Goal: Task Accomplishment & Management: Manage account settings

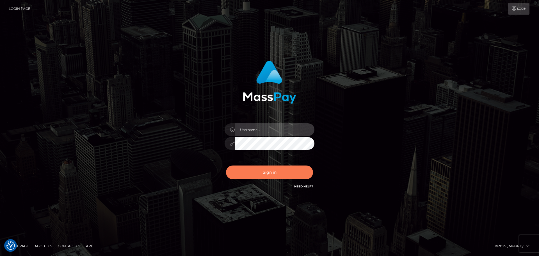
type input "[DOMAIN_NAME]"
click at [278, 172] on button "Sign in" at bounding box center [269, 172] width 87 height 14
type input "[DOMAIN_NAME]"
click at [276, 170] on button "Sign in" at bounding box center [269, 172] width 87 height 14
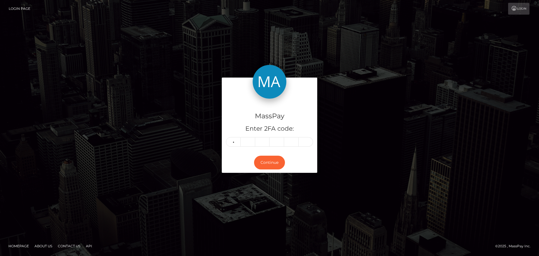
type input "4"
type input "9"
type input "7"
type input "8"
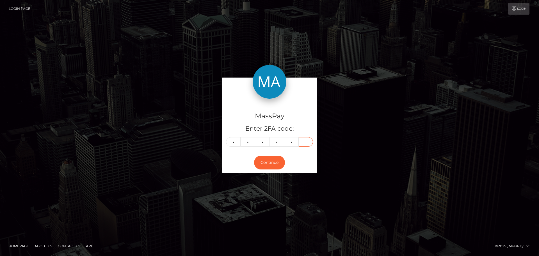
type input "7"
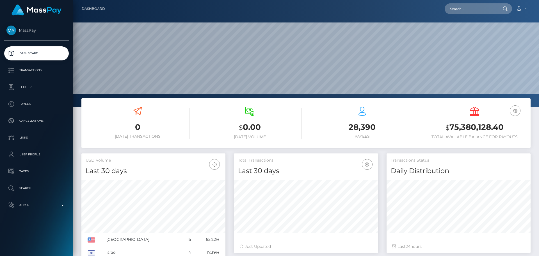
scroll to position [100, 144]
click at [464, 8] on input "text" at bounding box center [470, 8] width 53 height 11
paste input "652308725037539328"
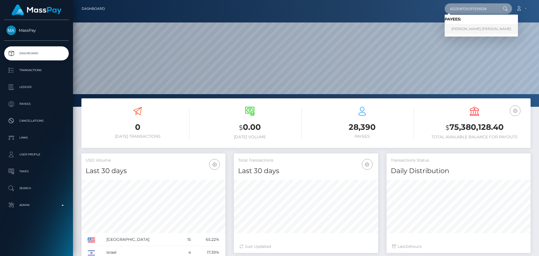
type input "652308725037539328"
click at [469, 29] on link "BRISA KAREN ALEJANDRA FERNANDEZ" at bounding box center [480, 29] width 73 height 10
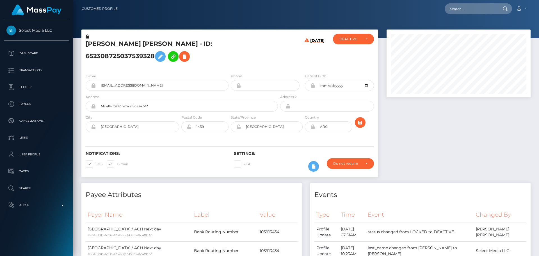
scroll to position [67, 144]
click at [247, 59] on h5 "[PERSON_NAME] [PERSON_NAME] - ID: 652308725037539328" at bounding box center [180, 52] width 189 height 25
click at [230, 68] on div "[PERSON_NAME] [PERSON_NAME] - ID: 652308725037539328" at bounding box center [180, 51] width 198 height 35
click at [95, 42] on h5 "[PERSON_NAME] [PERSON_NAME] - ID: 652308725037539328" at bounding box center [180, 52] width 189 height 25
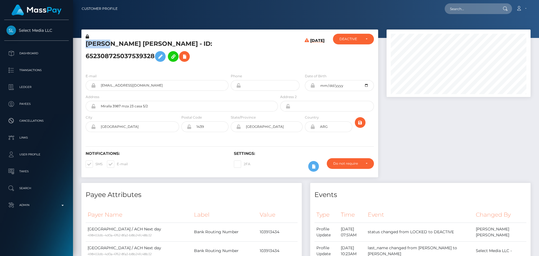
copy h5 "BRISA"
click at [193, 43] on h5 "[PERSON_NAME] [PERSON_NAME] - ID: 652308725037539328" at bounding box center [180, 52] width 189 height 25
copy h5 "[PERSON_NAME]"
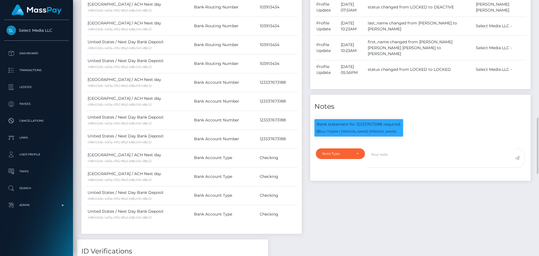
scroll to position [281, 0]
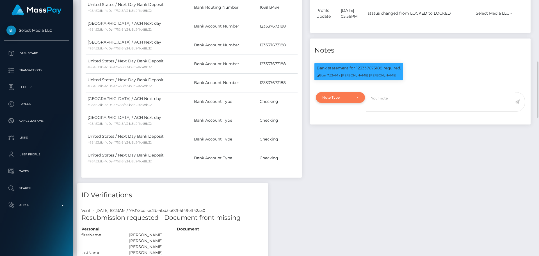
click at [354, 98] on div "Note Type" at bounding box center [340, 97] width 36 height 4
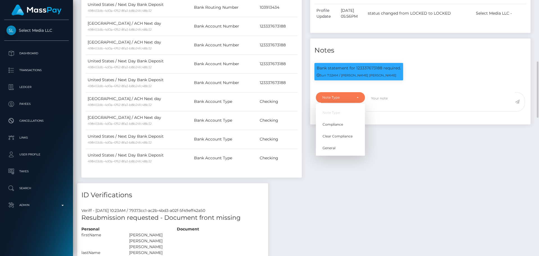
scroll to position [67, 144]
click at [339, 138] on span "Clear Compliance" at bounding box center [337, 136] width 30 height 5
select select "CLEAR_COMPLIANCE"
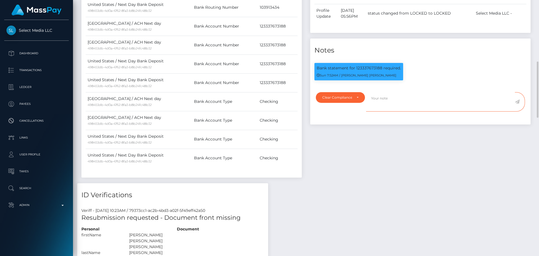
click at [389, 105] on textarea at bounding box center [440, 101] width 149 height 19
paste textarea "Bank statement provided for showing that the bank account belongs to Heather Ni…"
click at [369, 70] on p "Bank statement for 123337673188 required." at bounding box center [359, 68] width 84 height 6
copy p "123337673188"
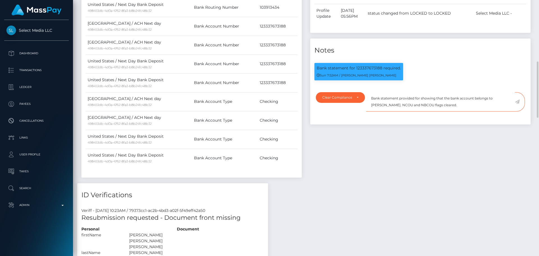
click at [420, 101] on textarea "Bank statement provided for showing that the bank account belongs to Heather Ni…" at bounding box center [440, 101] width 149 height 19
paste textarea "123337673188"
click at [394, 108] on textarea "Bank statement provided for 123337673188, showing that the bank account belongs…" at bounding box center [440, 101] width 149 height 19
drag, startPoint x: 394, startPoint y: 108, endPoint x: 416, endPoint y: 107, distance: 22.5
click at [416, 107] on textarea "Bank statement provided for 123337673188, showing that the bank account belongs…" at bounding box center [440, 101] width 149 height 19
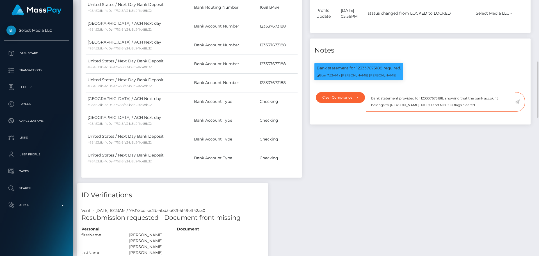
paste textarea "BRISA KAREN ALEJANDRA FERNANDEZ"
click at [375, 101] on textarea "Bank statement provided for 123337673188, showing that the bank account belongs…" at bounding box center [440, 101] width 149 height 19
drag, startPoint x: 375, startPoint y: 101, endPoint x: 399, endPoint y: 118, distance: 28.6
click at [399, 118] on div "Bank statement provided for 123337673188, showing that the bank account belongs…" at bounding box center [447, 105] width 163 height 26
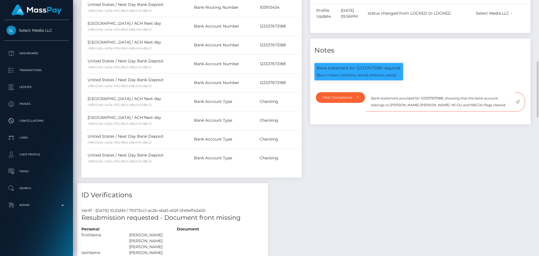
scroll to position [67, 144]
type textarea "Bank statement provided for 123337673188, showing that the bank account belongs…"
click at [406, 111] on textarea "Bank statement provided for 123337673188, showing that the bank account belongs…" at bounding box center [440, 101] width 149 height 19
click at [517, 104] on icon at bounding box center [517, 101] width 5 height 4
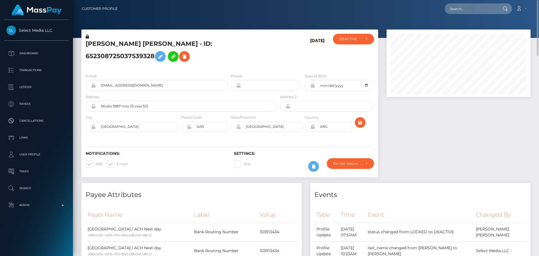
scroll to position [67, 144]
click at [183, 56] on icon at bounding box center [184, 56] width 7 height 7
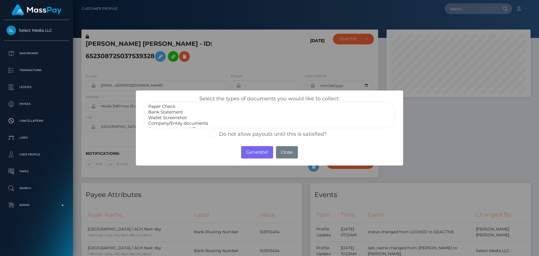
select select "Bank Statement"
click at [174, 112] on option "Bank Statement" at bounding box center [270, 112] width 244 height 6
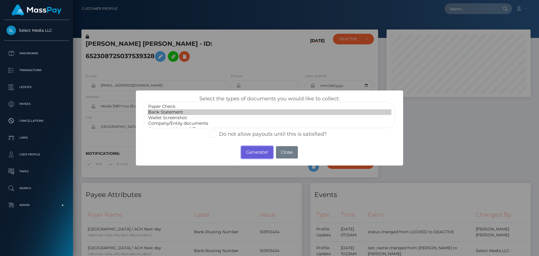
click at [252, 149] on button "Generate!" at bounding box center [257, 152] width 32 height 12
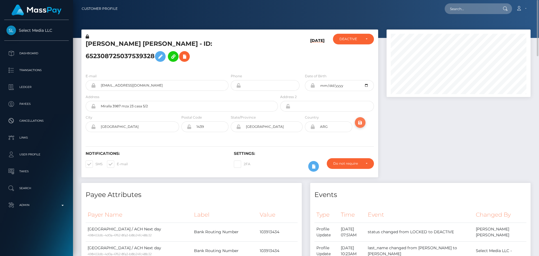
click at [359, 125] on icon "submit" at bounding box center [360, 122] width 7 height 7
click at [274, 61] on h5 "[PERSON_NAME] [PERSON_NAME] - ID: 652308725037539328" at bounding box center [180, 52] width 189 height 25
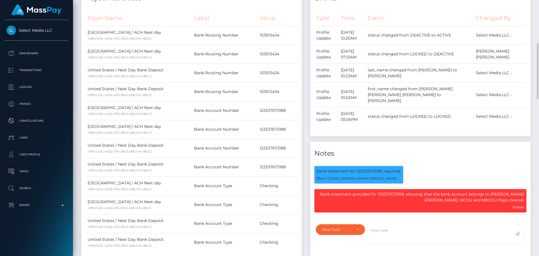
scroll to position [0, 0]
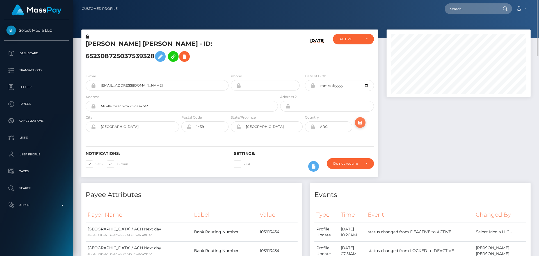
click at [358, 122] on icon "submit" at bounding box center [360, 122] width 7 height 7
click at [139, 42] on h5 "[PERSON_NAME] [PERSON_NAME] - ID: 652308725037539328" at bounding box center [180, 52] width 189 height 25
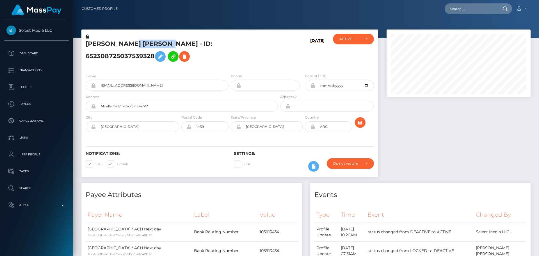
copy h5 "[PERSON_NAME] [PERSON_NAME] - ID: 652308725037539328"
click at [267, 57] on h5 "[PERSON_NAME] [PERSON_NAME] - ID: 652308725037539328" at bounding box center [180, 52] width 189 height 25
click at [489, 9] on input "text" at bounding box center [470, 8] width 53 height 11
paste input "410521775902826496"
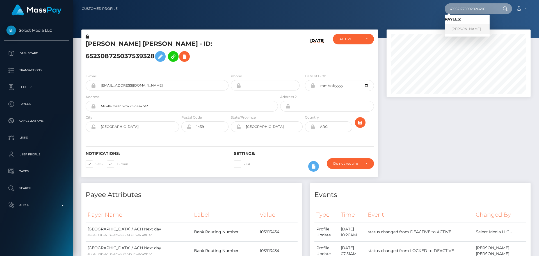
type input "410521775902826496"
click at [467, 29] on link "Evgenia Dmitrievna Rychka" at bounding box center [466, 29] width 45 height 10
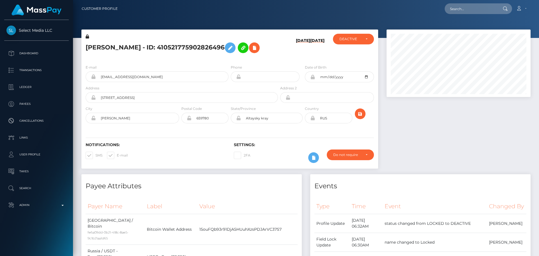
scroll to position [67, 144]
click at [278, 60] on div "[PERSON_NAME] - ID: 410521775902826496" at bounding box center [180, 47] width 198 height 26
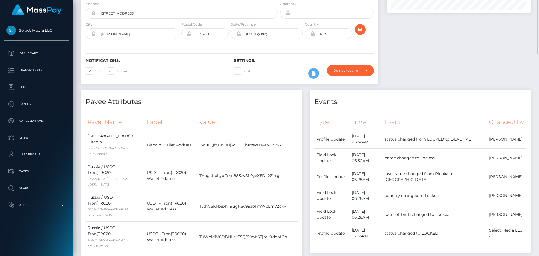
scroll to position [0, 0]
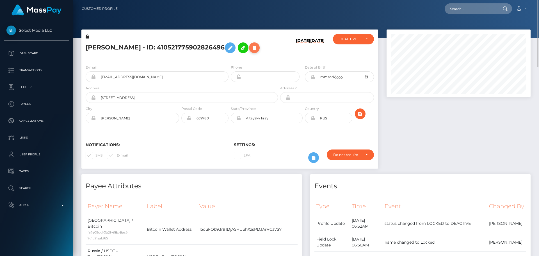
click at [251, 51] on icon at bounding box center [254, 47] width 7 height 7
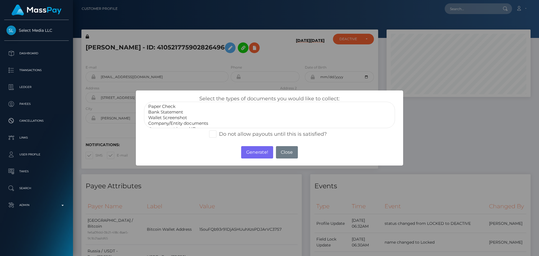
scroll to position [11, 0]
select select "Miscellaneous"
click at [166, 123] on option "Miscellaneous" at bounding box center [270, 123] width 244 height 6
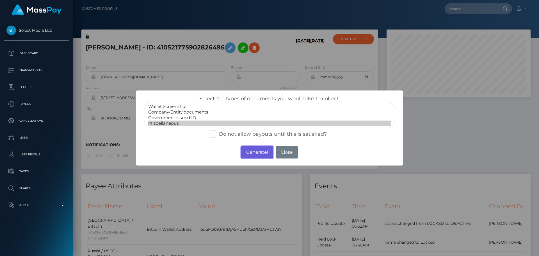
click at [250, 154] on button "Generate!" at bounding box center [257, 152] width 32 height 12
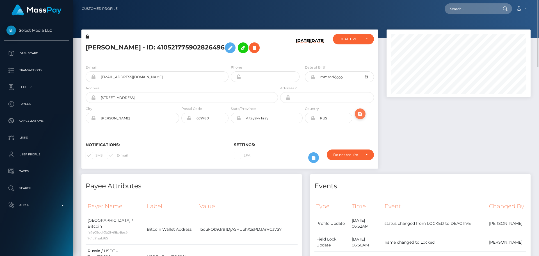
click at [363, 117] on icon "submit" at bounding box center [360, 113] width 7 height 7
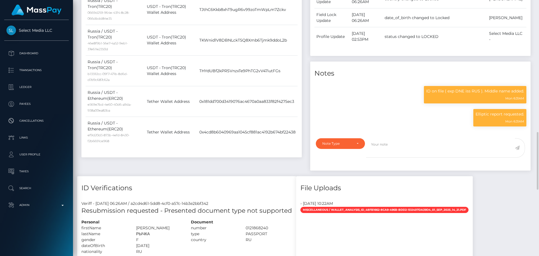
scroll to position [337, 0]
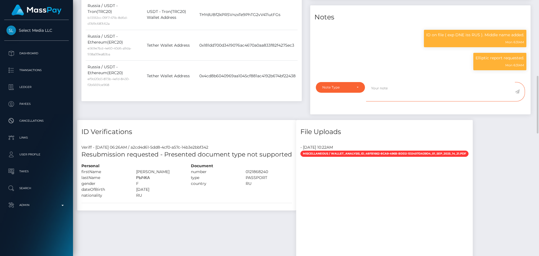
click at [388, 101] on textarea at bounding box center [440, 91] width 149 height 19
paste textarea "Elliptic report provided. The payee is not allowed to use their current crypto …"
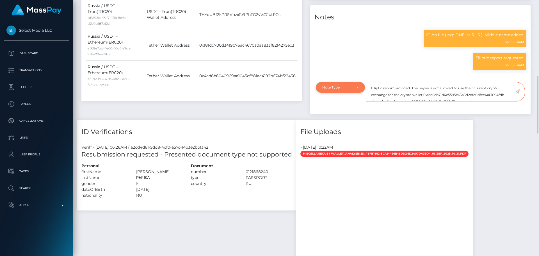
scroll to position [3, 0]
type textarea "Elliptic report provided. The payee is not allowed to use their current crypto …"
click at [348, 90] on div "Note Type" at bounding box center [337, 87] width 30 height 4
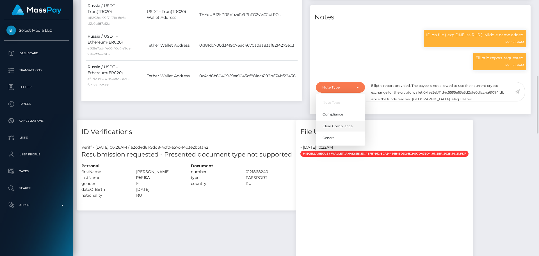
click at [346, 129] on span "Clear Compliance" at bounding box center [337, 125] width 30 height 5
select select "CLEAR_COMPLIANCE"
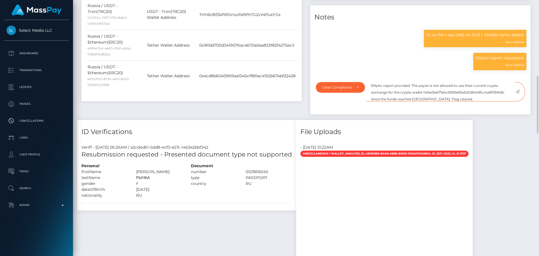
click at [432, 101] on textarea "Elliptic report provided. The payee is not allowed to use their current crypto …" at bounding box center [440, 91] width 149 height 19
paste textarea "TJthC6Kkb8xhT9ugR6v99zoTmWpLm7Zckv"
click at [416, 101] on textarea "Elliptic report provided. The payee is not allowed to use their current crypto …" at bounding box center [440, 91] width 149 height 19
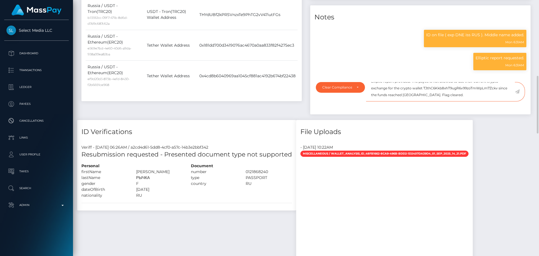
drag, startPoint x: 416, startPoint y: 115, endPoint x: 427, endPoint y: 113, distance: 11.7
click at [427, 101] on textarea "Elliptic report provided. The payee is not allowed to use their current crypto …" at bounding box center [440, 91] width 149 height 19
paste textarea "BITPAPA IC FZC LLC"
click at [474, 101] on textarea "Elliptic report provided. The payee is not allowed to use their current crypto …" at bounding box center [440, 91] width 149 height 19
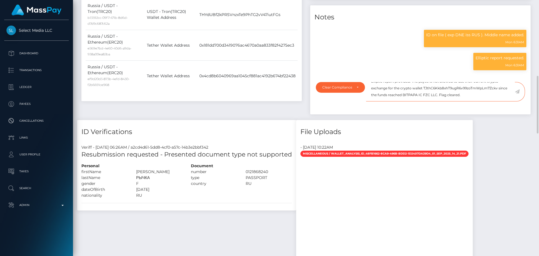
type textarea "Elliptic report provided. The payee is not allowed to use their current crypto …"
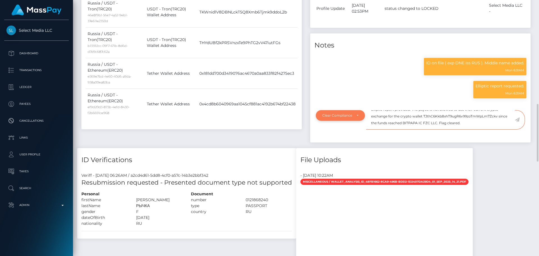
scroll to position [337, 0]
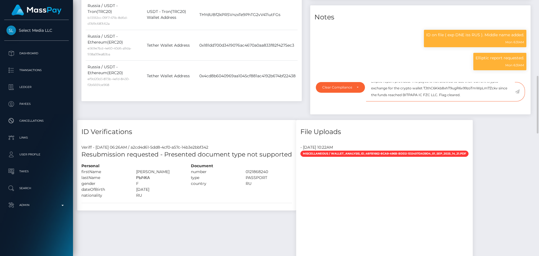
click at [482, 101] on textarea "Elliptic report provided. The payee is not allowed to use their current crypto …" at bounding box center [440, 91] width 149 height 19
click at [518, 94] on icon at bounding box center [517, 91] width 5 height 4
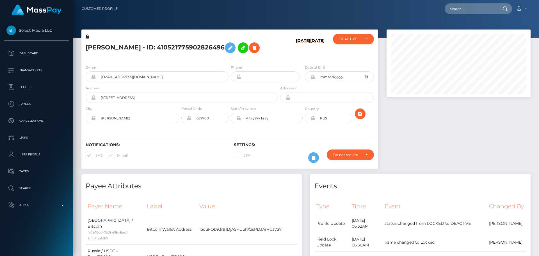
scroll to position [67, 144]
click at [186, 56] on h5 "[PERSON_NAME] - ID: 410521775902826496" at bounding box center [180, 48] width 189 height 16
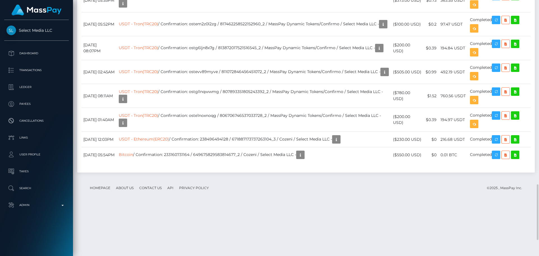
scroll to position [786, 0]
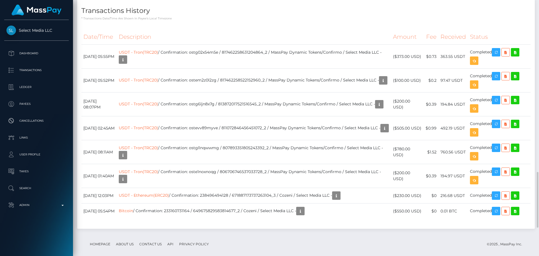
click at [221, 16] on h4 "Transactions History" at bounding box center [305, 11] width 449 height 10
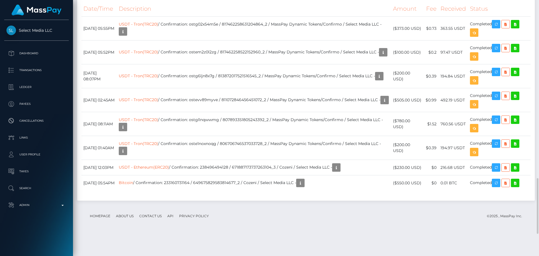
click at [192, 116] on div "Transactions History * Transactions date/time are shown in payee's local timezo…" at bounding box center [305, 86] width 457 height 230
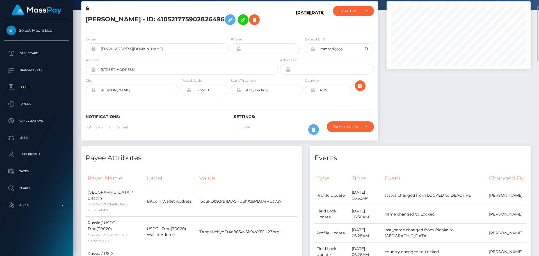
scroll to position [0, 0]
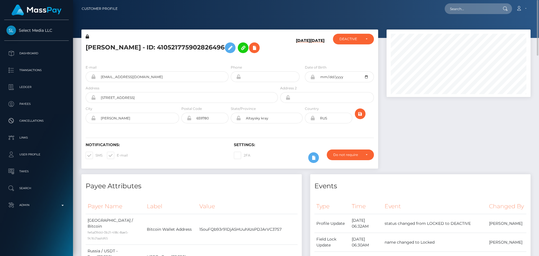
click at [98, 47] on h5 "[PERSON_NAME] - ID: 410521775902826496" at bounding box center [180, 48] width 189 height 16
drag, startPoint x: 98, startPoint y: 47, endPoint x: 165, endPoint y: 45, distance: 66.8
click at [165, 45] on h5 "[PERSON_NAME] - ID: 410521775902826496" at bounding box center [180, 48] width 189 height 16
copy h5 "Evgenia Dmitrievna Rychka"
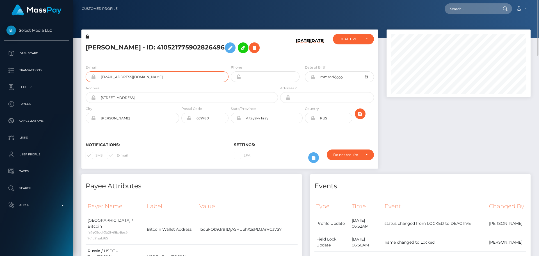
drag, startPoint x: 140, startPoint y: 94, endPoint x: 87, endPoint y: 95, distance: 52.8
click at [87, 82] on div "[EMAIL_ADDRESS][DOMAIN_NAME]" at bounding box center [157, 76] width 143 height 11
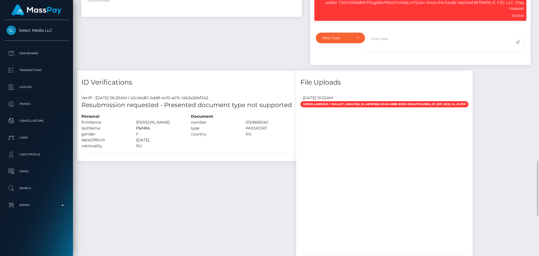
scroll to position [393, 0]
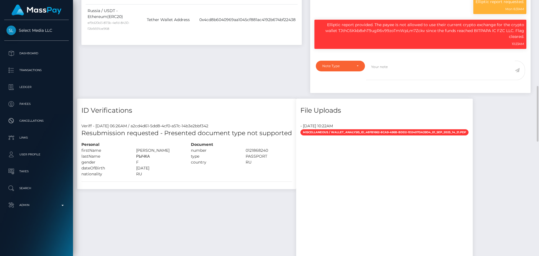
click at [247, 189] on div "Veriff - September 1, 2025 06:26AM / a2cd4d61-5dd8-4cf0-a57c-14b3e2bbf342 Resub…" at bounding box center [186, 154] width 219 height 70
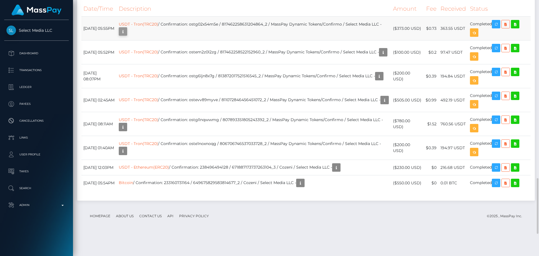
scroll to position [67, 144]
click at [126, 35] on icon "button" at bounding box center [123, 31] width 7 height 7
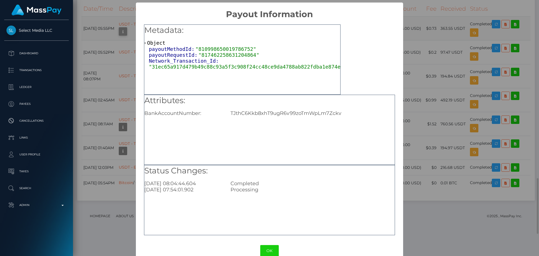
scroll to position [0, 0]
click at [264, 252] on button "OK" at bounding box center [269, 251] width 19 height 12
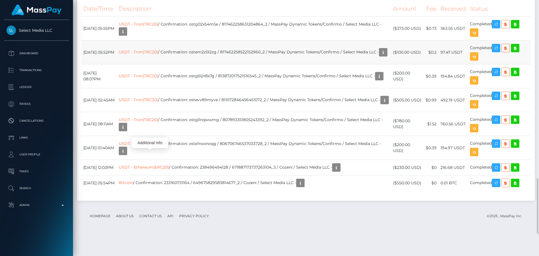
click at [163, 64] on td "USDT - Tron(TRC20) / Confirmation: ostem2z0l2zg / 817462258522152960_2 / MassPa…" at bounding box center [254, 52] width 274 height 24
click at [380, 56] on icon "button" at bounding box center [383, 52] width 7 height 7
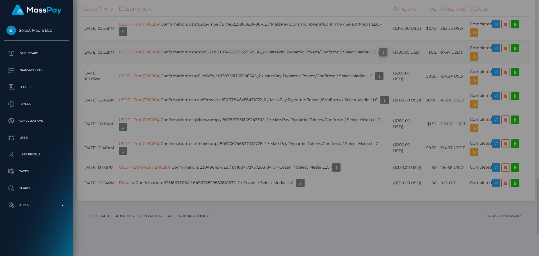
scroll to position [0, 0]
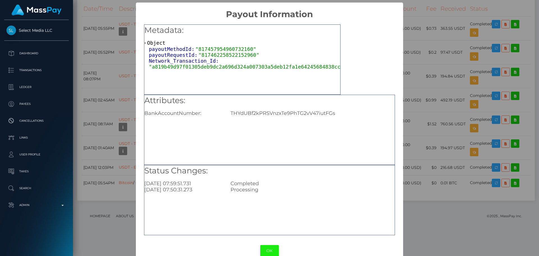
click at [267, 250] on button "OK" at bounding box center [269, 251] width 19 height 12
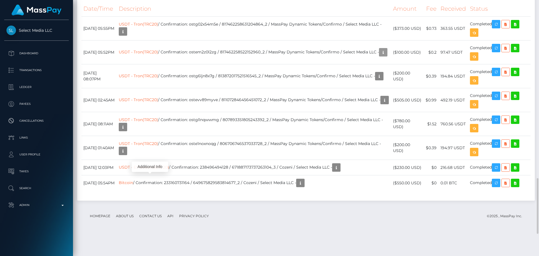
scroll to position [67, 144]
click at [228, 122] on div "Date/Time Description Amount Fee Received Status USDT - Tron(TRC20) Bitcoin" at bounding box center [305, 98] width 457 height 203
drag, startPoint x: 397, startPoint y: 152, endPoint x: 422, endPoint y: 151, distance: 25.3
click at [422, 40] on td "($373.00 USD)" at bounding box center [407, 29] width 33 height 24
copy td "$373.00 USD"
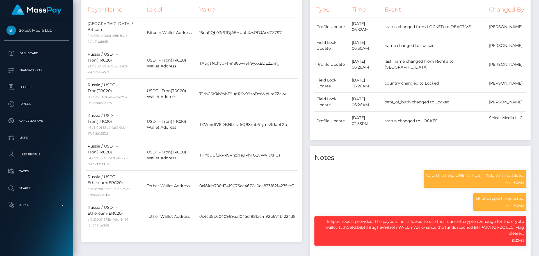
scroll to position [0, 0]
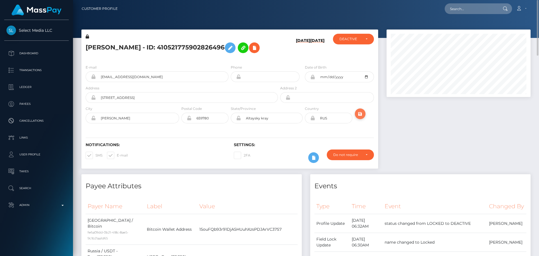
click at [359, 117] on icon "submit" at bounding box center [360, 113] width 7 height 7
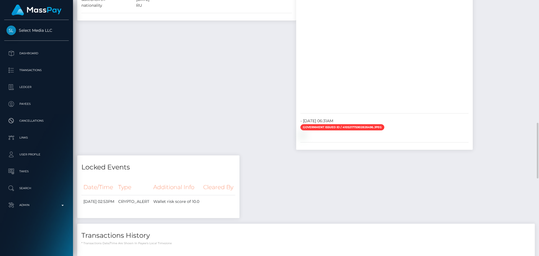
scroll to position [449, 0]
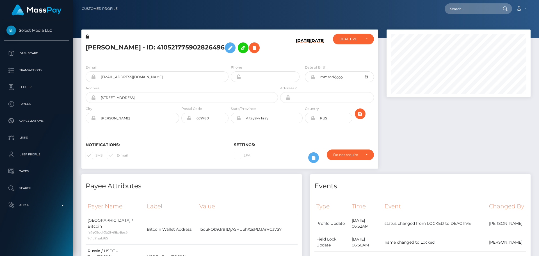
scroll to position [67, 144]
click at [149, 46] on h5 "[PERSON_NAME] - ID: 410521775902826496" at bounding box center [180, 48] width 189 height 16
copy h5 "[PERSON_NAME] - ID: 410521775902826496"
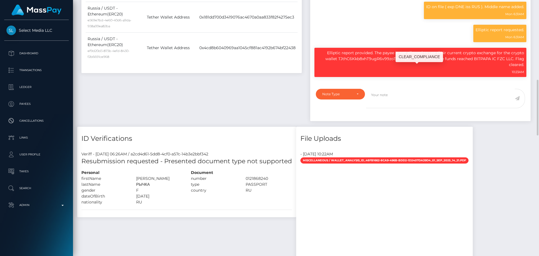
click at [407, 68] on p "Elliptic report provided. The payee is not allowed to use their current crypto …" at bounding box center [420, 59] width 207 height 18
copy p "TJthC6Kkb8xhT9ugR6v99zoTmWpLm7Zckv"
click at [447, 77] on div "Elliptic report provided. The payee is not allowed to use their current crypto …" at bounding box center [420, 62] width 212 height 29
click at [478, 68] on p "Elliptic report provided. The payee is not allowed to use their current crypto …" at bounding box center [420, 59] width 207 height 18
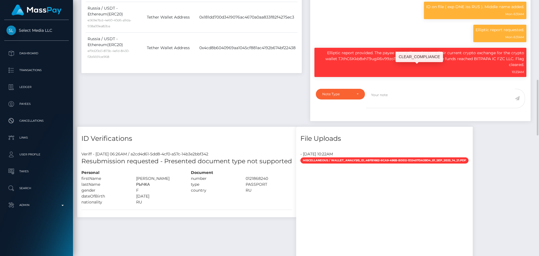
drag, startPoint x: 478, startPoint y: 73, endPoint x: 507, endPoint y: 75, distance: 28.4
click at [507, 68] on p "Elliptic report provided. The payee is not allowed to use their current crypto …" at bounding box center [420, 59] width 207 height 18
copy p "BITPAPA IC FZC LLC"
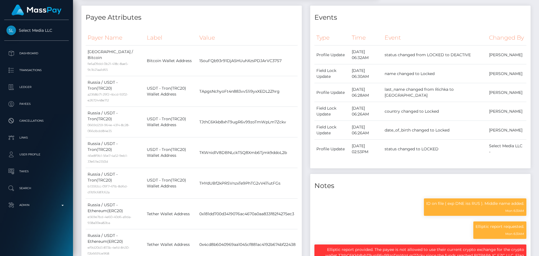
scroll to position [0, 0]
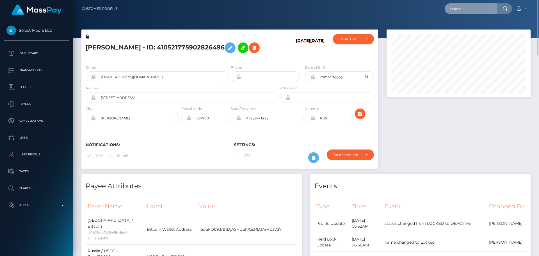
click at [470, 8] on input "text" at bounding box center [470, 8] width 53 height 11
paste input "slushy-6811192c1610ebd4fd154e50-togx7xib8r"
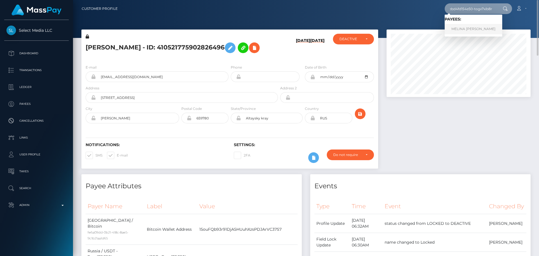
type input "slushy-6811192c1610ebd4fd154e50-togx7xib8r"
click at [466, 28] on link "MELINA BELN TRONCOZO" at bounding box center [473, 29] width 58 height 10
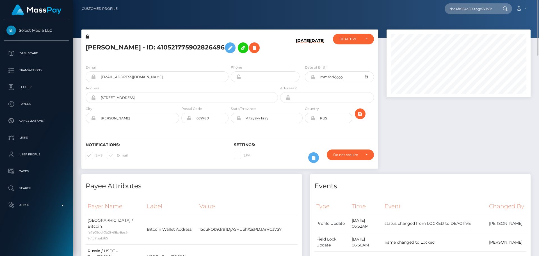
scroll to position [0, 0]
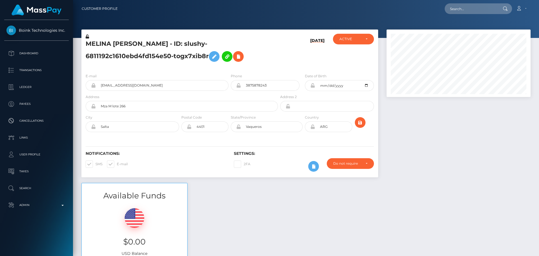
scroll to position [67, 144]
click at [275, 61] on h5 "MELINA [PERSON_NAME] - ID: slushy-6811192c1610ebd4fd154e50-togx7xib8r" at bounding box center [180, 52] width 189 height 25
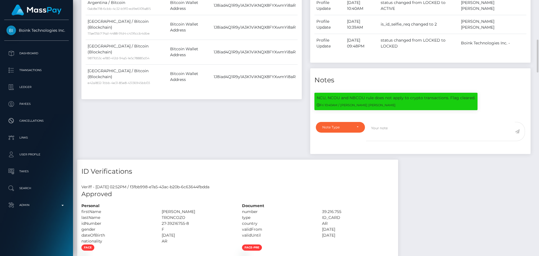
drag, startPoint x: 237, startPoint y: 121, endPoint x: 237, endPoint y: 118, distance: 2.9
click at [237, 121] on div "Payee Attributes Payer Name Label Value Argentina / Bitcoin 0ab8e718-6cbb-4c32-…" at bounding box center [191, 57] width 229 height 203
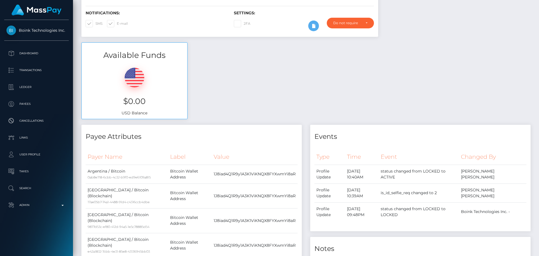
scroll to position [0, 0]
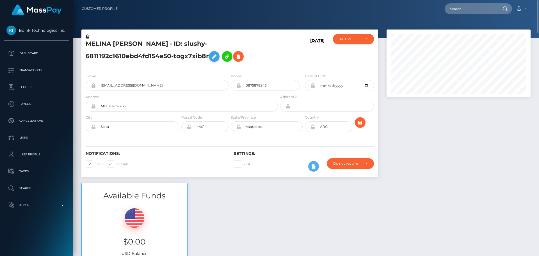
click at [214, 56] on icon at bounding box center [214, 56] width 7 height 7
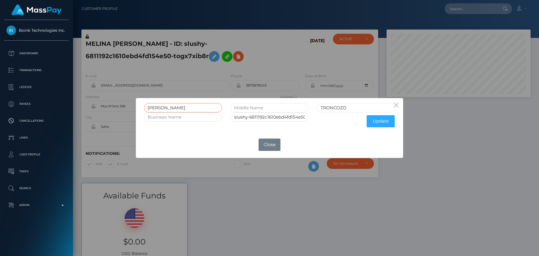
click at [174, 107] on input "MELINA BELN" at bounding box center [183, 107] width 78 height 9
click at [257, 111] on input "text" at bounding box center [269, 107] width 78 height 9
paste input "BELN"
click at [242, 109] on input "BELN" at bounding box center [269, 107] width 78 height 9
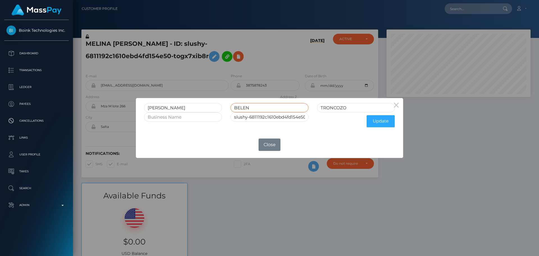
type input "BELEN"
click at [171, 107] on input "MELINA BELN" at bounding box center [183, 107] width 78 height 9
type input "MELINA"
click at [385, 123] on button "Update" at bounding box center [380, 121] width 28 height 12
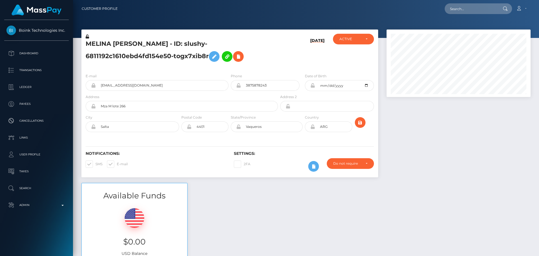
scroll to position [67, 144]
click at [273, 72] on div "E-mail meeltroncozo@gmail.com Phone 3875878243" at bounding box center [229, 103] width 297 height 69
click at [88, 37] on icon at bounding box center [87, 37] width 3 height 4
click at [271, 47] on h5 "MELINA BELEN TRONCOZO - ID: slushy-6811192c1610ebd4fd154e50-togx7xib8r" at bounding box center [180, 52] width 189 height 25
click at [276, 53] on div "MELINA BELEN TRONCOZO - ID: slushy-6811192c1610ebd4fd154e50-togx7xib8r" at bounding box center [180, 51] width 198 height 35
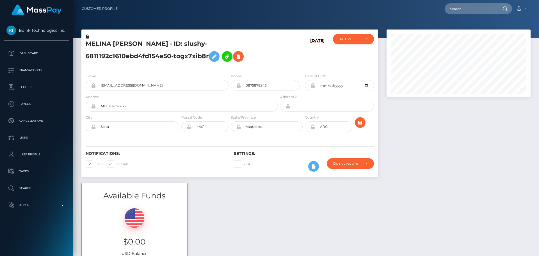
click at [312, 87] on icon at bounding box center [312, 85] width 5 height 4
click at [302, 146] on div "Notifications: SMS E-mail Settings: 2FA" at bounding box center [229, 158] width 297 height 40
click at [312, 128] on icon at bounding box center [312, 126] width 5 height 4
click at [363, 120] on icon "submit" at bounding box center [360, 122] width 7 height 7
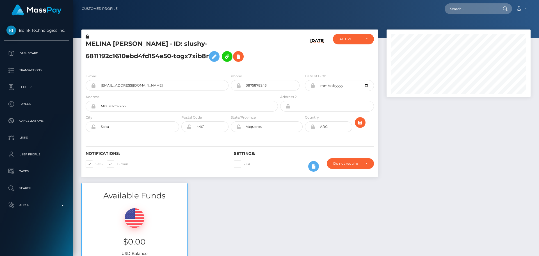
click at [127, 43] on h5 "MELINA [PERSON_NAME] - ID: slushy-6811192c1610ebd4fd154e50-togx7xib8r" at bounding box center [180, 52] width 189 height 25
click at [127, 43] on h5 "MELINA BELEN TRONCOZO - ID: slushy-6811192c1610ebd4fd154e50-togx7xib8r" at bounding box center [180, 52] width 189 height 25
copy h5 "MELINA BELEN TRONCOZO - ID: slushy-6811192c1610ebd4fd154e50-togx7xib8r"
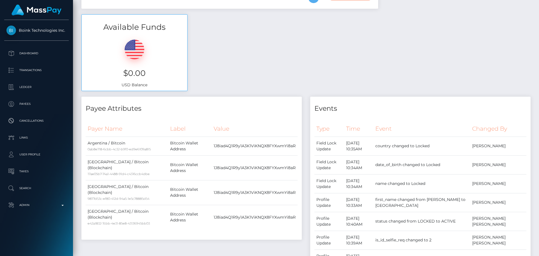
scroll to position [0, 0]
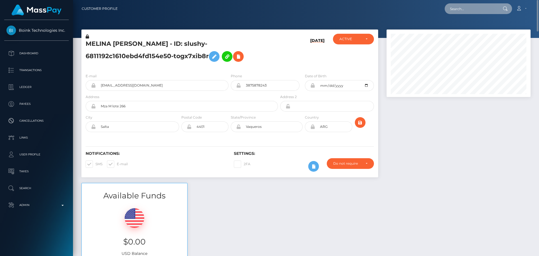
click at [481, 12] on input "text" at bounding box center [470, 8] width 53 height 11
paste input "[EMAIL_ADDRESS][DOMAIN_NAME]"
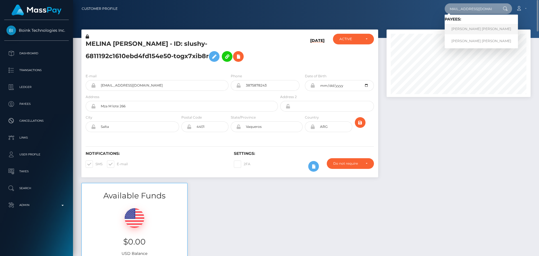
type input "[EMAIL_ADDRESS][DOMAIN_NAME]"
click at [460, 29] on link "Margarita Katz yablonka" at bounding box center [480, 29] width 73 height 10
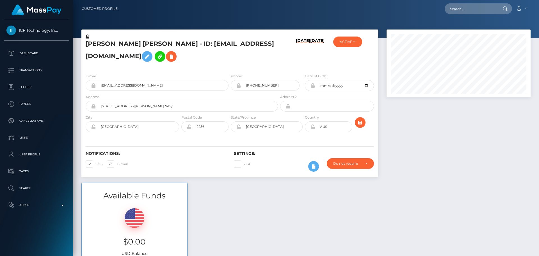
scroll to position [67, 144]
click at [250, 62] on h5 "[PERSON_NAME] [PERSON_NAME] - ID: [EMAIL_ADDRESS][DOMAIN_NAME]" at bounding box center [180, 52] width 189 height 25
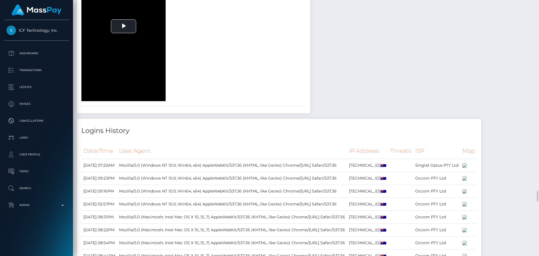
scroll to position [1936, 0]
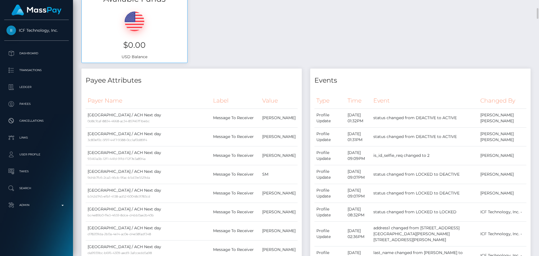
scroll to position [0, 0]
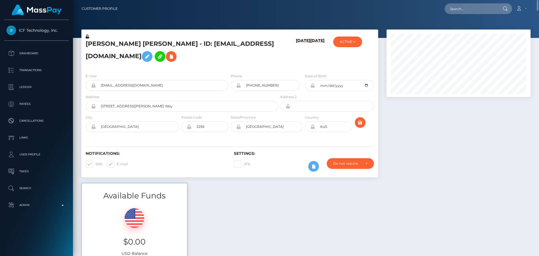
click at [172, 58] on h5 "Margarita Katz yablonka - ID: msannaroyale@gmail.com" at bounding box center [180, 52] width 189 height 25
click at [144, 56] on icon at bounding box center [147, 56] width 7 height 7
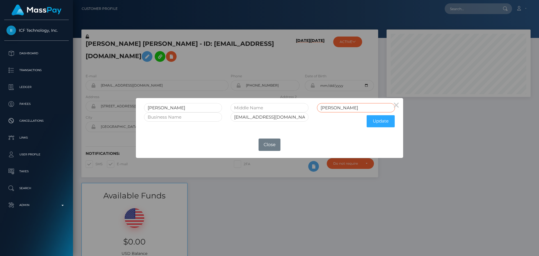
click at [345, 109] on input "Katz yablonka" at bounding box center [356, 107] width 78 height 9
type input "Katz"
click at [376, 122] on button "Update" at bounding box center [380, 121] width 28 height 12
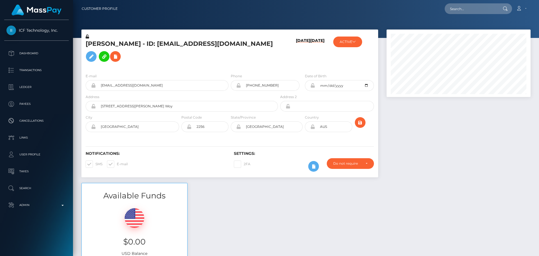
scroll to position [67, 144]
click at [312, 83] on icon at bounding box center [312, 85] width 5 height 4
click at [88, 37] on icon at bounding box center [87, 37] width 3 height 4
click at [312, 124] on icon at bounding box center [312, 126] width 5 height 4
drag, startPoint x: 136, startPoint y: 117, endPoint x: 94, endPoint y: 114, distance: 41.7
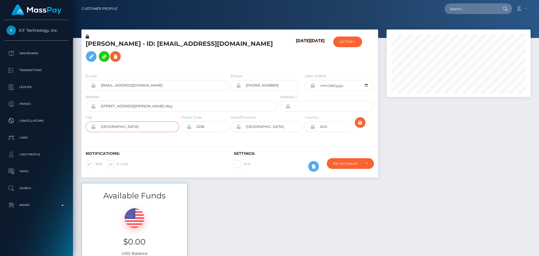
click at [94, 121] on div "New South Wales" at bounding box center [132, 126] width 93 height 11
drag, startPoint x: 149, startPoint y: 96, endPoint x: 85, endPoint y: 95, distance: 64.6
click at [85, 95] on div "Address Unit 4 19 Rawson Road, Woy Woy" at bounding box center [180, 104] width 198 height 20
click at [138, 121] on input "New South Wales" at bounding box center [137, 126] width 83 height 11
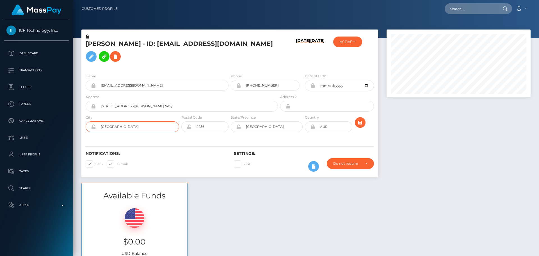
click at [138, 121] on input "New South Wales" at bounding box center [137, 126] width 83 height 11
click at [144, 101] on input "Unit 4 19 Rawson Road, Woy Woy" at bounding box center [187, 106] width 182 height 11
drag, startPoint x: 144, startPoint y: 99, endPoint x: 152, endPoint y: 98, distance: 8.2
click at [152, 101] on input "Unit 4 19 Rawson Road, Woy Woy" at bounding box center [187, 106] width 182 height 11
click at [146, 121] on input "New South Wales" at bounding box center [137, 126] width 83 height 11
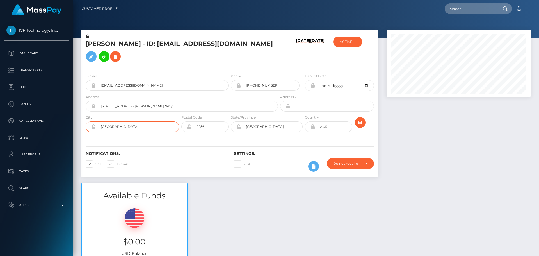
click at [146, 121] on input "New South Wales" at bounding box center [137, 126] width 83 height 11
paste input "Woy Woy"
type input "Woy Woy"
click at [146, 101] on input "Unit 4 19 Rawson Road, Woy Woy" at bounding box center [187, 106] width 182 height 11
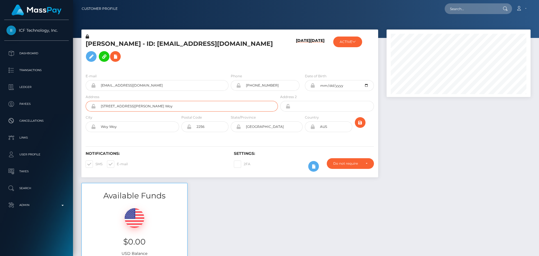
drag, startPoint x: 146, startPoint y: 97, endPoint x: 153, endPoint y: 98, distance: 6.5
click at [153, 101] on input "Unit 4 19 Rawson Road, Woy Woy" at bounding box center [187, 106] width 182 height 11
type input "Unit 4 19 Rawson Road"
click at [164, 128] on div "E-mail msannaroyale@gmail.com Phone +61431913329" at bounding box center [229, 103] width 297 height 69
click at [359, 119] on icon "submit" at bounding box center [360, 122] width 7 height 7
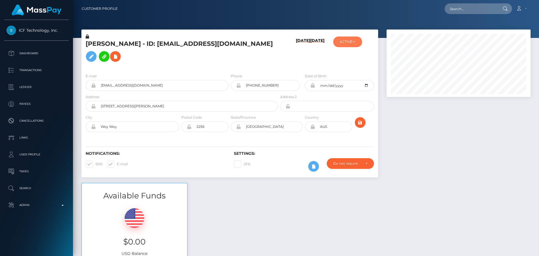
scroll to position [67, 144]
click at [351, 43] on button "ACTIVE" at bounding box center [347, 41] width 29 height 11
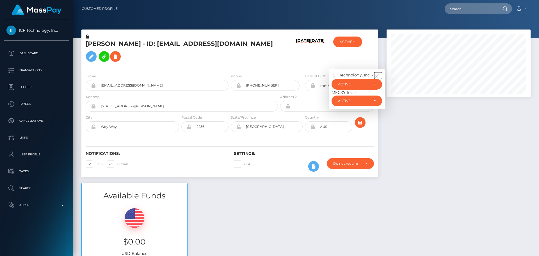
drag, startPoint x: 377, startPoint y: 65, endPoint x: 371, endPoint y: 65, distance: 5.6
click at [377, 72] on button "button" at bounding box center [378, 75] width 8 height 7
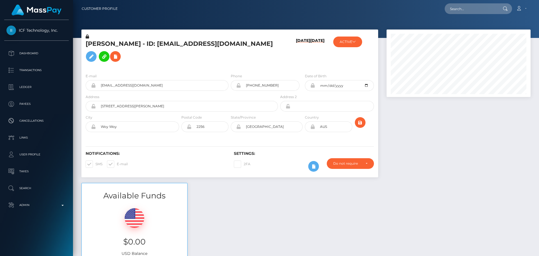
click at [314, 57] on h6 "12/16/22" at bounding box center [317, 52] width 14 height 28
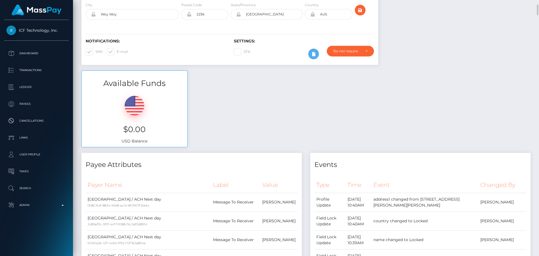
scroll to position [0, 0]
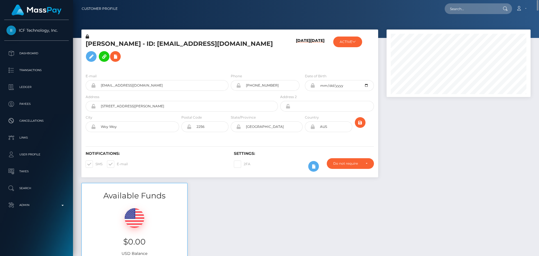
click at [165, 46] on h5 "Margarita Katz - ID: msannaroyale@gmail.com" at bounding box center [180, 52] width 189 height 25
copy h5 "Margarita Katz - ID: msannaroyale@gmail.com"
click at [477, 8] on input "text" at bounding box center [470, 8] width 53 height 11
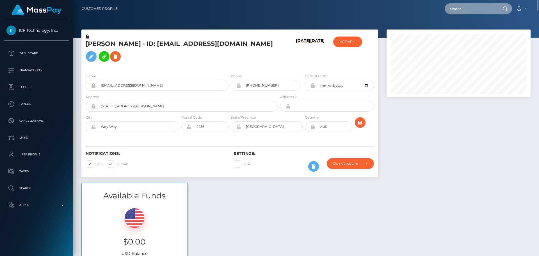
paste input "[EMAIL_ADDRESS][DOMAIN_NAME]"
type input "[EMAIL_ADDRESS][DOMAIN_NAME]"
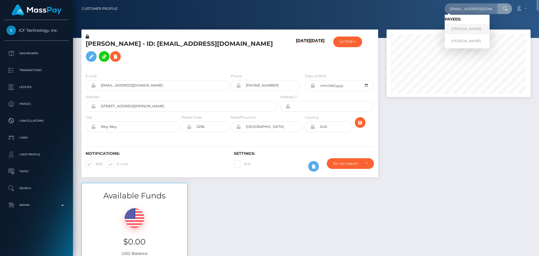
click at [462, 27] on link "Jakub Radzki" at bounding box center [466, 29] width 45 height 10
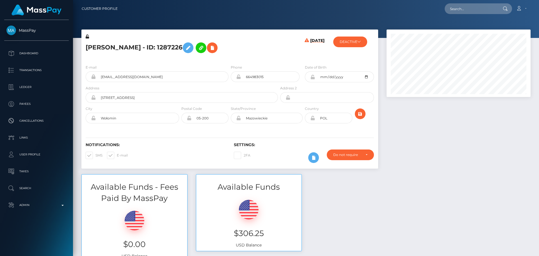
scroll to position [67, 144]
click at [259, 58] on div "[PERSON_NAME] - ID: 1287226" at bounding box center [180, 47] width 198 height 26
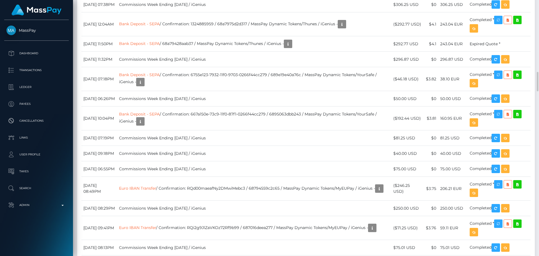
scroll to position [1319, 0]
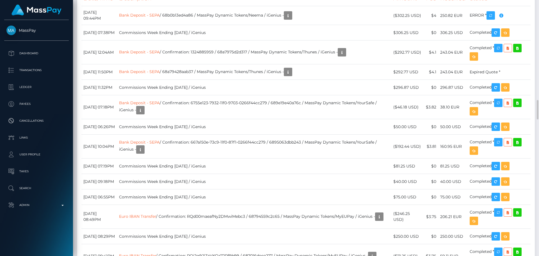
drag, startPoint x: 139, startPoint y: 126, endPoint x: 180, endPoint y: 130, distance: 40.9
click at [180, 25] on td "Bank Deposit - SEPA / 68b0b13ed4a86 / MassPay Dynamic Tokens/Neema / iGenius -" at bounding box center [254, 15] width 274 height 19
copy link "Bank Deposit - SEPA"
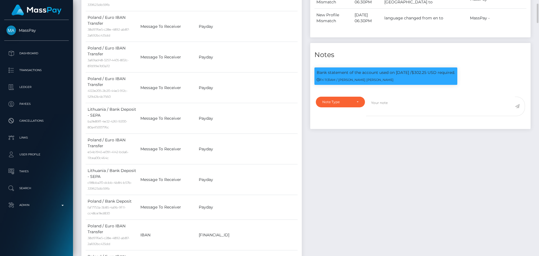
scroll to position [505, 0]
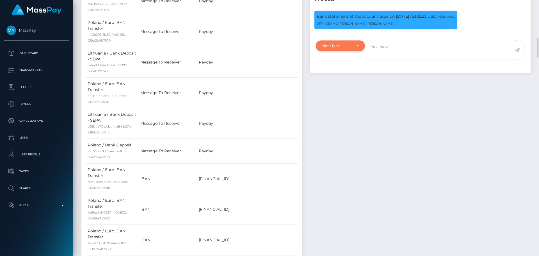
click at [354, 48] on div "Note Type" at bounding box center [340, 45] width 36 height 4
click at [331, 78] on link "Compliance" at bounding box center [340, 72] width 49 height 10
select select "COMPLIANCE"
click at [404, 59] on textarea at bounding box center [440, 49] width 149 height 19
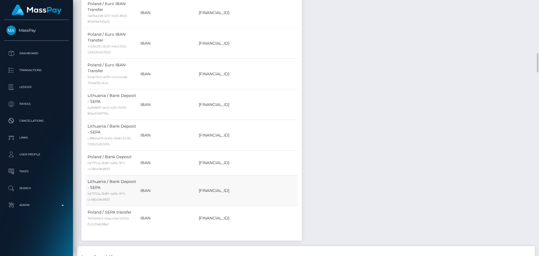
scroll to position [758, 0]
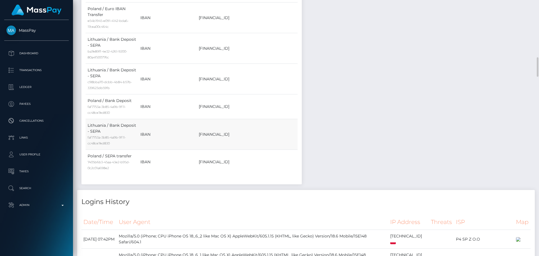
click at [219, 135] on td "[FINANCIAL_ID]" at bounding box center [247, 134] width 101 height 31
copy td "[FINANCIAL_ID]"
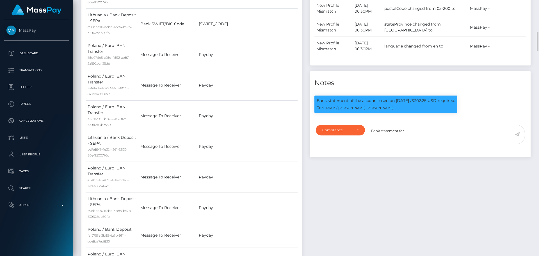
scroll to position [67, 144]
click at [427, 138] on textarea "Bank statement for" at bounding box center [440, 134] width 149 height 19
paste textarea "[FINANCIAL_ID]"
type textarea "Bank statement for LT523250082907041696 is required."
click at [517, 136] on icon at bounding box center [517, 134] width 5 height 4
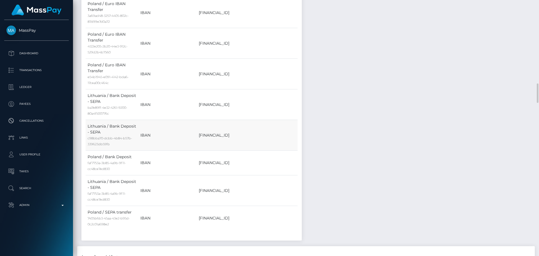
scroll to position [730, 0]
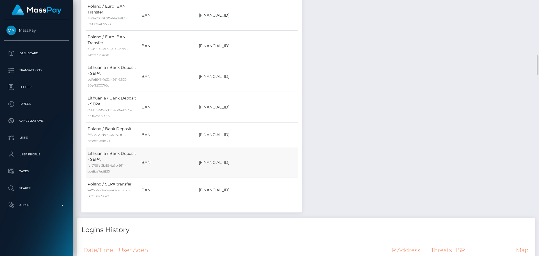
click at [218, 162] on td "[FINANCIAL_ID]" at bounding box center [247, 162] width 101 height 31
copy td "[FINANCIAL_ID]"
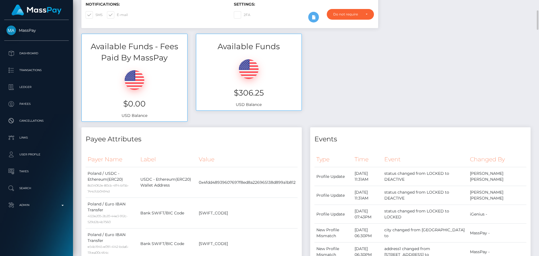
scroll to position [0, 0]
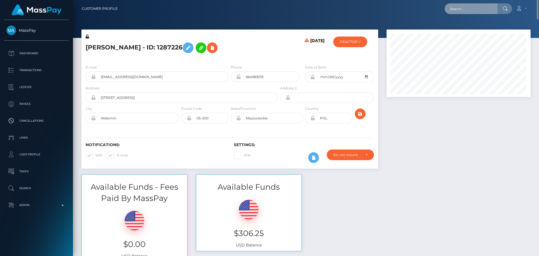
click at [472, 12] on input "text" at bounding box center [470, 8] width 53 height 11
paste input "8950"
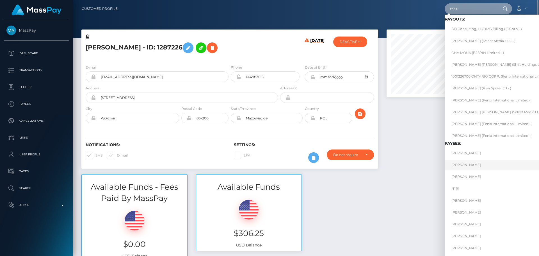
type input "8950"
click at [464, 166] on link "[PERSON_NAME]" at bounding box center [501, 165] width 114 height 10
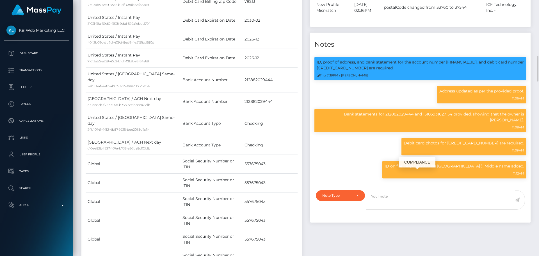
scroll to position [67, 144]
click at [344, 161] on div "Debit card photos for 4133310473573124 are required. 11:09AM" at bounding box center [420, 149] width 220 height 23
click at [350, 201] on div "Note Type" at bounding box center [340, 195] width 49 height 11
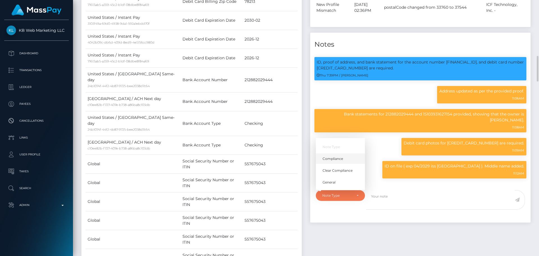
click at [339, 161] on span "Compliance" at bounding box center [332, 158] width 20 height 5
select select "COMPLIANCE"
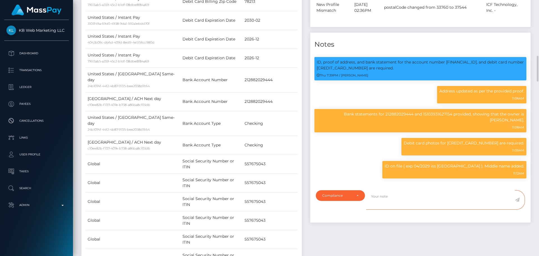
click at [388, 209] on textarea at bounding box center [440, 199] width 149 height 19
click at [339, 71] on p "ID, proof of address, and bank statement for the account number [FINANCIAL_ID],…" at bounding box center [420, 65] width 207 height 12
copy p "[CREDIT_CARD_NUMBER]"
click at [420, 207] on textarea "Debit card photo for" at bounding box center [440, 199] width 149 height 19
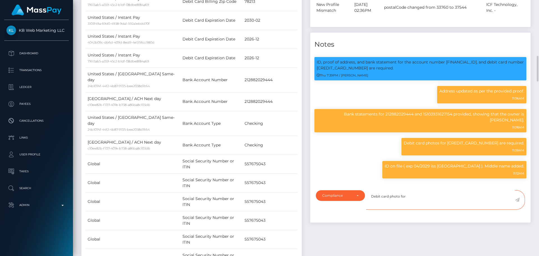
paste textarea "[CREDIT_CARD_NUMBER]"
click at [505, 123] on p "Bank statements for 212882029444 and 15103931627154 provided, showing that the …" at bounding box center [420, 117] width 207 height 12
drag, startPoint x: 505, startPoint y: 123, endPoint x: 510, endPoint y: 127, distance: 6.2
click at [510, 123] on p "Bank statements for 212882029444 and 15103931627154 provided, showing that the …" at bounding box center [420, 117] width 207 height 12
copy p "DAWNMARIE CANDELARIA PASCUAL"
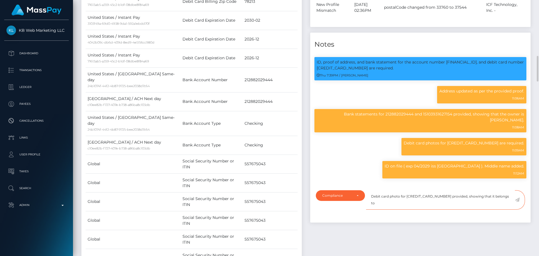
click at [503, 206] on textarea "Debit card photo for 4133310473573124 provided, showing that it belongs to" at bounding box center [440, 199] width 149 height 19
paste textarea "DAWNMARIE CANDELARIA PASCUAL"
type textarea "Debit card photo for [CREDIT_CARD_NUMBER] provided, showing that it belongs to …"
click at [518, 202] on icon at bounding box center [517, 199] width 5 height 4
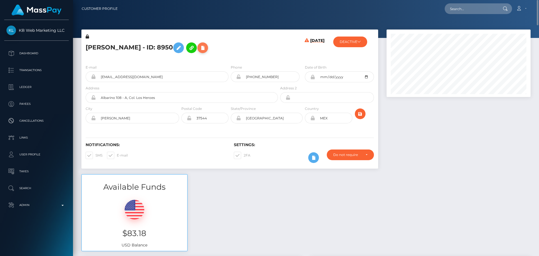
click at [206, 49] on icon at bounding box center [202, 47] width 7 height 7
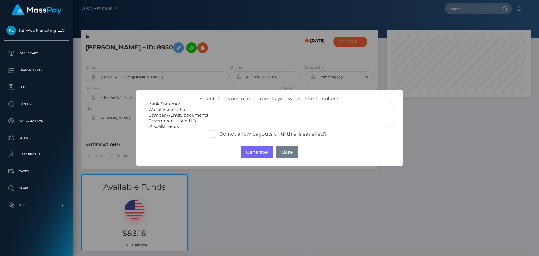
scroll to position [11, 0]
select select "Miscellaneous"
click at [171, 122] on option "Miscellaneous" at bounding box center [270, 123] width 244 height 6
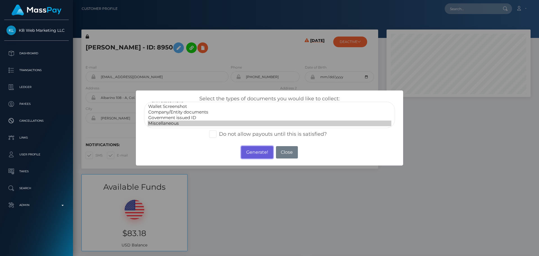
click at [260, 150] on button "Generate!" at bounding box center [257, 152] width 32 height 12
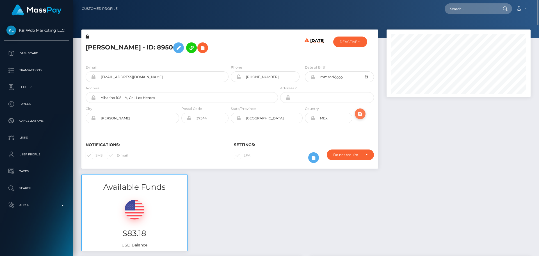
click at [361, 111] on icon "submit" at bounding box center [360, 113] width 7 height 7
drag, startPoint x: 175, startPoint y: 75, endPoint x: 97, endPoint y: 73, distance: 78.0
click at [97, 73] on input "[EMAIL_ADDRESS][DOMAIN_NAME]" at bounding box center [162, 76] width 133 height 11
click at [206, 47] on icon at bounding box center [202, 47] width 7 height 7
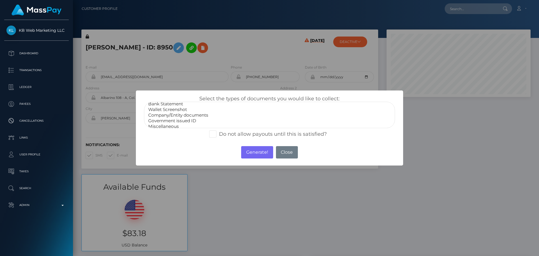
scroll to position [11, 0]
select select "Miscellaneous"
click at [164, 122] on option "Miscellaneous" at bounding box center [270, 123] width 244 height 6
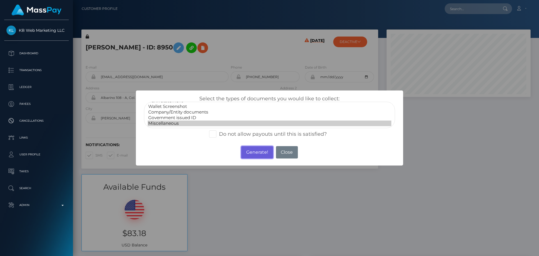
click at [251, 154] on button "Generate!" at bounding box center [257, 152] width 32 height 12
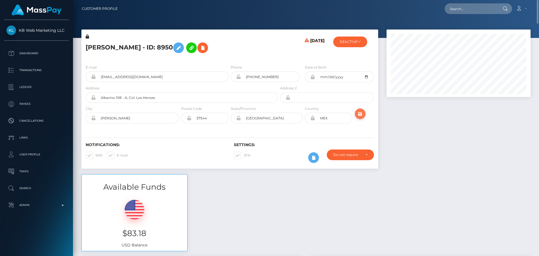
click at [361, 114] on icon "submit" at bounding box center [360, 113] width 7 height 7
click at [206, 48] on icon at bounding box center [202, 47] width 7 height 7
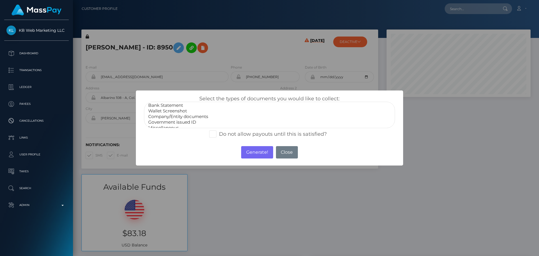
scroll to position [11, 0]
select select "Miscellaneous"
click at [163, 123] on option "Miscellaneous" at bounding box center [270, 123] width 244 height 6
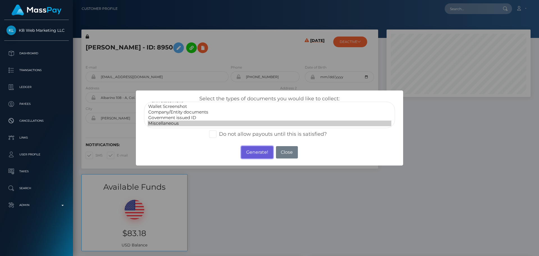
click at [259, 151] on button "Generate!" at bounding box center [257, 152] width 32 height 12
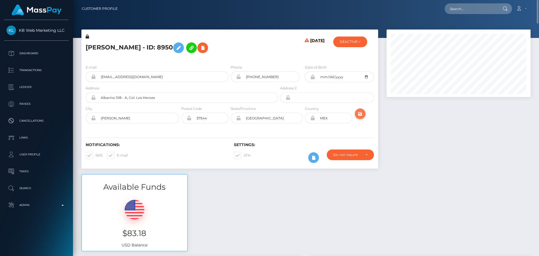
click at [362, 115] on icon "submit" at bounding box center [360, 113] width 7 height 7
click at [282, 54] on div "[DATE]" at bounding box center [303, 47] width 49 height 26
click at [169, 46] on h5 "[PERSON_NAME] - ID: 8950" at bounding box center [180, 48] width 189 height 16
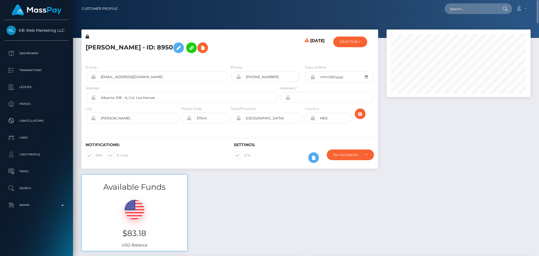
copy h5 "Pascual"
click at [290, 61] on div "E-mail mariepascual37@yahoo.com Phone 1981-07-28" at bounding box center [229, 94] width 297 height 69
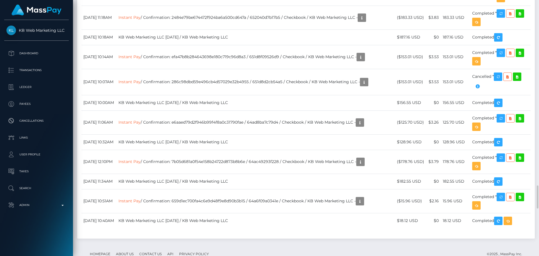
scroll to position [2077, 0]
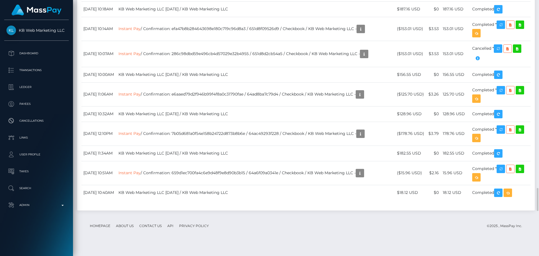
drag, startPoint x: 131, startPoint y: 153, endPoint x: 154, endPoint y: 156, distance: 22.7
copy link "Instant Pay"
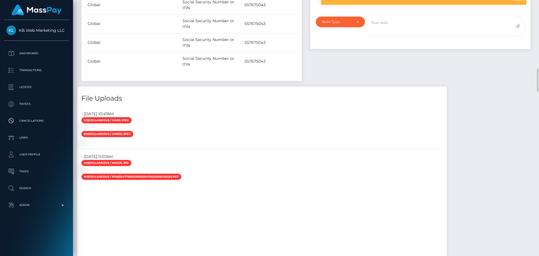
scroll to position [645, 0]
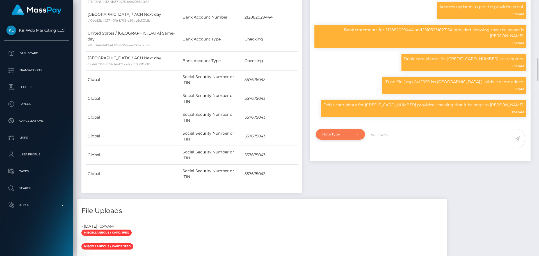
click at [349, 136] on div "Note Type" at bounding box center [337, 134] width 30 height 4
click at [340, 164] on span "Compliance" at bounding box center [332, 161] width 20 height 5
select select "COMPLIANCE"
click at [393, 148] on textarea at bounding box center [440, 138] width 149 height 19
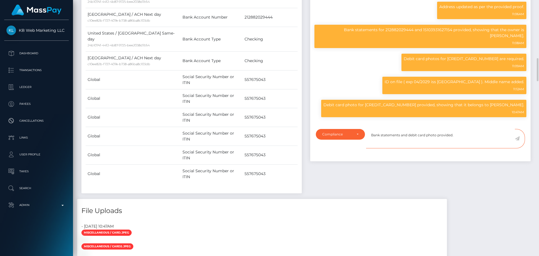
click at [465, 148] on textarea "Bank statements and debit card photo provided." at bounding box center [440, 138] width 149 height 19
paste textarea "NCOU and NBCOU flags cleared."
click at [375, 148] on textarea "Bank statements and debit card photo provided. NCOU and NBCOU flags cleared." at bounding box center [440, 138] width 149 height 19
drag, startPoint x: 375, startPoint y: 149, endPoint x: 508, endPoint y: 153, distance: 133.1
click at [508, 148] on textarea "Bank statements and debit card photo provided. NCOU and NBCOU flags cleared." at bounding box center [440, 138] width 149 height 19
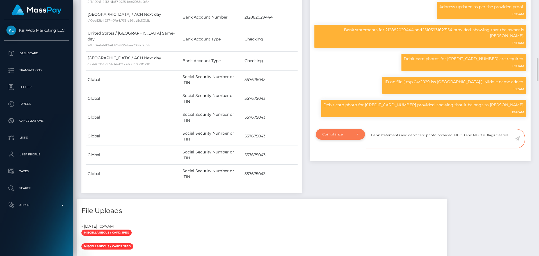
type textarea "Bank statements and debit card photo provided. NCOU and NBCOU flags cleared."
click at [351, 136] on div "Compliance" at bounding box center [337, 134] width 30 height 4
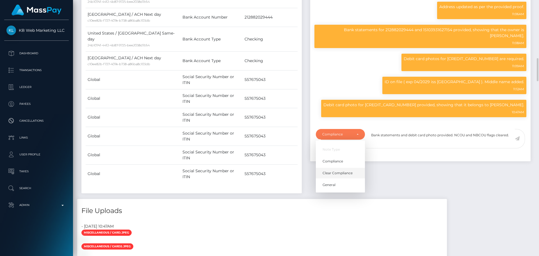
click at [342, 178] on link "Clear Compliance" at bounding box center [340, 173] width 49 height 10
select select "CLEAR_COMPLIANCE"
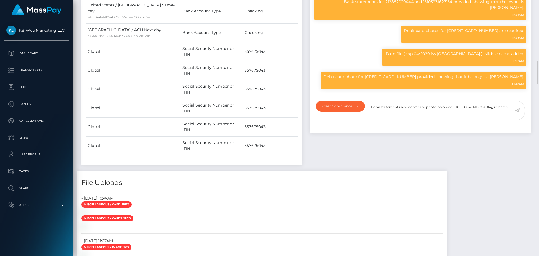
click at [518, 113] on icon at bounding box center [517, 110] width 5 height 4
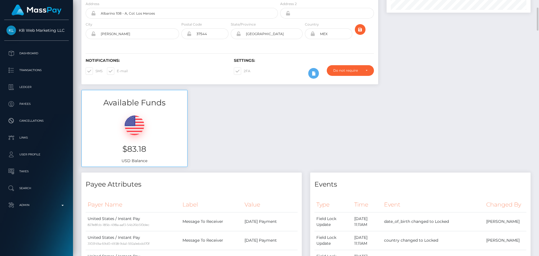
scroll to position [0, 0]
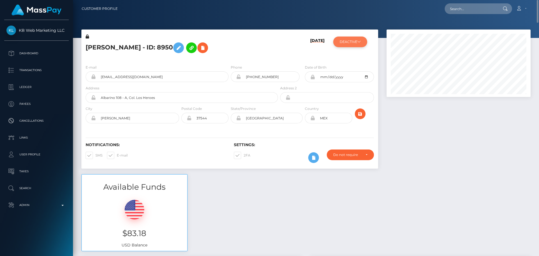
click at [350, 45] on button "DEACTIVE" at bounding box center [350, 41] width 34 height 11
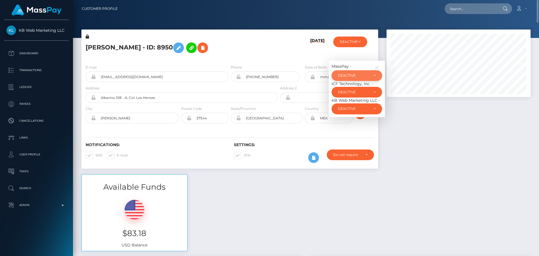
click at [351, 73] on div "DEACTIVE" at bounding box center [353, 75] width 31 height 4
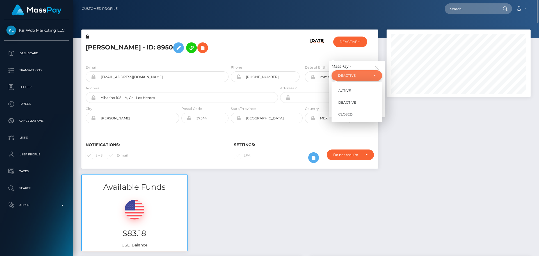
scroll to position [67, 144]
click at [347, 88] on span "ACTIVE" at bounding box center [344, 90] width 13 height 5
select select "ACTIVE"
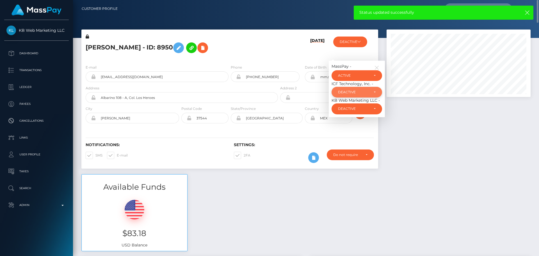
click at [354, 90] on div "DEACTIVE" at bounding box center [353, 92] width 31 height 4
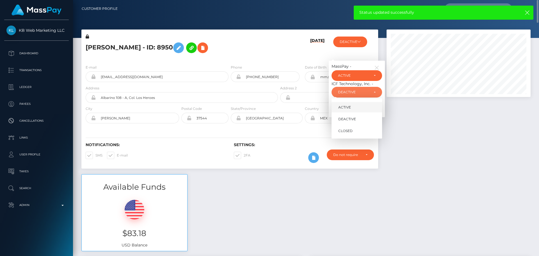
click at [349, 107] on span "ACTIVE" at bounding box center [344, 107] width 13 height 5
select select "ACTIVE"
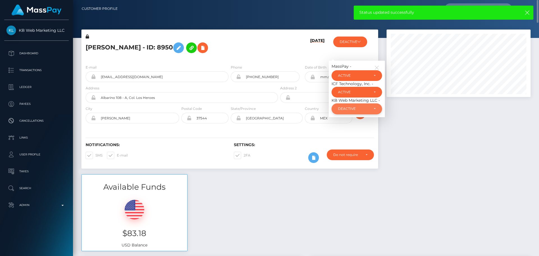
click at [357, 108] on div "DEACTIVE" at bounding box center [353, 108] width 31 height 4
click at [356, 123] on link "ACTIVE" at bounding box center [356, 124] width 51 height 10
select select "ACTIVE"
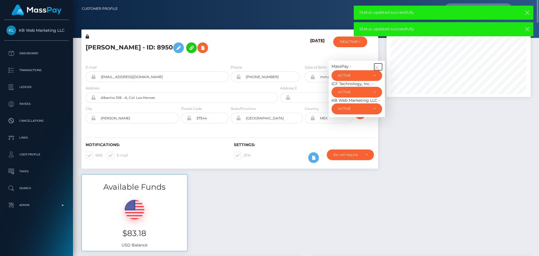
click at [376, 65] on icon "button" at bounding box center [376, 67] width 5 height 5
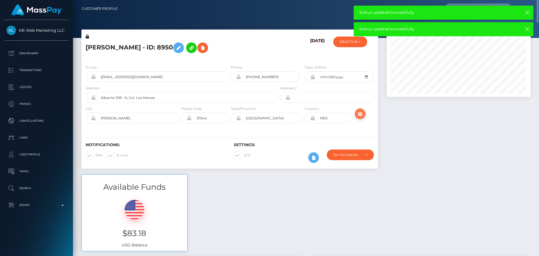
click at [359, 114] on icon "submit" at bounding box center [360, 113] width 7 height 7
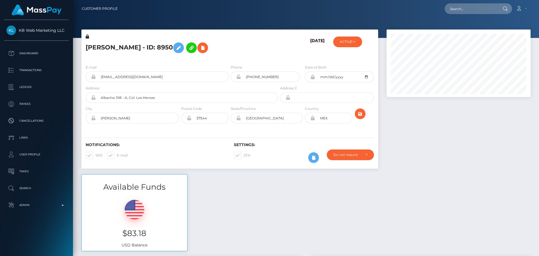
scroll to position [67, 144]
click at [144, 49] on h5 "[PERSON_NAME] - ID: 8950" at bounding box center [180, 48] width 189 height 16
copy h5 "[PERSON_NAME] - ID: 8950"
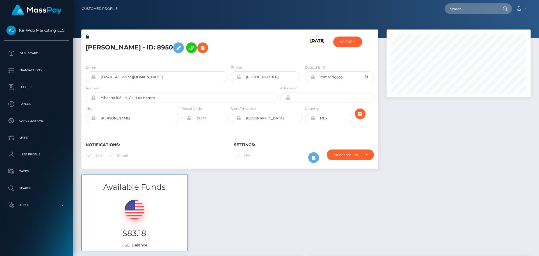
click at [283, 55] on div "[DATE]" at bounding box center [303, 47] width 49 height 26
click at [360, 114] on icon "submit" at bounding box center [360, 113] width 7 height 7
click at [459, 10] on input "text" at bounding box center [470, 8] width 53 height 11
paste input "[EMAIL_ADDRESS][DOMAIN_NAME]"
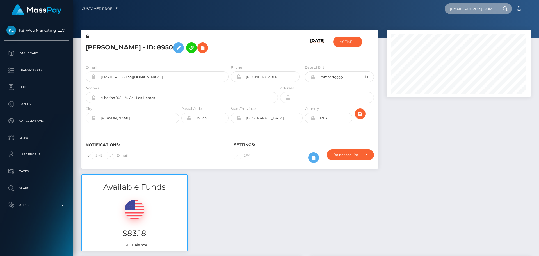
scroll to position [0, 17]
type input "[EMAIL_ADDRESS][DOMAIN_NAME]"
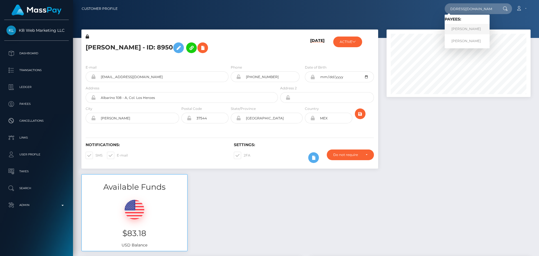
click at [459, 28] on link "[PERSON_NAME]" at bounding box center [466, 29] width 45 height 10
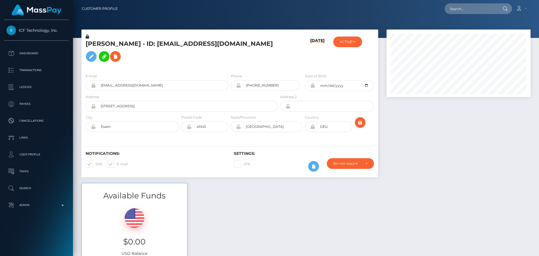
scroll to position [67, 144]
click at [352, 43] on button "ACTIVE" at bounding box center [347, 41] width 29 height 11
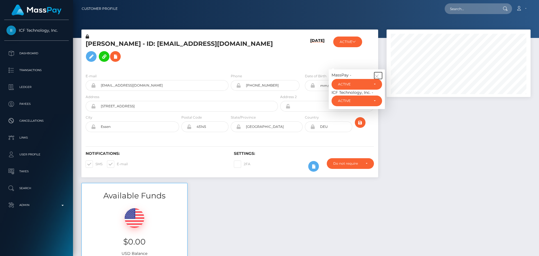
click at [377, 74] on icon "button" at bounding box center [376, 76] width 5 height 5
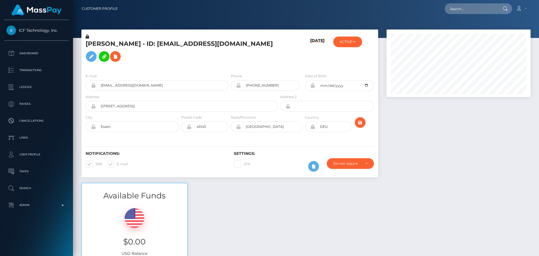
click at [288, 56] on div "08/29/25" at bounding box center [303, 51] width 49 height 35
click at [473, 10] on input "text" at bounding box center [470, 8] width 53 height 11
paste input "Banwokehinde4real@gmail.com"
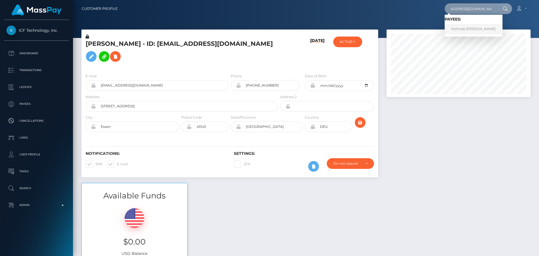
type input "Banwokehinde4real@gmail.com"
click at [456, 26] on link "Kehinde James Banwo" at bounding box center [473, 29] width 58 height 10
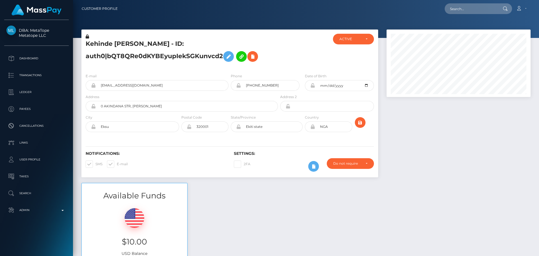
scroll to position [67, 144]
click at [255, 41] on h5 "Kehinde [PERSON_NAME] - ID: auth0|bQT8QRe0dKYBEyupIekSGKunvcd2" at bounding box center [180, 52] width 189 height 25
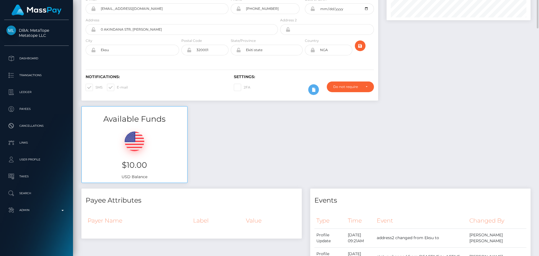
scroll to position [0, 0]
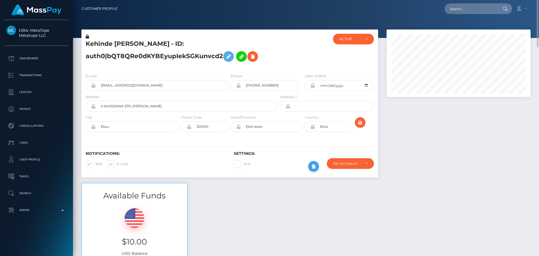
click at [315, 166] on icon at bounding box center [313, 166] width 7 height 7
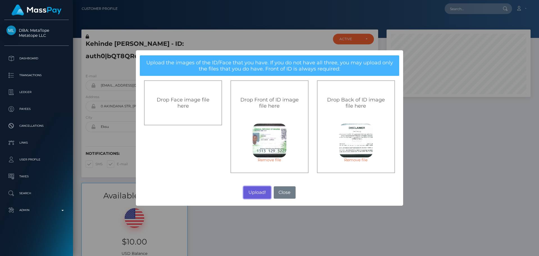
click at [257, 192] on button "Upload!" at bounding box center [256, 192] width 27 height 12
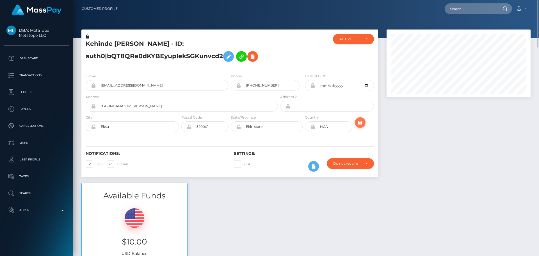
click at [360, 123] on icon "submit" at bounding box center [360, 122] width 7 height 7
click at [291, 55] on div at bounding box center [303, 51] width 49 height 35
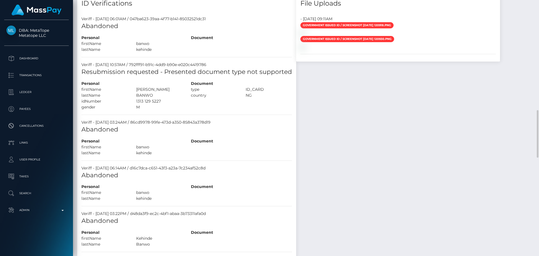
scroll to position [617, 0]
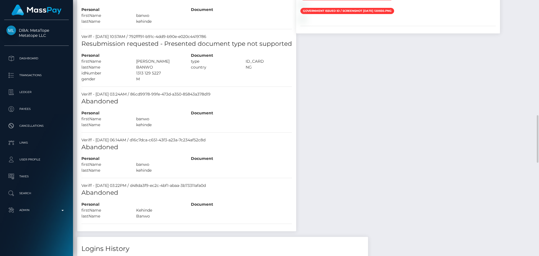
click at [230, 72] on div "Document type ID_CARD country" at bounding box center [241, 66] width 109 height 29
click at [222, 71] on div "Document type ID_CARD country" at bounding box center [241, 66] width 109 height 29
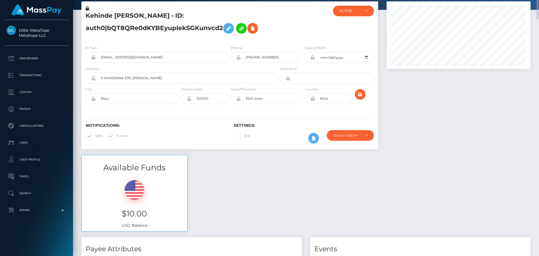
scroll to position [0, 0]
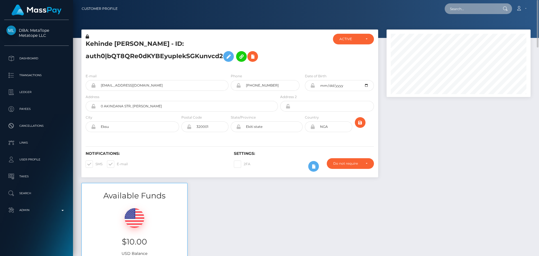
click at [478, 8] on input "text" at bounding box center [470, 8] width 53 height 11
paste input "[EMAIL_ADDRESS][DOMAIN_NAME]"
type input "[EMAIL_ADDRESS][DOMAIN_NAME]"
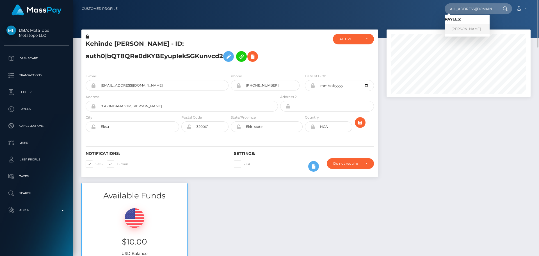
scroll to position [0, 0]
click at [456, 30] on link "[PERSON_NAME]" at bounding box center [466, 29] width 45 height 10
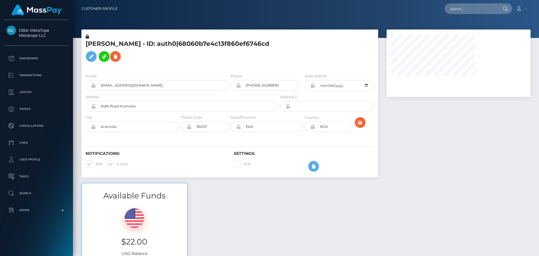
click at [288, 41] on div at bounding box center [303, 51] width 49 height 35
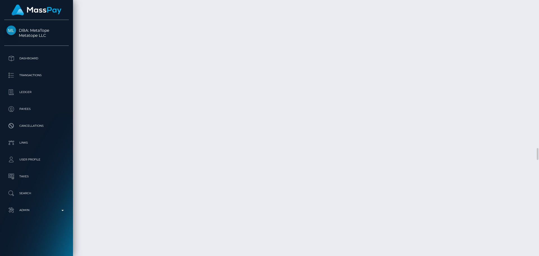
scroll to position [3115, 0]
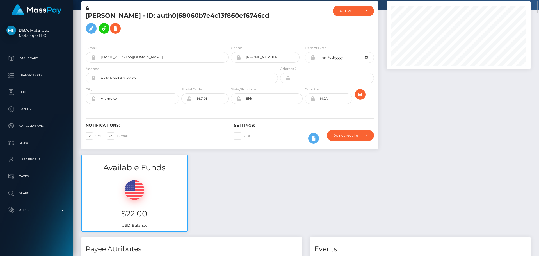
scroll to position [0, 0]
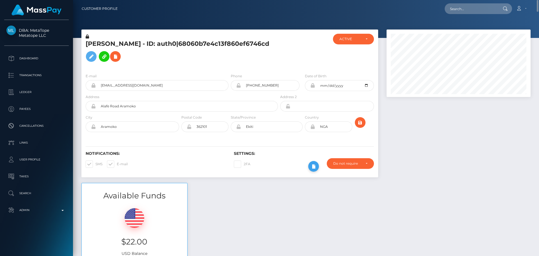
click at [315, 165] on icon at bounding box center [313, 166] width 7 height 7
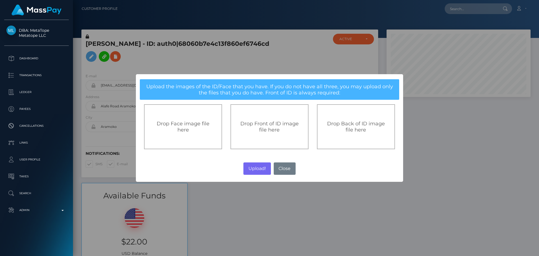
click at [251, 134] on div "Drop Front of ID image file here" at bounding box center [269, 126] width 78 height 45
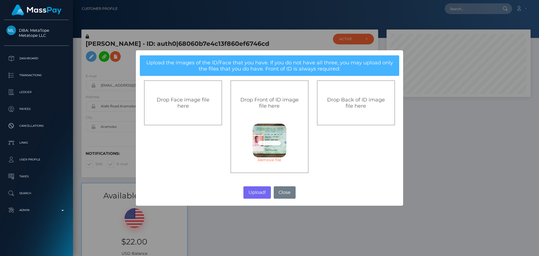
click at [352, 107] on span "Drop Back of ID image file here" at bounding box center [356, 103] width 58 height 12
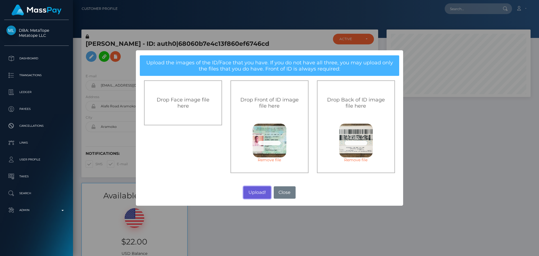
click at [257, 193] on button "Upload!" at bounding box center [256, 192] width 27 height 12
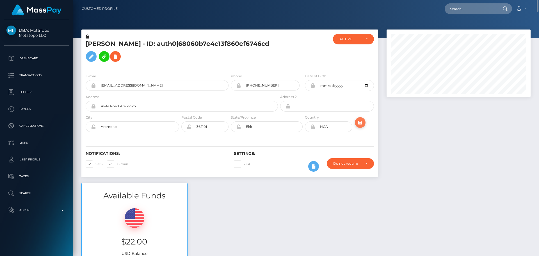
click at [359, 125] on icon "submit" at bounding box center [360, 122] width 7 height 7
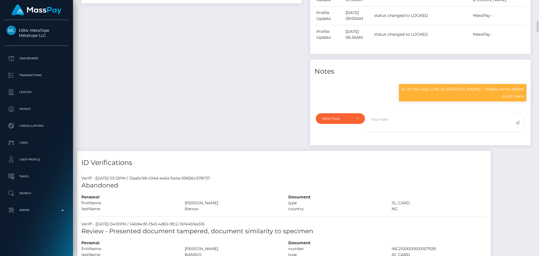
scroll to position [561, 0]
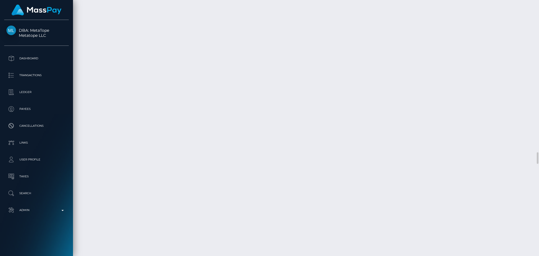
scroll to position [3283, 0]
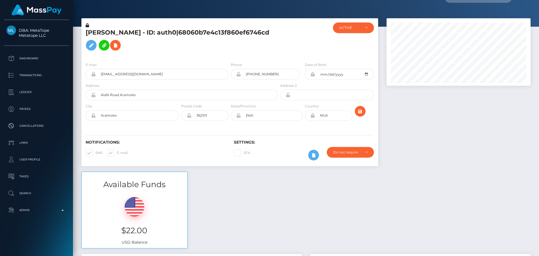
scroll to position [0, 0]
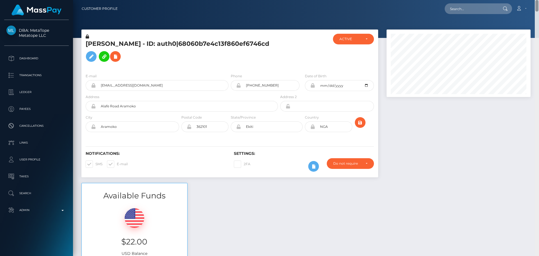
drag, startPoint x: 536, startPoint y: 72, endPoint x: 522, endPoint y: -10, distance: 83.6
click at [522, 0] on html "DBA: MetaTope Metatope LLC Dashboard Transactions Ledger Payees Links" at bounding box center [269, 128] width 539 height 256
click at [478, 10] on input "text" at bounding box center [470, 8] width 53 height 11
paste input "[EMAIL_ADDRESS][DOMAIN_NAME]"
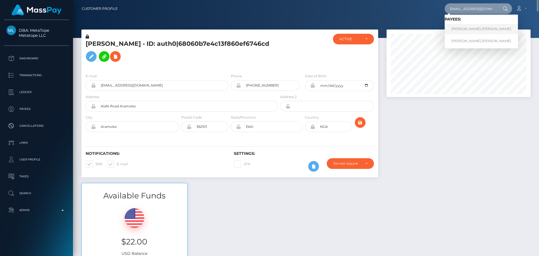
type input "[EMAIL_ADDRESS][DOMAIN_NAME]"
click at [465, 26] on link "YANY YAJAIRA FONCECA VALLADARES" at bounding box center [480, 29] width 73 height 10
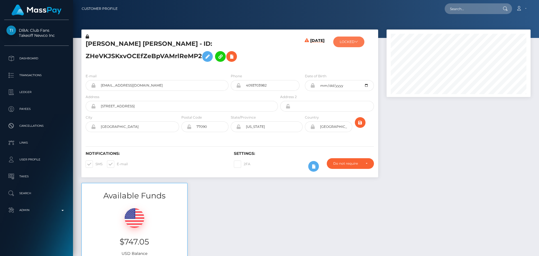
scroll to position [67, 144]
click at [356, 43] on button "LOCKED" at bounding box center [348, 41] width 31 height 11
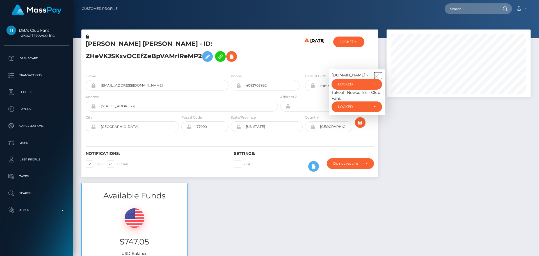
click at [377, 75] on icon "button" at bounding box center [376, 76] width 5 height 5
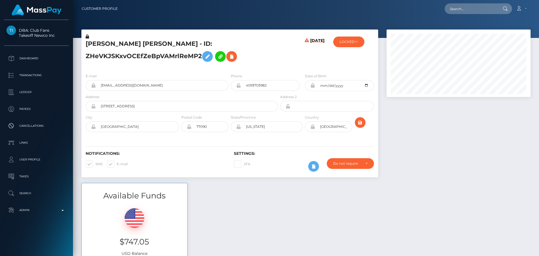
click at [275, 58] on div "[PERSON_NAME] [PERSON_NAME] - ID: ZHeVKJSKxvOCEfZeBpVAMrlReMP2" at bounding box center [180, 51] width 198 height 35
click at [279, 56] on div "[DATE]" at bounding box center [303, 51] width 49 height 35
click at [279, 54] on div "[DATE]" at bounding box center [303, 51] width 49 height 35
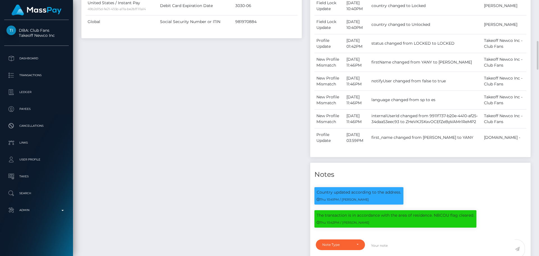
scroll to position [561, 0]
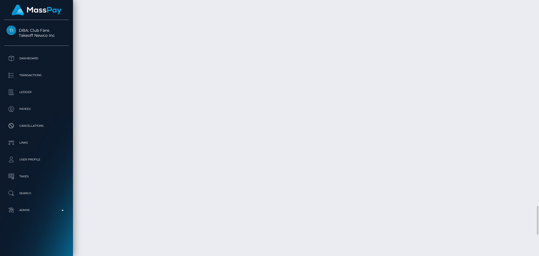
scroll to position [1964, 0]
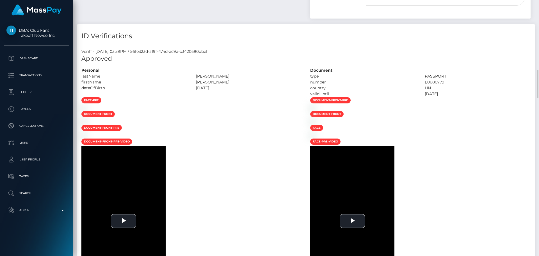
scroll to position [505, 0]
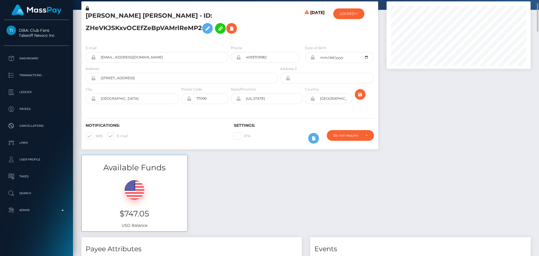
scroll to position [0, 0]
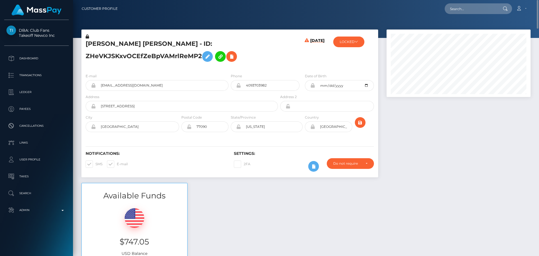
click at [91, 43] on h5 "[PERSON_NAME] [PERSON_NAME] - ID: ZHeVKJSKxvOCEfZeBpVAMrlReMP2" at bounding box center [180, 52] width 189 height 25
copy h5 "YANY"
click at [184, 42] on h5 "[PERSON_NAME] [PERSON_NAME] - ID: ZHeVKJSKxvOCEfZeBpVAMrlReMP2" at bounding box center [180, 52] width 189 height 25
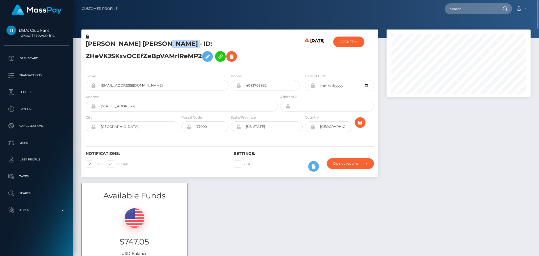
copy h5 "VALLADARES"
click at [275, 61] on h5 "[PERSON_NAME] [PERSON_NAME] - ID: ZHeVKJSKxvOCEfZeBpVAMrlReMP2" at bounding box center [180, 52] width 189 height 25
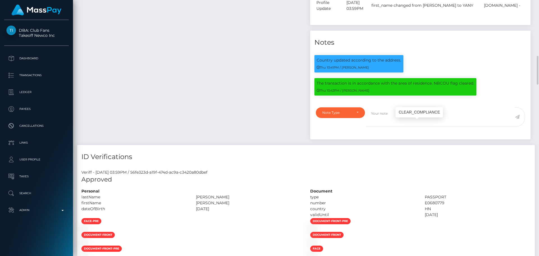
scroll to position [67, 144]
click at [317, 86] on p "The transaction is in accordance with the area of residence. NBCOU flag cleared." at bounding box center [395, 83] width 157 height 6
drag, startPoint x: 317, startPoint y: 124, endPoint x: 472, endPoint y: 127, distance: 154.9
click at [472, 86] on p "The transaction is in accordance with the area of residence. NBCOU flag cleared." at bounding box center [395, 83] width 157 height 6
copy p "The transaction is in accordance with the area of residence. NBCOU flag cleared."
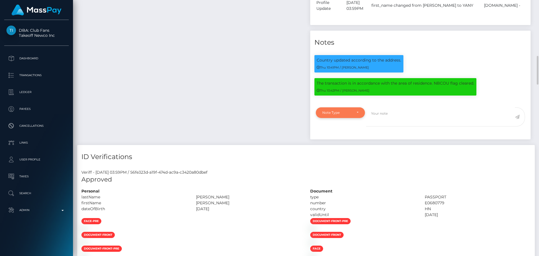
click at [359, 118] on div "Note Type" at bounding box center [340, 112] width 49 height 11
click at [344, 154] on span "Clear Compliance" at bounding box center [337, 151] width 30 height 5
select select "CLEAR_COMPLIANCE"
click at [399, 127] on textarea at bounding box center [440, 116] width 149 height 19
paste textarea "The transaction is in accordance with the area of residence. NBCOU flag cleared."
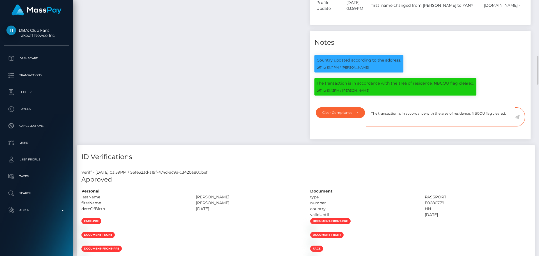
click at [476, 127] on textarea "The transaction is in accordance with the area of residence. NBCOU flag cleared." at bounding box center [440, 116] width 149 height 19
drag, startPoint x: 506, startPoint y: 156, endPoint x: 371, endPoint y: 155, distance: 135.0
click at [371, 127] on textarea "The transaction is in accordance with the area of residence. NCOU flag cleared." at bounding box center [440, 116] width 149 height 19
type textarea "The transaction is in accordance with the area of residence. NCOU flag cleared."
click at [505, 127] on textarea "The transaction is in accordance with the area of residence. NCOU flag cleared." at bounding box center [440, 116] width 149 height 19
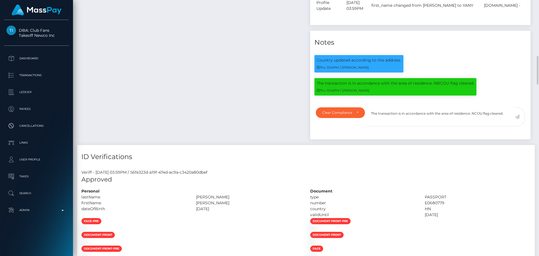
click at [515, 119] on icon at bounding box center [517, 116] width 5 height 4
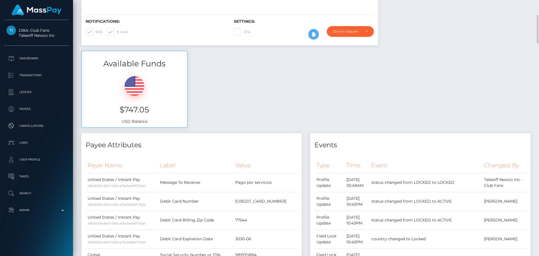
scroll to position [0, 0]
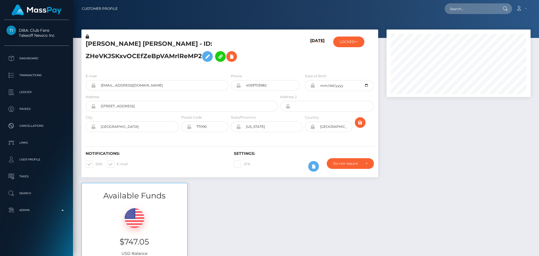
scroll to position [67, 144]
click at [358, 43] on icon at bounding box center [355, 41] width 3 height 3
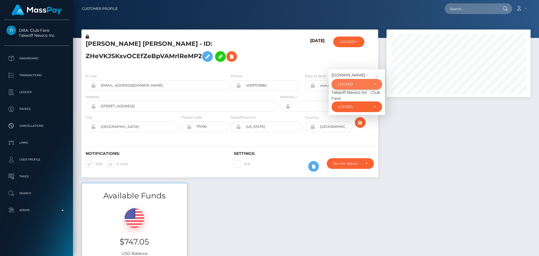
click at [358, 87] on div "LOCKED" at bounding box center [356, 84] width 51 height 11
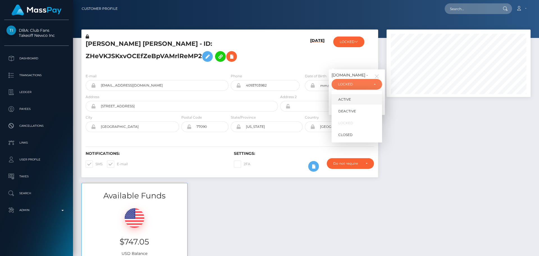
click at [355, 99] on link "ACTIVE" at bounding box center [356, 99] width 51 height 10
select select "ACTIVE"
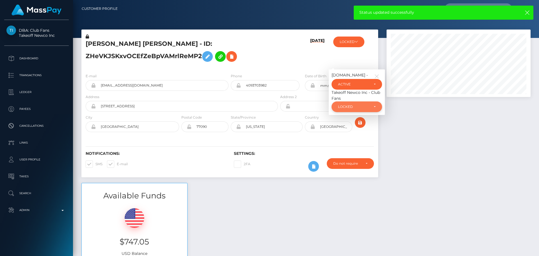
click at [357, 105] on div "LOCKED" at bounding box center [353, 106] width 31 height 4
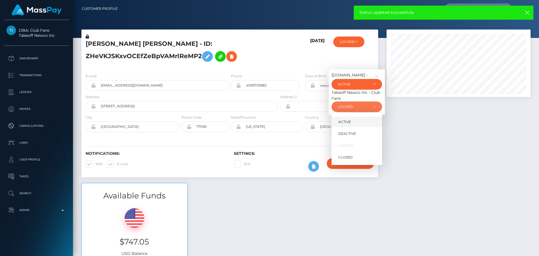
click at [351, 121] on link "ACTIVE" at bounding box center [356, 121] width 51 height 10
select select "ACTIVE"
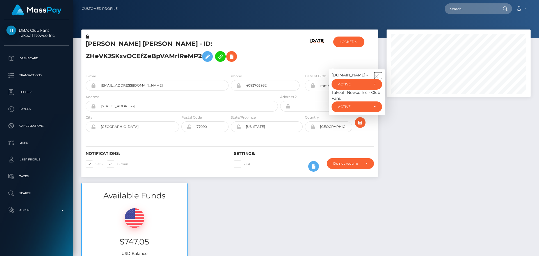
click at [375, 76] on icon "button" at bounding box center [376, 76] width 5 height 5
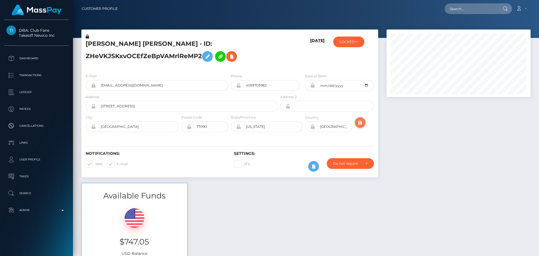
click at [359, 119] on icon "submit" at bounding box center [360, 122] width 7 height 7
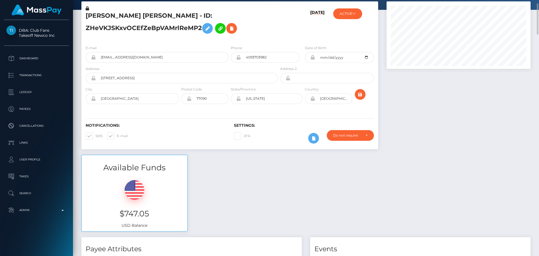
click at [253, 24] on h5 "[PERSON_NAME] [PERSON_NAME] - ID: ZHeVKJSKxvOCEfZeBpVAMrlReMP2" at bounding box center [180, 24] width 189 height 25
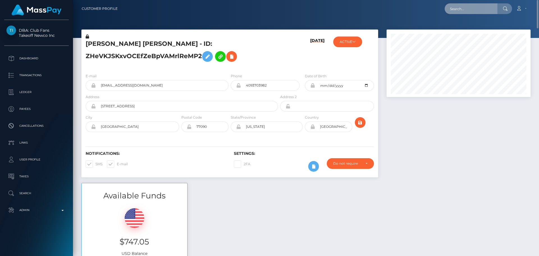
click at [473, 10] on input "text" at bounding box center [470, 8] width 53 height 11
paste input "[EMAIL_ADDRESS][DOMAIN_NAME]"
type input "[EMAIL_ADDRESS][DOMAIN_NAME]"
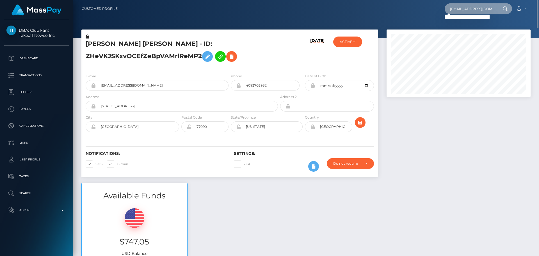
click at [463, 8] on input "[EMAIL_ADDRESS][DOMAIN_NAME]" at bounding box center [470, 8] width 53 height 11
click at [463, 8] on input "ayyan.babar@whop.intercom-mail.com" at bounding box center [470, 8] width 53 height 11
paste input "poact_TUinOhHNaJoM"
type input "poact_TUinOhHNaJoM"
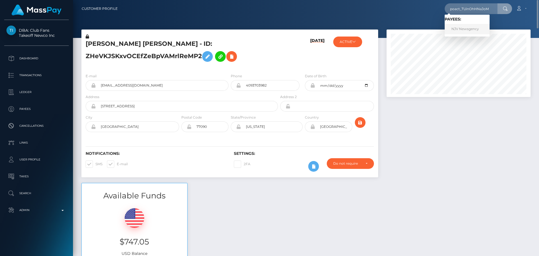
click at [469, 29] on link "NJV Newsgency" at bounding box center [466, 29] width 45 height 10
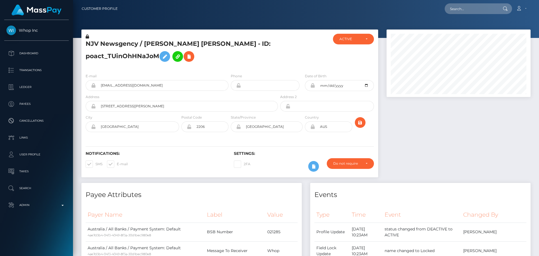
scroll to position [67, 144]
click at [235, 52] on h5 "NJV Newsgency / [PERSON_NAME] [PERSON_NAME] - ID: poact_TUinOhHNaJoM" at bounding box center [180, 52] width 189 height 25
drag, startPoint x: 228, startPoint y: 49, endPoint x: 231, endPoint y: 48, distance: 3.1
click at [229, 49] on h5 "NJV Newsgency / [PERSON_NAME] [PERSON_NAME] - ID: poact_TUinOhHNaJoM" at bounding box center [180, 52] width 189 height 25
click at [232, 48] on h5 "NJV Newsgency / Diep Thi Ngoc Vu - ID: poact_TUinOhHNaJoM" at bounding box center [180, 52] width 189 height 25
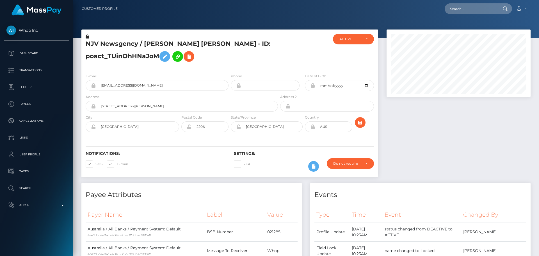
click at [235, 48] on h5 "NJV Newsgency / Diep Thi Ngoc Vu - ID: poact_TUinOhHNaJoM" at bounding box center [180, 52] width 189 height 25
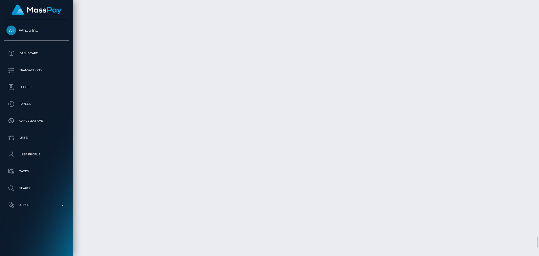
scroll to position [5590, 0]
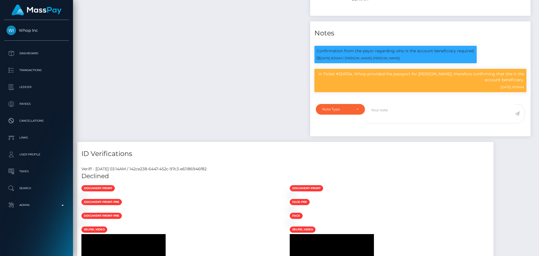
scroll to position [67, 144]
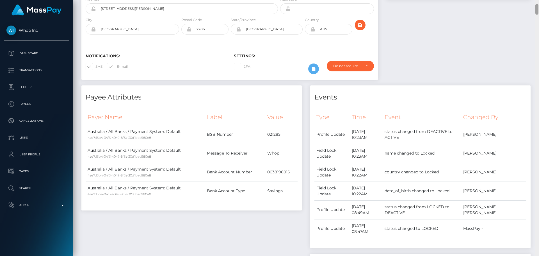
drag, startPoint x: 536, startPoint y: 220, endPoint x: 521, endPoint y: 12, distance: 209.3
click at [521, 12] on div "Customer Profile Loading... Loading..." at bounding box center [306, 128] width 466 height 256
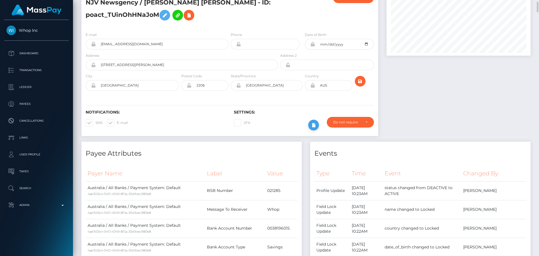
click at [311, 127] on icon at bounding box center [313, 125] width 7 height 7
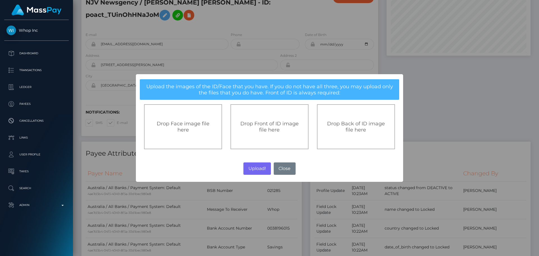
click at [265, 120] on div "Drop Front of ID image file here" at bounding box center [269, 126] width 78 height 45
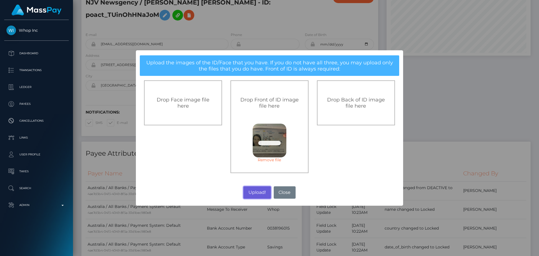
click at [255, 192] on button "Upload!" at bounding box center [256, 192] width 27 height 12
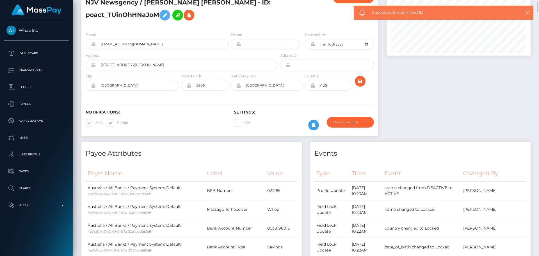
scroll to position [0, 0]
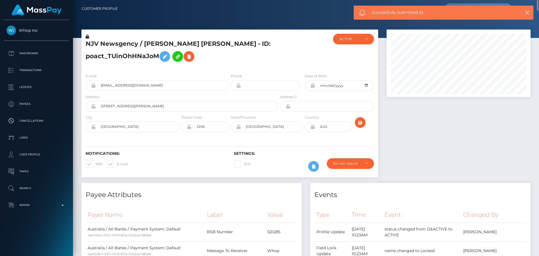
click at [270, 56] on h5 "NJV Newsgency / Diep Thi Ngoc Vu - ID: poact_TUinOhHNaJoM" at bounding box center [180, 52] width 189 height 25
click at [266, 56] on h5 "NJV Newsgency / Diep Thi Ngoc Vu - ID: poact_TUinOhHNaJoM" at bounding box center [180, 52] width 189 height 25
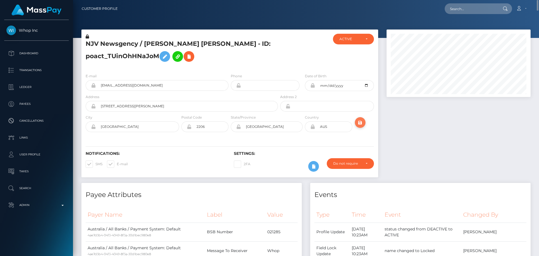
click at [360, 121] on icon "submit" at bounding box center [360, 122] width 7 height 7
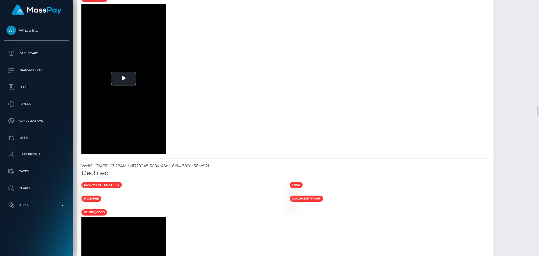
scroll to position [1908, 0]
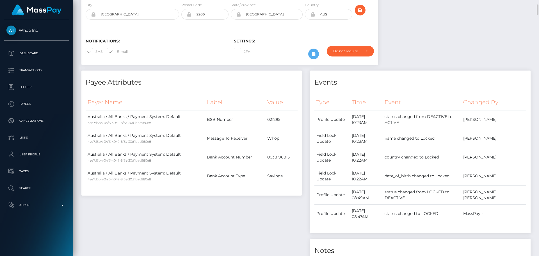
scroll to position [0, 0]
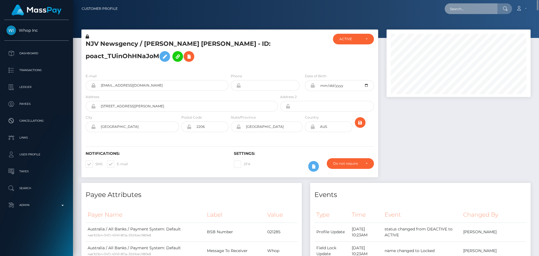
click at [465, 10] on input "text" at bounding box center [470, 8] width 53 height 11
paste input "580105911872266241"
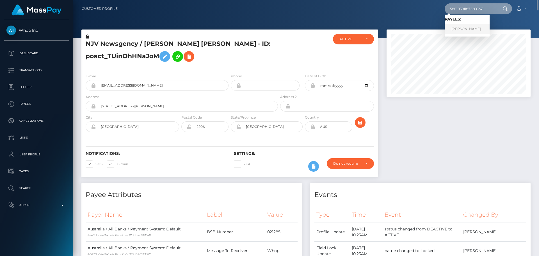
type input "580105911872266241"
click at [474, 26] on link "ANASTASIA ROMANOVNA KONDRASHCHEVA" at bounding box center [466, 29] width 45 height 10
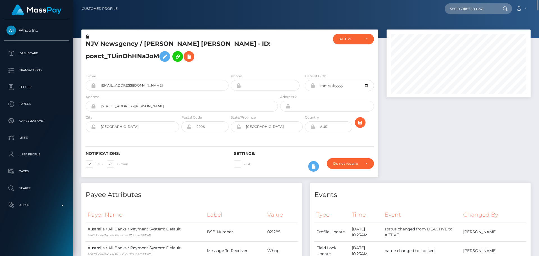
click at [270, 52] on h5 "NJV Newsgency / Diep Thi Ngoc Vu - ID: poact_TUinOhHNaJoM" at bounding box center [180, 52] width 189 height 25
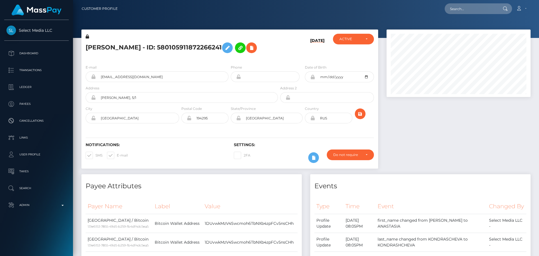
scroll to position [67, 144]
click at [231, 56] on h5 "[PERSON_NAME] - ID: 580105911872266241" at bounding box center [180, 48] width 189 height 16
click at [233, 56] on h5 "[PERSON_NAME] - ID: 580105911872266241" at bounding box center [180, 48] width 189 height 16
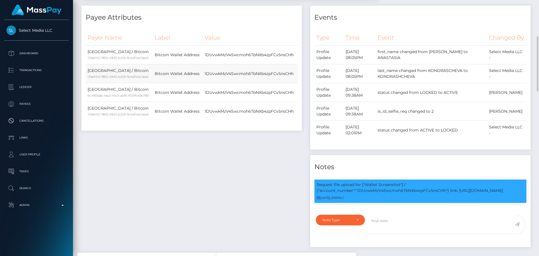
scroll to position [309, 0]
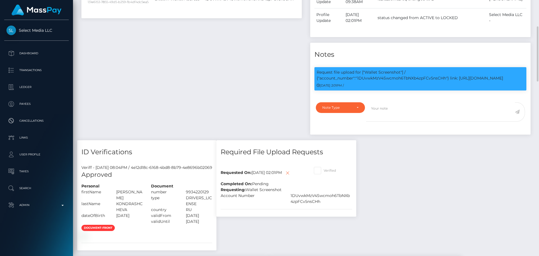
scroll to position [253, 0]
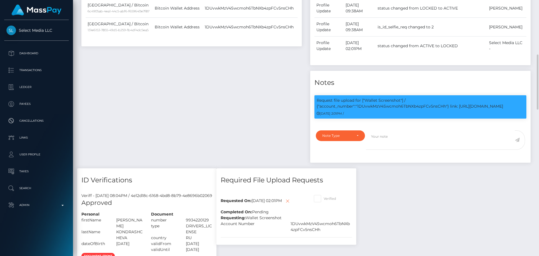
click at [252, 105] on div "Payee Attributes Payer Name Label Value Russia / Bitcoin 131e6153-7855-49d5-b25…" at bounding box center [191, 44] width 229 height 247
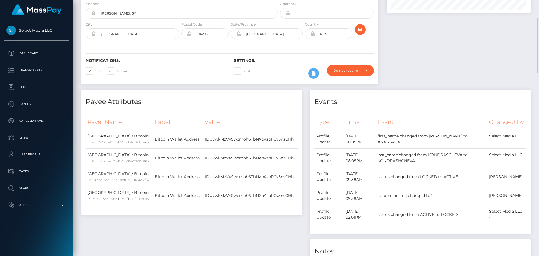
scroll to position [0, 0]
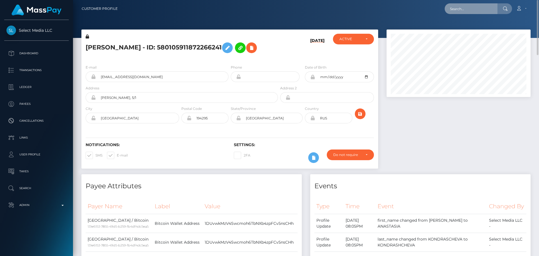
click at [461, 12] on input "text" at bounding box center [470, 8] width 53 height 11
paste input "poact_7gL3kDcjyDcX"
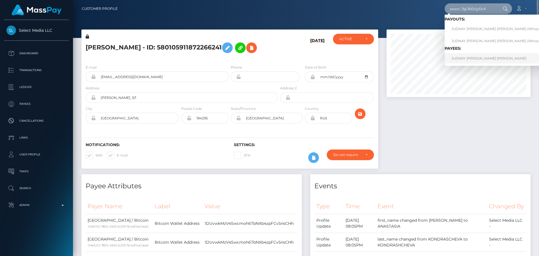
type input "poact_7gL3kDcjyDcX"
click at [464, 61] on link "JUDNAY [PERSON_NAME] [PERSON_NAME]" at bounding box center [499, 58] width 111 height 10
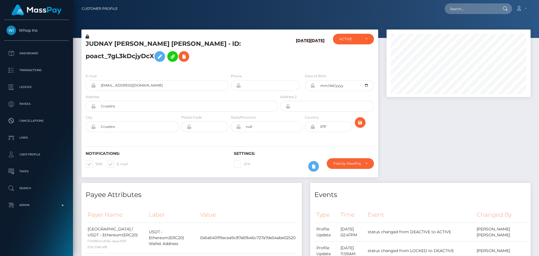
scroll to position [67, 144]
click at [248, 62] on h5 "JUDNAY [PERSON_NAME] [PERSON_NAME] - ID: poact_7gL3kDcjyDcX" at bounding box center [180, 52] width 189 height 25
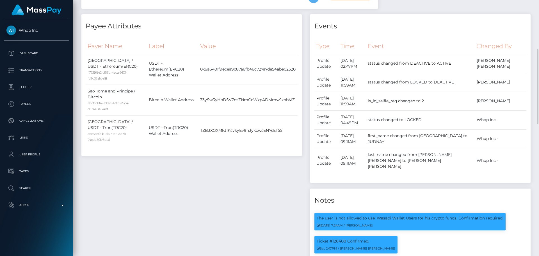
scroll to position [337, 0]
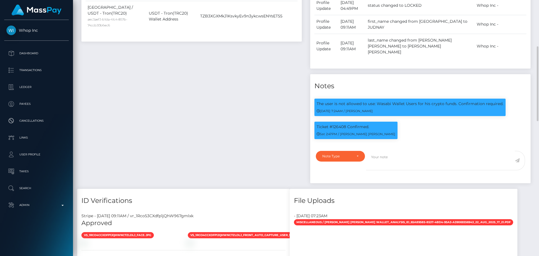
scroll to position [255, 0]
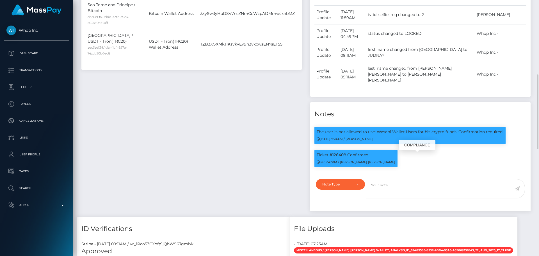
click at [340, 158] on p "Ticket #126408 Confirmed." at bounding box center [356, 155] width 79 height 6
copy p "126408"
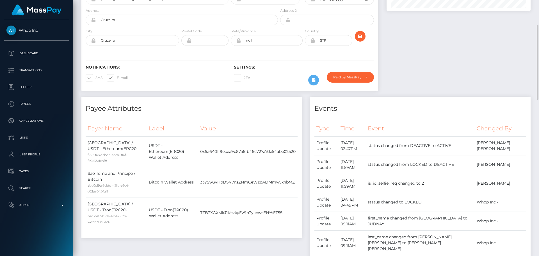
scroll to position [0, 0]
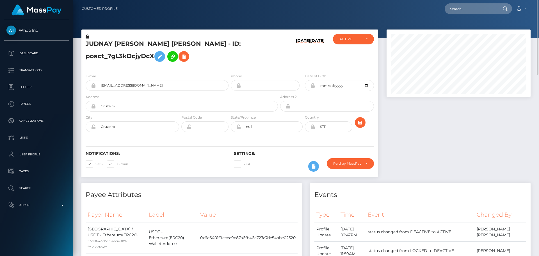
click at [406, 145] on div at bounding box center [458, 105] width 152 height 153
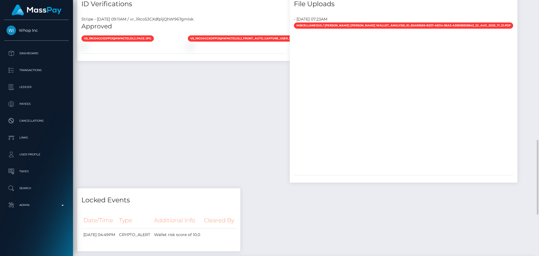
scroll to position [395, 0]
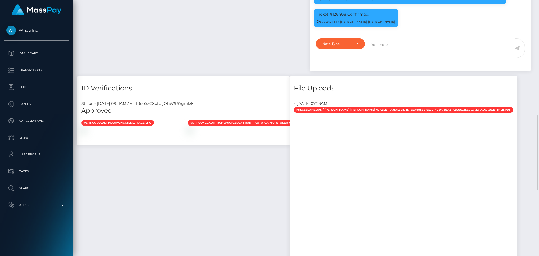
click at [256, 106] on div "Stripe - July 24, 2025 09:11AM / vr_1Rco53CXdfp1jQhW967gmlxk" at bounding box center [183, 103] width 212 height 6
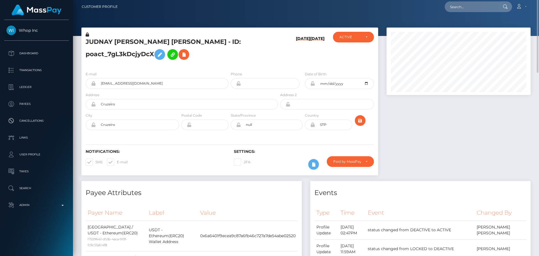
scroll to position [0, 0]
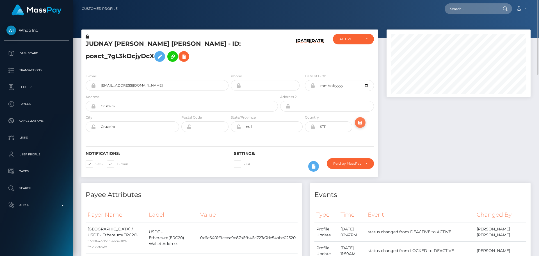
click at [359, 121] on icon "submit" at bounding box center [360, 122] width 7 height 7
click at [252, 138] on div "Notifications: SMS E-mail Settings: 2FA" at bounding box center [229, 158] width 297 height 40
click at [257, 138] on div "Notifications: SMS E-mail Settings: 2FA" at bounding box center [229, 158] width 297 height 40
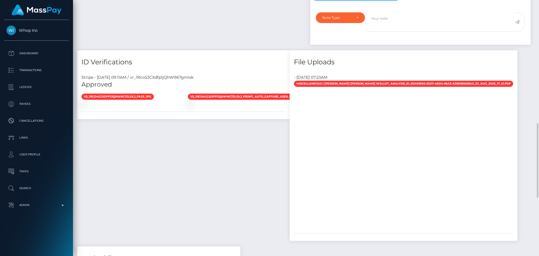
scroll to position [619, 0]
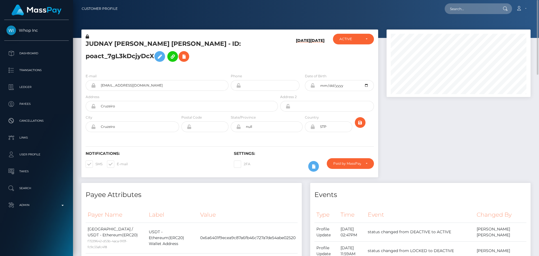
click at [138, 44] on h5 "JUDNAY [PERSON_NAME] [PERSON_NAME] - ID: poact_7gL3kDcjyDcX" at bounding box center [180, 52] width 189 height 25
click at [138, 44] on h5 "JUDNAY JOSE DUARTE BARBOSA NETO - ID: poact_7gL3kDcjyDcX" at bounding box center [180, 52] width 189 height 25
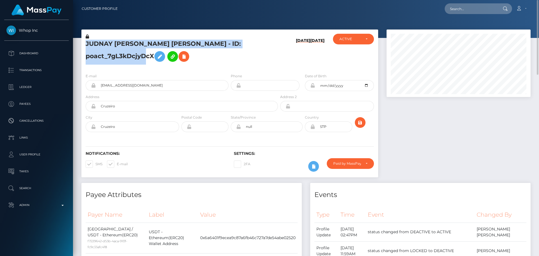
click at [138, 44] on h5 "JUDNAY JOSE DUARTE BARBOSA NETO - ID: poact_7gL3kDcjyDcX" at bounding box center [180, 52] width 189 height 25
copy h5 "JUDNAY JOSE DUARTE BARBOSA NETO - ID: poact_7gL3kDcjyDcX"
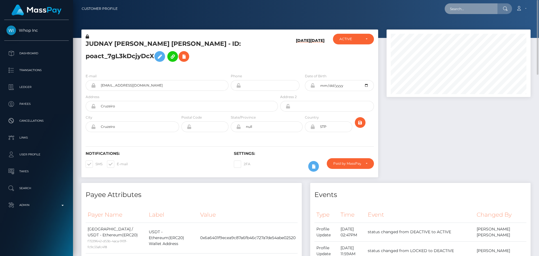
click at [475, 9] on input "text" at bounding box center [470, 8] width 53 height 11
paste input "[EMAIL_ADDRESS][DOMAIN_NAME]"
type input "[EMAIL_ADDRESS][DOMAIN_NAME]"
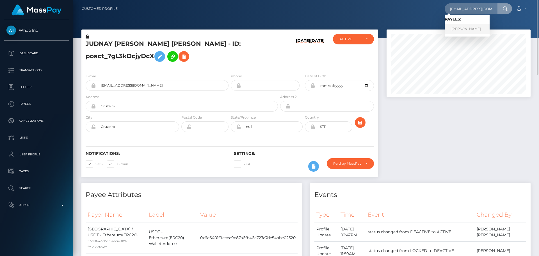
click at [460, 27] on link "DENYS BOHDAN" at bounding box center [466, 29] width 45 height 10
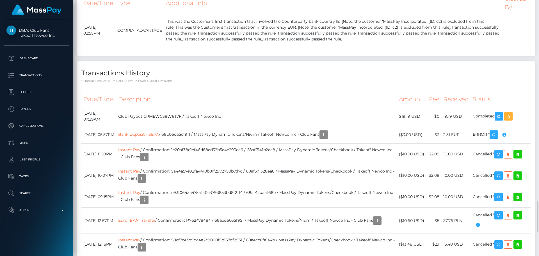
scroll to position [1684, 0]
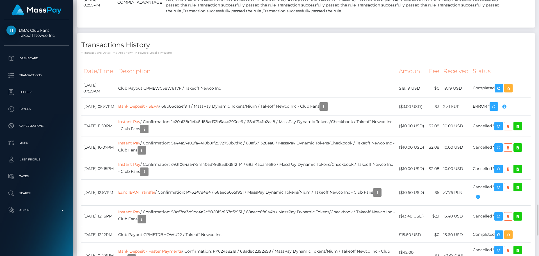
click at [205, 79] on th "Description" at bounding box center [256, 70] width 280 height 15
drag, startPoint x: 131, startPoint y: 193, endPoint x: 173, endPoint y: 193, distance: 41.8
click at [173, 115] on td "Bank Deposit - SEPA / 68b06de5ef911 / MassPay Dynamic Tokens/Nium / Takeoff New…" at bounding box center [256, 107] width 280 height 18
copy link "Bank Deposit - SEPA"
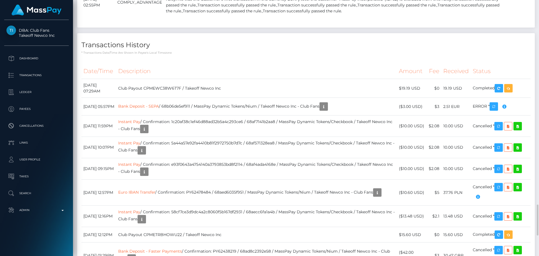
click at [246, 50] on h4 "Transactions History" at bounding box center [305, 45] width 449 height 10
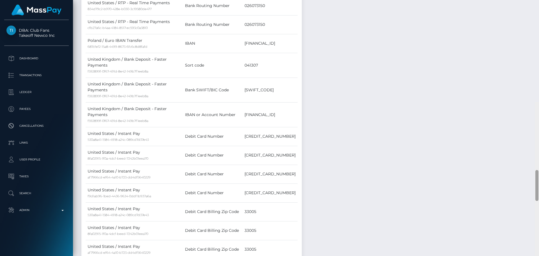
scroll to position [0, 0]
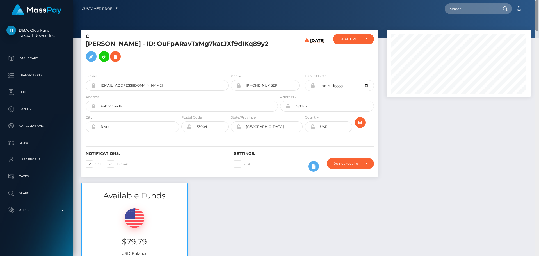
drag, startPoint x: 537, startPoint y: 97, endPoint x: 542, endPoint y: -11, distance: 108.2
click at [539, 0] on html "DBA: Club Fans Takeoff Newco Inc Dashboard Transactions Ledger Payees" at bounding box center [269, 128] width 539 height 256
click at [94, 43] on h5 "DENYS BOHDAN - ID: OuFpARavTxMg7katJXf9dIKq89y2" at bounding box center [180, 52] width 189 height 25
copy h5 "DENYS"
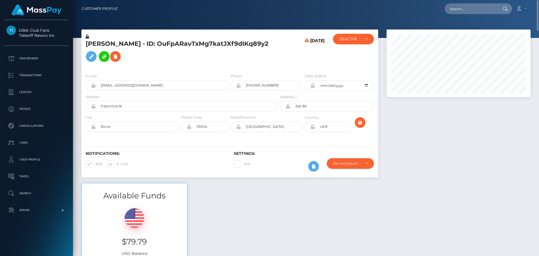
click at [129, 44] on h5 "DENYS BOHDAN - ID: OuFpARavTxMg7katJXf9dIKq89y2" at bounding box center [180, 52] width 189 height 25
copy h5 "BOHDAN"
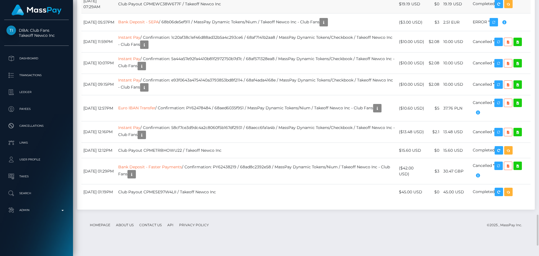
scroll to position [1740, 0]
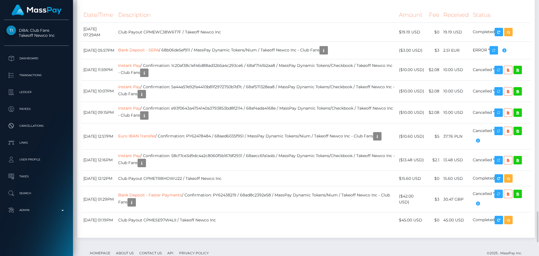
click at [232, 90] on div "Transactions History * Transactions date/time are shown in payee's local timezo…" at bounding box center [305, 107] width 457 height 260
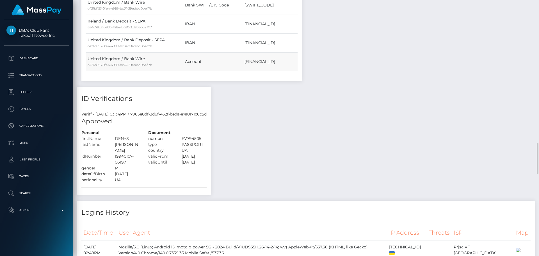
scroll to position [1094, 0]
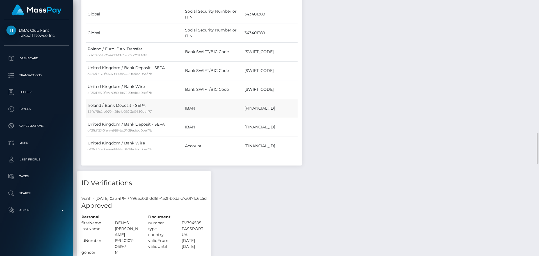
click at [248, 107] on td "EE777700771006488175" at bounding box center [269, 108] width 55 height 19
copy td "EE777700771006488175"
click at [91, 104] on td "Ireland / Bank Deposit - SEPA 834d79c2-b970-428e-b030-3c19580de477" at bounding box center [134, 108] width 97 height 19
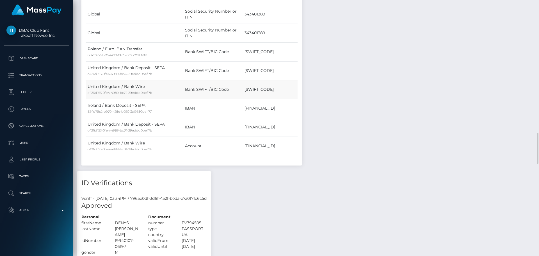
copy td "Ireland"
click at [255, 106] on td "EE777700771006488175" at bounding box center [269, 108] width 55 height 19
copy td "EE777700771006488175"
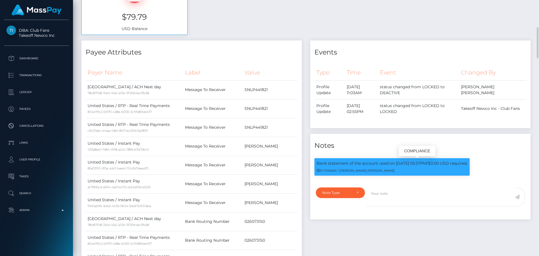
scroll to position [337, 0]
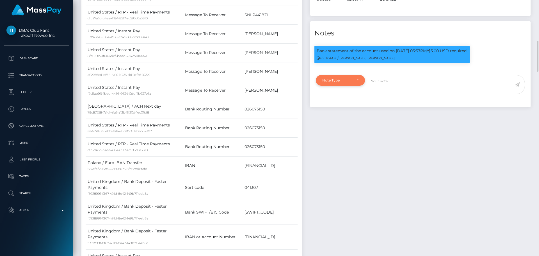
click at [357, 80] on div "Note Type" at bounding box center [340, 80] width 36 height 4
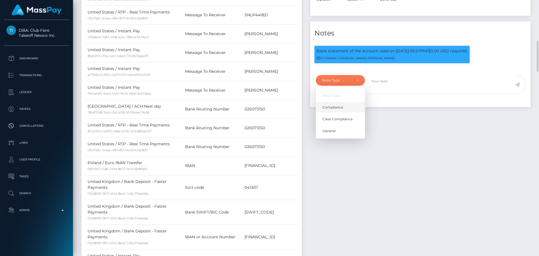
scroll to position [67, 144]
click at [342, 105] on span "Compliance" at bounding box center [332, 106] width 20 height 5
select select "COMPLIANCE"
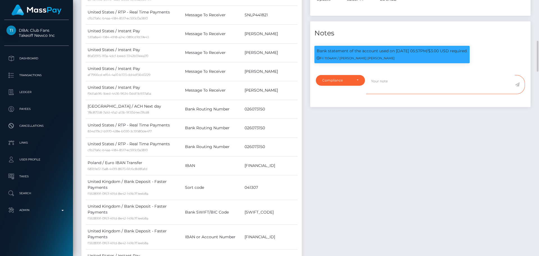
click at [399, 88] on textarea at bounding box center [440, 84] width 149 height 19
paste textarea "EE777700771006488175"
type textarea "Bank statement for EE777700771006488175 is required."
click at [515, 83] on icon at bounding box center [517, 84] width 5 height 4
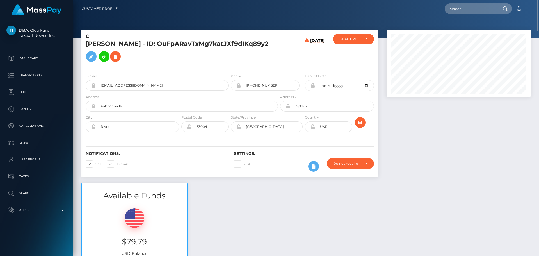
scroll to position [67, 144]
click at [466, 6] on input "text" at bounding box center [470, 8] width 53 height 11
paste input "574870861132083200"
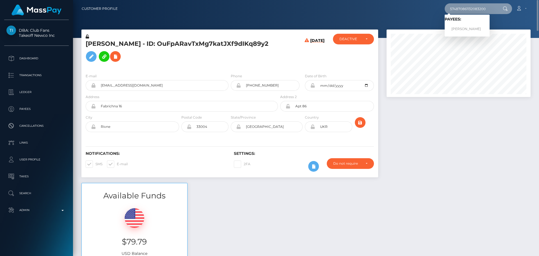
type input "574870861132083200"
click at [460, 26] on link "GELENE FILDOR" at bounding box center [466, 29] width 45 height 10
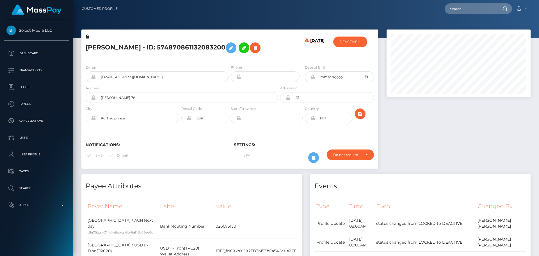
scroll to position [67, 144]
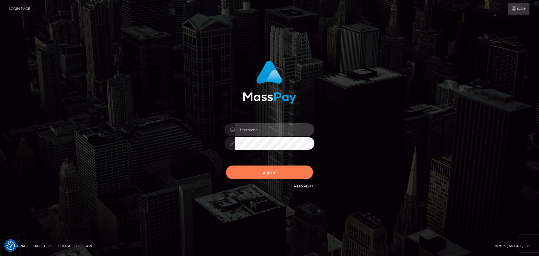
type input "constantin.mp"
drag, startPoint x: 272, startPoint y: 174, endPoint x: 252, endPoint y: 164, distance: 23.0
click at [273, 174] on button "Sign in" at bounding box center [269, 172] width 87 height 14
type input "constantin.mp"
click at [248, 171] on button "Sign in" at bounding box center [269, 172] width 87 height 14
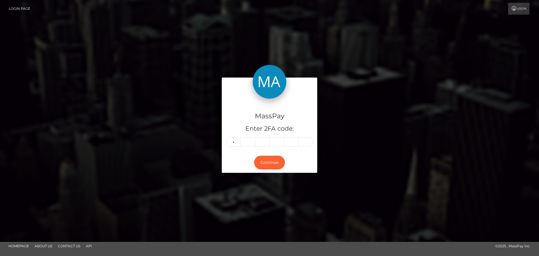
type input "4"
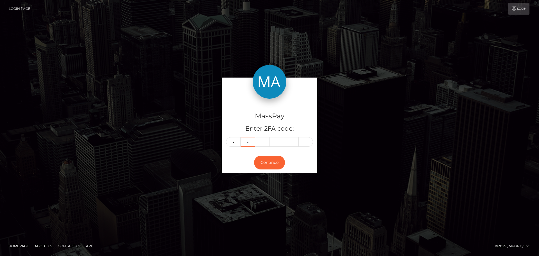
type input "9"
type input "2"
type input "7"
type input "8"
type input "2"
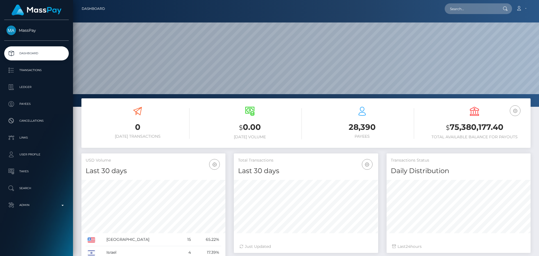
scroll to position [100, 144]
click at [462, 7] on input "text" at bounding box center [470, 8] width 53 height 11
paste input "574870861132083200"
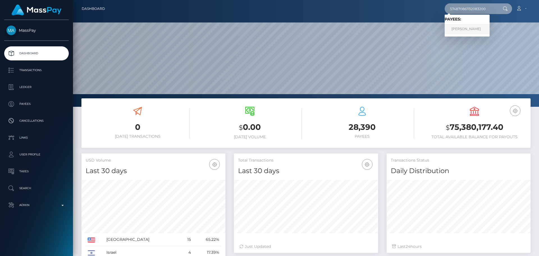
type input "574870861132083200"
click at [462, 28] on link "GELENE FILDOR" at bounding box center [466, 29] width 45 height 10
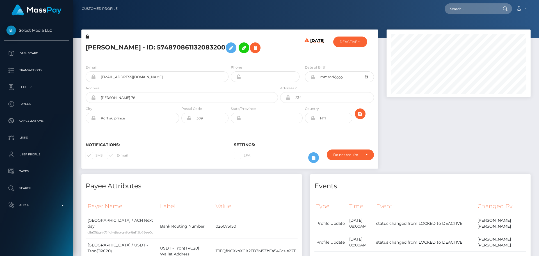
scroll to position [67, 144]
click at [98, 45] on h5 "[PERSON_NAME] - ID: 574870861132083200" at bounding box center [180, 48] width 189 height 16
copy h5 "[PERSON_NAME]"
click at [132, 49] on h5 "[PERSON_NAME] - ID: 574870861132083200" at bounding box center [180, 48] width 189 height 16
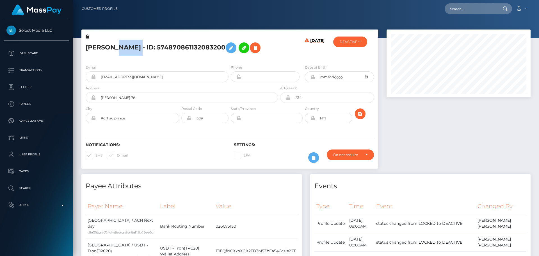
click at [132, 49] on h5 "[PERSON_NAME] - ID: 574870861132083200" at bounding box center [180, 48] width 189 height 16
copy h5 "FILDOR"
click at [290, 58] on div "[DATE]" at bounding box center [303, 47] width 49 height 26
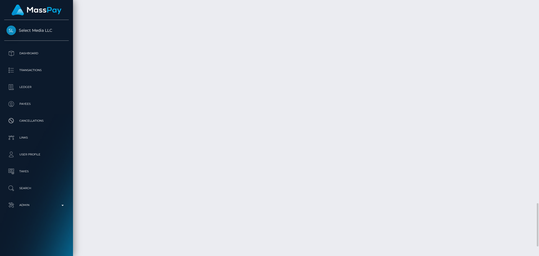
scroll to position [1170, 0]
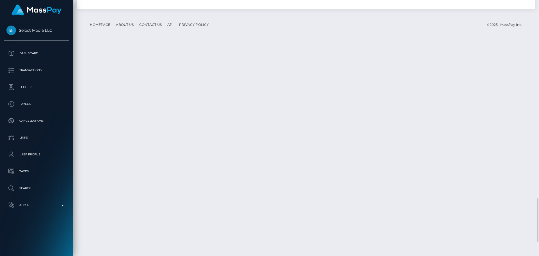
drag, startPoint x: 132, startPoint y: 140, endPoint x: 159, endPoint y: 143, distance: 27.4
drag, startPoint x: 155, startPoint y: 144, endPoint x: 175, endPoint y: 127, distance: 26.1
drag, startPoint x: 130, startPoint y: 140, endPoint x: 157, endPoint y: 143, distance: 26.6
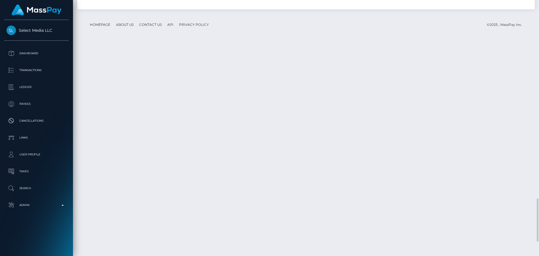
drag, startPoint x: 125, startPoint y: 132, endPoint x: 132, endPoint y: 137, distance: 8.8
drag, startPoint x: 132, startPoint y: 141, endPoint x: 159, endPoint y: 143, distance: 27.0
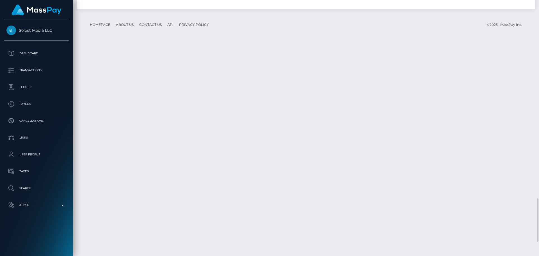
copy link "ACH Next day"
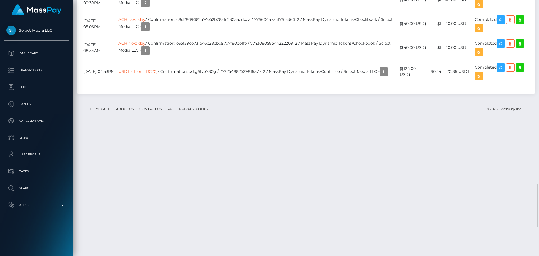
scroll to position [1086, 0]
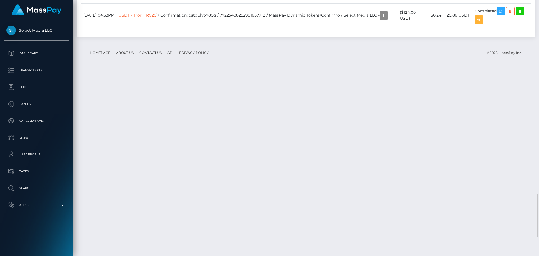
scroll to position [67, 144]
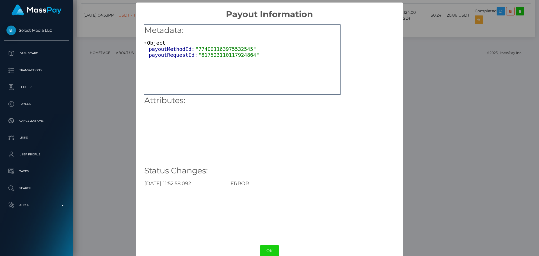
click at [267, 248] on button "OK" at bounding box center [269, 251] width 19 height 12
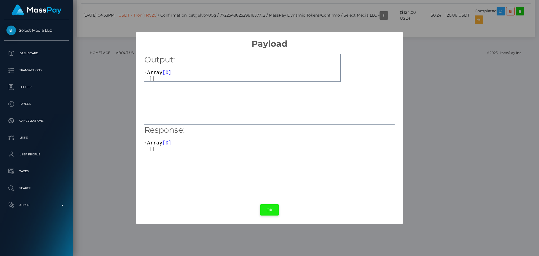
click at [270, 205] on button "OK" at bounding box center [269, 210] width 19 height 12
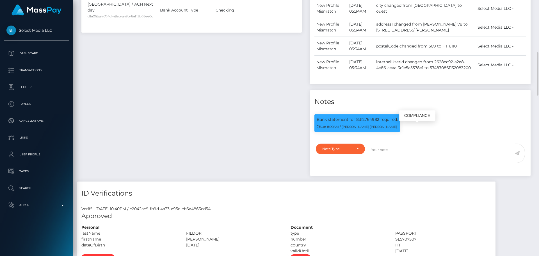
scroll to position [365, 0]
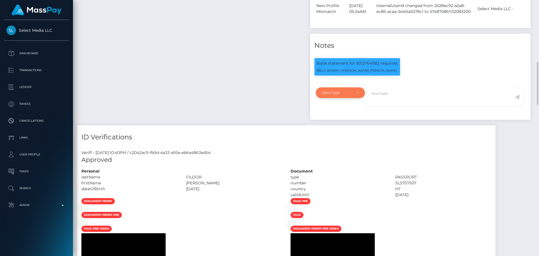
click at [348, 98] on div "Note Type" at bounding box center [340, 92] width 49 height 11
click at [342, 136] on link "Clear Compliance" at bounding box center [340, 131] width 49 height 10
select select "CLEAR_COMPLIANCE"
click at [385, 106] on textarea at bounding box center [440, 96] width 149 height 19
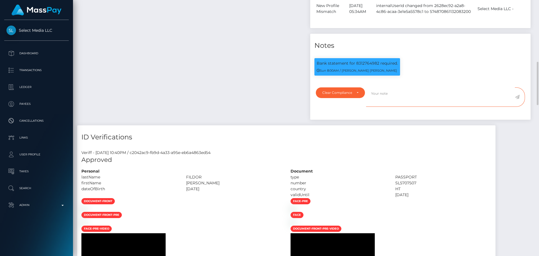
paste textarea "Bank statement provided for showing that the bank account belongs to Heather Ni…"
click at [366, 66] on p "Bank statement for 8312764982 required." at bounding box center [357, 63] width 81 height 6
copy p "8312764982"
click at [419, 101] on textarea "Bank statement provided for showing that the bank account belongs to Heather Ni…" at bounding box center [440, 96] width 149 height 19
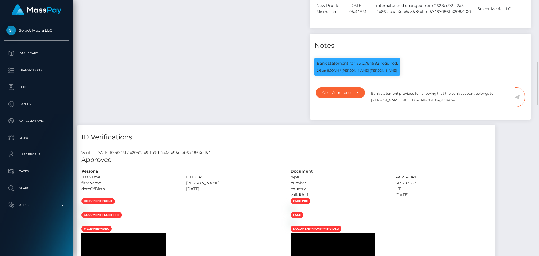
paste textarea "8312764982"
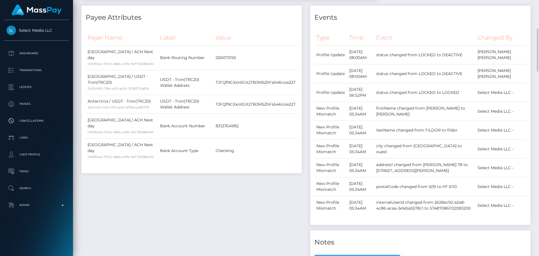
scroll to position [0, 0]
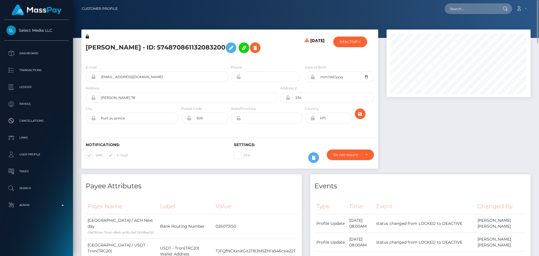
click at [97, 44] on h5 "GELENE FILDOR - ID: 574870861132083200" at bounding box center [180, 48] width 189 height 16
drag, startPoint x: 97, startPoint y: 44, endPoint x: 125, endPoint y: 48, distance: 27.8
click at [125, 48] on h5 "GELENE FILDOR - ID: 574870861132083200" at bounding box center [180, 48] width 189 height 16
copy h5 "GELENE FILDOR"
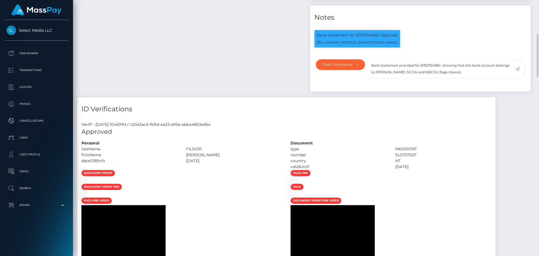
scroll to position [365, 0]
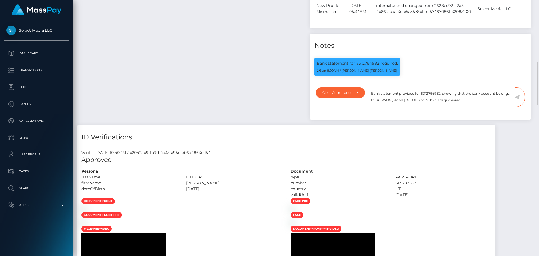
click at [381, 107] on textarea "Bank statement provided for 8312764982, showing that the bank account belongs t…" at bounding box center [440, 96] width 149 height 19
drag, startPoint x: 381, startPoint y: 108, endPoint x: 404, endPoint y: 109, distance: 23.0
click at [404, 107] on textarea "Bank statement provided for 8312764982, showing that the bank account belongs t…" at bounding box center [440, 96] width 149 height 19
paste textarea "GELENE FILDOR"
drag, startPoint x: 469, startPoint y: 108, endPoint x: 368, endPoint y: 101, distance: 100.4
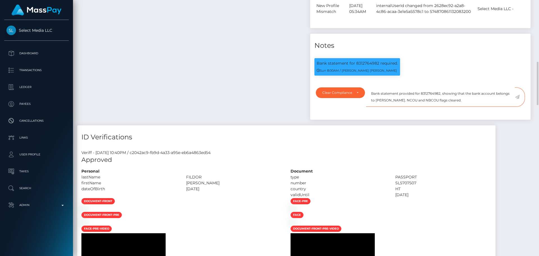
click at [368, 101] on textarea "Bank statement provided for 8312764982, showing that the bank account belongs t…" at bounding box center [440, 96] width 149 height 19
type textarea "Bank statement provided for 8312764982, showing that the bank account belongs t…"
click at [472, 107] on textarea "Bank statement provided for 8312764982, showing that the bank account belongs t…" at bounding box center [440, 96] width 149 height 19
click at [516, 99] on icon at bounding box center [517, 97] width 5 height 4
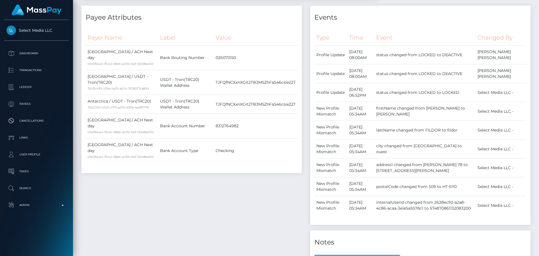
scroll to position [0, 0]
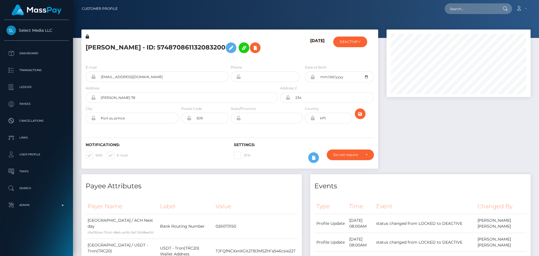
scroll to position [67, 144]
click at [286, 53] on div "[DATE]" at bounding box center [303, 47] width 49 height 26
click at [255, 48] on icon at bounding box center [255, 47] width 7 height 7
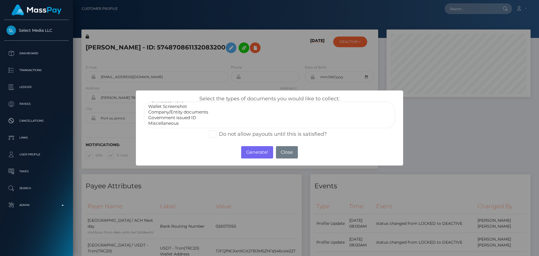
scroll to position [0, 0]
select select "Bank Statement"
click at [175, 111] on option "Bank Statement" at bounding box center [270, 112] width 244 height 6
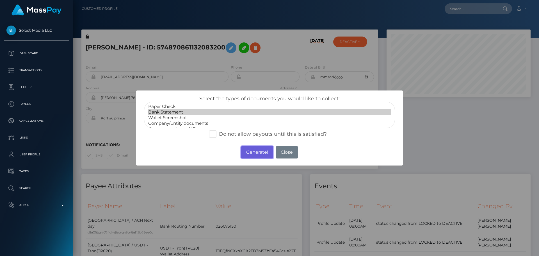
click at [259, 153] on button "Generate!" at bounding box center [257, 152] width 32 height 12
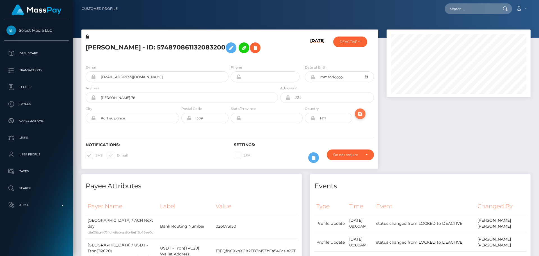
click at [361, 111] on icon "submit" at bounding box center [360, 113] width 7 height 7
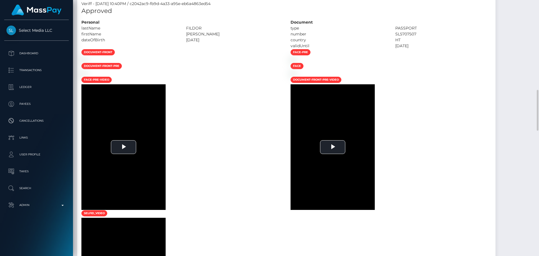
click at [262, 63] on div at bounding box center [181, 60] width 209 height 6
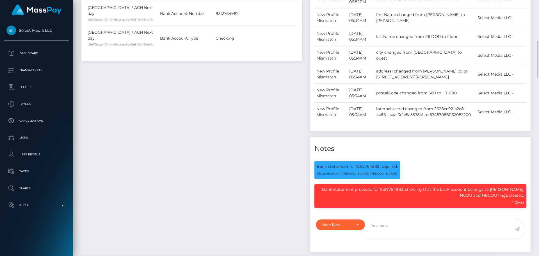
click at [265, 106] on div "Payee Attributes Payer Name Label Value [GEOGRAPHIC_DATA] / ACH Next day d1e06b…" at bounding box center [191, 75] width 229 height 364
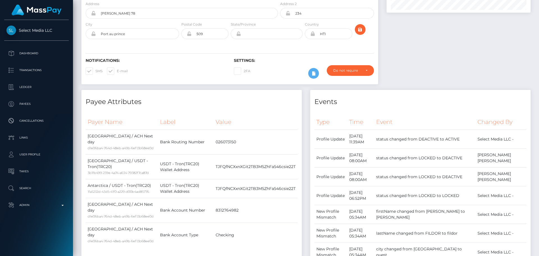
scroll to position [0, 0]
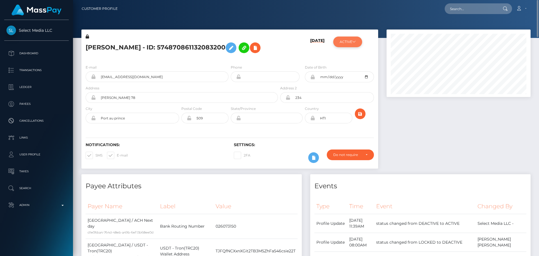
click at [352, 44] on button "ACTIVE" at bounding box center [347, 41] width 29 height 11
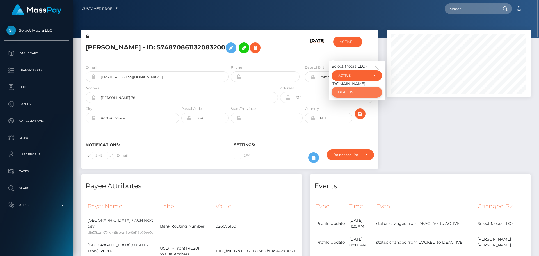
click at [367, 93] on div "DEACTIVE" at bounding box center [353, 92] width 31 height 4
click at [349, 107] on span "ACTIVE" at bounding box center [344, 107] width 13 height 5
select select "ACTIVE"
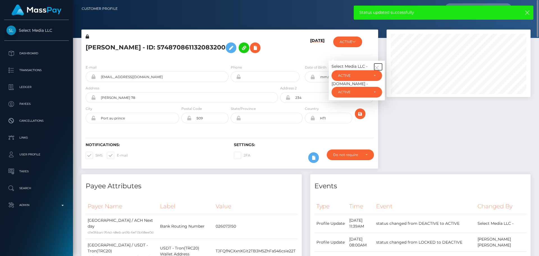
click at [378, 67] on icon "button" at bounding box center [376, 67] width 5 height 5
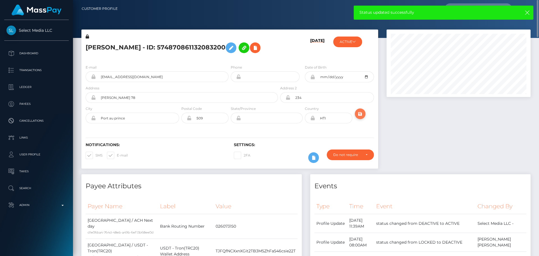
click at [359, 113] on icon "submit" at bounding box center [360, 113] width 7 height 7
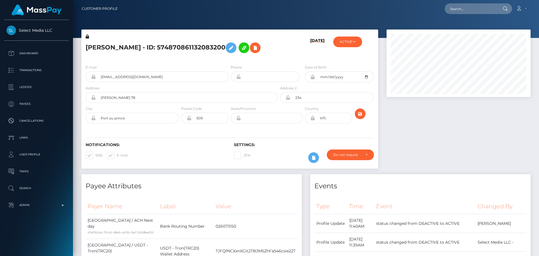
scroll to position [67, 144]
click at [291, 52] on div "[DATE]" at bounding box center [303, 47] width 49 height 26
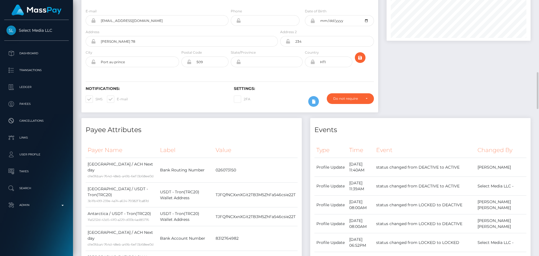
scroll to position [28, 0]
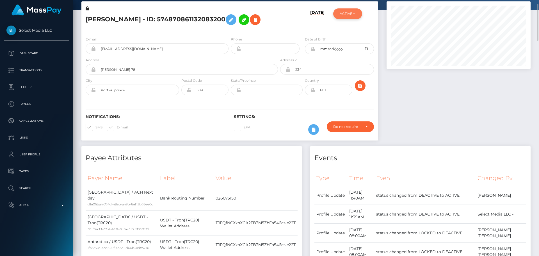
click at [357, 13] on button "ACTIVE" at bounding box center [347, 13] width 29 height 11
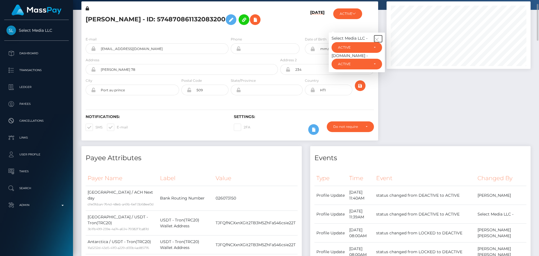
click at [376, 38] on icon "button" at bounding box center [376, 39] width 5 height 5
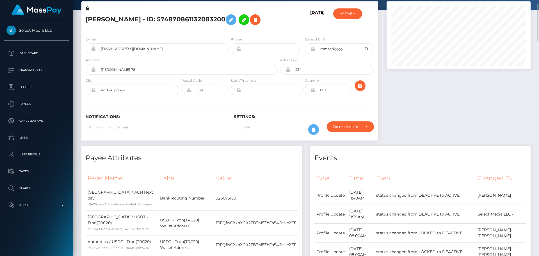
click at [272, 24] on h5 "[PERSON_NAME] - ID: 574870861132083200" at bounding box center [180, 20] width 189 height 16
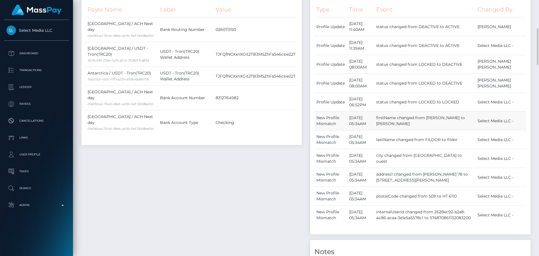
scroll to position [224, 0]
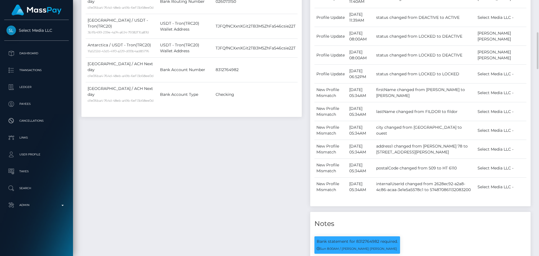
click at [307, 137] on div "Events Type Time Event Changed By" at bounding box center [420, 140] width 229 height 382
click at [300, 144] on div "Payee Attributes Payer Name Label Value [GEOGRAPHIC_DATA] / ACH Next day d1e06b…" at bounding box center [191, 140] width 229 height 382
click at [297, 143] on div "Payee Attributes Payer Name Label Value [GEOGRAPHIC_DATA] / ACH Next day d1e06b…" at bounding box center [191, 140] width 229 height 382
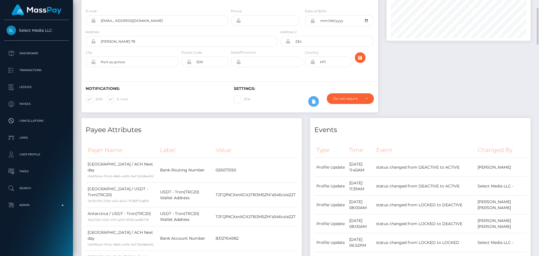
scroll to position [0, 0]
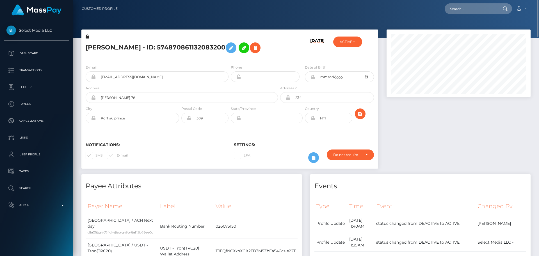
click at [128, 47] on h5 "GELENE FILDOR - ID: 574870861132083200" at bounding box center [180, 48] width 189 height 16
copy h5 "GELENE FILDOR - ID: 574870861132083200"
click at [463, 9] on input "text" at bounding box center [470, 8] width 53 height 11
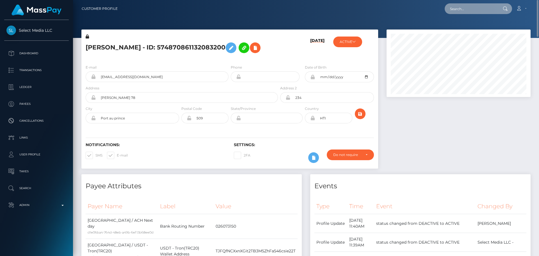
paste input "458610057664278530"
type input "458610057664278530"
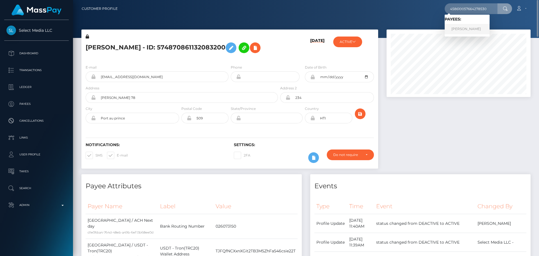
click at [464, 28] on link "Karina Schiappapietra Alvarez" at bounding box center [466, 29] width 45 height 10
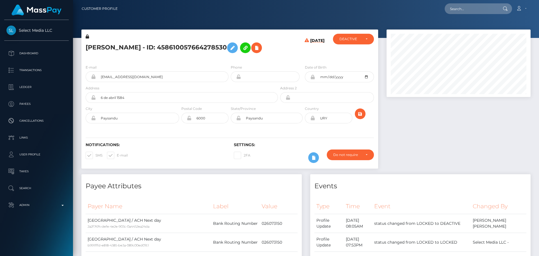
scroll to position [67, 144]
click at [228, 56] on h5 "[PERSON_NAME] - ID: 458610057664278530" at bounding box center [180, 48] width 189 height 16
click at [232, 69] on div "E-mail karruiiss@gmail.com Phone Date of Birth" at bounding box center [229, 94] width 297 height 69
click at [231, 60] on div "[PERSON_NAME] - ID: 458610057664278530" at bounding box center [180, 47] width 198 height 26
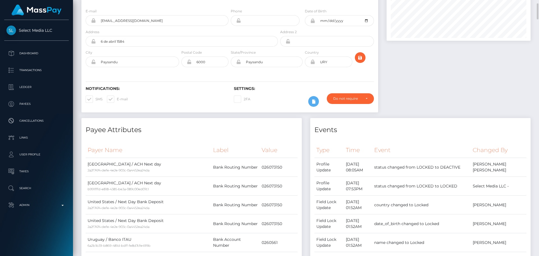
scroll to position [0, 0]
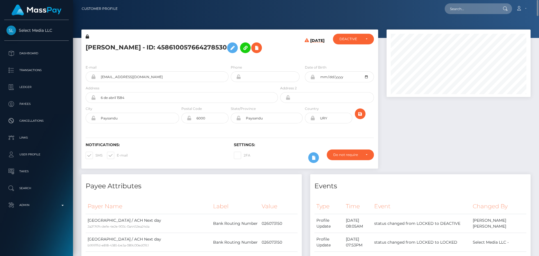
click at [95, 45] on h5 "[PERSON_NAME] - ID: 458610057664278530" at bounding box center [180, 48] width 189 height 16
copy h5 "Karina"
click at [166, 44] on h5 "[PERSON_NAME] - ID: 458610057664278530" at bounding box center [180, 48] width 189 height 16
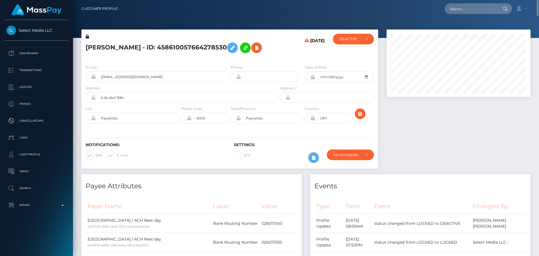
copy h5 "Alvarez"
click at [256, 56] on h5 "[PERSON_NAME] - ID: 458610057664278530" at bounding box center [180, 48] width 189 height 16
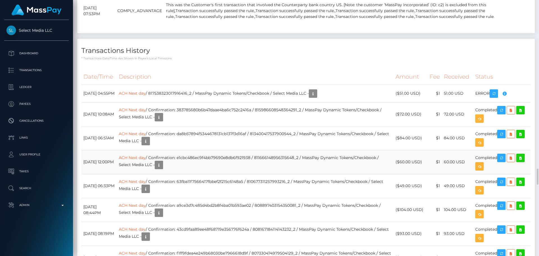
scroll to position [1824, 0]
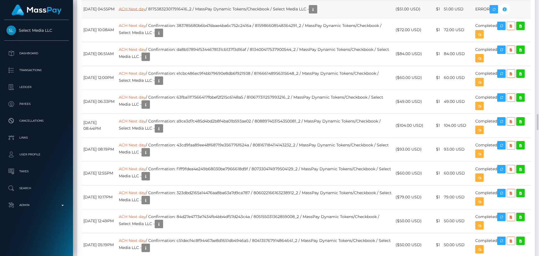
click at [146, 11] on link "ACH Next day" at bounding box center [132, 8] width 27 height 5
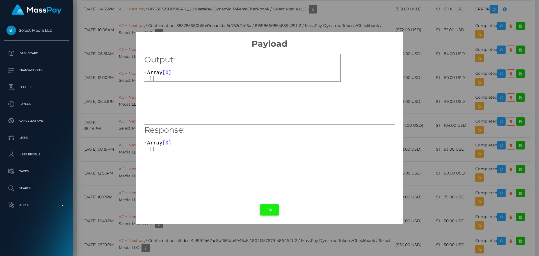
click at [271, 214] on button "OK" at bounding box center [269, 210] width 19 height 12
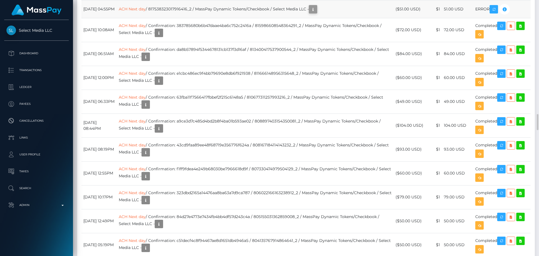
scroll to position [67, 144]
click at [316, 13] on icon "button" at bounding box center [313, 9] width 7 height 7
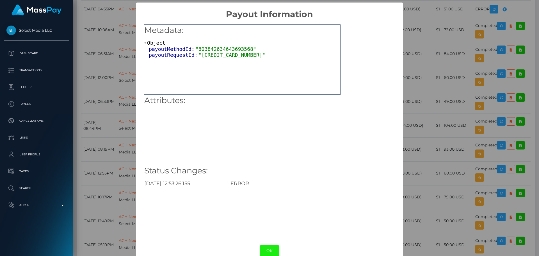
click at [268, 251] on button "OK" at bounding box center [269, 251] width 19 height 12
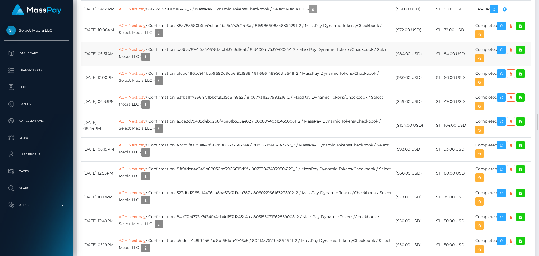
scroll to position [1796, 0]
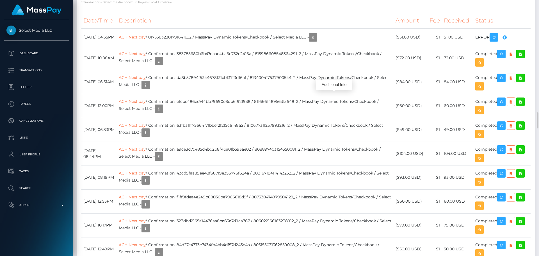
click at [229, 28] on th "Description" at bounding box center [255, 20] width 277 height 15
drag, startPoint x: 138, startPoint y: 116, endPoint x: 165, endPoint y: 117, distance: 26.7
click at [165, 46] on td "ACH Next day / 817538323017916416_2 / MassPay Dynamic Tokens/Checkbook / Select…" at bounding box center [255, 37] width 277 height 18
copy link "ACH Next day"
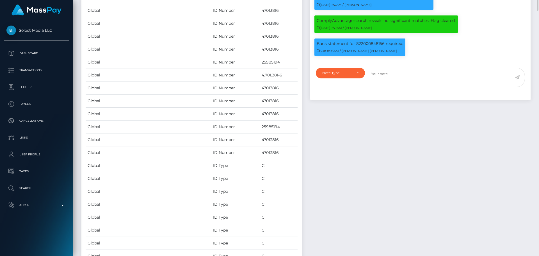
scroll to position [365, 0]
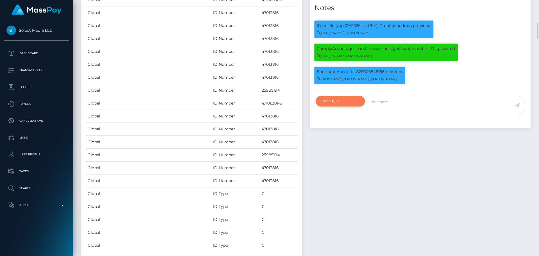
click at [356, 103] on div "Note Type" at bounding box center [340, 101] width 36 height 4
click at [344, 142] on span "Clear Compliance" at bounding box center [337, 139] width 30 height 5
select select "CLEAR_COMPLIANCE"
click at [411, 115] on textarea at bounding box center [440, 105] width 149 height 19
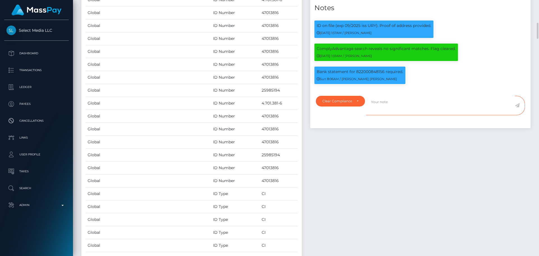
paste textarea "Bank statement provided for showing that the bank account belongs to Heather Ni…"
click at [371, 75] on p "Bank statement for 822000848156 required." at bounding box center [360, 72] width 86 height 6
copy p "822000848156"
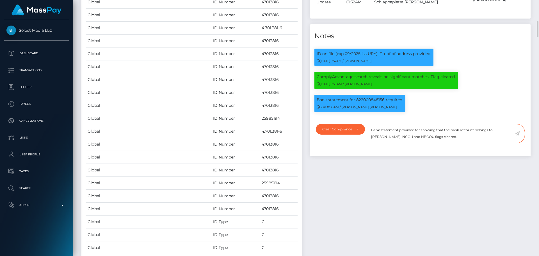
click at [419, 143] on textarea "Bank statement provided for showing that the bank account belongs to Heather Ni…" at bounding box center [440, 133] width 149 height 19
paste textarea "822000848156"
click at [396, 143] on textarea "Bank statement provided for 822000848156, showing that the bank account belongs…" at bounding box center [440, 133] width 149 height 19
drag, startPoint x: 396, startPoint y: 154, endPoint x: 420, endPoint y: 154, distance: 23.9
click at [420, 143] on textarea "Bank statement provided for 822000848156, showing that the bank account belongs…" at bounding box center [440, 133] width 149 height 19
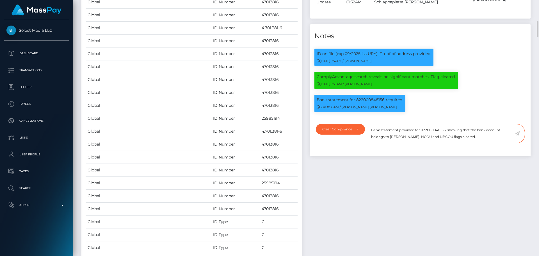
paste textarea "Karina Schiappaietra Alvarez"
type textarea "Bank statement provided for 822000848156, showing that the bank account belongs…"
click at [373, 143] on textarea "Bank statement provided for 822000848156, showing that the bank account belongs…" at bounding box center [440, 133] width 149 height 19
drag, startPoint x: 373, startPoint y: 147, endPoint x: 509, endPoint y: 167, distance: 137.0
click at [508, 156] on div "Note Type Compliance Clear Compliance General Clear Compliance Note Type Compli…" at bounding box center [420, 138] width 220 height 36
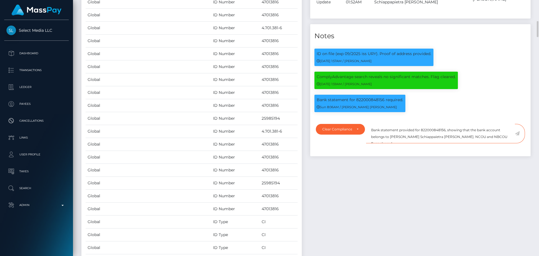
click at [502, 143] on textarea "Bank statement provided for 822000848156, showing that the bank account belongs…" at bounding box center [440, 133] width 149 height 19
click at [518, 136] on icon at bounding box center [517, 133] width 5 height 4
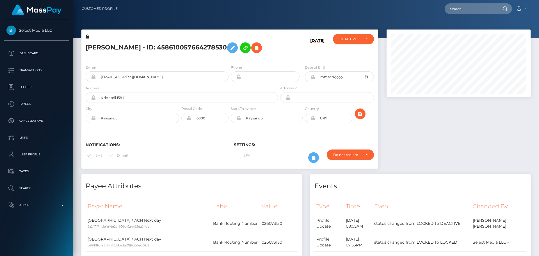
scroll to position [67, 144]
click at [235, 56] on h5 "[PERSON_NAME] - ID: 458610057664278530" at bounding box center [180, 48] width 189 height 16
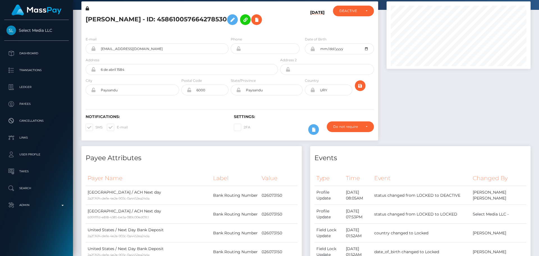
scroll to position [0, 0]
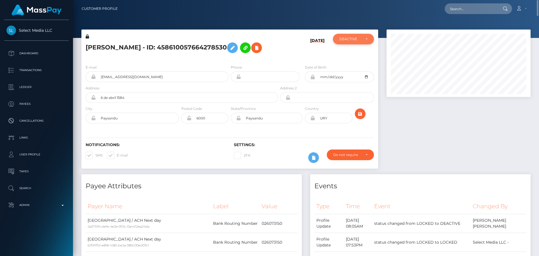
click at [352, 38] on div "DEACTIVE" at bounding box center [350, 39] width 22 height 4
click at [352, 52] on link "ACTIVE" at bounding box center [353, 54] width 41 height 10
select select "ACTIVE"
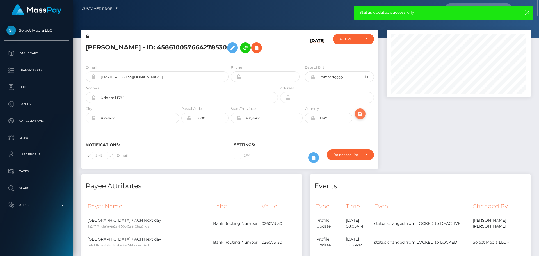
click at [360, 117] on icon "submit" at bounding box center [360, 113] width 7 height 7
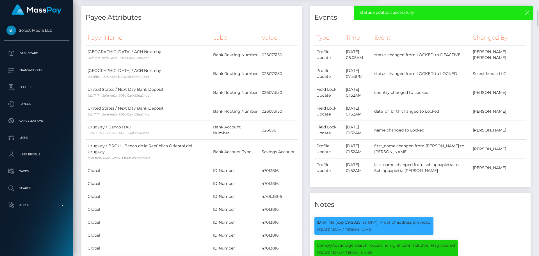
scroll to position [0, 0]
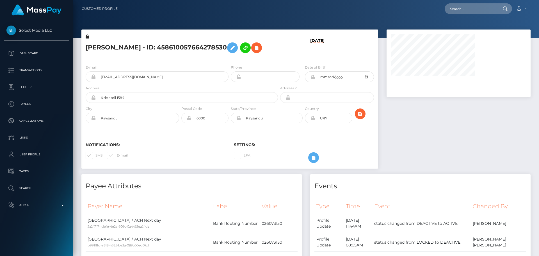
click at [241, 56] on h5 "[PERSON_NAME] - ID: 458610057664278530" at bounding box center [180, 48] width 189 height 16
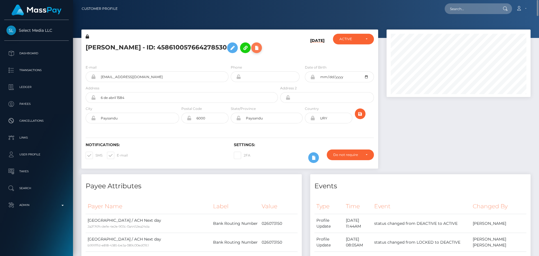
click at [253, 51] on icon at bounding box center [256, 47] width 7 height 7
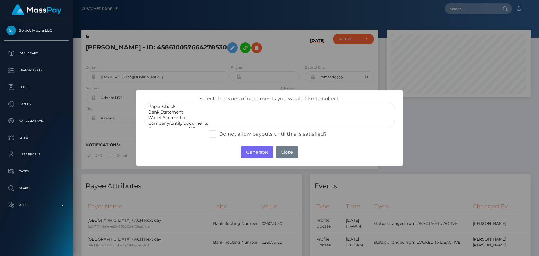
select select "Bank Statement"
click at [169, 112] on option "Bank Statement" at bounding box center [270, 112] width 244 height 6
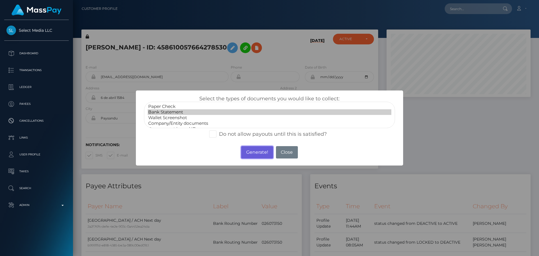
click at [253, 152] on button "Generate!" at bounding box center [257, 152] width 32 height 12
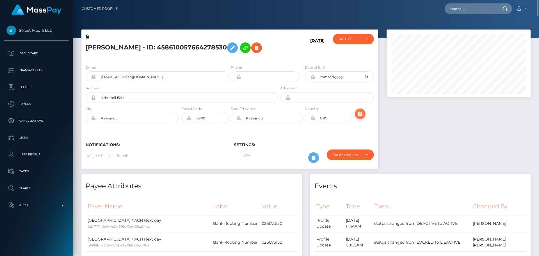
click at [361, 117] on icon "submit" at bounding box center [360, 113] width 7 height 7
click at [149, 44] on h5 "[PERSON_NAME] - ID: 458610057664278530" at bounding box center [180, 48] width 189 height 16
copy h5 "[PERSON_NAME] - ID: 458610057664278530"
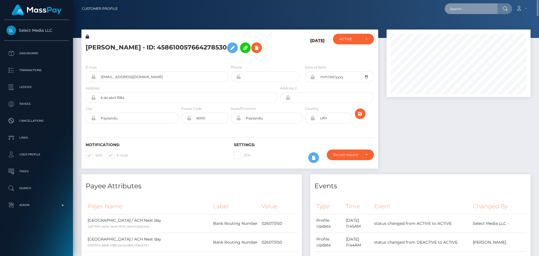
click at [478, 11] on input "text" at bounding box center [470, 8] width 53 height 11
paste input "[EMAIL_ADDRESS][DOMAIN_NAME]"
type input "[EMAIL_ADDRESS][DOMAIN_NAME]"
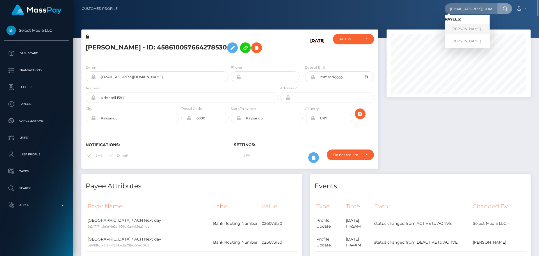
click at [466, 29] on link "Silvie Konrad" at bounding box center [466, 29] width 45 height 10
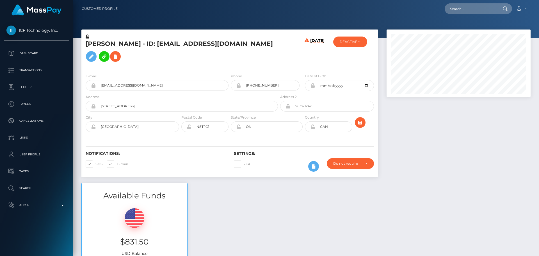
scroll to position [67, 144]
click at [359, 45] on button "DEACTIVE" at bounding box center [350, 41] width 34 height 11
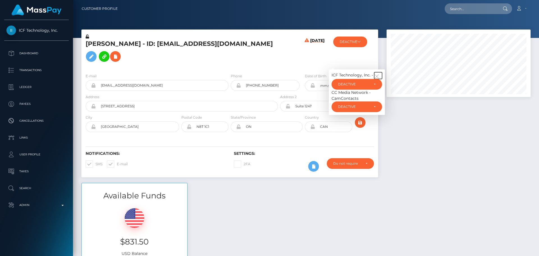
click at [377, 74] on icon "button" at bounding box center [376, 76] width 5 height 5
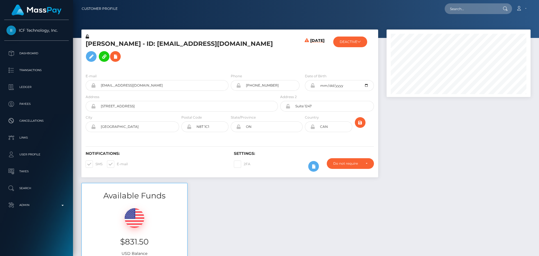
click at [262, 54] on h5 "[PERSON_NAME] - ID: [EMAIL_ADDRESS][DOMAIN_NAME]" at bounding box center [180, 52] width 189 height 25
click at [273, 52] on h5 "[PERSON_NAME] - ID: [EMAIL_ADDRESS][DOMAIN_NAME]" at bounding box center [180, 52] width 189 height 25
click at [270, 51] on h5 "[PERSON_NAME] - ID: [EMAIL_ADDRESS][DOMAIN_NAME]" at bounding box center [180, 52] width 189 height 25
click at [265, 59] on div "[PERSON_NAME] - ID: [EMAIL_ADDRESS][DOMAIN_NAME]" at bounding box center [180, 51] width 198 height 35
click at [93, 46] on h5 "[PERSON_NAME] - ID: [EMAIL_ADDRESS][DOMAIN_NAME]" at bounding box center [180, 52] width 189 height 25
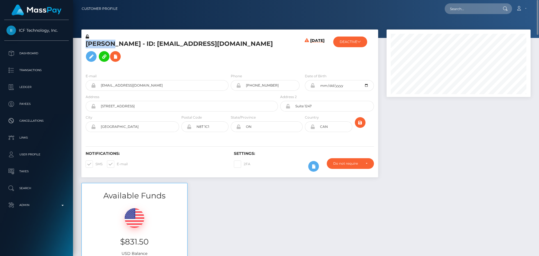
click at [93, 46] on h5 "[PERSON_NAME] - ID: [EMAIL_ADDRESS][DOMAIN_NAME]" at bounding box center [180, 52] width 189 height 25
copy h5 "Silvie"
click at [113, 48] on h5 "[PERSON_NAME] - ID: [EMAIL_ADDRESS][DOMAIN_NAME]" at bounding box center [180, 52] width 189 height 25
copy h5 "Konrad"
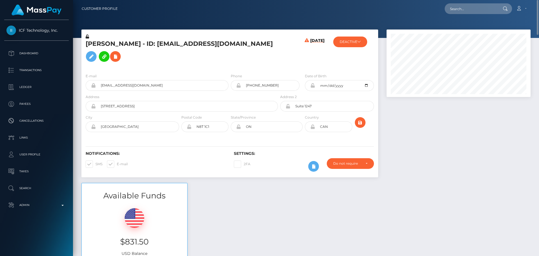
click at [272, 52] on h5 "[PERSON_NAME] - ID: [EMAIL_ADDRESS][DOMAIN_NAME]" at bounding box center [180, 52] width 189 height 25
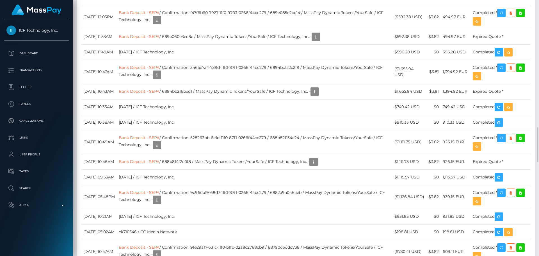
scroll to position [898, 0]
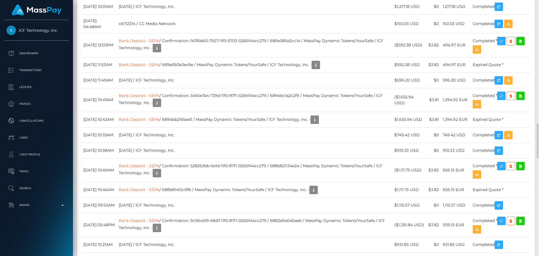
drag, startPoint x: 130, startPoint y: 130, endPoint x: 173, endPoint y: 132, distance: 42.2
drag, startPoint x: 133, startPoint y: 128, endPoint x: 172, endPoint y: 132, distance: 39.8
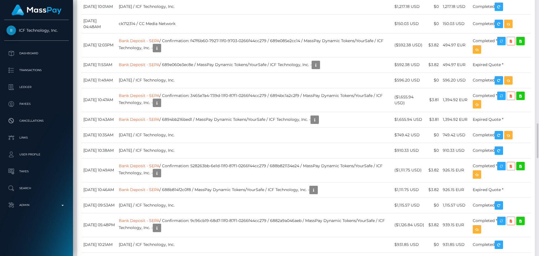
copy link "Bank Deposit - SEPA"
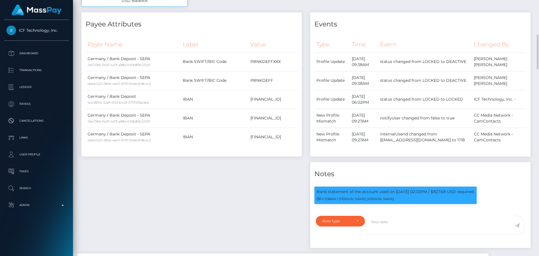
scroll to position [281, 0]
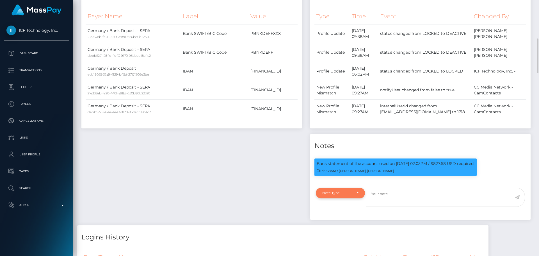
click at [347, 187] on div "Note Type" at bounding box center [340, 192] width 49 height 11
click at [341, 229] on span "Clear Compliance" at bounding box center [337, 231] width 30 height 5
select select "CLEAR_COMPLIANCE"
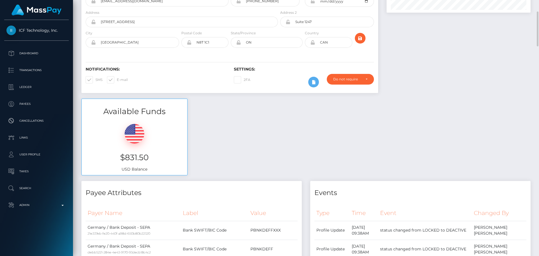
scroll to position [0, 0]
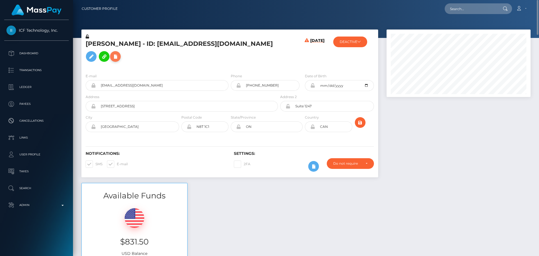
click at [119, 53] on icon at bounding box center [115, 56] width 7 height 7
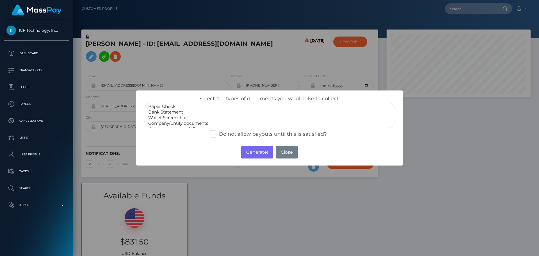
select select "Bank Statement"
click at [169, 113] on option "Bank Statement" at bounding box center [270, 112] width 244 height 6
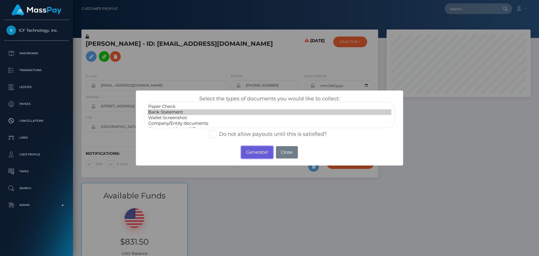
click at [249, 152] on button "Generate!" at bounding box center [257, 152] width 32 height 12
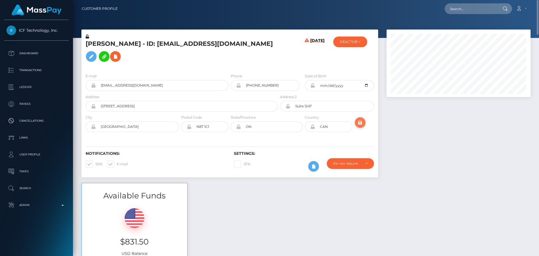
click at [365, 117] on button "submit" at bounding box center [360, 122] width 11 height 11
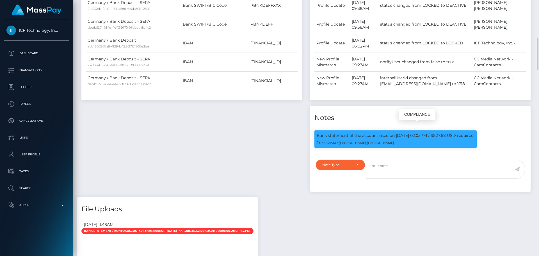
scroll to position [337, 0]
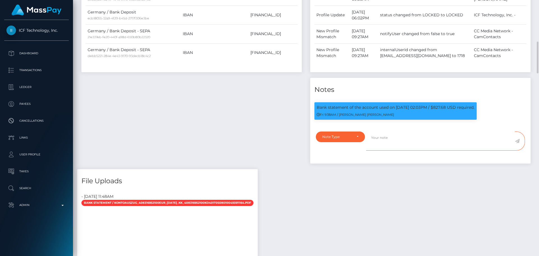
click at [386, 137] on textarea at bounding box center [440, 140] width 149 height 19
paste textarea "Bank statement provided for showing that the bank account belongs to Heather Ni…"
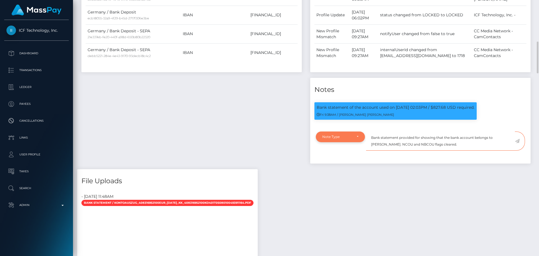
type textarea "Bank statement provided for showing that the bank account belongs to Heather Ni…"
click at [346, 134] on div "Note Type" at bounding box center [337, 136] width 30 height 4
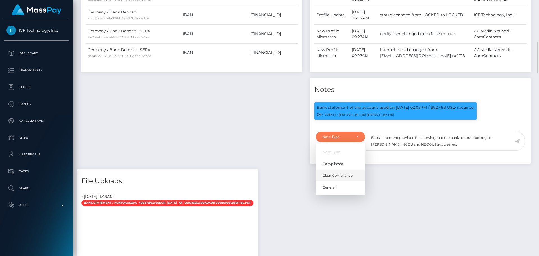
click at [341, 170] on link "Clear Compliance" at bounding box center [340, 175] width 49 height 10
select select "CLEAR_COMPLIANCE"
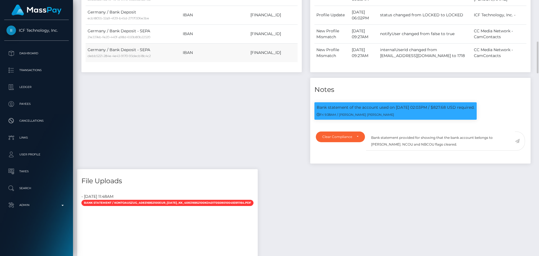
click at [252, 44] on td "[FINANCIAL_ID]" at bounding box center [272, 52] width 49 height 19
copy td "[FINANCIAL_ID]"
click at [419, 131] on textarea "Bank statement provided for showing that the bank account belongs to Heather Ni…" at bounding box center [440, 140] width 149 height 19
paste textarea "[FINANCIAL_ID]"
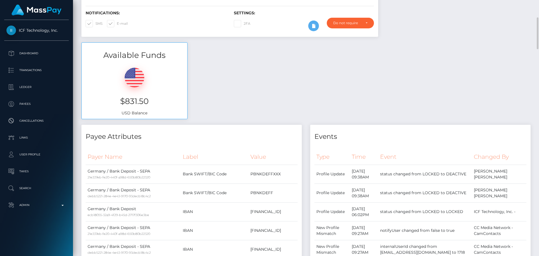
scroll to position [0, 0]
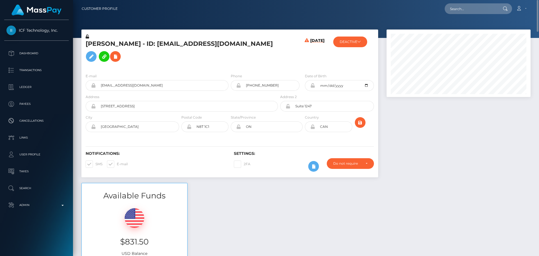
click at [91, 47] on h5 "[PERSON_NAME] - ID: [EMAIL_ADDRESS][DOMAIN_NAME]" at bounding box center [180, 52] width 189 height 25
drag, startPoint x: 91, startPoint y: 47, endPoint x: 106, endPoint y: 47, distance: 15.2
click at [106, 47] on h5 "[PERSON_NAME] - ID: [EMAIL_ADDRESS][DOMAIN_NAME]" at bounding box center [180, 52] width 189 height 25
copy h5 "Silvie Konrad"
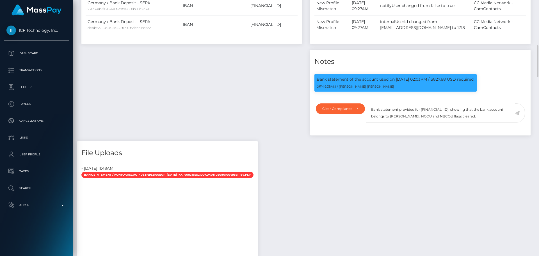
scroll to position [67, 144]
click at [408, 108] on textarea "Bank statement provided for DE84760100850414540852, showing that the bank accou…" at bounding box center [440, 112] width 149 height 19
drag, startPoint x: 408, startPoint y: 108, endPoint x: 441, endPoint y: 108, distance: 33.1
click at [441, 108] on textarea "Bank statement provided for DE84760100850414540852, showing that the bank accou…" at bounding box center [440, 112] width 149 height 19
click at [417, 107] on textarea "Bank statement provided for DE84760100850414540852, showing that the bank accou…" at bounding box center [440, 112] width 149 height 19
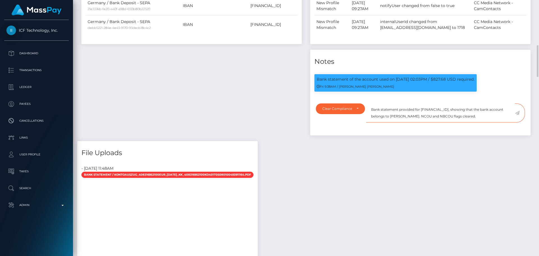
click at [407, 107] on textarea "Bank statement provided for DE84760100850414540852, showing that the bank accou…" at bounding box center [440, 112] width 149 height 19
drag, startPoint x: 407, startPoint y: 107, endPoint x: 434, endPoint y: 108, distance: 26.4
click at [434, 108] on textarea "Bank statement provided for DE84760100850414540852, showing that the bank accou…" at bounding box center [440, 112] width 149 height 19
paste textarea "Silvie Konrad"
drag, startPoint x: 487, startPoint y: 108, endPoint x: 372, endPoint y: 102, distance: 115.5
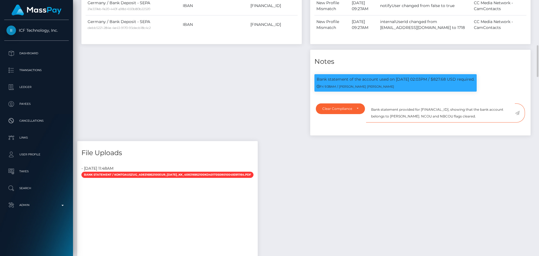
click at [372, 103] on textarea "Bank statement provided for [FINANCIAL_ID], showing that the bank account belon…" at bounding box center [440, 112] width 149 height 19
type textarea "Bank statement provided for [FINANCIAL_ID], showing that the bank account belon…"
click at [492, 109] on textarea "Bank statement provided for [FINANCIAL_ID], showing that the bank account belon…" at bounding box center [440, 112] width 149 height 19
click at [517, 111] on icon at bounding box center [517, 113] width 5 height 4
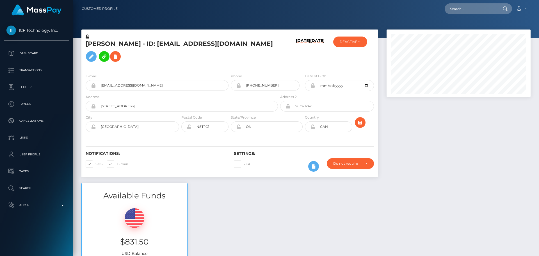
scroll to position [67, 144]
click at [274, 55] on h5 "[PERSON_NAME] - ID: [EMAIL_ADDRESS][DOMAIN_NAME]" at bounding box center [180, 52] width 189 height 25
click at [359, 43] on button "DEACTIVE" at bounding box center [350, 41] width 34 height 11
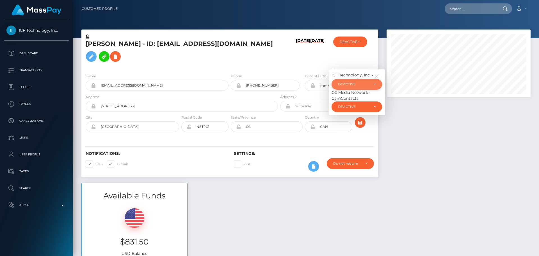
click at [366, 82] on div "DEACTIVE" at bounding box center [353, 84] width 31 height 4
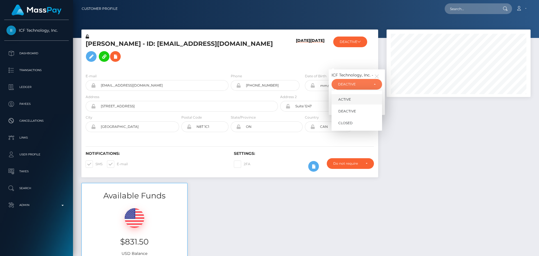
click at [355, 94] on link "ACTIVE" at bounding box center [356, 99] width 51 height 10
select select "ACTIVE"
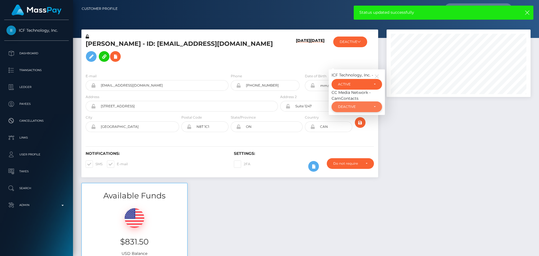
click at [362, 104] on div "DEACTIVE" at bounding box center [353, 106] width 31 height 4
click at [357, 116] on link "ACTIVE" at bounding box center [356, 121] width 51 height 10
select select "ACTIVE"
click at [375, 74] on icon "button" at bounding box center [376, 76] width 5 height 5
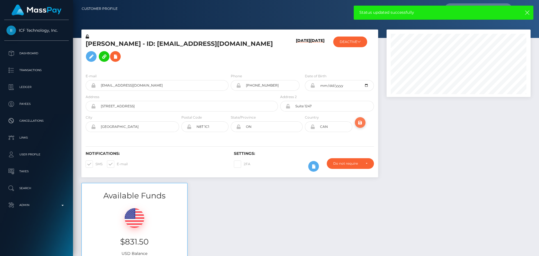
click at [362, 119] on icon "submit" at bounding box center [360, 122] width 7 height 7
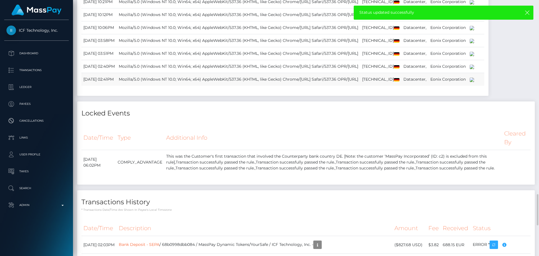
scroll to position [982, 0]
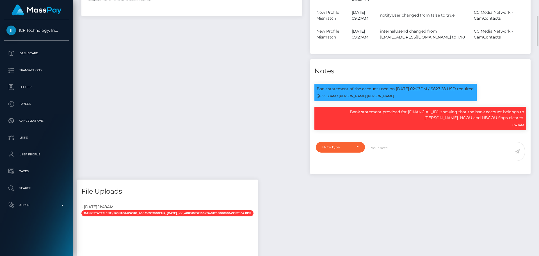
scroll to position [365, 0]
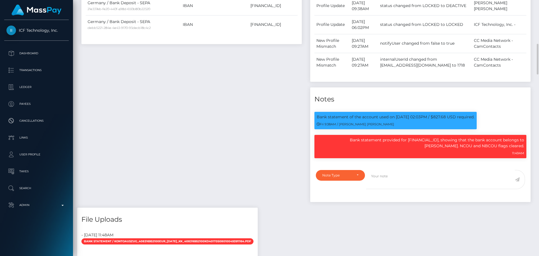
click at [291, 109] on div "Payee Attributes Payer Name Label Value Germany / Bank Deposit - SEPA 21e337eb-…" at bounding box center [191, 53] width 229 height 307
click at [290, 109] on div "Payee Attributes Payer Name Label Value Germany / Bank Deposit - SEPA 21e337eb-…" at bounding box center [191, 53] width 229 height 307
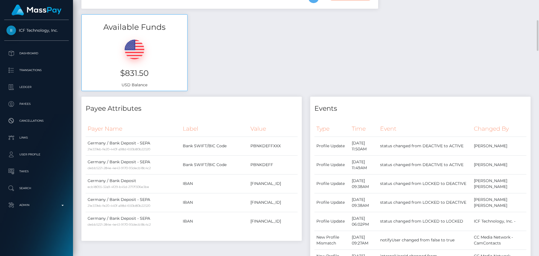
scroll to position [0, 0]
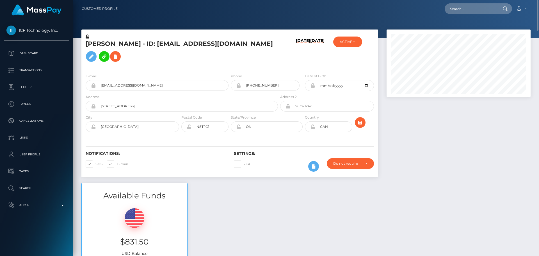
click at [153, 45] on h5 "[PERSON_NAME] - ID: [EMAIL_ADDRESS][DOMAIN_NAME]" at bounding box center [180, 52] width 189 height 25
copy h5 "[PERSON_NAME] - ID: [EMAIL_ADDRESS][DOMAIN_NAME]"
click at [465, 7] on input "text" at bounding box center [470, 8] width 53 height 11
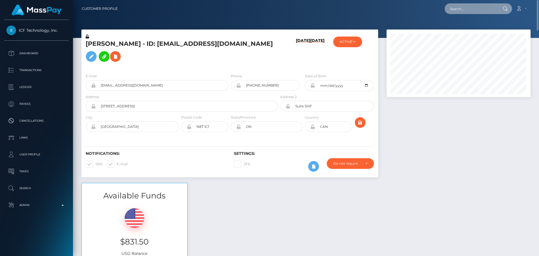
paste input "[EMAIL_ADDRESS][DOMAIN_NAME]"
type input "[EMAIL_ADDRESS][DOMAIN_NAME]"
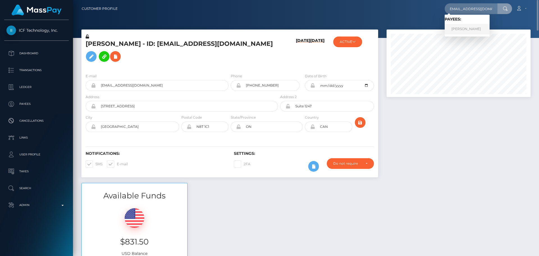
click at [459, 28] on link "[PERSON_NAME]" at bounding box center [466, 29] width 45 height 10
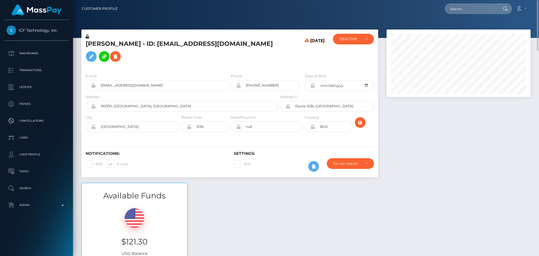
click at [95, 51] on h5 "[PERSON_NAME] - ID: [EMAIL_ADDRESS][DOMAIN_NAME]" at bounding box center [180, 52] width 189 height 25
click at [96, 51] on h5 "[PERSON_NAME] - ID: [EMAIL_ADDRESS][DOMAIN_NAME]" at bounding box center [180, 52] width 189 height 25
copy h5 "Sharmin"
click at [124, 46] on h5 "[PERSON_NAME] - ID: [EMAIL_ADDRESS][DOMAIN_NAME]" at bounding box center [180, 52] width 189 height 25
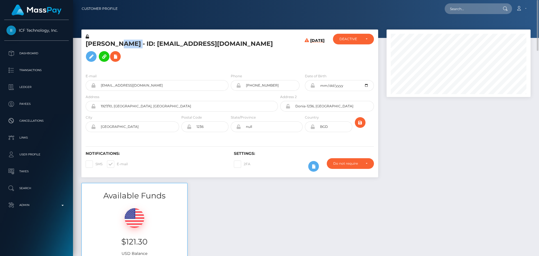
copy h5 "Akter"
click at [292, 57] on div "[DATE]" at bounding box center [303, 51] width 49 height 35
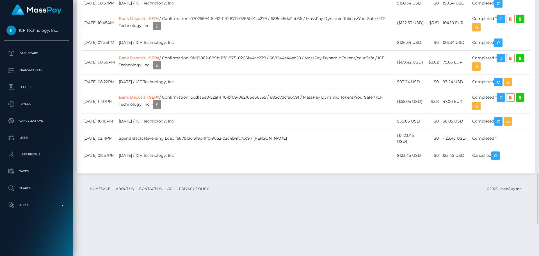
scroll to position [842, 0]
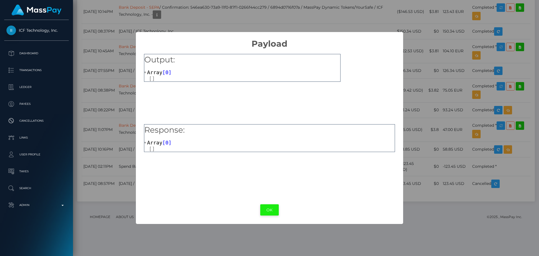
click at [267, 209] on button "OK" at bounding box center [269, 210] width 19 height 12
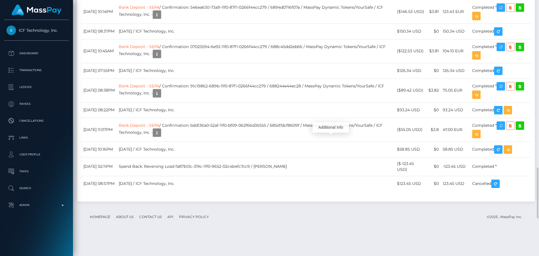
scroll to position [67, 144]
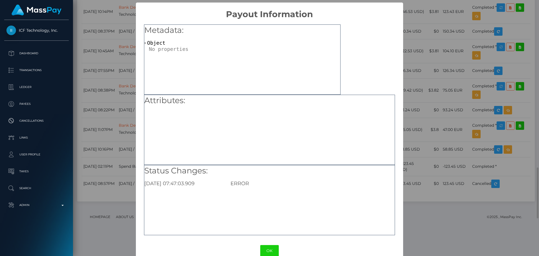
scroll to position [0, 0]
click at [270, 250] on button "OK" at bounding box center [269, 251] width 19 height 12
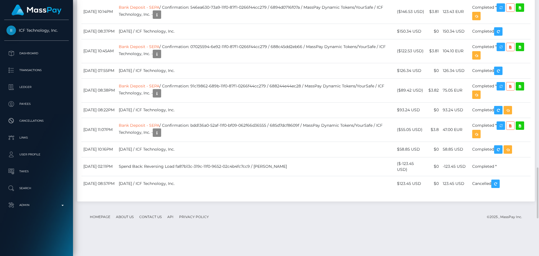
scroll to position [67, 144]
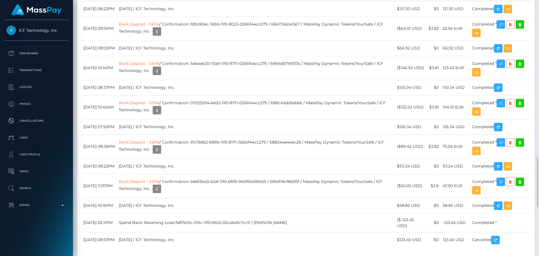
drag, startPoint x: 132, startPoint y: 188, endPoint x: 173, endPoint y: 190, distance: 40.5
copy link "Bank Deposit - SEPA"
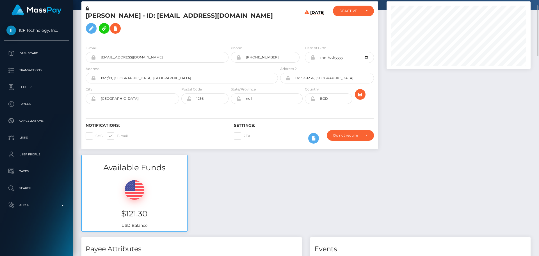
scroll to position [0, 0]
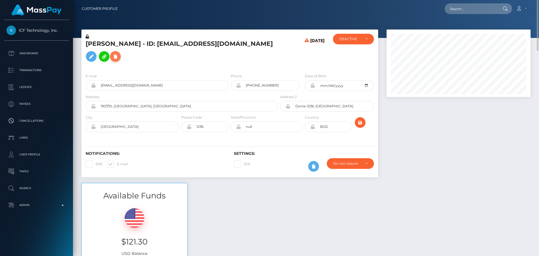
click at [119, 53] on icon at bounding box center [115, 56] width 7 height 7
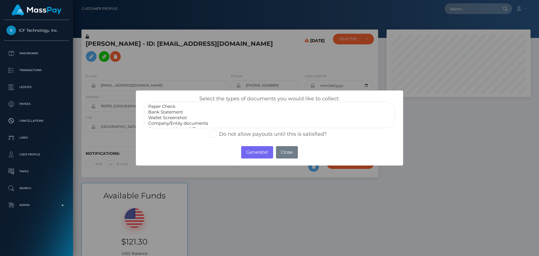
scroll to position [11, 0]
select select "Miscellaneous"
click at [170, 125] on option "Miscellaneous" at bounding box center [270, 123] width 244 height 6
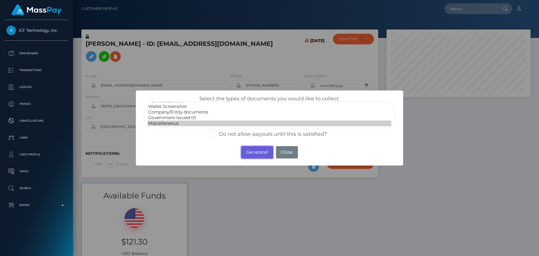
click at [262, 151] on button "Generate!" at bounding box center [257, 152] width 32 height 12
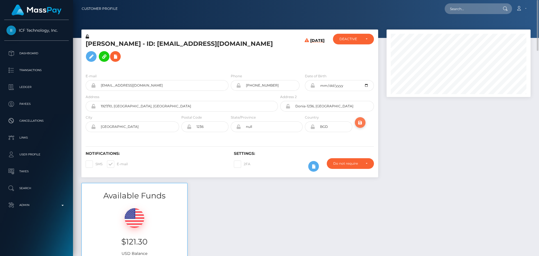
click at [360, 119] on icon "submit" at bounding box center [360, 122] width 7 height 7
click at [359, 119] on icon "submit" at bounding box center [360, 122] width 7 height 7
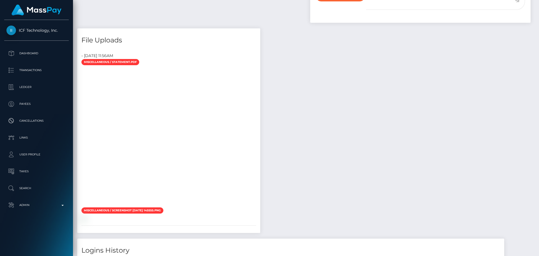
scroll to position [281, 0]
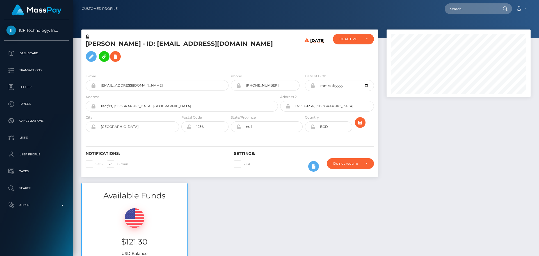
scroll to position [67, 144]
click at [294, 54] on div "[DATE]" at bounding box center [303, 51] width 49 height 35
click at [288, 69] on div "E-mail [EMAIL_ADDRESS][DOMAIN_NAME] Phone [PHONE_NUMBER]" at bounding box center [229, 103] width 297 height 69
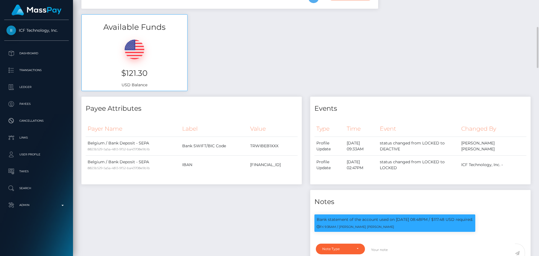
scroll to position [309, 0]
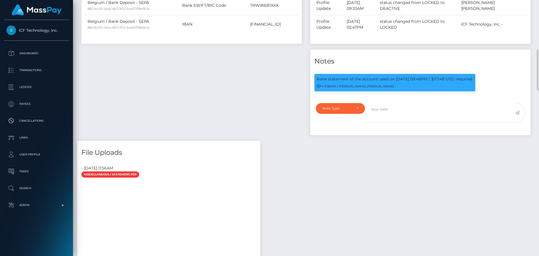
click at [263, 79] on div "Payee Attributes Payer Name Label Value Belgium / Bank Deposit - SEPA 8823b529-…" at bounding box center [191, 48] width 229 height 184
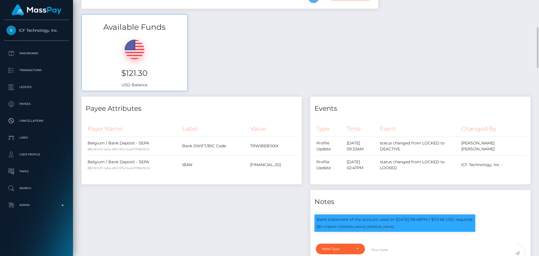
scroll to position [337, 0]
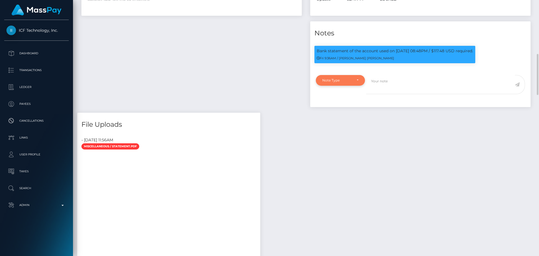
click at [357, 77] on div "Note Type" at bounding box center [340, 80] width 49 height 11
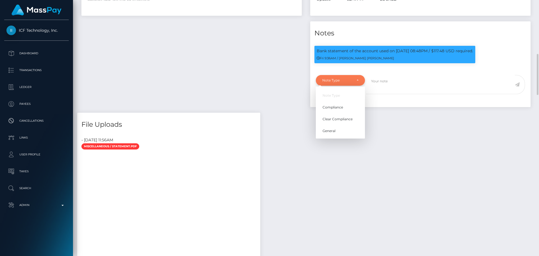
scroll to position [67, 144]
click at [338, 116] on span "Clear Compliance" at bounding box center [337, 118] width 30 height 5
select select "CLEAR_COMPLIANCE"
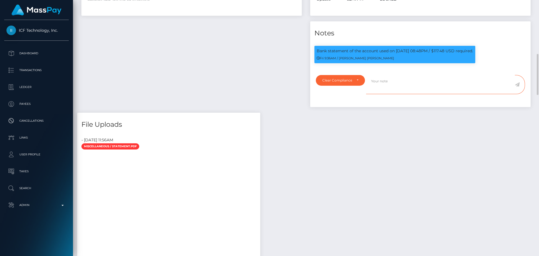
click at [390, 76] on textarea at bounding box center [440, 84] width 149 height 19
paste textarea "Bank statement provided for showing that the bank account belongs to Heather Ni…"
click at [419, 75] on textarea "Bank statement provided for showing that the bank account belongs to Heather Ni…" at bounding box center [440, 84] width 149 height 19
paste textarea "BE68 9675 6581 7534"
click at [397, 79] on textarea "Bank statement provided for BE68967565817534, showing that the bank account bel…" at bounding box center [440, 84] width 149 height 19
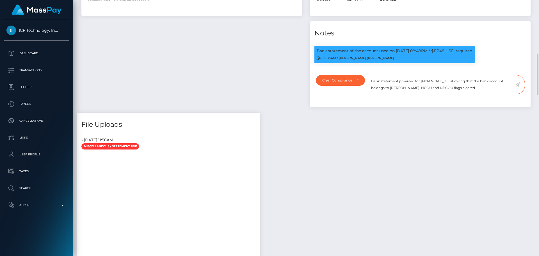
drag, startPoint x: 397, startPoint y: 79, endPoint x: 417, endPoint y: 80, distance: 20.2
click at [417, 80] on textarea "Bank statement provided for BE68967565817534, showing that the bank account bel…" at bounding box center [440, 84] width 149 height 19
paste textarea "Maria Afrin"
drag, startPoint x: 472, startPoint y: 78, endPoint x: 372, endPoint y: 69, distance: 100.8
click at [372, 75] on textarea "Bank statement provided for [FINANCIAL_ID], showing that the bank account belon…" at bounding box center [440, 84] width 149 height 19
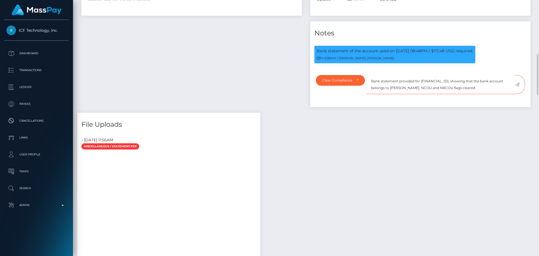
type textarea "Bank statement provided for [FINANCIAL_ID], showing that the bank account belon…"
drag, startPoint x: 390, startPoint y: 124, endPoint x: 390, endPoint y: 118, distance: 6.5
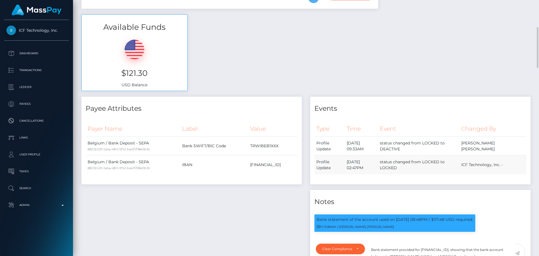
scroll to position [253, 0]
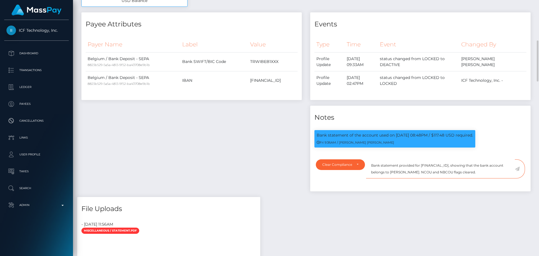
click at [469, 166] on textarea "Bank statement provided for [FINANCIAL_ID], showing that the bank account belon…" at bounding box center [440, 168] width 149 height 19
click at [517, 166] on icon at bounding box center [517, 168] width 5 height 4
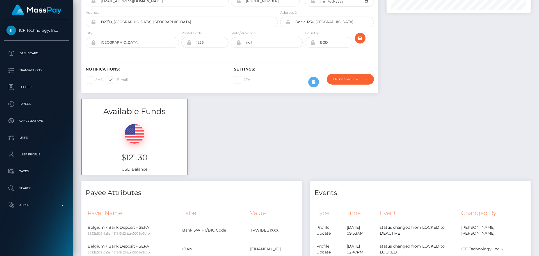
scroll to position [0, 0]
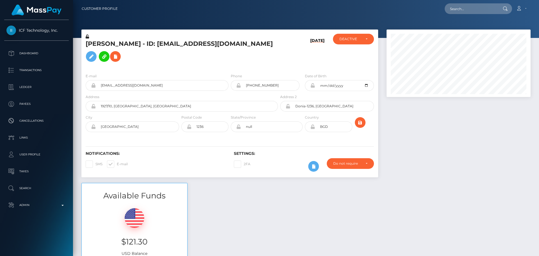
scroll to position [67, 144]
click at [282, 48] on div "[DATE]" at bounding box center [303, 51] width 49 height 35
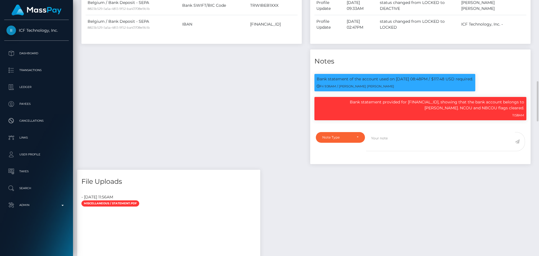
scroll to position [337, 0]
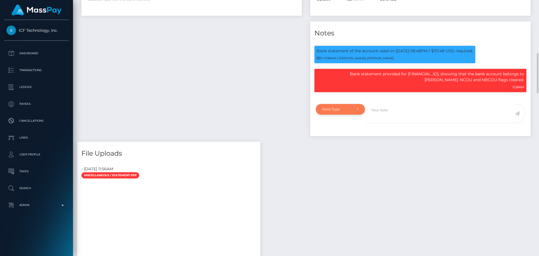
click at [354, 105] on div "Note Type" at bounding box center [340, 109] width 49 height 11
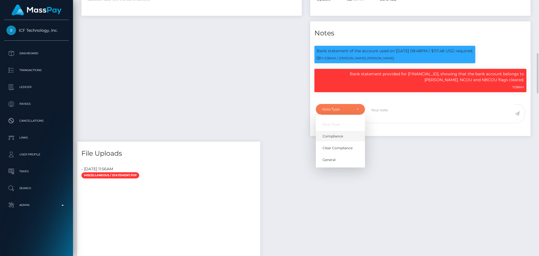
scroll to position [67, 144]
click at [346, 131] on link "Compliance" at bounding box center [340, 136] width 49 height 10
select select "COMPLIANCE"
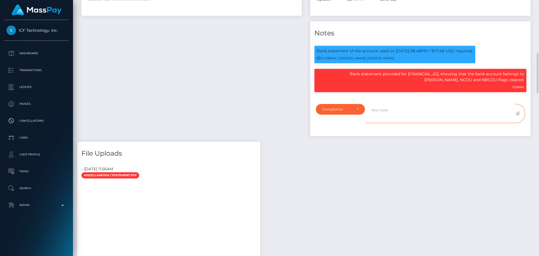
click at [383, 108] on textarea at bounding box center [440, 113] width 149 height 19
click at [507, 71] on p "Bank statement provided for [FINANCIAL_ID], showing that the bank account belon…" at bounding box center [420, 77] width 207 height 12
drag, startPoint x: 507, startPoint y: 64, endPoint x: 517, endPoint y: 64, distance: 9.8
click at [517, 71] on p "Bank statement provided for [FINANCIAL_ID], showing that the bank account belon…" at bounding box center [420, 77] width 207 height 12
copy p "Maria Afrin"
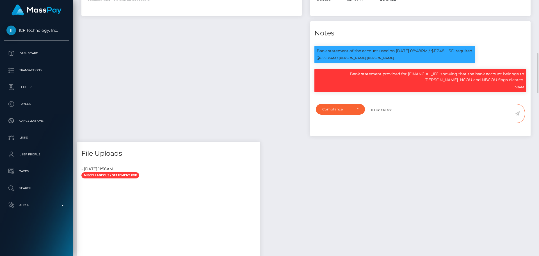
click at [408, 104] on textarea "ID on file for" at bounding box center [440, 113] width 149 height 19
paste textarea "Maria Afrin"
paste textarea "BGD"
click at [453, 104] on textarea "ID on file for [PERSON_NAME] ( exp DNE iss BGD )." at bounding box center [440, 113] width 149 height 19
type textarea "ID on file for [PERSON_NAME] ( exp DNE iss BGD )."
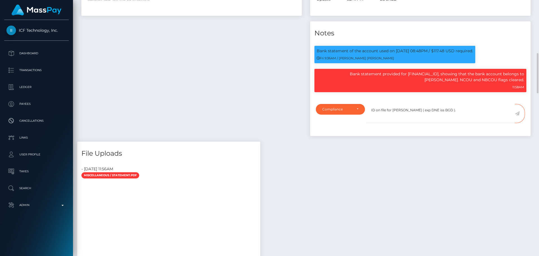
click at [516, 111] on icon at bounding box center [517, 113] width 5 height 4
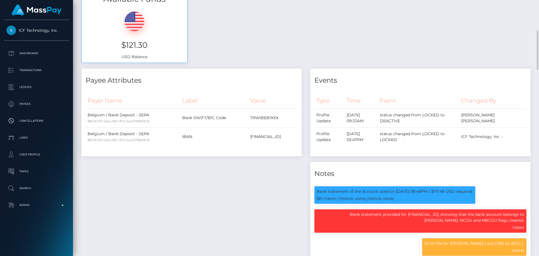
scroll to position [365, 0]
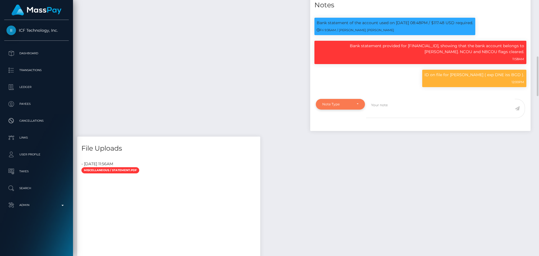
click at [356, 102] on div "Note Type" at bounding box center [340, 104] width 36 height 4
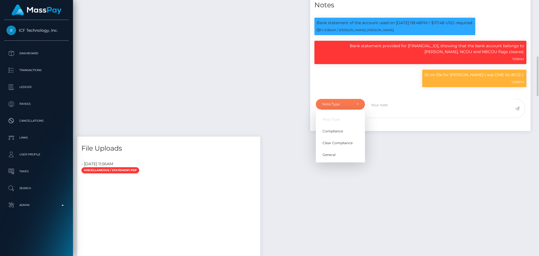
scroll to position [67, 144]
drag, startPoint x: 339, startPoint y: 121, endPoint x: 342, endPoint y: 119, distance: 3.7
click at [340, 128] on span "Compliance" at bounding box center [332, 130] width 20 height 5
select select "COMPLIANCE"
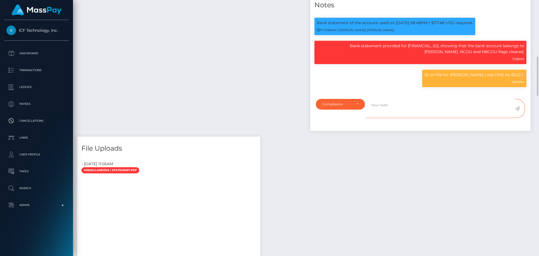
click at [383, 99] on textarea at bounding box center [440, 108] width 149 height 19
click at [400, 43] on p "Bank statement provided for [FINANCIAL_ID], showing that the bank account belon…" at bounding box center [420, 49] width 207 height 12
copy p "[FINANCIAL_ID]"
click at [457, 99] on textarea "Payee is not allowed to use the bank account" at bounding box center [440, 108] width 149 height 19
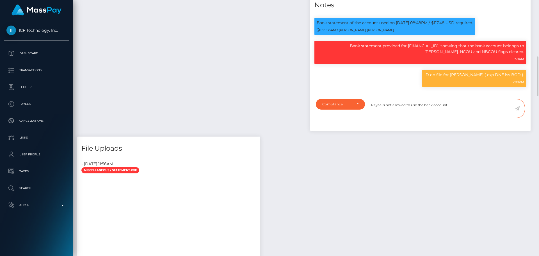
paste textarea "[FINANCIAL_ID]"
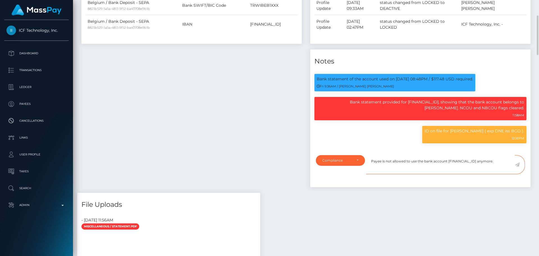
scroll to position [365, 0]
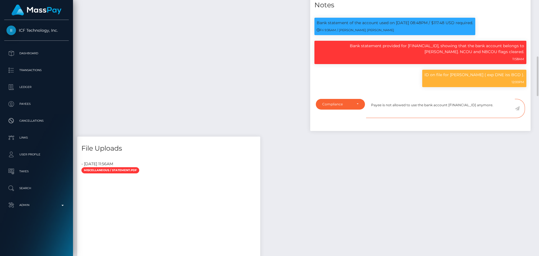
type textarea "Payee is not allowed to use the bank account [FINANCIAL_ID] anymore."
click at [517, 106] on icon at bounding box center [517, 108] width 5 height 4
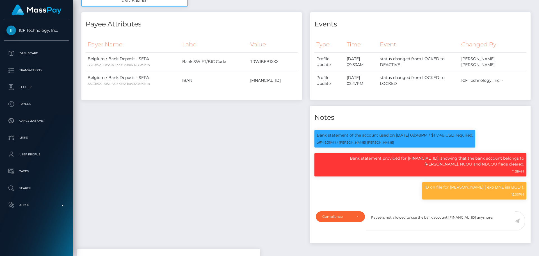
scroll to position [168, 0]
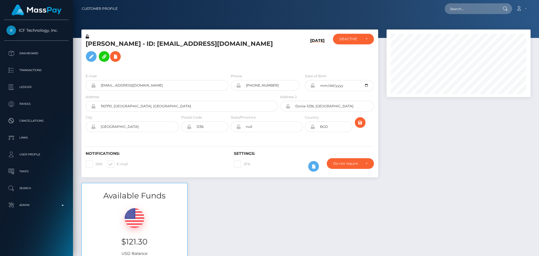
scroll to position [67, 144]
click at [287, 141] on div "Notifications: SMS E-mail Settings: 2FA" at bounding box center [229, 158] width 297 height 40
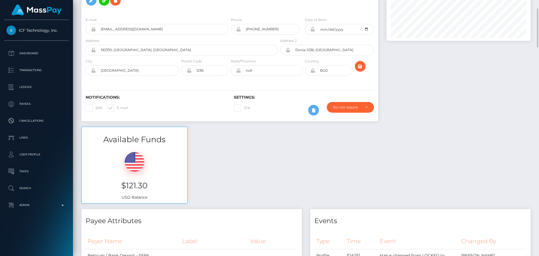
scroll to position [28, 0]
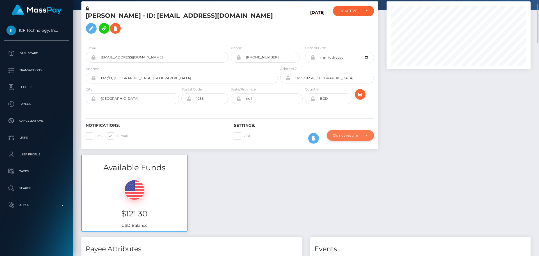
click at [341, 133] on div "Do not require" at bounding box center [347, 135] width 28 height 4
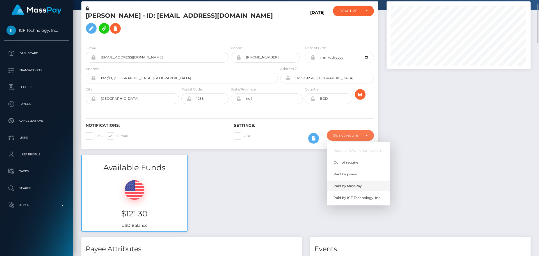
click at [355, 180] on link "Paid by MassPay" at bounding box center [358, 185] width 63 height 10
select select "2"
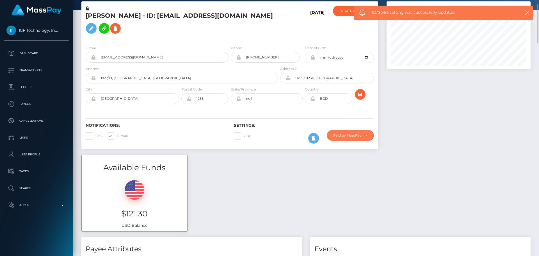
scroll to position [0, 0]
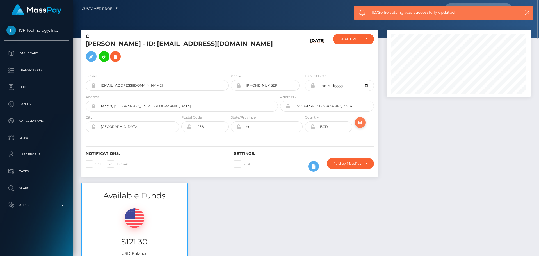
click at [357, 117] on button "submit" at bounding box center [360, 122] width 11 height 11
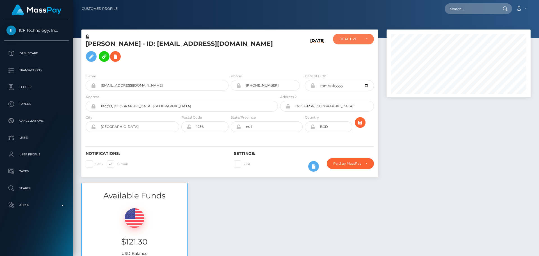
scroll to position [280548, 280471]
click at [349, 40] on div "DEACTIVE" at bounding box center [350, 39] width 22 height 4
click at [352, 52] on link "ACTIVE" at bounding box center [353, 54] width 41 height 10
select select "ACTIVE"
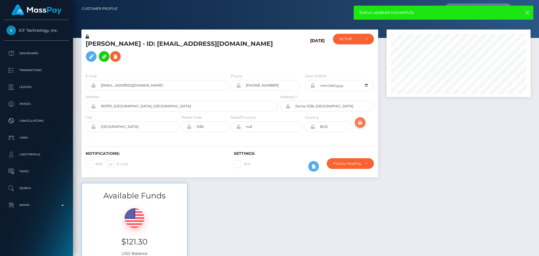
click at [360, 119] on icon "submit" at bounding box center [360, 122] width 7 height 7
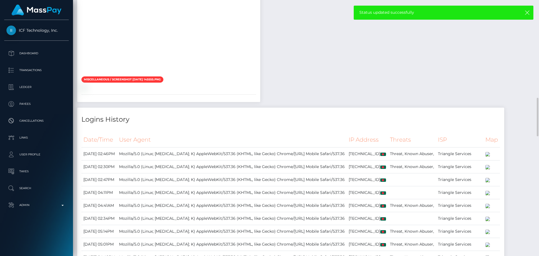
scroll to position [533, 0]
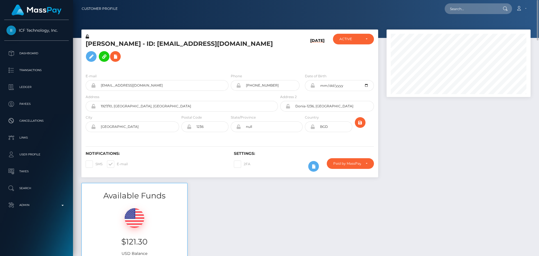
click at [148, 47] on h5 "[PERSON_NAME] - ID: [EMAIL_ADDRESS][DOMAIN_NAME]" at bounding box center [180, 52] width 189 height 25
copy h5 "[PERSON_NAME] - ID: [EMAIL_ADDRESS][DOMAIN_NAME]"
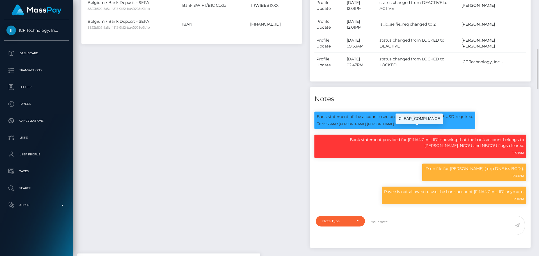
scroll to position [67, 144]
click at [399, 137] on p "Bank statement provided for [FINANCIAL_ID], showing that the bank account belon…" at bounding box center [420, 143] width 207 height 12
click at [399, 137] on p "Bank statement provided for BE68967565817534, showing that the bank account bel…" at bounding box center [420, 143] width 207 height 12
copy p "BE68967565817534"
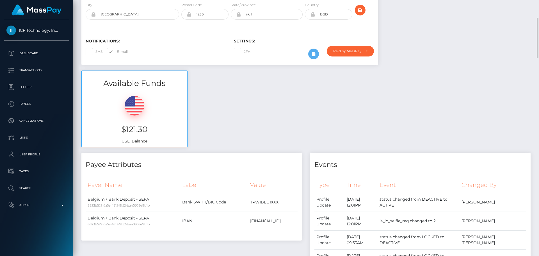
scroll to position [0, 0]
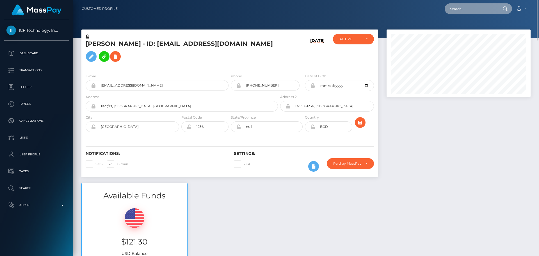
click at [466, 8] on input "text" at bounding box center [470, 8] width 53 height 11
paste input "286f41d9-f7c2-4253-ab0d-7a8797a1fd87"
type input "286f41d9-f7c2-4253-ab0d-7a8797a1fd87"
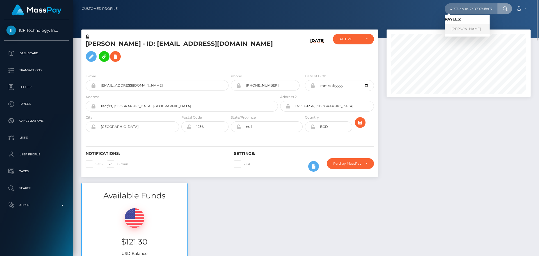
scroll to position [0, 0]
click at [467, 29] on link "FABIO PIOVAN" at bounding box center [466, 29] width 45 height 10
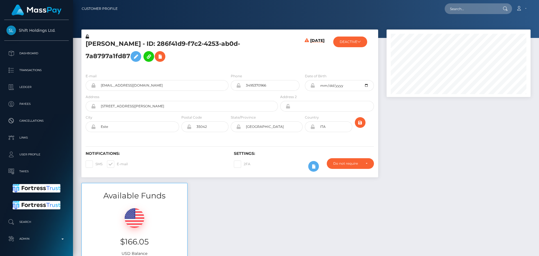
scroll to position [67, 144]
click at [242, 55] on h5 "[PERSON_NAME] - ID: 286f41d9-f7c2-4253-ab0d-7a8797a1fd87" at bounding box center [180, 52] width 189 height 25
click at [238, 53] on h5 "[PERSON_NAME] - ID: 286f41d9-f7c2-4253-ab0d-7a8797a1fd87" at bounding box center [180, 52] width 189 height 25
drag, startPoint x: 237, startPoint y: 53, endPoint x: 234, endPoint y: 52, distance: 2.9
click at [234, 52] on h5 "[PERSON_NAME] - ID: 286f41d9-f7c2-4253-ab0d-7a8797a1fd87" at bounding box center [180, 52] width 189 height 25
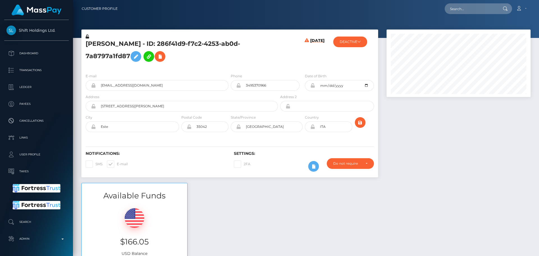
click at [234, 52] on h5 "[PERSON_NAME] - ID: 286f41d9-f7c2-4253-ab0d-7a8797a1fd87" at bounding box center [180, 52] width 189 height 25
click at [235, 54] on h5 "[PERSON_NAME] - ID: 286f41d9-f7c2-4253-ab0d-7a8797a1fd87" at bounding box center [180, 52] width 189 height 25
click at [236, 54] on h5 "[PERSON_NAME] - ID: 286f41d9-f7c2-4253-ab0d-7a8797a1fd87" at bounding box center [180, 52] width 189 height 25
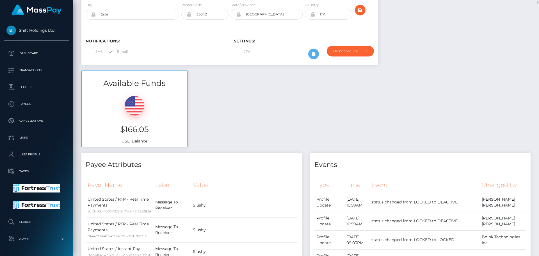
scroll to position [0, 0]
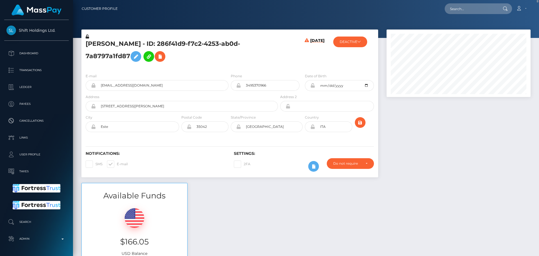
click at [93, 44] on h5 "[PERSON_NAME] - ID: 286f41d9-f7c2-4253-ab0d-7a8797a1fd87" at bounding box center [180, 52] width 189 height 25
copy h5 "FABIO"
click at [116, 44] on h5 "[PERSON_NAME] - ID: 286f41d9-f7c2-4253-ab0d-7a8797a1fd87" at bounding box center [180, 52] width 189 height 25
click at [116, 44] on h5 "FABIO PIOVAN - ID: 286f41d9-f7c2-4253-ab0d-7a8797a1fd87" at bounding box center [180, 52] width 189 height 25
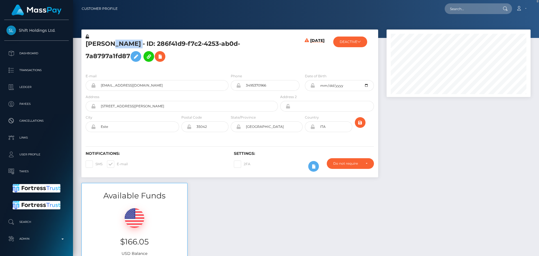
copy h5 "PIOVAN"
click at [248, 47] on h5 "FABIO PIOVAN - ID: 286f41d9-f7c2-4253-ab0d-7a8797a1fd87" at bounding box center [180, 52] width 189 height 25
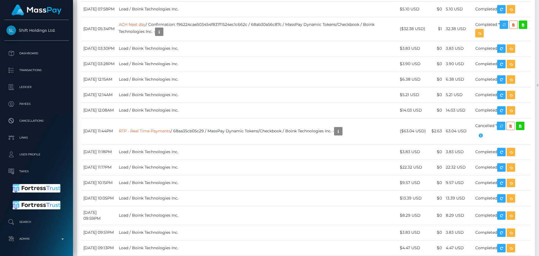
scroll to position [7885, 0]
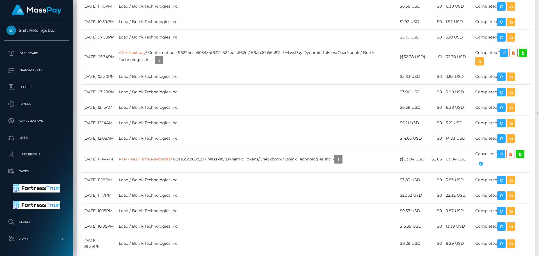
scroll to position [7857, 0]
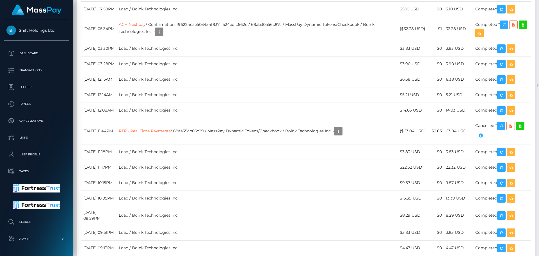
drag, startPoint x: 133, startPoint y: 193, endPoint x: 161, endPoint y: 197, distance: 28.4
copy link "ACH Next day"
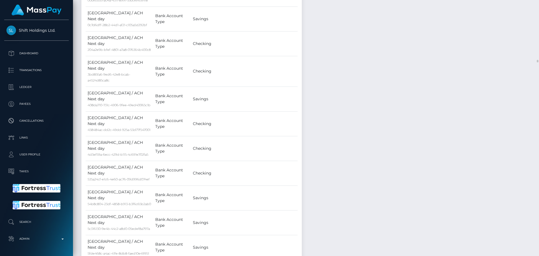
scroll to position [5556, 0]
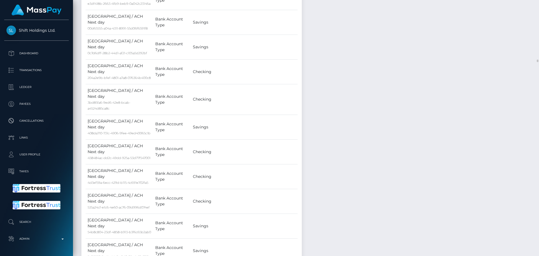
copy td "489809104260147"
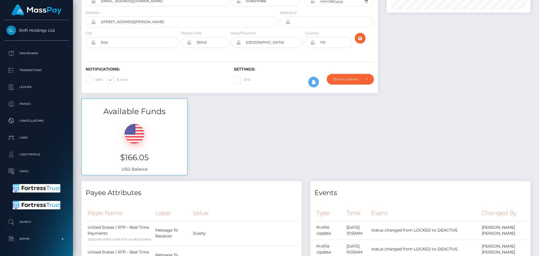
scroll to position [0, 0]
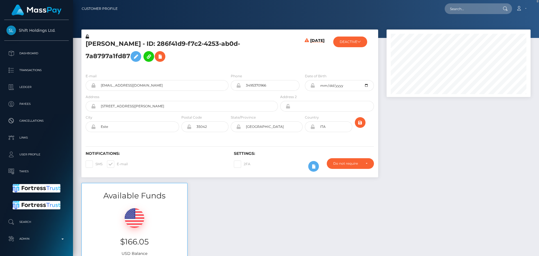
click at [96, 41] on h5 "FABIO PIOVAN - ID: 286f41d9-f7c2-4253-ab0d-7a8797a1fd87" at bounding box center [180, 52] width 189 height 25
copy h5 "FABIO"
click at [124, 44] on h5 "FABIO PIOVAN - ID: 286f41d9-f7c2-4253-ab0d-7a8797a1fd87" at bounding box center [180, 52] width 189 height 25
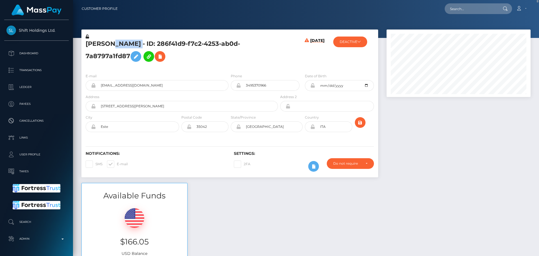
copy h5 "PIOVAN"
click at [297, 49] on div "08/28/25" at bounding box center [303, 51] width 49 height 35
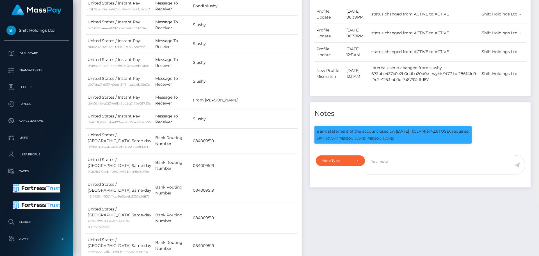
scroll to position [616, 0]
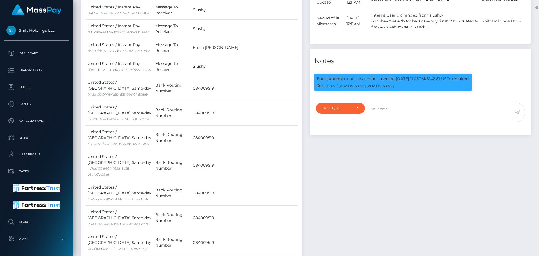
drag, startPoint x: 537, startPoint y: 3, endPoint x: 538, endPoint y: 8, distance: 4.7
click at [538, 8] on div at bounding box center [537, 128] width 4 height 256
click at [347, 110] on div "Note Type" at bounding box center [337, 108] width 30 height 4
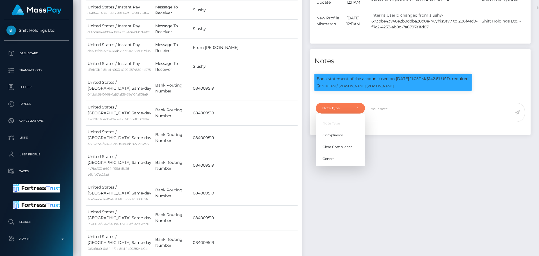
scroll to position [67, 144]
click at [350, 152] on link "Clear Compliance" at bounding box center [340, 146] width 49 height 10
select select "CLEAR_COMPLIANCE"
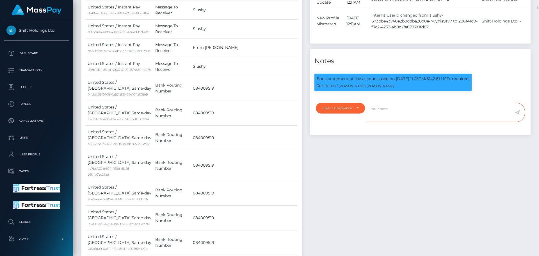
click at [406, 122] on textarea at bounding box center [440, 112] width 149 height 19
paste textarea "Bank statement provided for showing that the bank account belongs to [PERSON_NA…"
click at [419, 122] on textarea "Bank statement provided for showing that the bank account belongs to [PERSON_NA…" at bounding box center [440, 112] width 149 height 19
paste textarea "489809104260147"
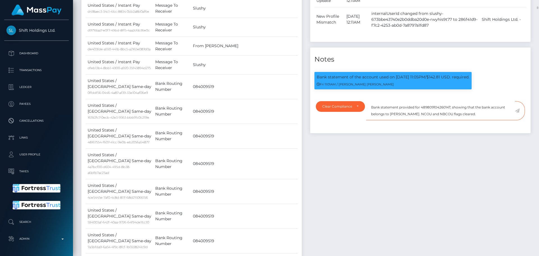
click at [391, 120] on textarea "Bank statement provided for 489809104260147, showing that the bank account belo…" at bounding box center [440, 110] width 149 height 19
drag, startPoint x: 391, startPoint y: 169, endPoint x: 419, endPoint y: 171, distance: 28.1
click at [419, 120] on textarea "Bank statement provided for 489809104260147, showing that the bank account belo…" at bounding box center [440, 110] width 149 height 19
paste textarea "Fabio Piovan"
drag, startPoint x: 475, startPoint y: 169, endPoint x: 370, endPoint y: 164, distance: 105.7
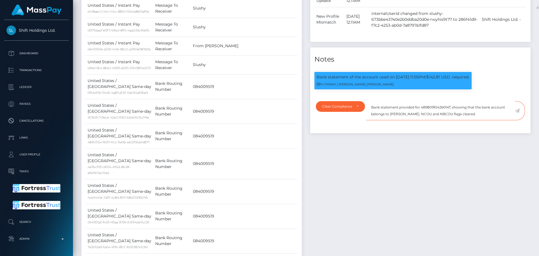
click at [370, 120] on textarea "Bank statement provided for 489809104260147, showing that the bank account belo…" at bounding box center [440, 110] width 149 height 19
type textarea "Bank statement provided for 489809104260147, showing that the bank account belo…"
click at [494, 120] on textarea "Bank statement provided for 489809104260147, showing that the bank account belo…" at bounding box center [440, 110] width 149 height 19
click at [517, 113] on icon at bounding box center [517, 110] width 5 height 4
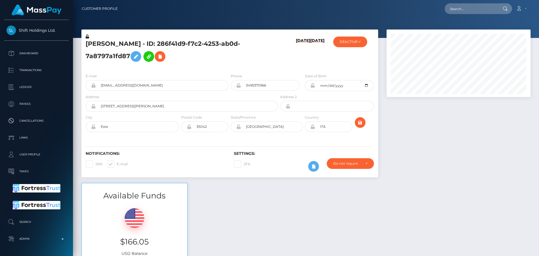
scroll to position [67, 144]
click at [276, 58] on div "[PERSON_NAME] - ID: 286f41d9-f7c2-4253-ab0d-7a8797a1fd87" at bounding box center [180, 51] width 198 height 35
click at [361, 125] on icon "submit" at bounding box center [360, 122] width 7 height 7
click at [254, 58] on h5 "[PERSON_NAME] - ID: 286f41d9-f7c2-4253-ab0d-7a8797a1fd87" at bounding box center [180, 52] width 189 height 25
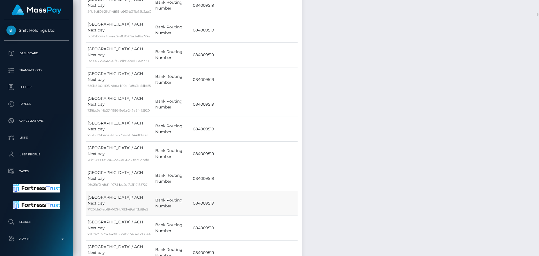
scroll to position [1459, 0]
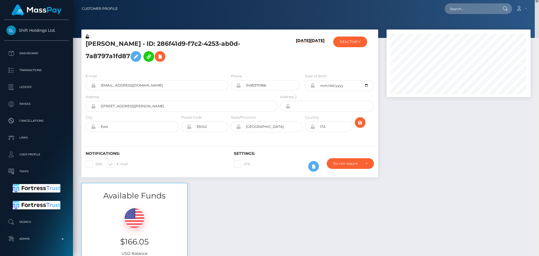
click at [533, 0] on html "Shift Holdings Ltd. Dashboard Transactions Ledger Payees Links" at bounding box center [269, 128] width 539 height 256
click at [163, 54] on icon at bounding box center [160, 56] width 7 height 7
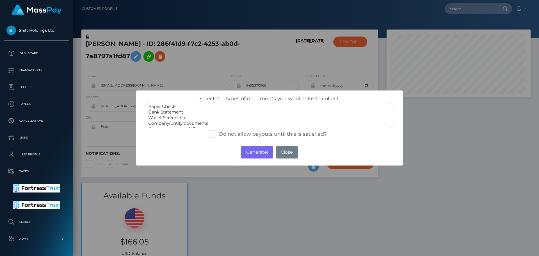
select select "Bank Statement"
click at [174, 113] on option "Bank Statement" at bounding box center [270, 112] width 244 height 6
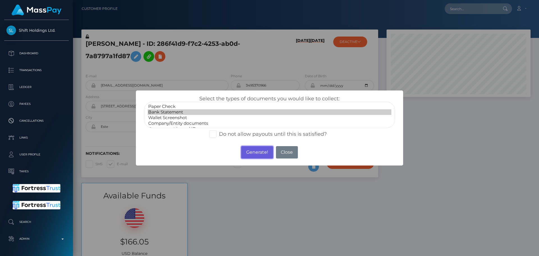
click at [249, 153] on button "Generate!" at bounding box center [257, 152] width 32 height 12
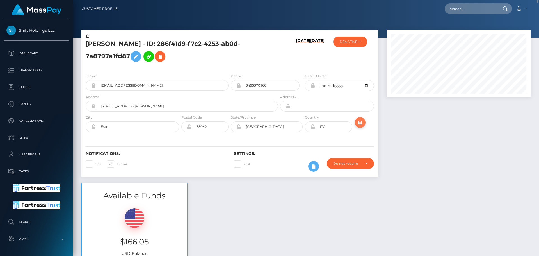
click at [360, 123] on icon "submit" at bounding box center [360, 122] width 7 height 7
click at [304, 57] on h6 "[DATE]" at bounding box center [303, 52] width 14 height 28
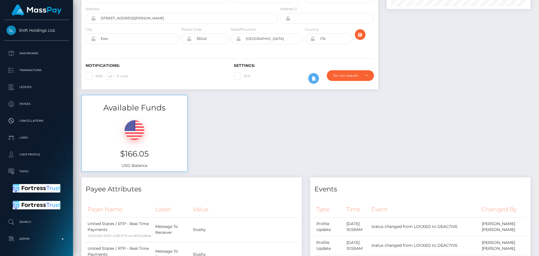
scroll to position [0, 0]
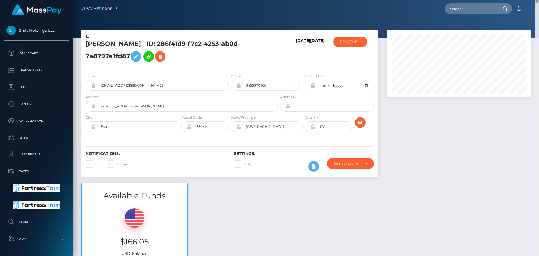
drag, startPoint x: 536, startPoint y: 79, endPoint x: 539, endPoint y: -1, distance: 80.3
click at [539, 0] on html "Shift Holdings Ltd. Dashboard Transactions Ledger Payees Links" at bounding box center [269, 128] width 539 height 256
click at [350, 44] on button "DEACTIVE" at bounding box center [350, 41] width 34 height 11
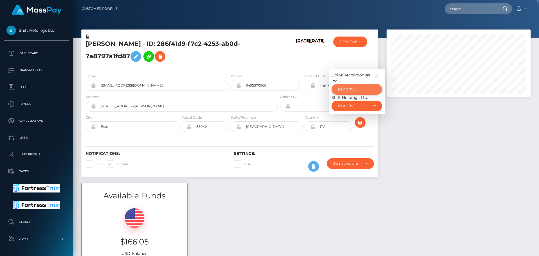
click at [350, 91] on div "DEACTIVE" at bounding box center [353, 89] width 31 height 4
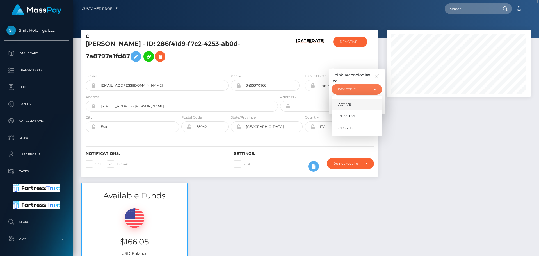
click at [350, 105] on span "ACTIVE" at bounding box center [344, 104] width 13 height 5
select select "ACTIVE"
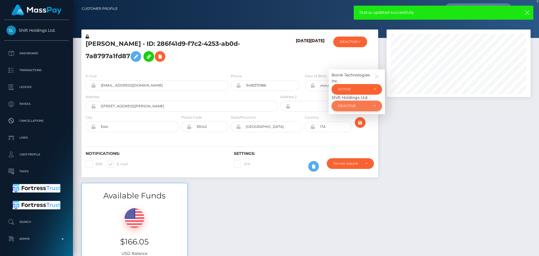
click at [354, 106] on div "DEACTIVE" at bounding box center [353, 106] width 31 height 4
click at [350, 122] on link "ACTIVE" at bounding box center [356, 121] width 51 height 10
select select "ACTIVE"
click at [377, 77] on icon "button" at bounding box center [376, 76] width 5 height 5
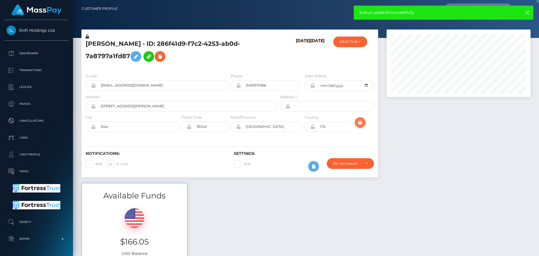
click at [362, 122] on icon "submit" at bounding box center [360, 122] width 7 height 7
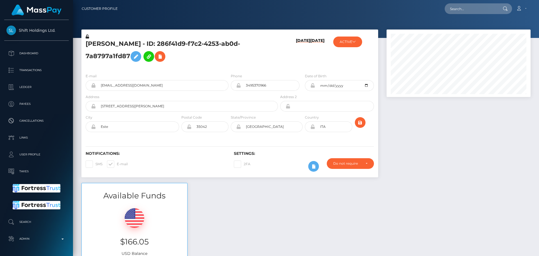
scroll to position [67, 144]
click at [273, 58] on h5 "[PERSON_NAME] - ID: 286f41d9-f7c2-4253-ab0d-7a8797a1fd87" at bounding box center [180, 52] width 189 height 25
click at [349, 164] on div "Do not require" at bounding box center [347, 163] width 28 height 4
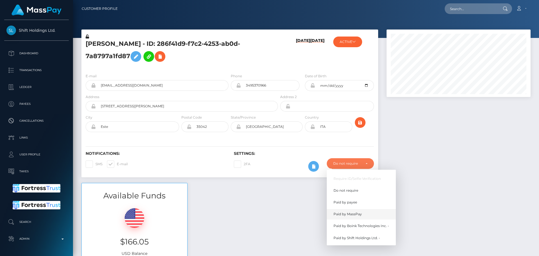
click at [345, 214] on span "Paid by MassPay" at bounding box center [347, 213] width 28 height 5
select select "2"
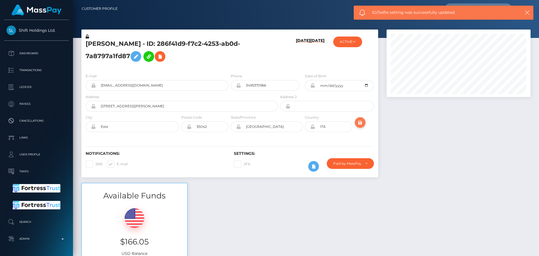
click at [359, 124] on icon "submit" at bounding box center [360, 122] width 7 height 7
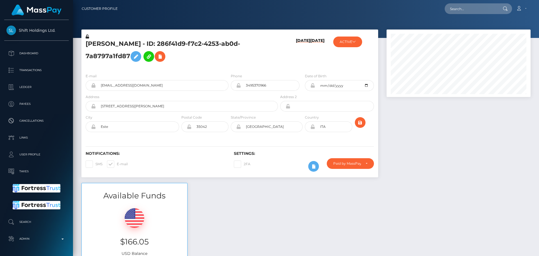
scroll to position [67, 144]
click at [127, 43] on h5 "FABIO PIOVAN - ID: 286f41d9-f7c2-4253-ab0d-7a8797a1fd87" at bounding box center [180, 52] width 189 height 25
copy h5 "FABIO PIOVAN - ID: 286f41d9-f7c2-4253-ab0d-7a8797a1fd87"
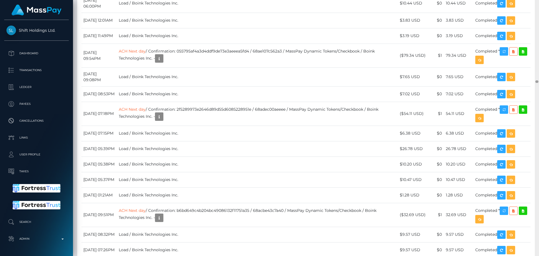
scroll to position [7429, 0]
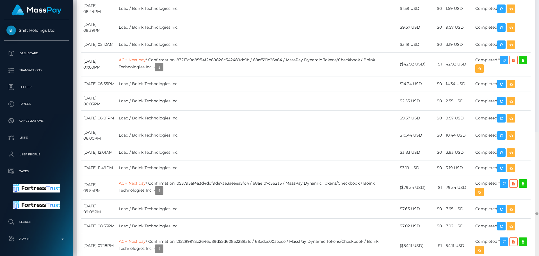
drag, startPoint x: 537, startPoint y: 7, endPoint x: 516, endPoint y: 80, distance: 75.9
click at [516, 80] on div "Customer Profile Loading... Loading..." at bounding box center [306, 128] width 466 height 256
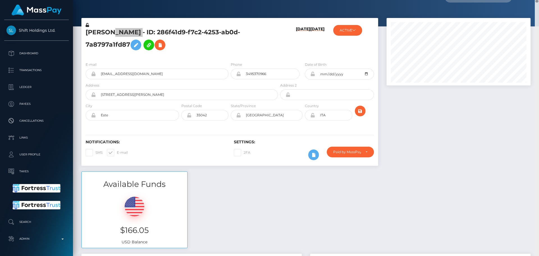
scroll to position [0, 0]
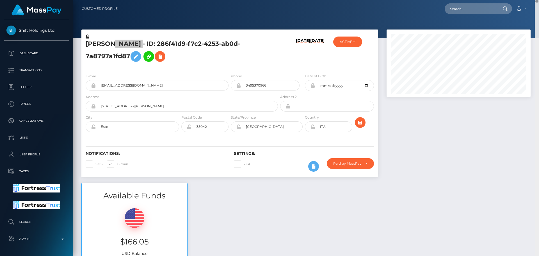
drag, startPoint x: 537, startPoint y: 76, endPoint x: 537, endPoint y: -1, distance: 76.6
click at [537, 0] on html "Shift Holdings Ltd. Dashboard Transactions Ledger Payees Links" at bounding box center [269, 128] width 539 height 256
click at [283, 56] on div "08/28/25 08/22/25" at bounding box center [303, 51] width 49 height 35
click at [461, 10] on input "text" at bounding box center [470, 8] width 53 height 11
paste input "poact_f40YRqDirfLl"
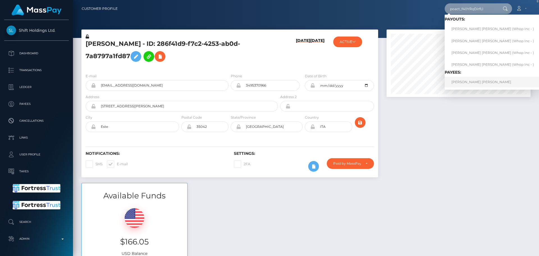
type input "poact_f40YRqDirfLl"
click at [468, 85] on link "OKUMU STEPHEN ONYANGO" at bounding box center [492, 82] width 96 height 10
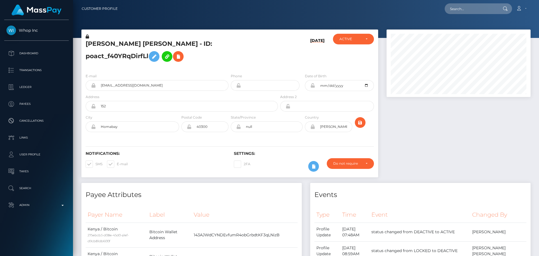
scroll to position [67, 144]
click at [273, 65] on h5 "[PERSON_NAME] [PERSON_NAME] - ID: poact_f40YRqDirfLl" at bounding box center [180, 52] width 189 height 25
click at [272, 65] on h5 "[PERSON_NAME] [PERSON_NAME] - ID: poact_f40YRqDirfLl" at bounding box center [180, 52] width 189 height 25
click at [276, 61] on div "[PERSON_NAME] [PERSON_NAME] - ID: poact_f40YRqDirfLl" at bounding box center [180, 51] width 198 height 35
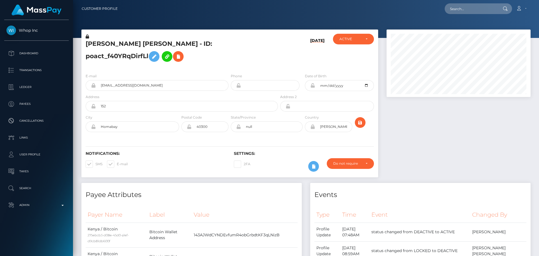
click at [276, 61] on div "[PERSON_NAME] [PERSON_NAME] - ID: poact_f40YRqDirfLl" at bounding box center [180, 51] width 198 height 35
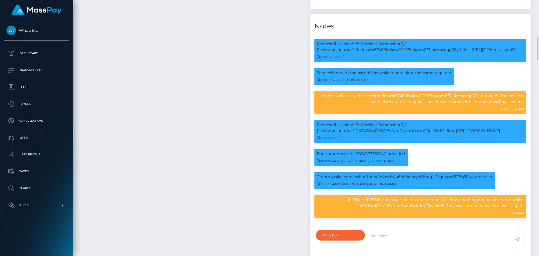
scroll to position [505, 0]
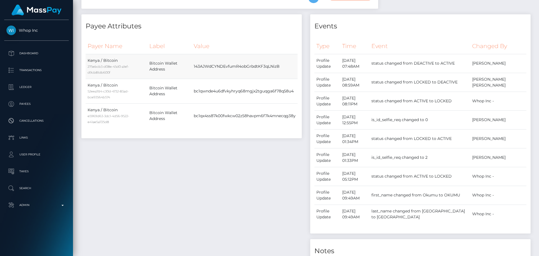
scroll to position [0, 0]
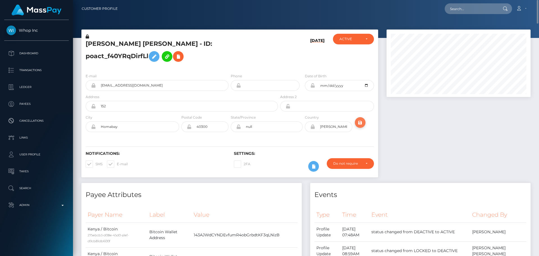
click at [363, 126] on icon "submit" at bounding box center [360, 122] width 7 height 7
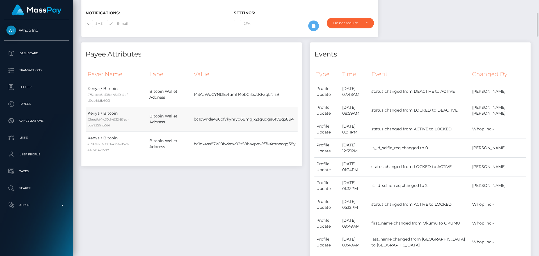
scroll to position [196, 0]
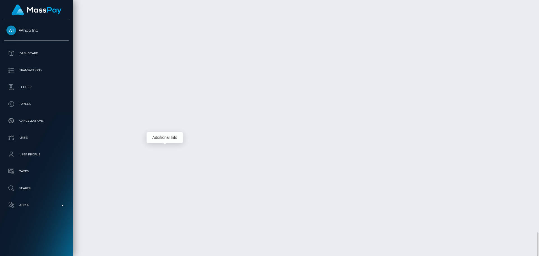
scroll to position [67, 144]
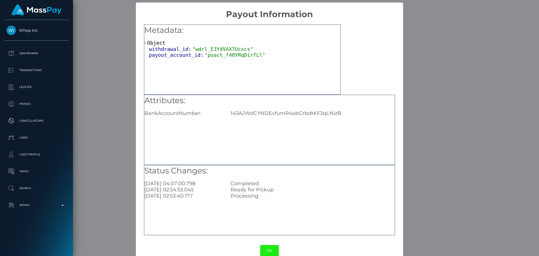
click at [264, 247] on button "OK" at bounding box center [269, 251] width 19 height 12
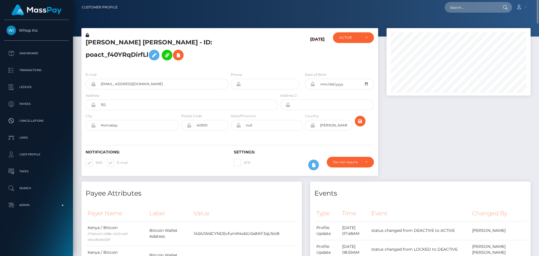
scroll to position [0, 0]
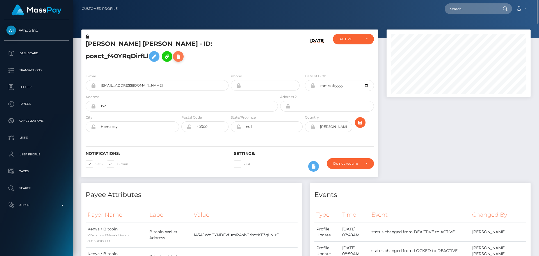
click at [175, 60] on icon at bounding box center [178, 56] width 7 height 7
select select
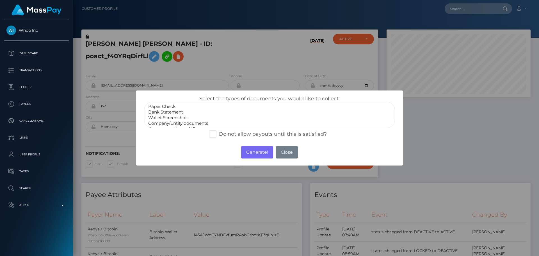
click at [185, 61] on div "× Select the types of documents you would like to collect: Paper Check Bank Sta…" at bounding box center [269, 128] width 539 height 256
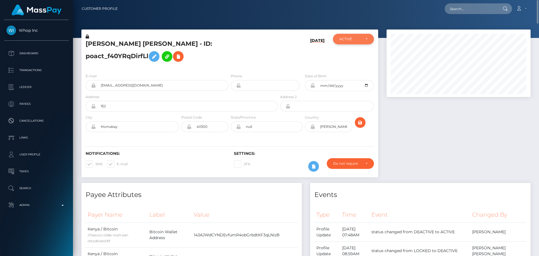
click at [355, 37] on div "ACTIVE" at bounding box center [350, 39] width 22 height 4
click at [347, 65] on span "DEACTIVE" at bounding box center [349, 65] width 18 height 5
select select "DEACTIVE"
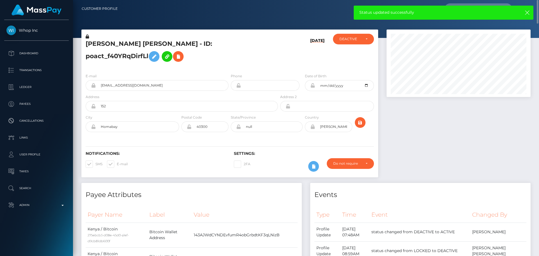
click at [213, 49] on h5 "[PERSON_NAME] [PERSON_NAME] - ID: poact_f40YRqDirfLl" at bounding box center [180, 52] width 189 height 25
copy h5 "poact_f40YRqDirfLl"
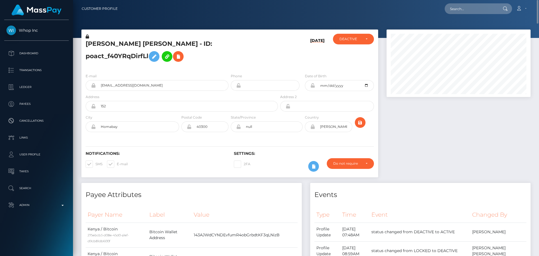
click at [160, 49] on h5 "[PERSON_NAME] [PERSON_NAME] - ID: poact_f40YRqDirfLl" at bounding box center [180, 52] width 189 height 25
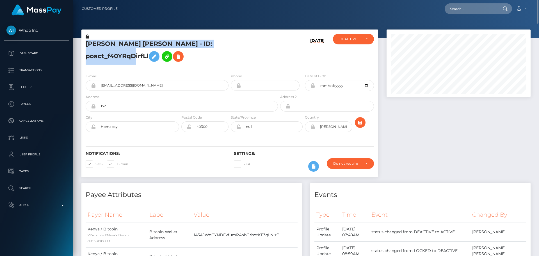
click at [160, 49] on h5 "[PERSON_NAME] [PERSON_NAME] - ID: poact_f40YRqDirfLl" at bounding box center [180, 52] width 189 height 25
copy h5 "[PERSON_NAME] [PERSON_NAME] - ID: poact_f40YRqDirfLl"
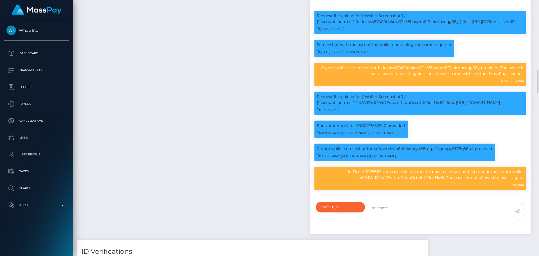
scroll to position [449, 0]
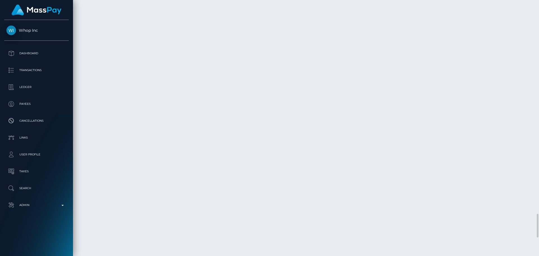
scroll to position [2133, 0]
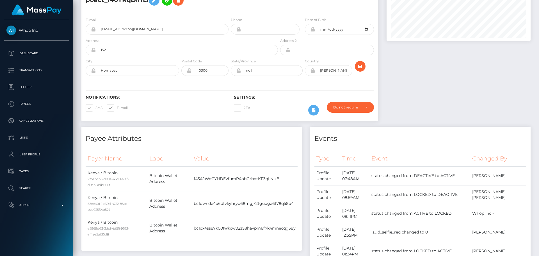
scroll to position [0, 0]
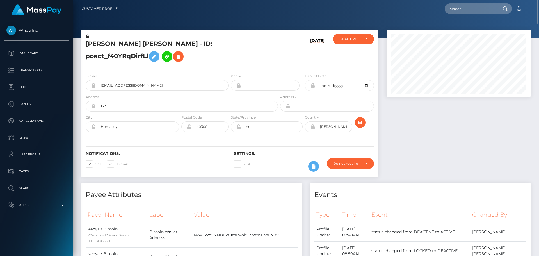
click at [287, 156] on h6 "Settings:" at bounding box center [304, 153] width 140 height 5
click at [156, 49] on h5 "[PERSON_NAME] [PERSON_NAME] - ID: poact_f40YRqDirfLl" at bounding box center [180, 52] width 189 height 25
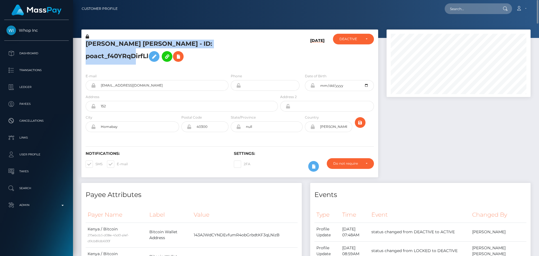
click at [156, 49] on h5 "[PERSON_NAME] [PERSON_NAME] - ID: poact_f40YRqDirfLl" at bounding box center [180, 52] width 189 height 25
copy h5 "[PERSON_NAME] [PERSON_NAME] - ID: poact_f40YRqDirfLl"
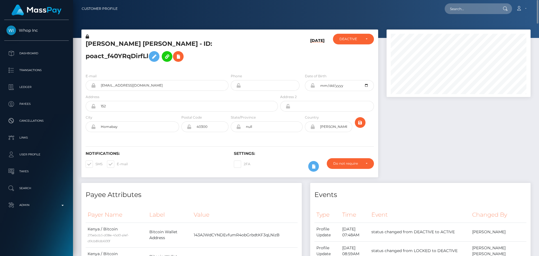
click at [199, 65] on h5 "[PERSON_NAME] [PERSON_NAME] - ID: poact_f40YRqDirfLl" at bounding box center [180, 52] width 189 height 25
click at [169, 60] on h5 "[PERSON_NAME] [PERSON_NAME] - ID: poact_f40YRqDirfLl" at bounding box center [180, 52] width 189 height 25
click at [245, 62] on h5 "[PERSON_NAME] [PERSON_NAME] - ID: poact_f40YRqDirfLl" at bounding box center [180, 52] width 189 height 25
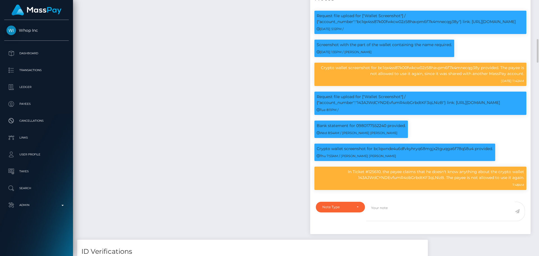
scroll to position [449, 0]
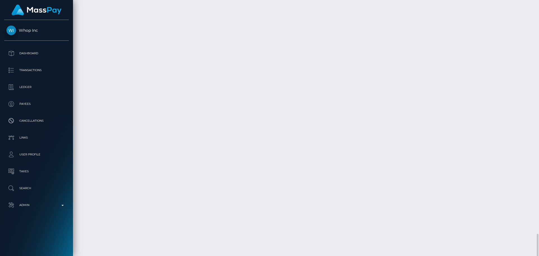
scroll to position [2499, 0]
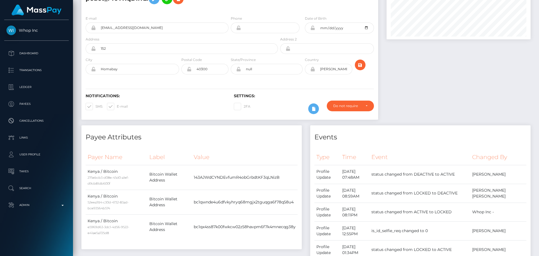
scroll to position [0, 0]
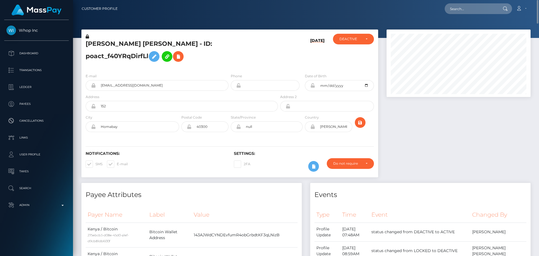
click at [237, 62] on h5 "OKUMU STEPHEN ONYANGO - ID: poact_f40YRqDirfLl" at bounding box center [180, 52] width 189 height 25
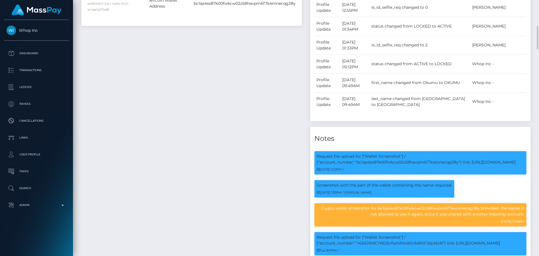
click at [243, 82] on div "Payee Attributes Payer Name Label Value Kenya / Bitcoin 275ebcb3-d08e-45d0-a1ef…" at bounding box center [191, 141] width 229 height 478
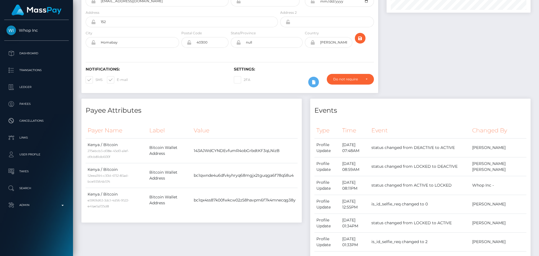
scroll to position [0, 0]
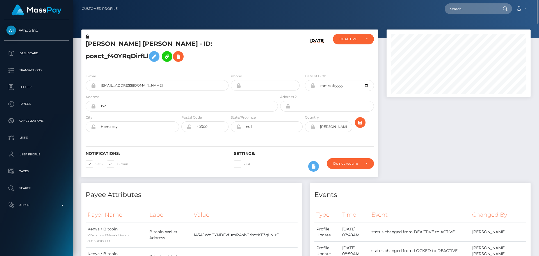
click at [217, 61] on h5 "OKUMU STEPHEN ONYANGO - ID: poact_f40YRqDirfLl" at bounding box center [180, 52] width 189 height 25
click at [214, 59] on h5 "OKUMU STEPHEN ONYANGO - ID: poact_f40YRqDirfLl" at bounding box center [180, 52] width 189 height 25
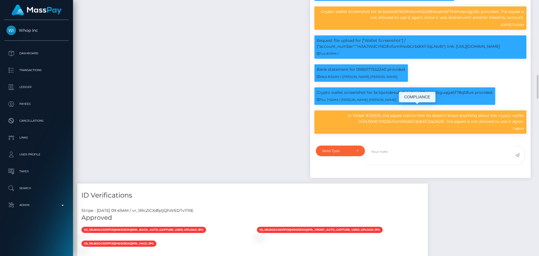
scroll to position [505, 0]
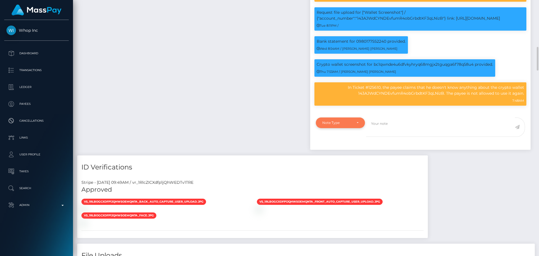
click at [358, 125] on div "Note Type" at bounding box center [340, 122] width 36 height 4
click at [342, 152] on span "Compliance" at bounding box center [332, 149] width 20 height 5
select select "COMPLIANCE"
click at [403, 137] on textarea at bounding box center [440, 126] width 149 height 19
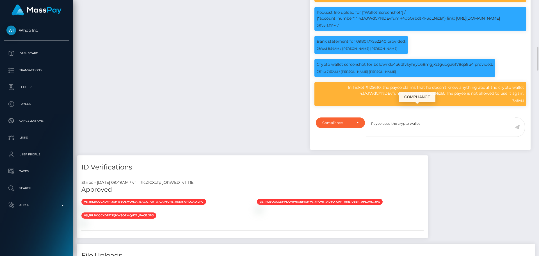
click at [402, 96] on p "In Ticket #125610, the payee claims that he doesn't know anything about the cry…" at bounding box center [420, 90] width 207 height 12
copy p "143AJWdCYNDEvfumR4obGrbdtKF3qLNizB"
click at [426, 137] on textarea "Payee used the crypto wallet" at bounding box center [440, 126] width 149 height 19
paste textarea "143AJWdCYNDEvfumR4obGrbdtKF3qLNizB"
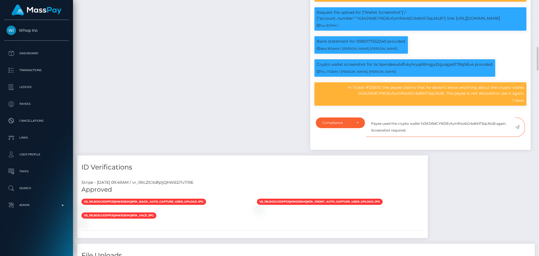
type textarea "Payee used the crypto wallet 143AJWdCYNDEvfumR4obGrbdtKF3qLNizB again. Screensh…"
click at [517, 129] on icon at bounding box center [517, 127] width 5 height 4
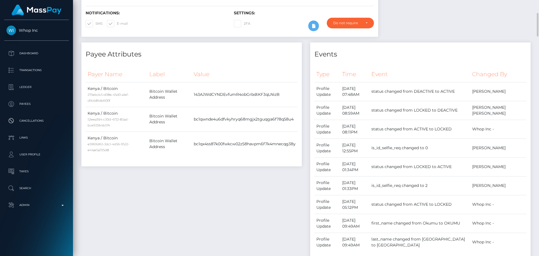
scroll to position [0, 0]
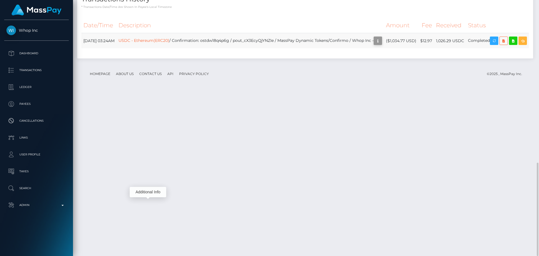
scroll to position [67, 144]
click at [374, 44] on icon "button" at bounding box center [377, 40] width 7 height 7
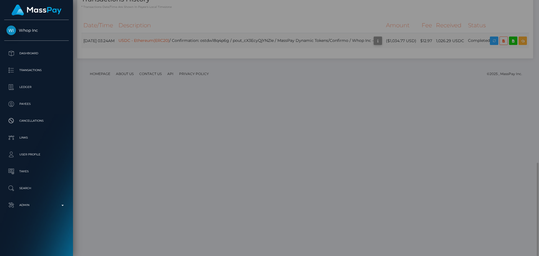
scroll to position [0, 0]
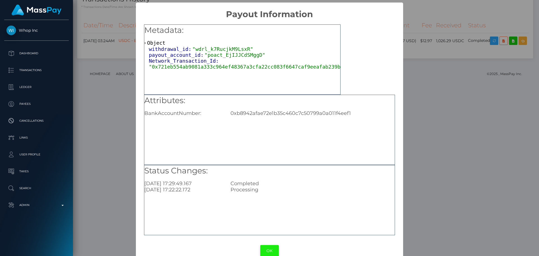
click at [262, 253] on button "OK" at bounding box center [269, 251] width 19 height 12
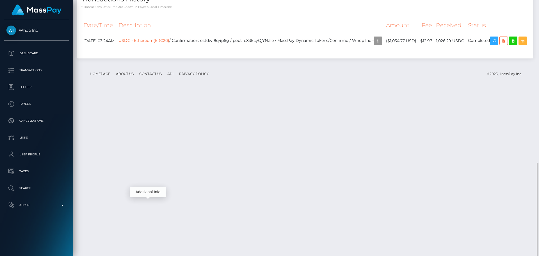
scroll to position [67, 144]
click at [279, 58] on div "Date/Time Description Amount Fee Received Status USDC - Ethereum(ERC20)" at bounding box center [305, 35] width 456 height 45
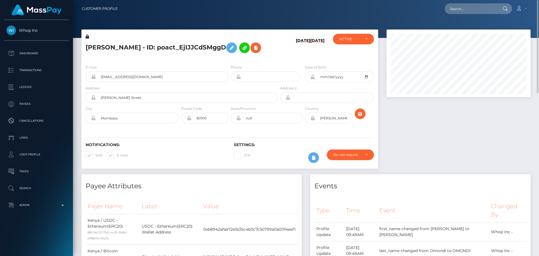
scroll to position [28, 0]
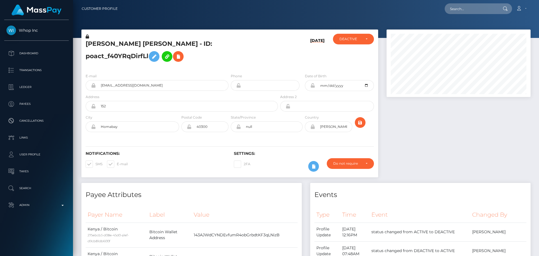
scroll to position [67, 144]
click at [469, 7] on input "text" at bounding box center [470, 8] width 53 height 11
paste input "1058212"
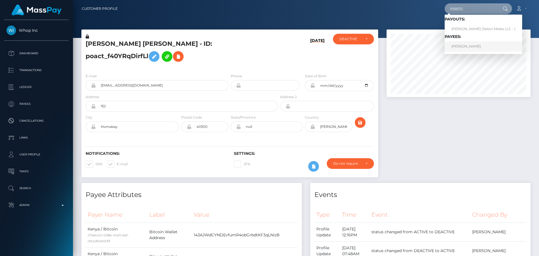
type input "1058212"
click at [479, 48] on link "[PERSON_NAME]" at bounding box center [482, 46] width 77 height 10
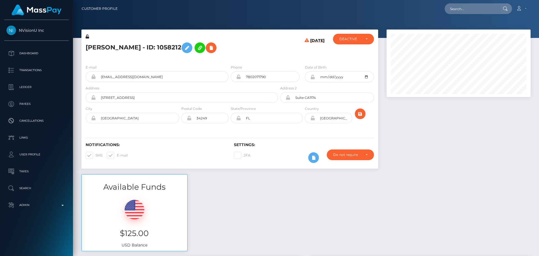
scroll to position [67, 144]
click at [450, 14] on div "Loading... Loading... Account Edit Profile Logout" at bounding box center [326, 9] width 408 height 12
click at [457, 11] on input "text" at bounding box center [470, 8] width 53 height 11
paste input "1058212"
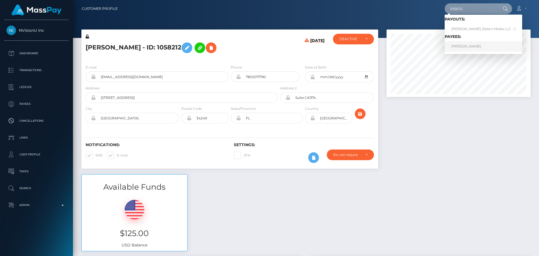
type input "1058212"
click at [476, 47] on link "Roxanne Pashniak" at bounding box center [482, 46] width 77 height 10
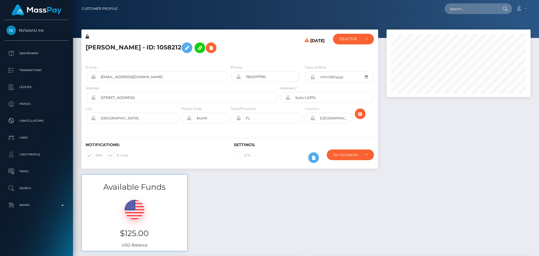
scroll to position [67, 144]
click at [233, 45] on h5 "[PERSON_NAME] - ID: 1058212" at bounding box center [180, 48] width 189 height 16
click at [229, 58] on div "[PERSON_NAME] - ID: 1058212" at bounding box center [180, 47] width 198 height 26
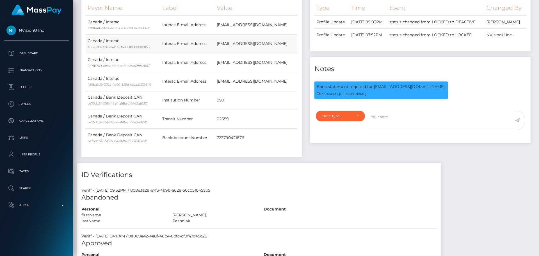
scroll to position [309, 0]
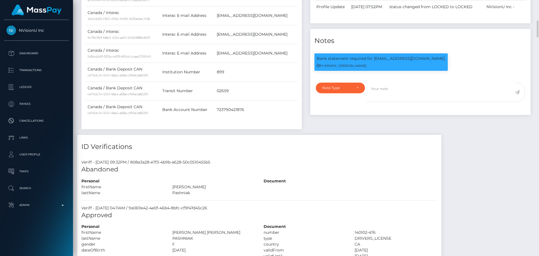
click at [303, 69] on div "Payee Attributes Payer Name Label Value Canada / Interac a70f6416-9fcd-4d29-8a3…" at bounding box center [191, 41] width 229 height 187
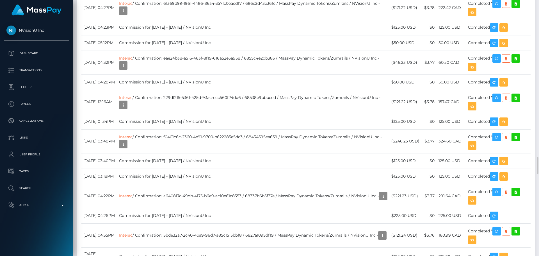
scroll to position [1628, 0]
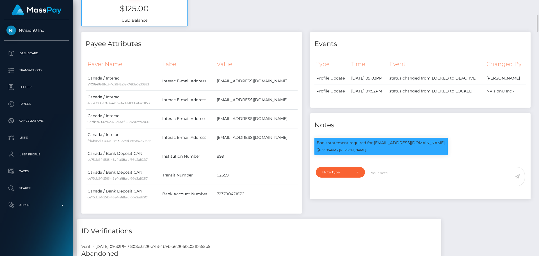
scroll to position [67, 144]
click at [381, 146] on p "Bank statement required for inspiringpashion@gmail.com." at bounding box center [381, 143] width 129 height 6
drag, startPoint x: 381, startPoint y: 163, endPoint x: 425, endPoint y: 164, distance: 44.6
click at [425, 146] on p "Bank statement required for inspiringpashion@gmail.com." at bounding box center [381, 143] width 129 height 6
copy p "inspiringpashion@gmail.com"
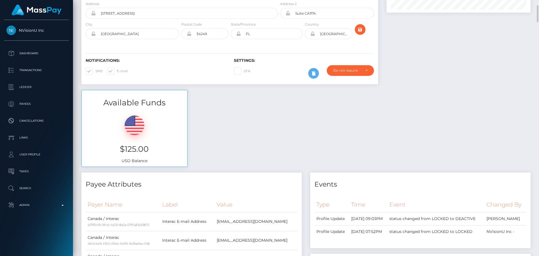
scroll to position [0, 0]
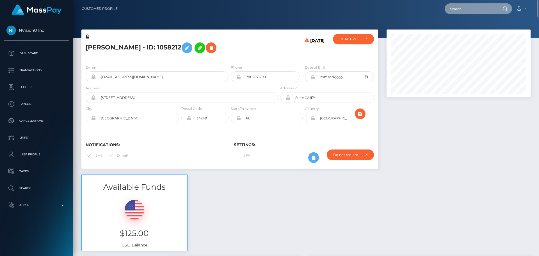
click at [464, 9] on input "text" at bounding box center [470, 8] width 53 height 11
paste input "1058319"
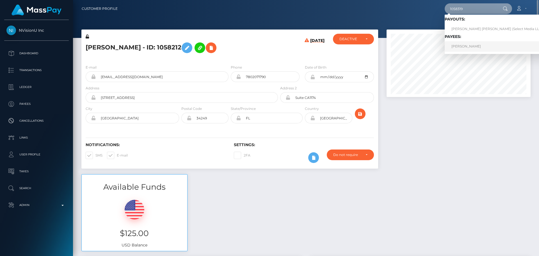
type input "1058319"
click at [466, 46] on link "Janson Pashniak" at bounding box center [498, 46] width 108 height 10
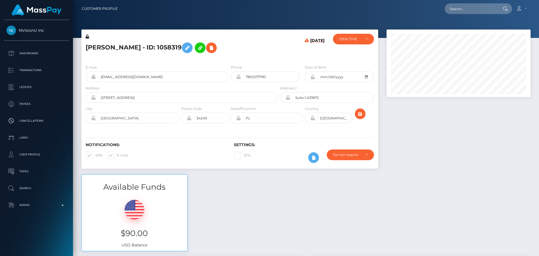
scroll to position [67, 144]
click at [237, 46] on h5 "Janson Pashniak - ID: 1058319" at bounding box center [180, 48] width 189 height 16
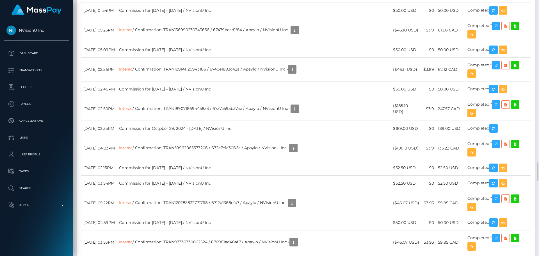
scroll to position [2245, 0]
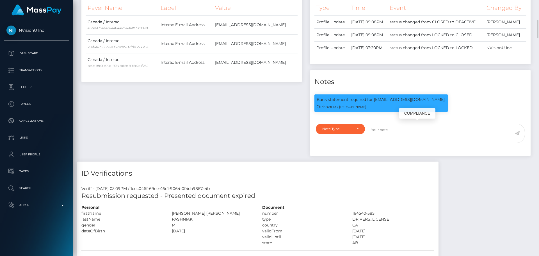
scroll to position [67, 144]
click at [375, 102] on p "Bank statement required for fxyrxy157@hotmail.com." at bounding box center [381, 100] width 129 height 6
drag, startPoint x: 375, startPoint y: 127, endPoint x: 413, endPoint y: 124, distance: 37.1
click at [413, 102] on p "Bank statement required for fxyrxy157@hotmail.com." at bounding box center [381, 100] width 129 height 6
copy p "fxyrxy157@hotmail.com"
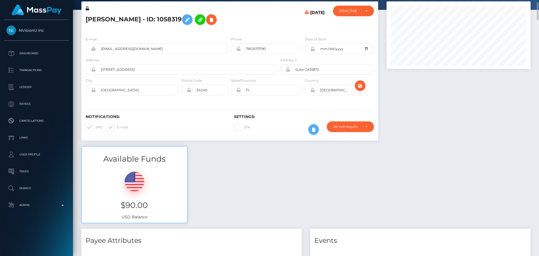
scroll to position [0, 0]
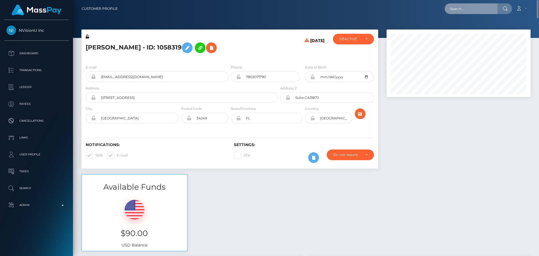
click at [466, 6] on input "text" at bounding box center [470, 8] width 53 height 11
paste input "xNHxY1L"
type input "xNHxY1L"
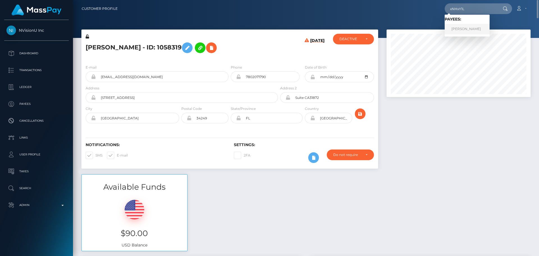
click at [473, 27] on link "Skylar Maeve" at bounding box center [466, 29] width 45 height 10
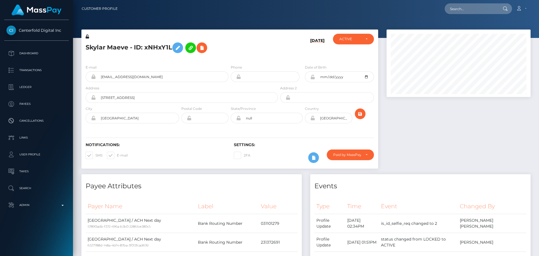
scroll to position [67, 144]
click at [260, 56] on h5 "Skylar Maeve - ID: xNHxY1L" at bounding box center [180, 48] width 189 height 16
click at [250, 52] on h5 "Skylar Maeve - ID: xNHxY1L" at bounding box center [180, 48] width 189 height 16
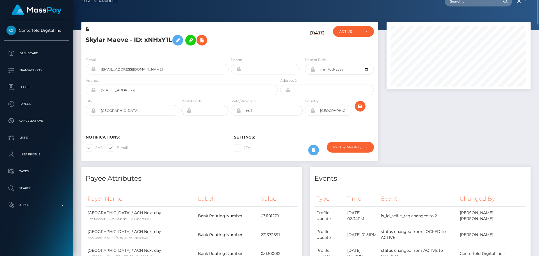
scroll to position [0, 0]
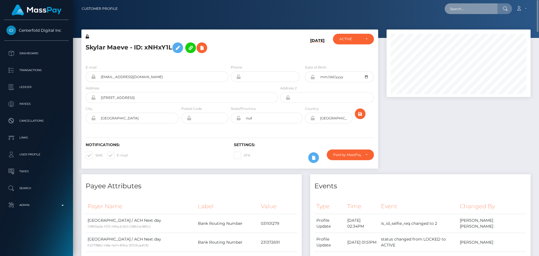
click at [474, 10] on input "text" at bounding box center [470, 8] width 53 height 11
paste input "u7uS1YZ3hsZAvbdIcx089FIG8nR2"
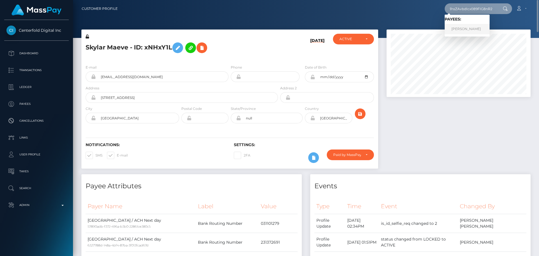
type input "u7uS1YZ3hsZAvbdIcx089FIG8nR2"
click at [476, 30] on link "[PERSON_NAME]" at bounding box center [466, 29] width 45 height 10
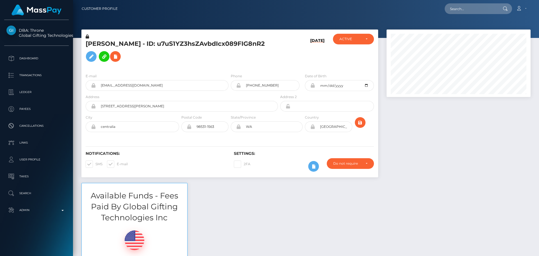
scroll to position [67, 144]
click at [247, 48] on h5 "[PERSON_NAME] - ID: u7uS1YZ3hsZAvbdIcx089FIG8nR2" at bounding box center [180, 52] width 189 height 25
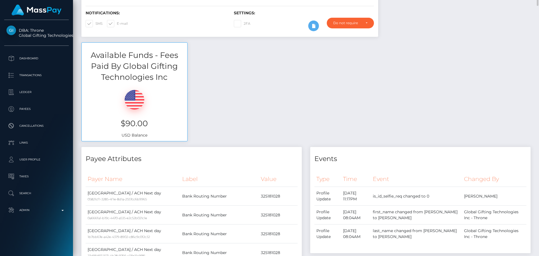
scroll to position [168, 0]
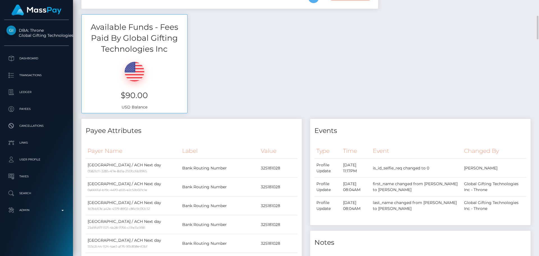
click at [235, 65] on div "Available Funds - Fees Paid By Global Gifting Technologies Inc $90.00 USD Balan…" at bounding box center [305, 66] width 457 height 104
click at [239, 65] on div "Available Funds - Fees Paid By Global Gifting Technologies Inc $90.00 USD Balan…" at bounding box center [305, 66] width 457 height 104
click at [241, 66] on div "Available Funds - Fees Paid By Global Gifting Technologies Inc $90.00 USD Balan…" at bounding box center [305, 66] width 457 height 104
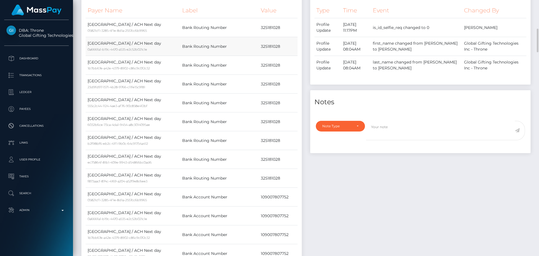
scroll to position [281, 0]
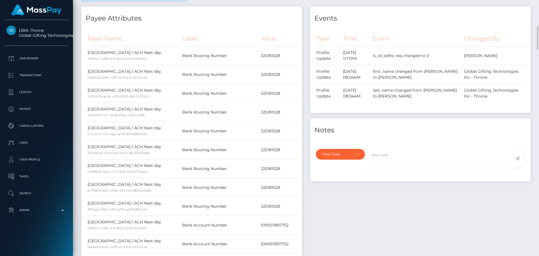
click at [225, 17] on h4 "Payee Attributes" at bounding box center [192, 18] width 212 height 10
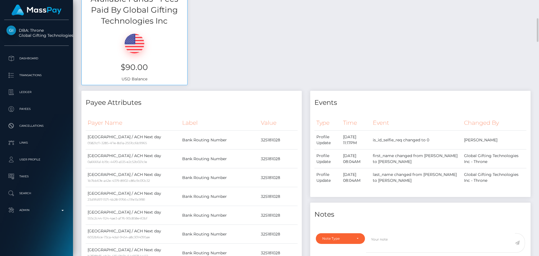
click at [211, 59] on div "Available Funds - Fees Paid By Global Gifting Technologies Inc $90.00 USD Balan…" at bounding box center [305, 38] width 457 height 104
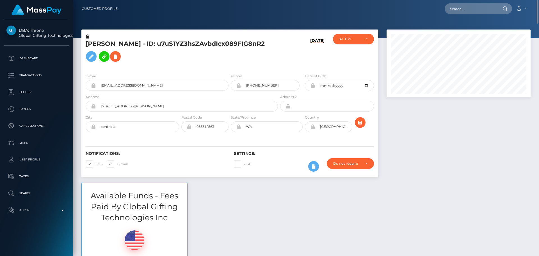
scroll to position [28, 0]
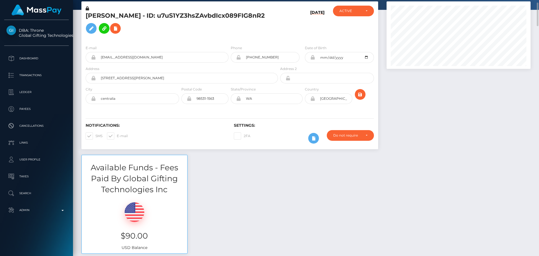
click at [229, 38] on div "NATALIE MORGAN COLLINS - ID: u7uS1YZ3hsZAvbdIcx089FIG8nR2" at bounding box center [180, 23] width 198 height 35
click at [230, 65] on div "Phone +12065191676" at bounding box center [267, 55] width 74 height 21
click at [223, 129] on div "Notifications: SMS E-mail" at bounding box center [155, 134] width 148 height 23
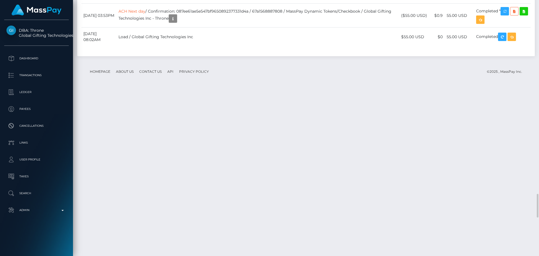
scroll to position [2048, 0]
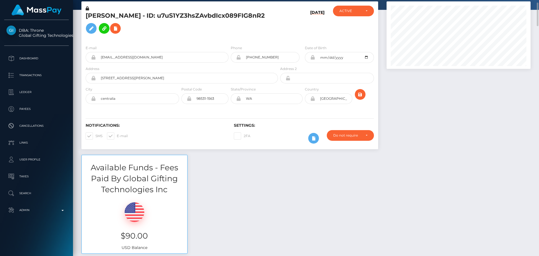
scroll to position [0, 0]
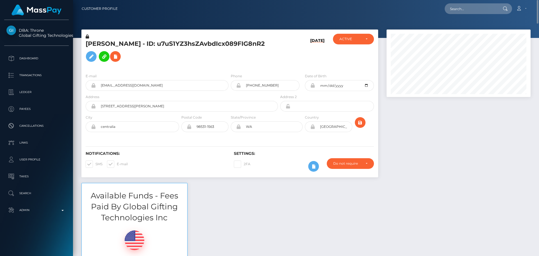
click at [266, 72] on div "E-mail nataliemorgancollins@gmail.com Phone City" at bounding box center [229, 103] width 297 height 69
click at [263, 64] on h5 "NATALIE MORGAN COLLINS - ID: u7uS1YZ3hsZAvbdIcx089FIG8nR2" at bounding box center [180, 52] width 189 height 25
click at [358, 125] on icon "submit" at bounding box center [360, 122] width 7 height 7
click at [475, 10] on input "text" at bounding box center [470, 8] width 53 height 11
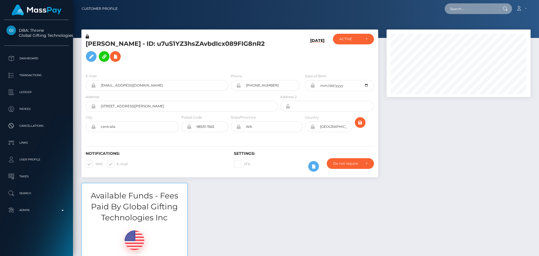
paste input "[EMAIL_ADDRESS][DOMAIN_NAME]"
type input "[EMAIL_ADDRESS][DOMAIN_NAME]"
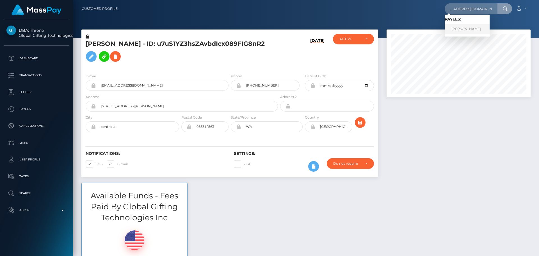
click at [469, 27] on link "[PERSON_NAME]" at bounding box center [466, 29] width 45 height 10
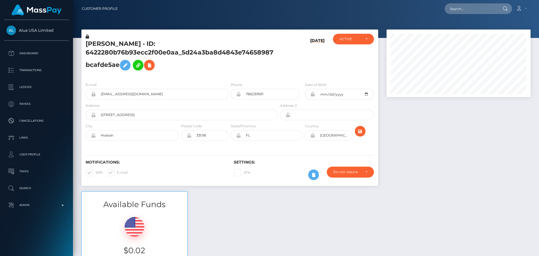
scroll to position [67, 144]
click at [230, 36] on div "CECILIA GOMEZ - ID: 6422280b76b93ecc2f00e0aa_5d24a3ba8d4843e74658987bcafde5ae" at bounding box center [180, 56] width 198 height 44
click at [227, 36] on div "CECILIA GOMEZ - ID: 6422280b76b93ecc2f00e0aa_5d24a3ba8d4843e74658987bcafde5ae" at bounding box center [180, 56] width 198 height 44
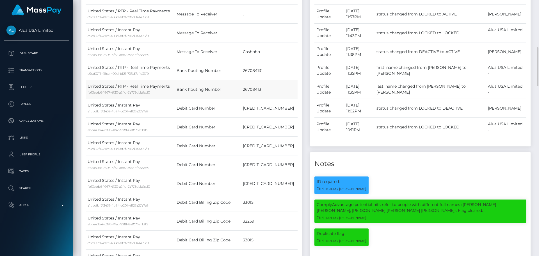
scroll to position [281, 0]
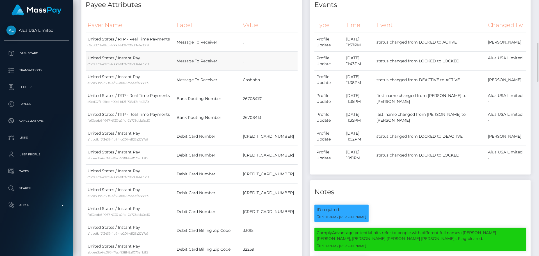
drag, startPoint x: 253, startPoint y: 61, endPoint x: 261, endPoint y: 63, distance: 8.2
click at [261, 62] on td "." at bounding box center [269, 61] width 57 height 19
click at [260, 63] on td "." at bounding box center [269, 61] width 57 height 19
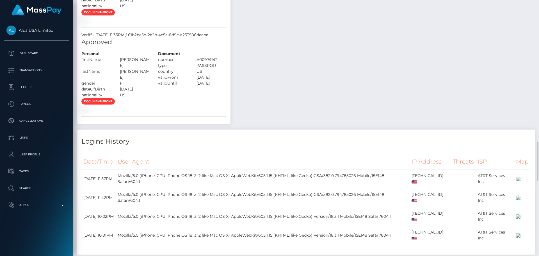
scroll to position [1010, 0]
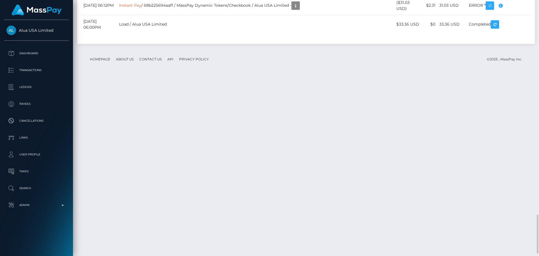
scroll to position [1418, 0]
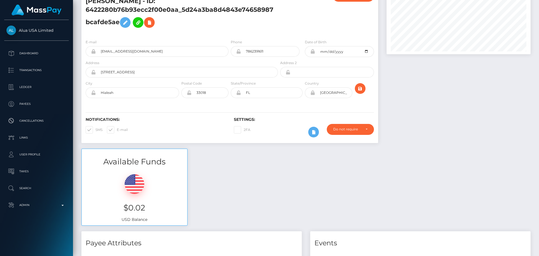
scroll to position [0, 0]
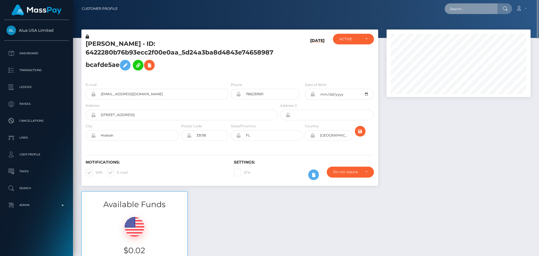
click at [466, 8] on input "text" at bounding box center [470, 8] width 53 height 11
paste input "lan3l0ymldtla2gh9n57y14l"
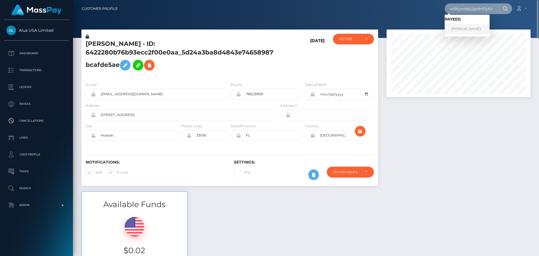
type input "lan3l0ymldtla2gh9n57y14l"
click at [461, 30] on link "KENNETH STEVEN HARVEY" at bounding box center [466, 29] width 45 height 10
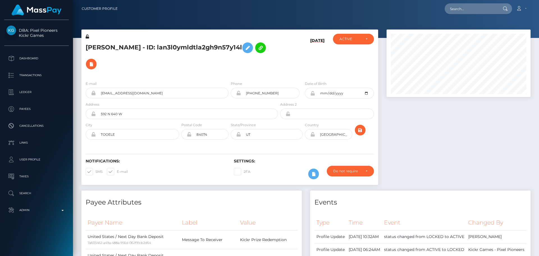
scroll to position [67, 144]
click at [463, 10] on input "text" at bounding box center [470, 8] width 53 height 11
paste input "ZagXkDuhyWuPzk4MpXSvGcD2"
type input "ZagXkDuhyWuPzk4MpXSvGcD2"
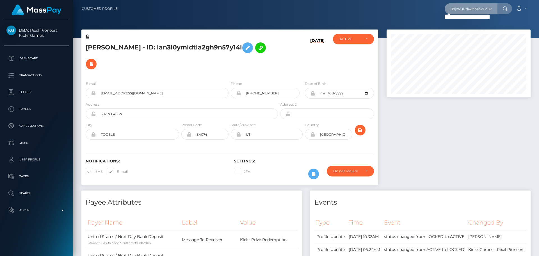
scroll to position [0, 0]
click at [252, 61] on h5 "[PERSON_NAME] - ID: lan3l0ymldtla2gh9n57y14l" at bounding box center [180, 56] width 189 height 33
click at [265, 56] on h5 "[PERSON_NAME] - ID: lan3l0ymldtla2gh9n57y14l" at bounding box center [180, 56] width 189 height 33
click at [260, 52] on h5 "[PERSON_NAME] - ID: lan3l0ymldtla2gh9n57y14l" at bounding box center [180, 56] width 189 height 33
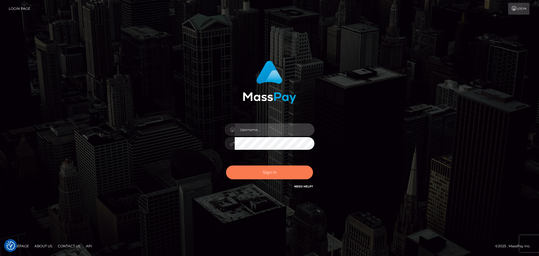
type input "constantin.mp"
click at [282, 169] on button "Sign in" at bounding box center [269, 172] width 87 height 14
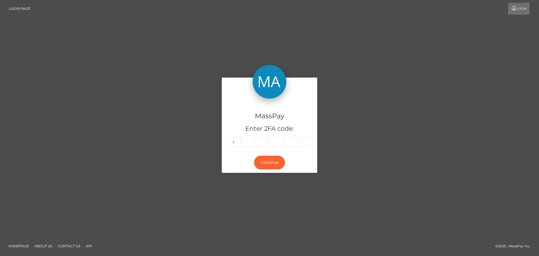
type input "5"
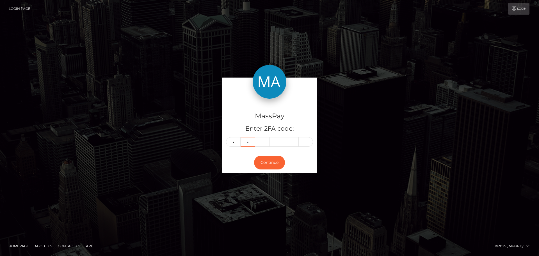
type input "1"
type input "9"
type input "5"
type input "1"
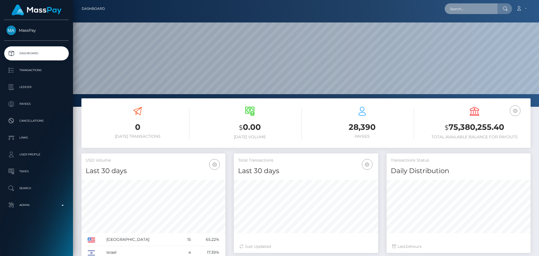
scroll to position [100, 144]
click at [468, 11] on input "text" at bounding box center [470, 8] width 53 height 11
paste input "[EMAIL_ADDRESS][DOMAIN_NAME]"
type input "soul.diva808@gmail.com"
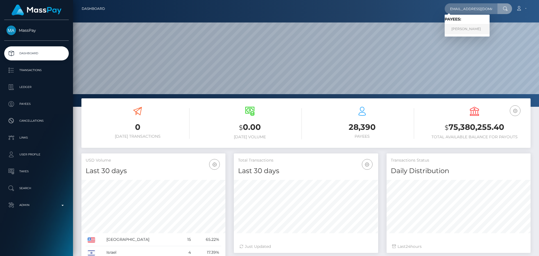
click at [467, 30] on link "ARINA PETROVA" at bounding box center [466, 29] width 45 height 10
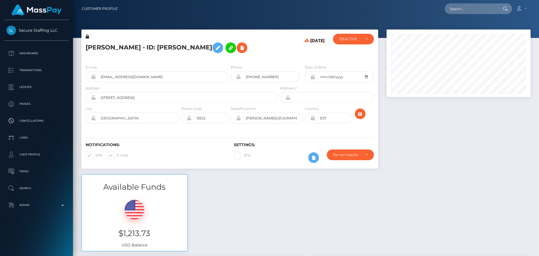
scroll to position [67, 144]
click at [260, 31] on div "ARINA PETROVA - ID: Arina Petrova 09/01/25 ACTIVE" at bounding box center [229, 44] width 297 height 31
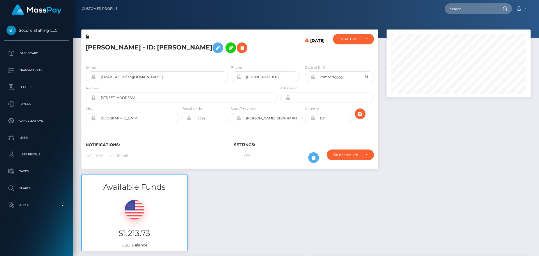
click at [260, 31] on div "ARINA PETROVA - ID: Arina Petrova 09/01/25 ACTIVE" at bounding box center [229, 44] width 297 height 31
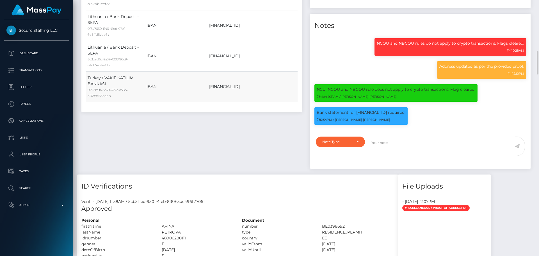
scroll to position [589, 0]
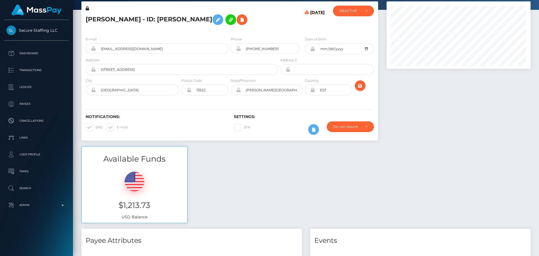
scroll to position [0, 0]
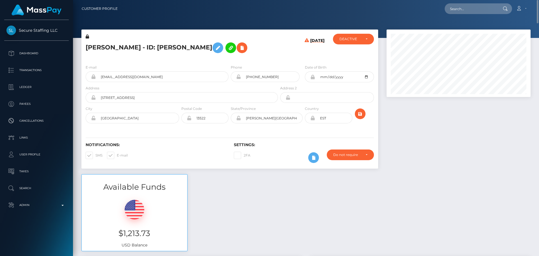
click at [94, 48] on h5 "ARINA PETROVA - ID: Arina Petrova" at bounding box center [180, 48] width 189 height 16
copy h5 "ARINA"
click at [123, 46] on h5 "ARINA PETROVA - ID: Arina Petrova" at bounding box center [180, 48] width 189 height 16
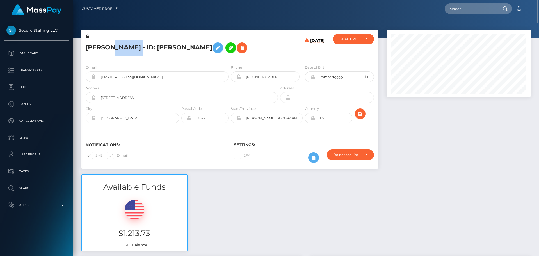
copy h5 "PETROVA"
click at [273, 52] on h5 "ARINA PETROVA - ID: Arina Petrova" at bounding box center [180, 48] width 189 height 16
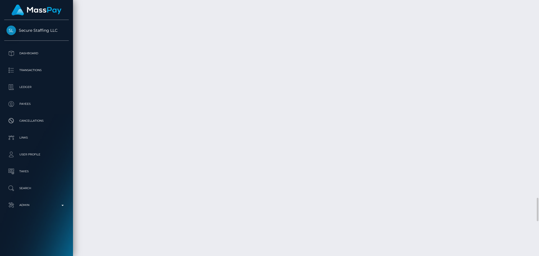
scroll to position [67, 144]
click at [326, 119] on div "Additional Info" at bounding box center [329, 113] width 36 height 14
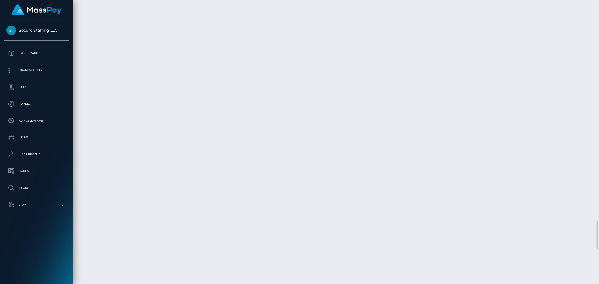
drag, startPoint x: 523, startPoint y: 0, endPoint x: 383, endPoint y: 98, distance: 171.2
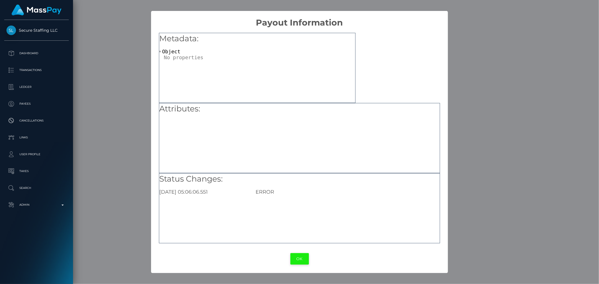
click at [303, 255] on button "OK" at bounding box center [299, 259] width 19 height 12
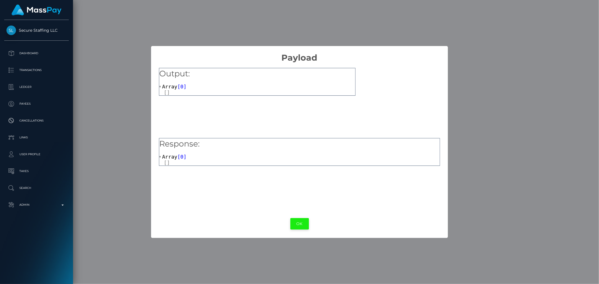
click at [301, 223] on button "OK" at bounding box center [299, 224] width 19 height 12
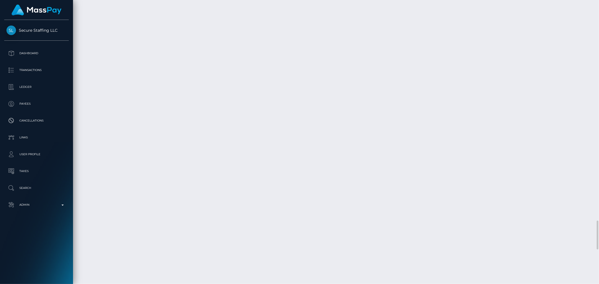
drag, startPoint x: 135, startPoint y: 171, endPoint x: 149, endPoint y: 175, distance: 14.6
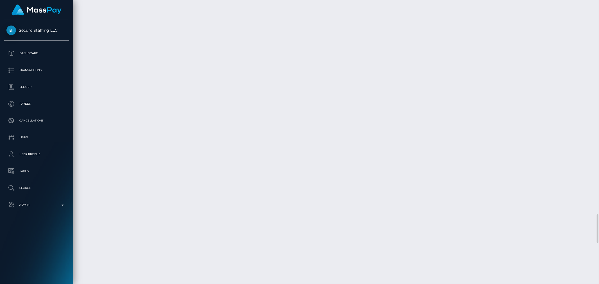
drag, startPoint x: 137, startPoint y: 175, endPoint x: 178, endPoint y: 178, distance: 41.1
copy link "Bank Deposit - SEPA"
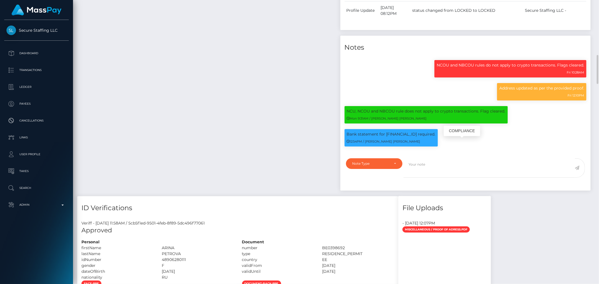
scroll to position [67, 164]
drag, startPoint x: 425, startPoint y: 143, endPoint x: 432, endPoint y: 143, distance: 6.2
click at [432, 137] on p "Bank statement for EE567700771004195279 required." at bounding box center [391, 134] width 89 height 6
copy p "279"
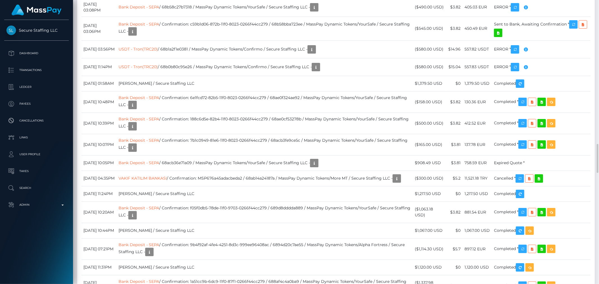
scroll to position [1443, 0]
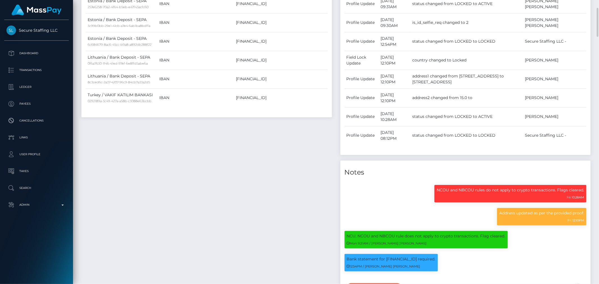
scroll to position [383, 0]
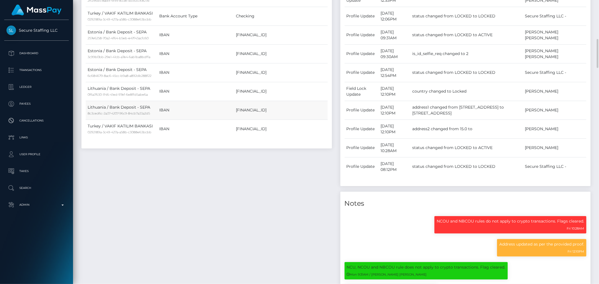
click at [256, 109] on td "LT883500010018565898" at bounding box center [281, 110] width 94 height 19
copy td "LT883500010018565898"
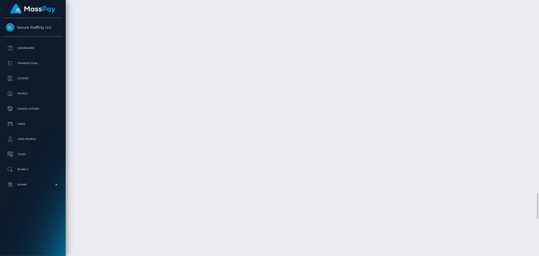
scroll to position [67, 144]
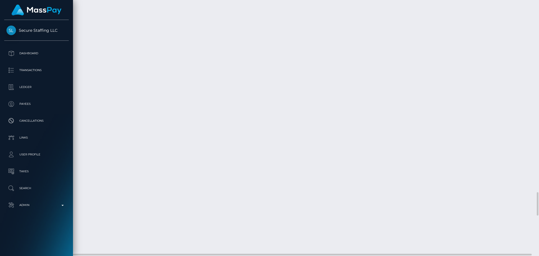
drag, startPoint x: 531, startPoint y: 0, endPoint x: 277, endPoint y: 148, distance: 293.5
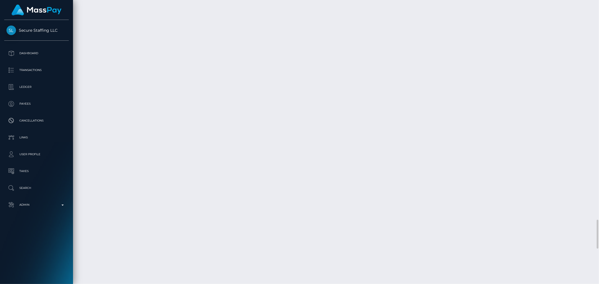
scroll to position [280548, 280451]
drag, startPoint x: 502, startPoint y: 0, endPoint x: 273, endPoint y: 145, distance: 271.3
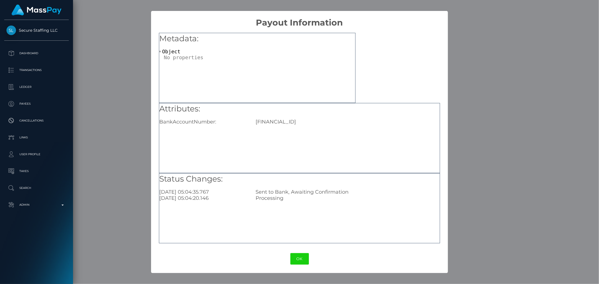
click at [283, 123] on div "EE567700771004195279" at bounding box center [347, 122] width 192 height 6
copy div "EE567700771004195279"
click at [301, 255] on button "OK" at bounding box center [299, 259] width 19 height 12
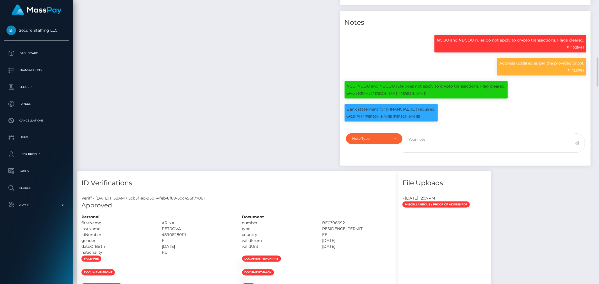
scroll to position [377, 0]
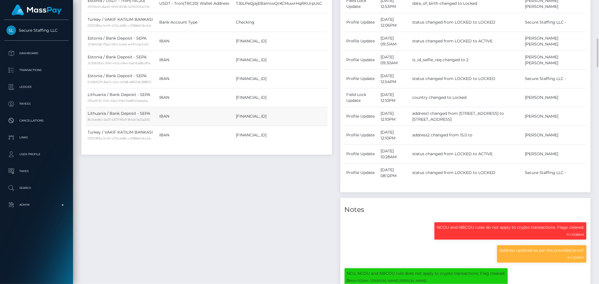
click at [253, 116] on td "LT883500010018565898" at bounding box center [281, 116] width 94 height 19
copy td "LT883500010018565898"
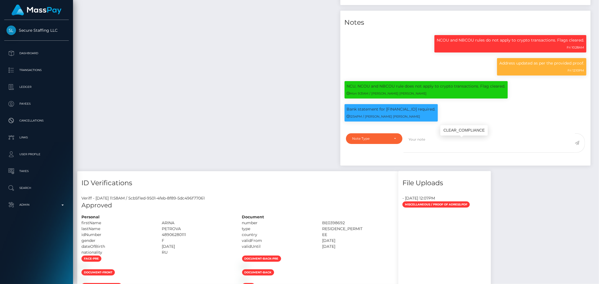
scroll to position [595, 0]
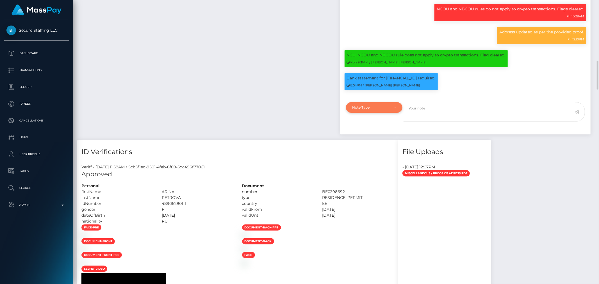
click at [396, 113] on div "Note Type" at bounding box center [374, 107] width 56 height 11
click at [380, 139] on link "Compliance" at bounding box center [374, 134] width 56 height 10
select select "COMPLIANCE"
click at [434, 122] on textarea at bounding box center [488, 111] width 171 height 19
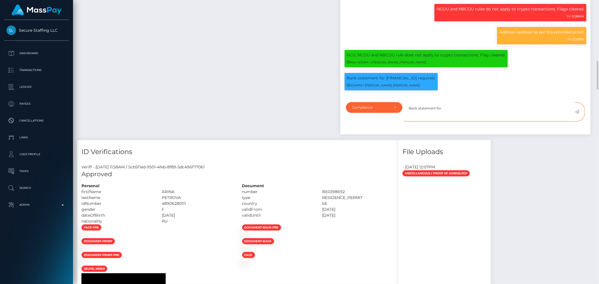
paste textarea "LT883500010018565898"
type textarea "Bank statement for LT883500010018565898 also required."
click at [539, 114] on icon at bounding box center [576, 111] width 5 height 4
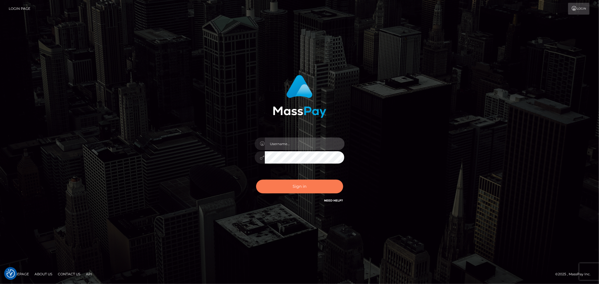
type input "[DOMAIN_NAME]"
click at [291, 185] on button "Sign in" at bounding box center [299, 187] width 87 height 14
type input "constantin.mp"
drag, startPoint x: 291, startPoint y: 183, endPoint x: 192, endPoint y: 159, distance: 101.8
click at [292, 183] on button "Sign in" at bounding box center [299, 187] width 87 height 14
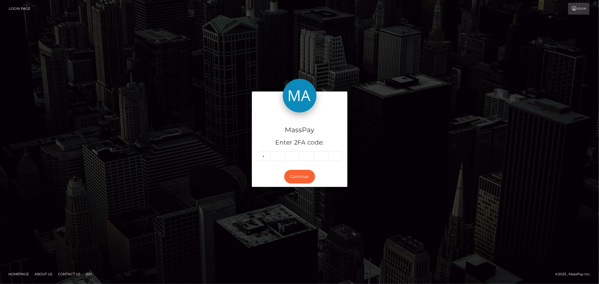
type input "2"
type input "9"
type input "7"
type input "5"
type input "3"
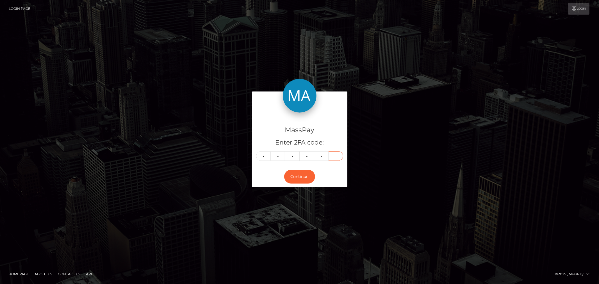
type input "4"
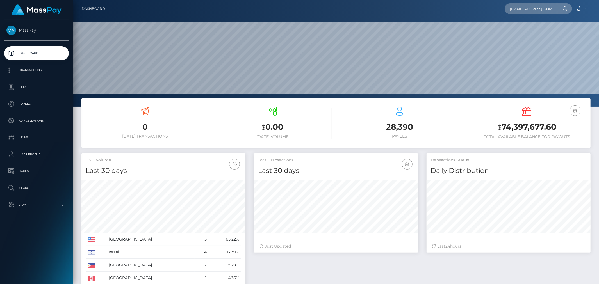
scroll to position [99, 164]
click at [528, 9] on input "[EMAIL_ADDRESS][DOMAIN_NAME]" at bounding box center [530, 8] width 53 height 11
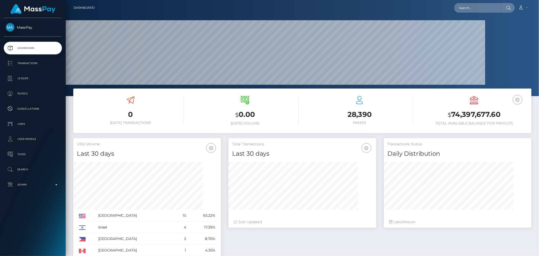
scroll to position [100, 144]
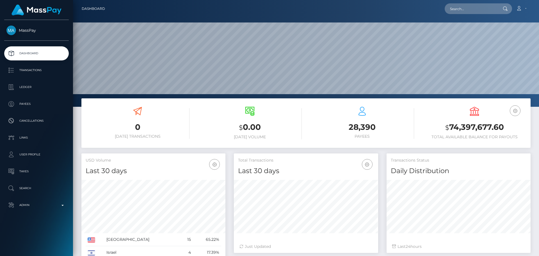
drag, startPoint x: 571, startPoint y: 0, endPoint x: 409, endPoint y: 13, distance: 162.2
click at [408, 13] on div "Loading... Loading... Account Edit Profile Logout" at bounding box center [319, 9] width 421 height 12
click at [477, 7] on input "text" at bounding box center [470, 8] width 53 height 11
paste input "[EMAIL_ADDRESS][DOMAIN_NAME]"
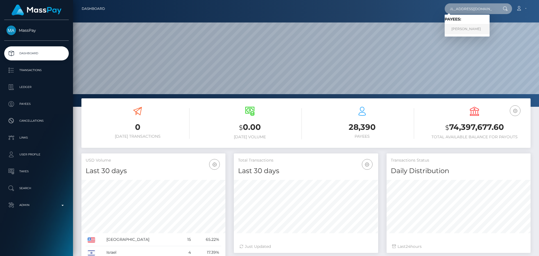
type input "[EMAIL_ADDRESS][DOMAIN_NAME]"
click at [464, 32] on link "NEELAM POKHREL" at bounding box center [466, 29] width 45 height 10
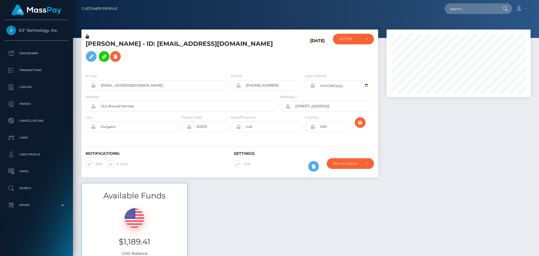
scroll to position [67, 144]
click at [217, 65] on h5 "[PERSON_NAME] - ID: [EMAIL_ADDRESS][DOMAIN_NAME]" at bounding box center [180, 52] width 189 height 25
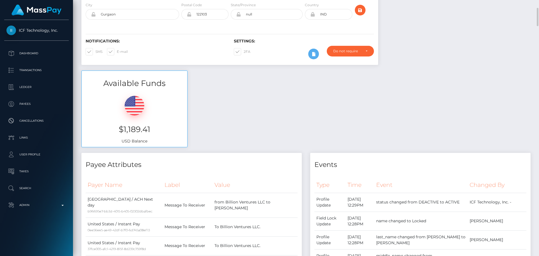
scroll to position [84, 0]
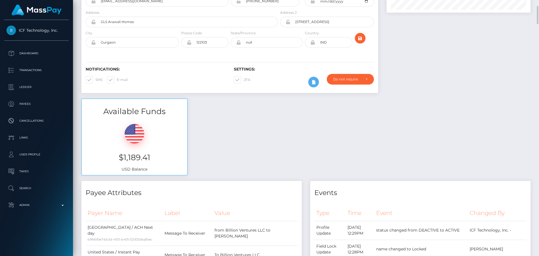
click at [261, 122] on div "Available Funds $1,189.41 USD Balance" at bounding box center [305, 139] width 457 height 83
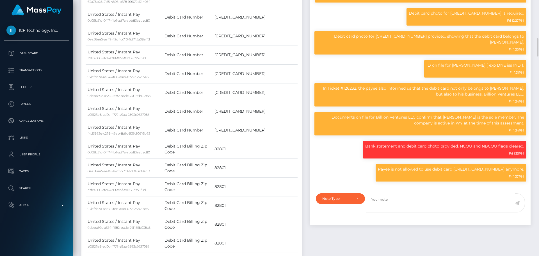
scroll to position [561, 0]
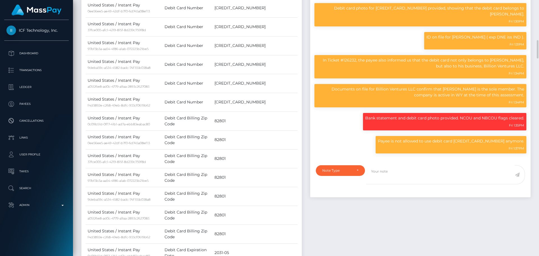
click at [304, 124] on div "Payee Attributes Payer Name Label Value [GEOGRAPHIC_DATA] / ACH Next day b96695…" at bounding box center [191, 183] width 229 height 959
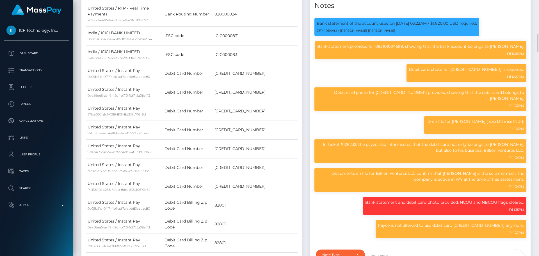
scroll to position [67, 144]
click at [364, 181] on p "Documents on file for Billion Ventures LLC confirm that Nabin Niroula is the so…" at bounding box center [420, 176] width 207 height 12
drag, startPoint x: 364, startPoint y: 181, endPoint x: 399, endPoint y: 181, distance: 35.4
click at [399, 181] on p "Documents on file for Billion Ventures LLC confirm that Nabin Niroula is the so…" at bounding box center [420, 176] width 207 height 12
copy p "Billion Ventures LLC"
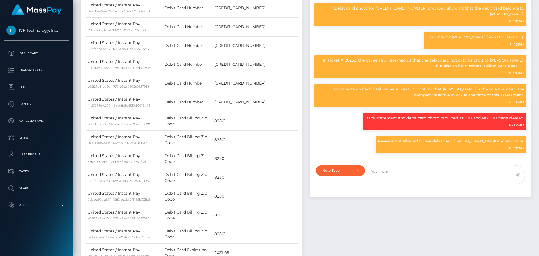
scroll to position [589, 0]
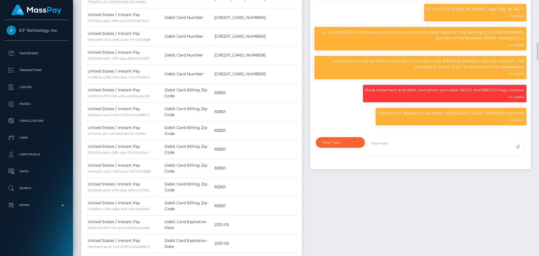
click at [305, 117] on div "Payee Attributes Payer Name Label Value United States / ACH Next day b96695e7-b…" at bounding box center [191, 155] width 229 height 959
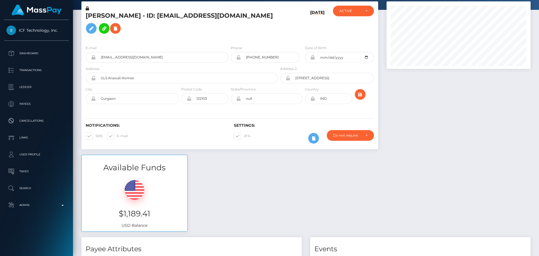
scroll to position [0, 0]
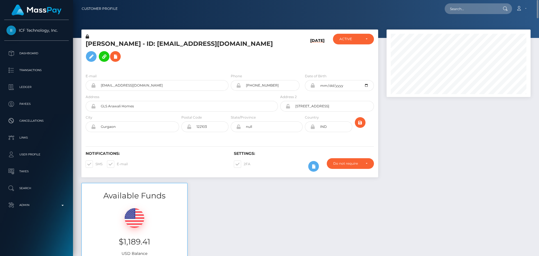
click at [103, 47] on h5 "NEELAM POKHREL - ID: thenaughtynoori@gmail.com" at bounding box center [180, 52] width 189 height 25
copy h5 "NEELAM"
click at [230, 69] on div "NEELAM POKHREL - ID: thenaughtynoori@gmail.com" at bounding box center [180, 51] width 198 height 35
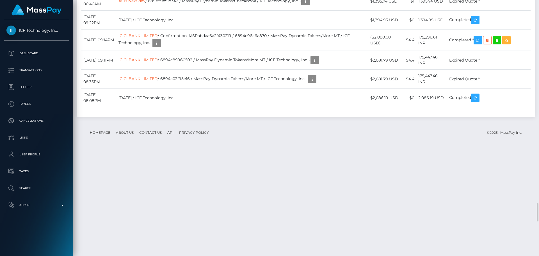
scroll to position [3003, 0]
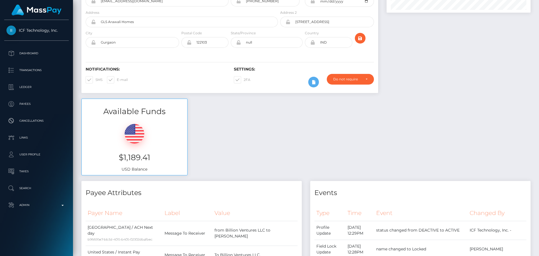
scroll to position [0, 0]
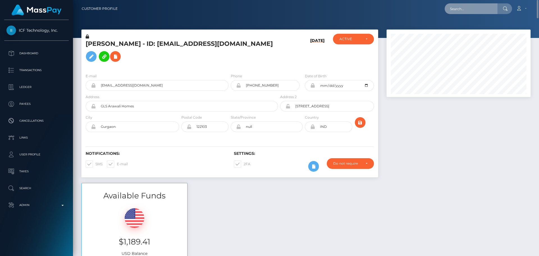
click at [467, 13] on input "text" at bounding box center [470, 8] width 53 height 11
paste input "[EMAIL_ADDRESS][DOMAIN_NAME]"
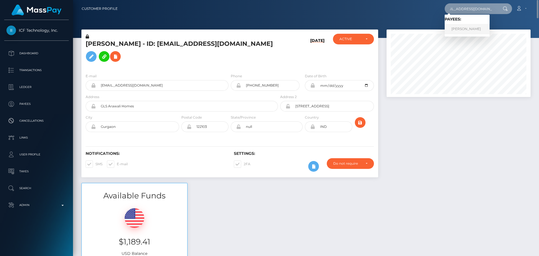
type input "[EMAIL_ADDRESS][DOMAIN_NAME]"
click at [459, 28] on link "DARIA BESPALKO-POPOVA" at bounding box center [466, 29] width 45 height 10
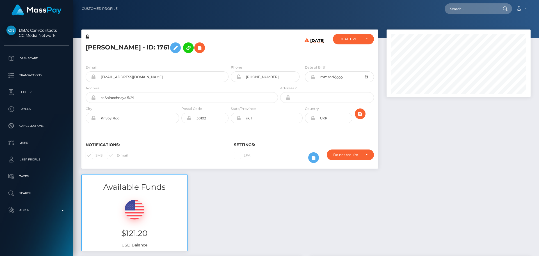
scroll to position [67, 144]
click at [279, 50] on div "[PERSON_NAME] - ID: 1761 [DATE] ACTIVE DEACTIVE CLOSED DEACTIVE" at bounding box center [229, 47] width 297 height 26
click at [256, 50] on h5 "[PERSON_NAME] - ID: 1761" at bounding box center [180, 48] width 189 height 16
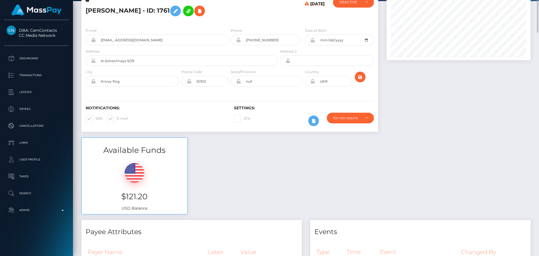
scroll to position [0, 0]
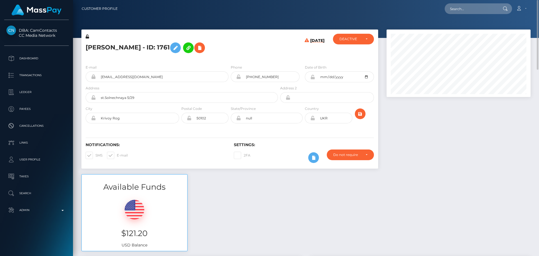
click at [93, 50] on h5 "[PERSON_NAME] - ID: 1761" at bounding box center [180, 48] width 189 height 16
copy h5 "DARIA"
click at [156, 48] on h5 "[PERSON_NAME] - ID: 1761" at bounding box center [180, 48] width 189 height 16
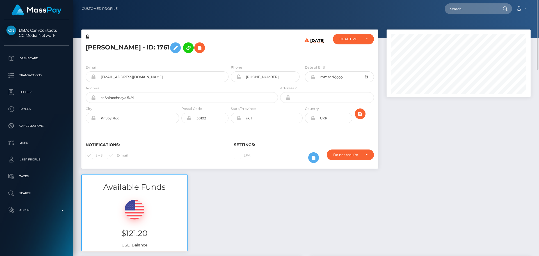
copy h5 "POPOVA"
click at [271, 48] on h5 "[PERSON_NAME] - ID: 1761" at bounding box center [180, 48] width 189 height 16
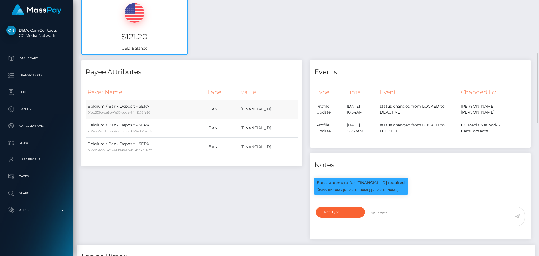
scroll to position [281, 0]
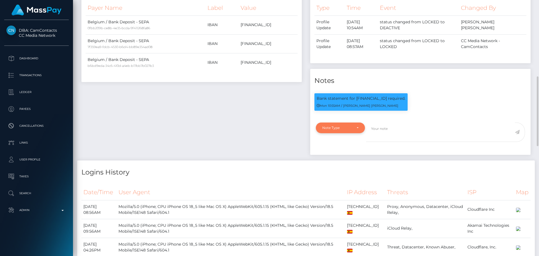
click at [359, 130] on div "Note Type" at bounding box center [340, 127] width 49 height 11
click at [344, 164] on span "Clear Compliance" at bounding box center [337, 166] width 30 height 5
select select "CLEAR_COMPLIANCE"
click at [379, 140] on textarea at bounding box center [440, 131] width 149 height 19
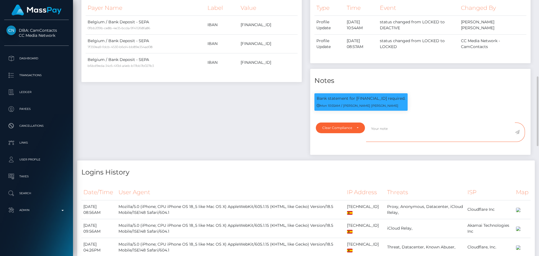
paste textarea "Bank statement provided for showing that the bank account belongs to [PERSON_NA…"
click at [305, 72] on div "Payee Attributes Payer Name Label Value Belgium / Bank Deposit - SEPA 0fbb209b-…" at bounding box center [191, 68] width 229 height 184
click at [371, 97] on p "Bank statement for [FINANCIAL_ID] required." at bounding box center [361, 98] width 89 height 6
copy p "[FINANCIAL_ID]"
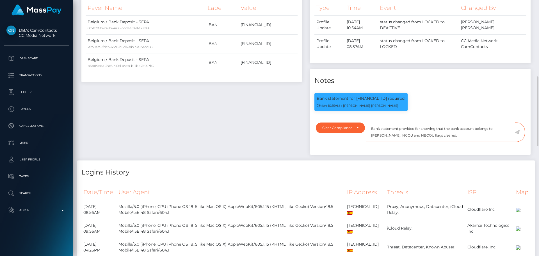
click at [420, 128] on textarea "Bank statement provided for showing that the bank account belongs to [PERSON_NA…" at bounding box center [440, 131] width 149 height 19
paste textarea "[FINANCIAL_ID]"
click at [395, 136] on textarea "Bank statement provided for [FINANCIAL_ID], showing that the bank account belon…" at bounding box center [440, 131] width 149 height 19
drag, startPoint x: 395, startPoint y: 136, endPoint x: 415, endPoint y: 136, distance: 20.2
click at [415, 136] on textarea "Bank statement provided for [FINANCIAL_ID], showing that the bank account belon…" at bounding box center [440, 131] width 149 height 19
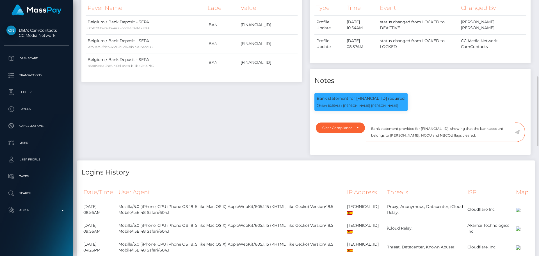
paste textarea "[PERSON_NAME] [PERSON_NAME]"
click at [488, 135] on textarea "Bank statement provided for [FINANCIAL_ID], showing that the bank account belon…" at bounding box center [440, 131] width 149 height 19
drag, startPoint x: 491, startPoint y: 135, endPoint x: 373, endPoint y: 129, distance: 117.5
click at [371, 128] on textarea "Bank statement provided for [FINANCIAL_ID], showing that the bank account belon…" at bounding box center [440, 131] width 149 height 19
type textarea "Bank statement provided for [FINANCIAL_ID], showing that the bank account belon…"
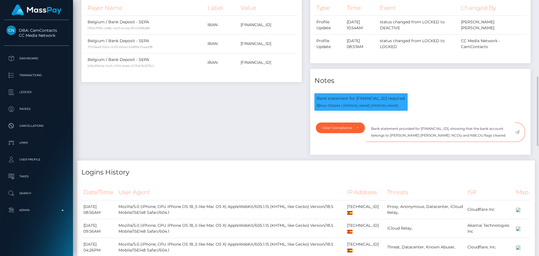
click at [495, 136] on textarea "Bank statement provided for [FINANCIAL_ID], showing that the bank account belon…" at bounding box center [440, 131] width 149 height 19
click at [516, 132] on icon at bounding box center [517, 132] width 5 height 4
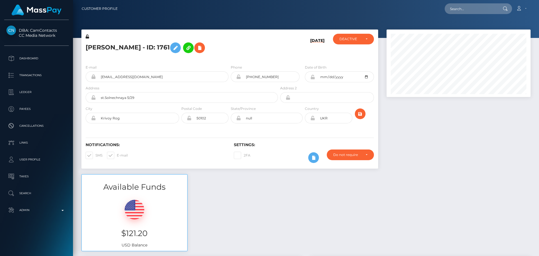
scroll to position [67, 144]
click at [230, 58] on div "[PERSON_NAME] - ID: 1761" at bounding box center [180, 47] width 198 height 26
click at [263, 57] on div "[PERSON_NAME] - ID: 1761" at bounding box center [180, 47] width 198 height 26
click at [273, 130] on div "Notifications: SMS E-mail Settings: 2FA" at bounding box center [229, 149] width 297 height 40
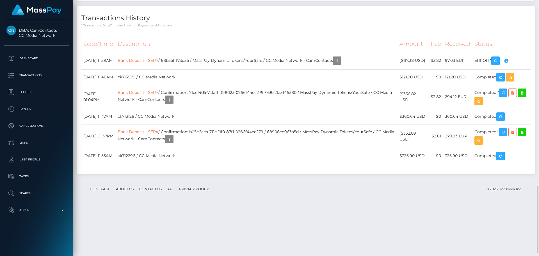
scroll to position [645, 0]
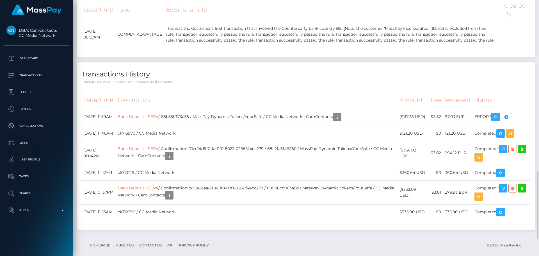
click at [234, 140] on div "Transactions History * Transactions date/time are shown in payee's local timezo…" at bounding box center [305, 145] width 457 height 167
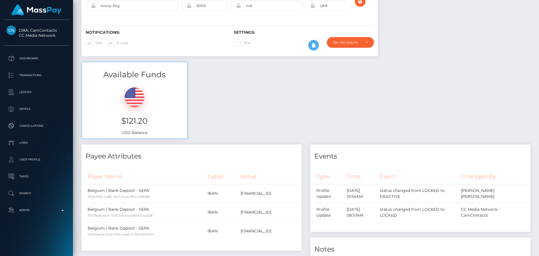
scroll to position [0, 0]
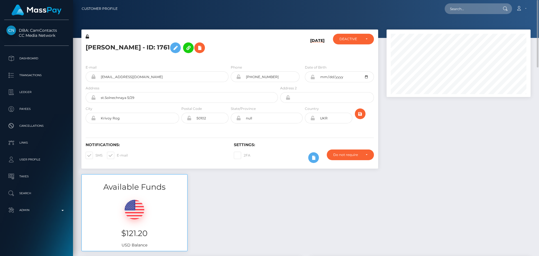
click at [233, 53] on h5 "[PERSON_NAME] - ID: 1761" at bounding box center [180, 48] width 189 height 16
click at [205, 51] on button at bounding box center [199, 47] width 11 height 11
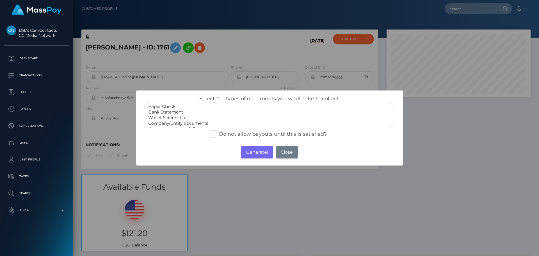
select select "Bank Statement"
click at [171, 111] on option "Bank Statement" at bounding box center [270, 112] width 244 height 6
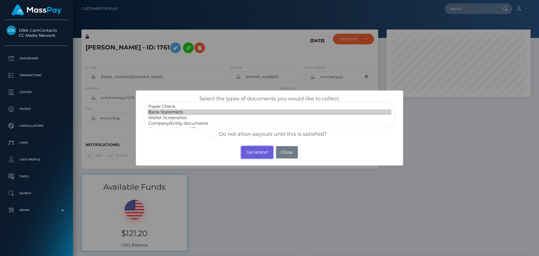
click at [257, 153] on button "Generate!" at bounding box center [257, 152] width 32 height 12
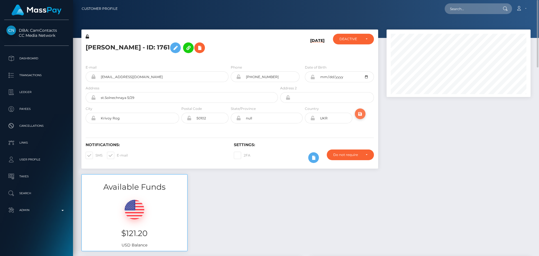
click at [363, 114] on button "submit" at bounding box center [360, 113] width 11 height 11
click at [230, 59] on div "[PERSON_NAME] - ID: 1761" at bounding box center [180, 47] width 198 height 26
click at [229, 58] on div "[PERSON_NAME] - ID: 1761" at bounding box center [180, 47] width 198 height 26
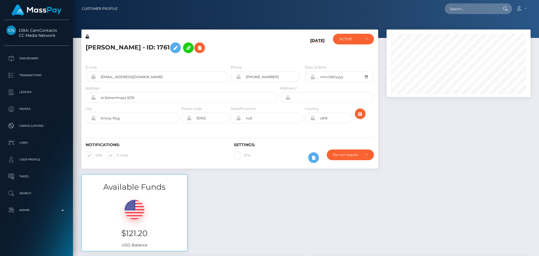
click at [229, 58] on div "[PERSON_NAME] - ID: 1761" at bounding box center [180, 47] width 198 height 26
click at [230, 127] on div "E-mail [EMAIL_ADDRESS][DOMAIN_NAME] Phone Address" at bounding box center [229, 94] width 297 height 69
click at [230, 128] on div "E-mail [EMAIL_ADDRESS][DOMAIN_NAME] Phone Address" at bounding box center [229, 94] width 297 height 69
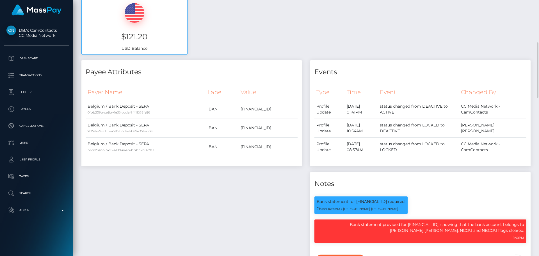
scroll to position [0, 0]
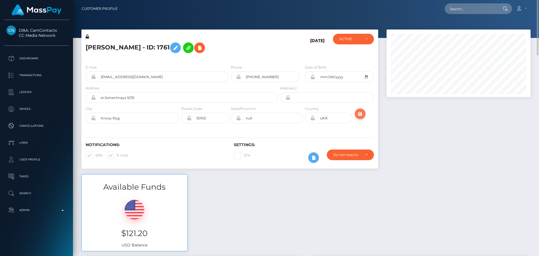
click at [362, 114] on icon "submit" at bounding box center [360, 113] width 7 height 7
click at [153, 47] on h5 "DARIA BESPALKO-POPOVA - ID: 1761" at bounding box center [180, 48] width 189 height 16
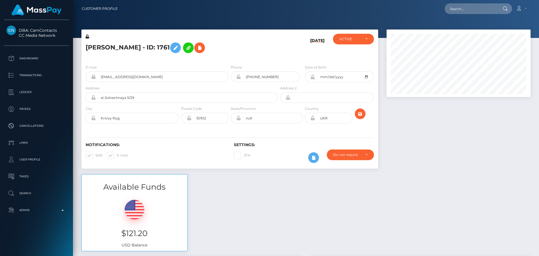
copy h5 "DARIA BESPALKO-POPOVA - ID: 1761"
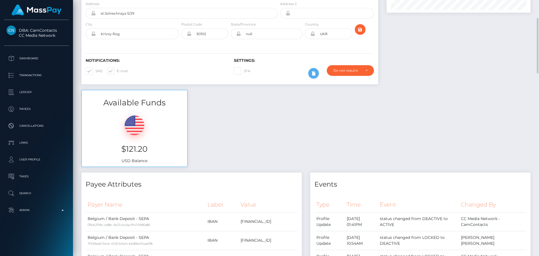
scroll to position [0, 0]
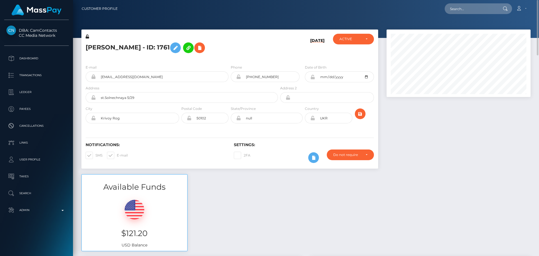
click at [174, 63] on div "E-mail darya.bespalko91@gmail.com Phone Address" at bounding box center [229, 94] width 297 height 69
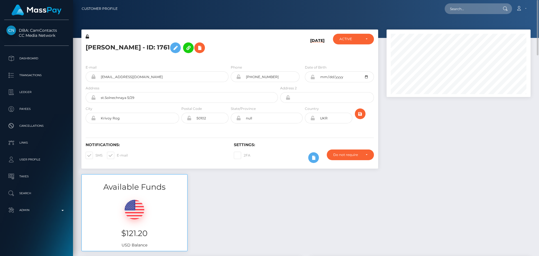
click at [272, 54] on h5 "DARIA BESPALKO-POPOVA - ID: 1761" at bounding box center [180, 48] width 189 height 16
click at [466, 10] on input "text" at bounding box center [470, 8] width 53 height 11
paste input "[EMAIL_ADDRESS][DOMAIN_NAME]"
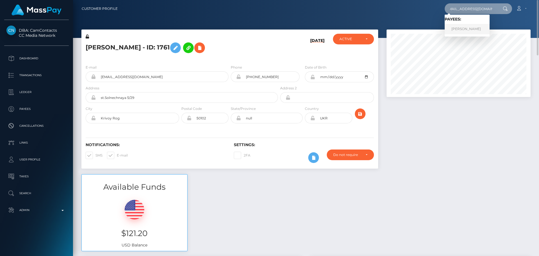
type input "[EMAIL_ADDRESS][DOMAIN_NAME]"
click at [470, 33] on link "Nataliia Zarubina" at bounding box center [466, 29] width 45 height 10
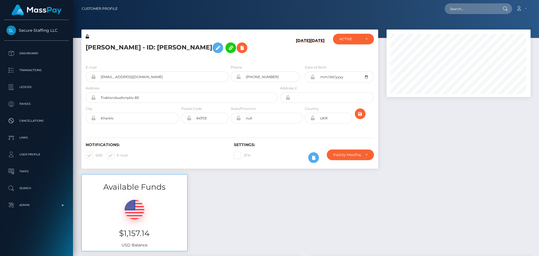
scroll to position [67, 144]
click at [279, 55] on div "[PERSON_NAME] - ID: [PERSON_NAME]" at bounding box center [180, 47] width 198 height 26
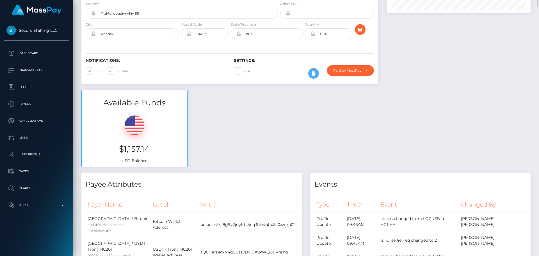
scroll to position [56, 0]
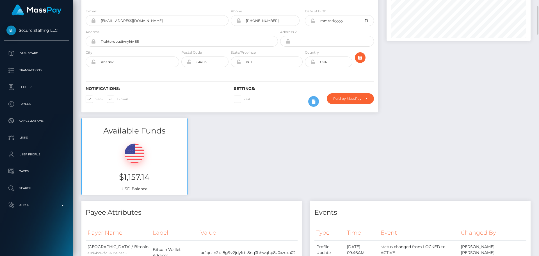
click at [230, 71] on div "E-mail [EMAIL_ADDRESS][DOMAIN_NAME] Phone [DATE]" at bounding box center [229, 38] width 297 height 69
drag, startPoint x: 330, startPoint y: 63, endPoint x: 314, endPoint y: 64, distance: 15.5
click at [314, 63] on div "UKR" at bounding box center [328, 61] width 47 height 11
click at [249, 77] on div "Notifications: SMS E-mail Settings: 2FA" at bounding box center [229, 93] width 297 height 40
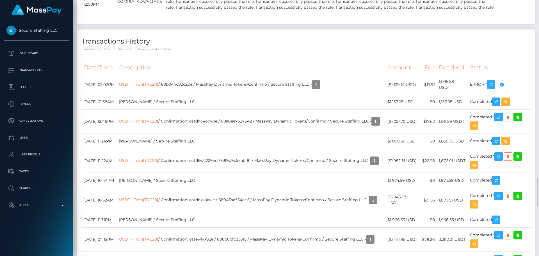
scroll to position [898, 0]
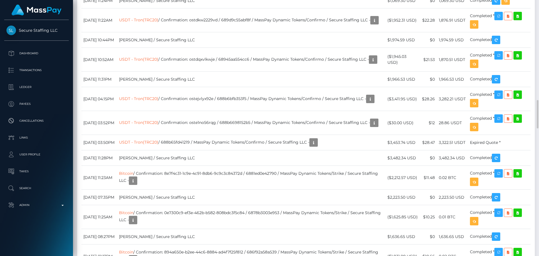
drag, startPoint x: 178, startPoint y: 145, endPoint x: 211, endPoint y: 145, distance: 32.8
drag, startPoint x: 178, startPoint y: 146, endPoint x: 212, endPoint y: 146, distance: 34.5
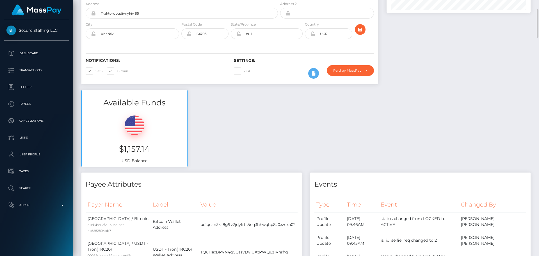
scroll to position [0, 0]
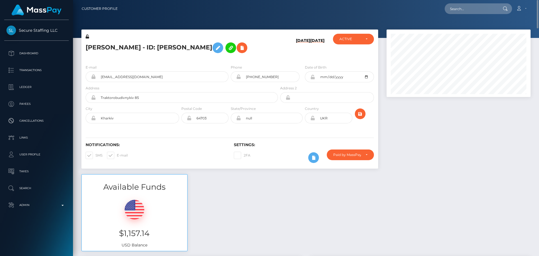
click at [230, 126] on div "E-mail qwertyjj4smile@gmail.com Phone 2003-06-06" at bounding box center [229, 94] width 297 height 69
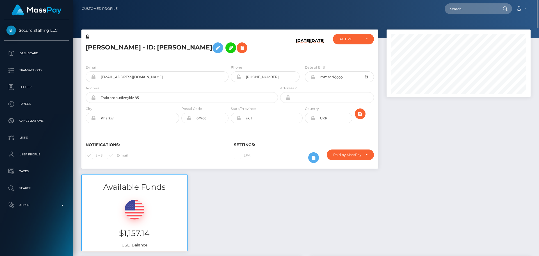
click at [230, 59] on div "Nataliia Zarubina - ID: Nataliia Zarubina" at bounding box center [180, 47] width 198 height 26
click at [276, 57] on div "Nataliia Zarubina - ID: Nataliia Zarubina" at bounding box center [180, 47] width 198 height 26
click at [271, 131] on div "Notifications: SMS E-mail Settings: 2FA" at bounding box center [229, 149] width 297 height 40
click at [286, 134] on div "Notifications: SMS E-mail Settings: 2FA" at bounding box center [229, 149] width 297 height 40
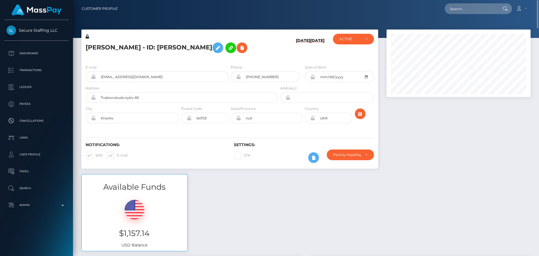
click at [291, 132] on div "Notifications: SMS E-mail Settings: 2FA" at bounding box center [229, 149] width 297 height 40
click at [286, 130] on div "Notifications: SMS E-mail Settings: 2FA" at bounding box center [229, 149] width 297 height 40
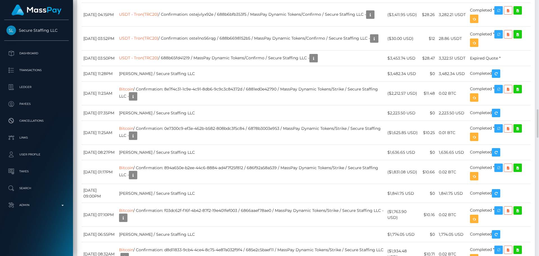
scroll to position [870, 0]
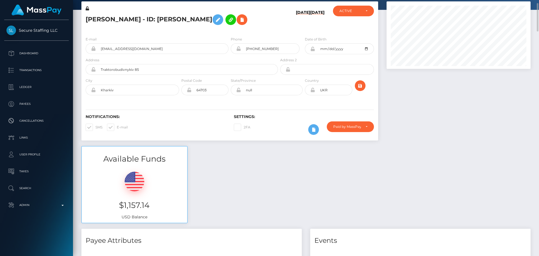
scroll to position [0, 0]
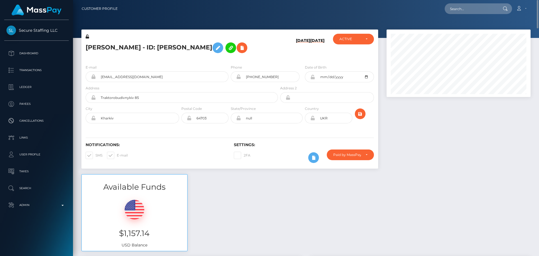
click at [274, 56] on div "Nataliia Zarubina - ID: Nataliia Zarubina" at bounding box center [180, 47] width 198 height 26
click at [290, 137] on div "Notifications: SMS E-mail Settings: 2FA" at bounding box center [229, 149] width 297 height 40
click at [315, 156] on icon at bounding box center [313, 157] width 7 height 7
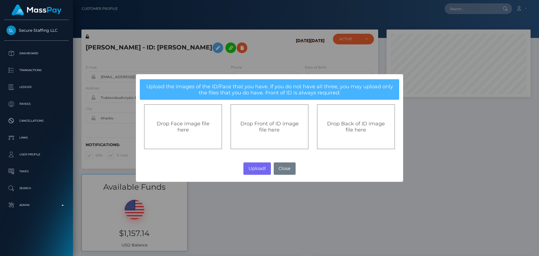
click at [250, 121] on span "Drop Front of ID image file here" at bounding box center [269, 126] width 58 height 12
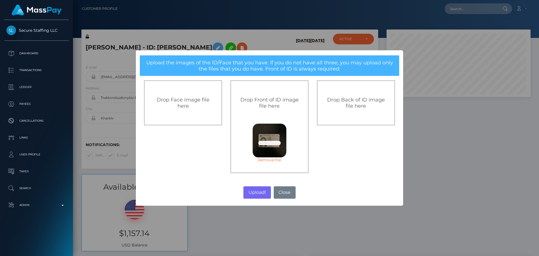
click at [338, 109] on div "Drop Back of ID image file here" at bounding box center [356, 102] width 78 height 45
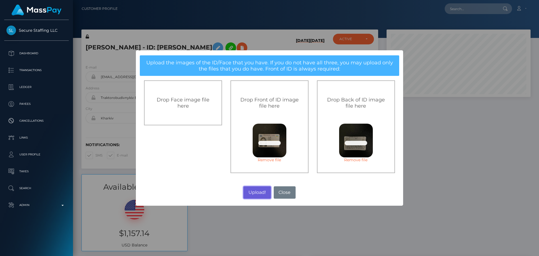
click at [254, 190] on button "Upload!" at bounding box center [256, 192] width 27 height 12
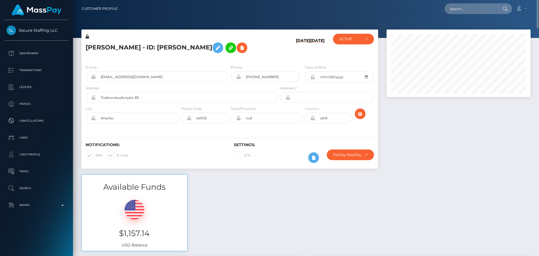
click at [272, 53] on h5 "Nataliia Zarubina - ID: Nataliia Zarubina" at bounding box center [180, 48] width 189 height 16
click at [361, 112] on icon "submit" at bounding box center [360, 113] width 7 height 7
click at [230, 58] on div "[PERSON_NAME] - ID: [PERSON_NAME]" at bounding box center [180, 47] width 198 height 26
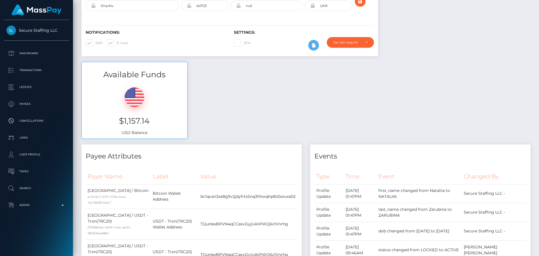
scroll to position [0, 0]
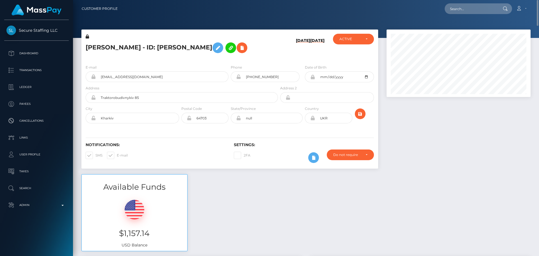
click at [182, 46] on h5 "[PERSON_NAME] - ID: [PERSON_NAME]" at bounding box center [180, 48] width 189 height 16
copy h5 "[PERSON_NAME] - ID: [PERSON_NAME]"
click at [297, 60] on div "E-mail qwertyjj4smile@gmail.com Phone 2004-06-06" at bounding box center [229, 94] width 297 height 69
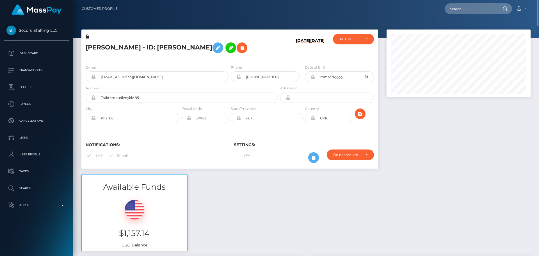
click at [229, 58] on div "[PERSON_NAME] - ID: [PERSON_NAME]" at bounding box center [180, 47] width 198 height 26
click at [359, 114] on icon "submit" at bounding box center [360, 113] width 7 height 7
click at [229, 58] on div "[PERSON_NAME] - ID: [PERSON_NAME]" at bounding box center [180, 47] width 198 height 26
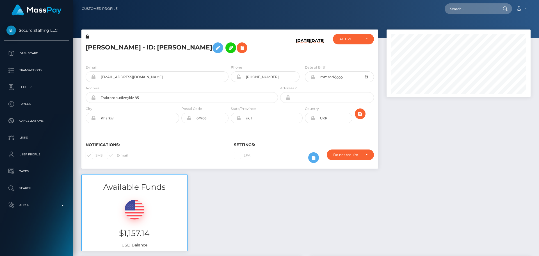
click at [286, 57] on div "[DATE] [DATE]" at bounding box center [303, 47] width 49 height 26
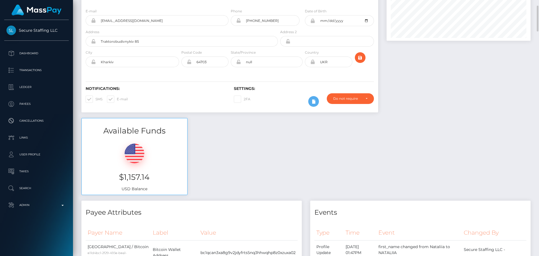
scroll to position [0, 0]
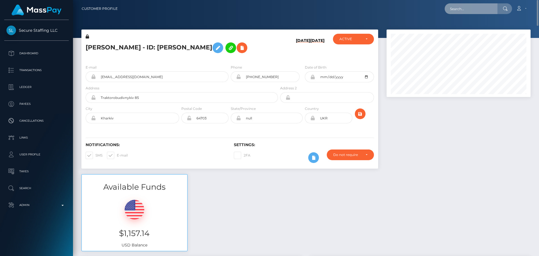
click at [467, 6] on input "text" at bounding box center [470, 8] width 53 height 11
paste input "[DOMAIN_NAME][EMAIL_ADDRESS][DOMAIN_NAME]"
type input "[DOMAIN_NAME][EMAIL_ADDRESS][DOMAIN_NAME]"
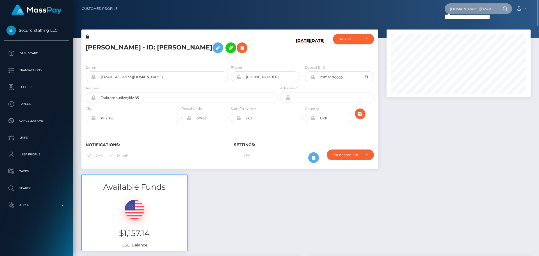
click at [470, 9] on input "[DOMAIN_NAME][EMAIL_ADDRESS][DOMAIN_NAME]" at bounding box center [470, 8] width 53 height 11
paste input "[EMAIL_ADDRESS][DOMAIN_NAME]"
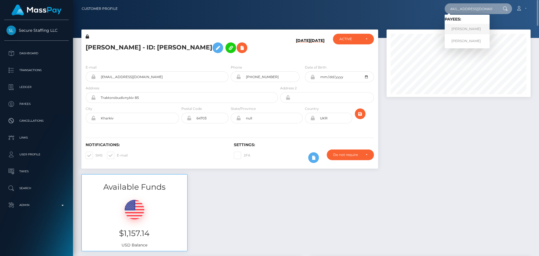
type input "[EMAIL_ADDRESS][DOMAIN_NAME]"
click at [466, 29] on link "[PERSON_NAME]" at bounding box center [466, 29] width 45 height 10
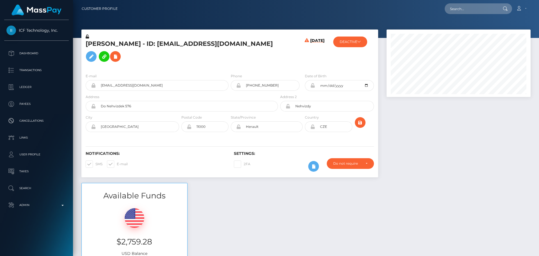
scroll to position [67, 144]
click at [230, 69] on div "[PERSON_NAME] - ID: [EMAIL_ADDRESS][DOMAIN_NAME]" at bounding box center [180, 51] width 198 height 35
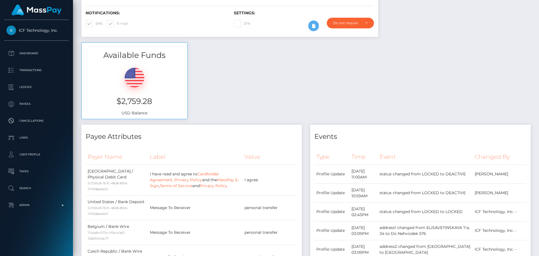
scroll to position [0, 0]
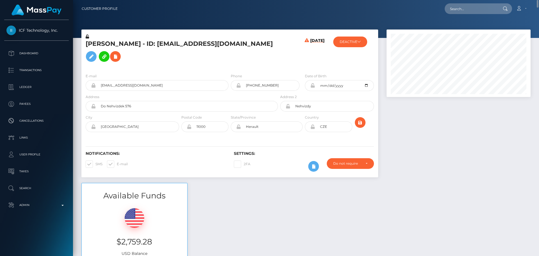
click at [95, 48] on h5 "[PERSON_NAME] - ID: [EMAIL_ADDRESS][DOMAIN_NAME]" at bounding box center [180, 52] width 189 height 25
copy h5 "Iuliia"
click at [122, 44] on h5 "[PERSON_NAME] - ID: [EMAIL_ADDRESS][DOMAIN_NAME]" at bounding box center [180, 52] width 189 height 25
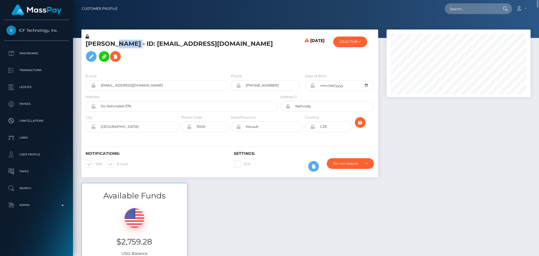
copy h5 "Stepanova"
click at [269, 61] on h5 "[PERSON_NAME] - ID: [EMAIL_ADDRESS][DOMAIN_NAME]" at bounding box center [180, 52] width 189 height 25
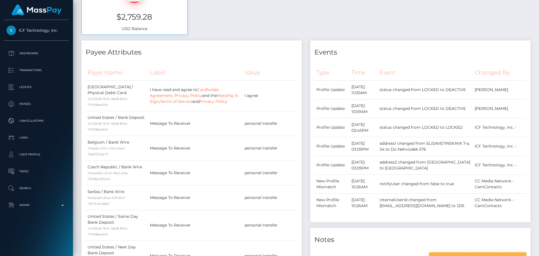
scroll to position [253, 0]
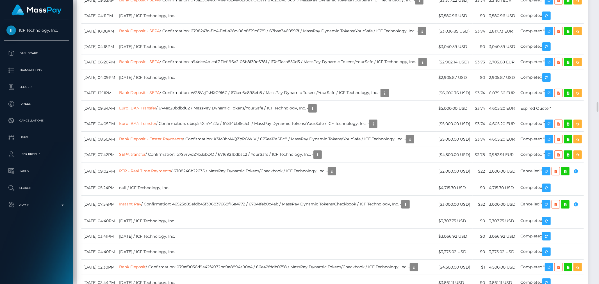
scroll to position [67, 164]
drag, startPoint x: 513, startPoint y: 0, endPoint x: 408, endPoint y: 111, distance: 152.7
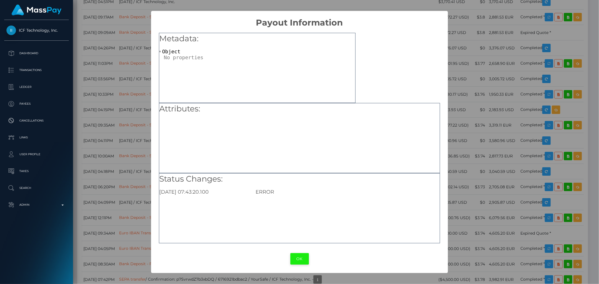
click at [301, 255] on button "OK" at bounding box center [299, 259] width 19 height 12
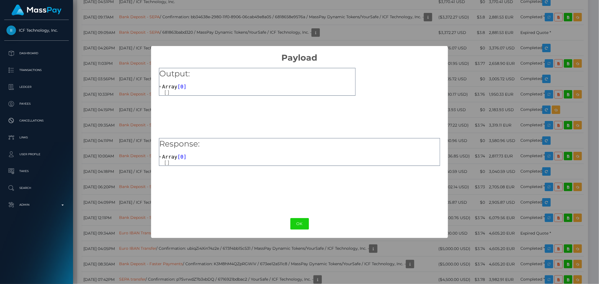
click at [303, 226] on button "OK" at bounding box center [299, 224] width 19 height 12
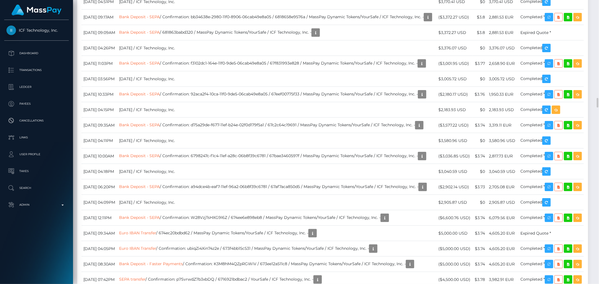
drag, startPoint x: 142, startPoint y: 91, endPoint x: 182, endPoint y: 97, distance: 40.8
copy link "Bank Deposit - SEPA"
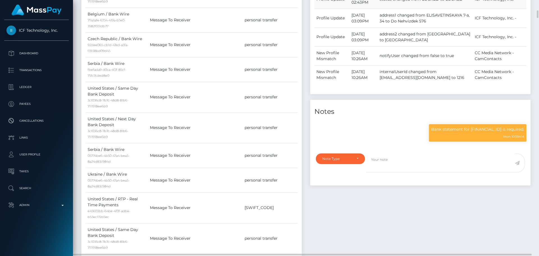
scroll to position [67, 144]
drag, startPoint x: 576, startPoint y: 0, endPoint x: 378, endPoint y: 113, distance: 228.4
click at [378, 113] on div "Notes" at bounding box center [420, 108] width 220 height 17
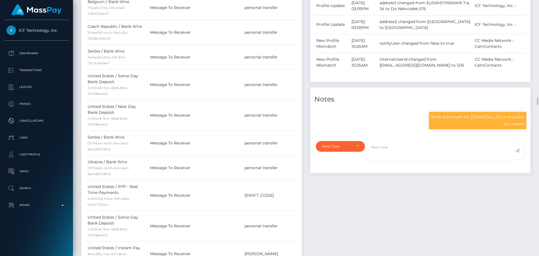
scroll to position [449, 0]
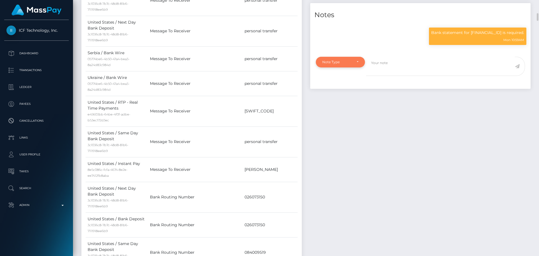
click at [354, 64] on div "Note Type" at bounding box center [340, 62] width 36 height 4
click at [337, 106] on link "Clear Compliance" at bounding box center [340, 100] width 49 height 10
select select "CLEAR_COMPLIANCE"
click at [394, 74] on textarea at bounding box center [440, 66] width 149 height 19
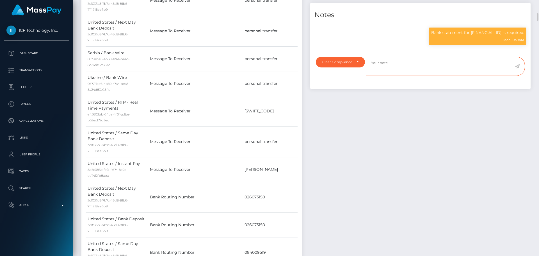
paste textarea "Bank statement provided for showing that the bank account belongs to Heather Ni…"
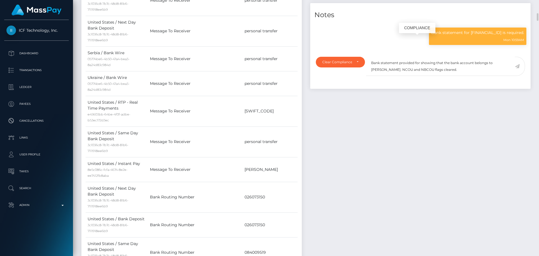
click at [462, 36] on p "Bank statement for GB35BIYS00995665322055 is required." at bounding box center [477, 33] width 93 height 6
copy p "GB35BIYS00995665322055"
click at [419, 70] on textarea "Bank statement provided for showing that the bank account belongs to Heather Ni…" at bounding box center [440, 66] width 149 height 19
paste textarea "GB35BIYS00995665322055"
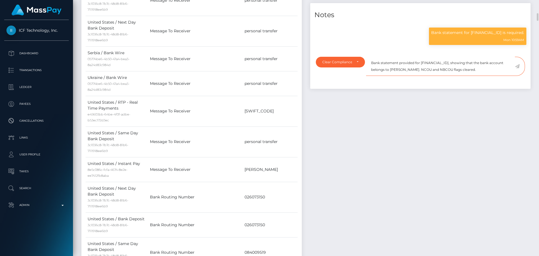
click at [409, 76] on textarea "Bank statement provided for GB35BIYS00995665322055, showing that the bank accou…" at bounding box center [440, 66] width 149 height 19
drag, startPoint x: 409, startPoint y: 78, endPoint x: 433, endPoint y: 77, distance: 23.9
click at [433, 76] on textarea "Bank statement provided for GB35BIYS00995665322055, showing that the bank accou…" at bounding box center [440, 66] width 149 height 19
paste textarea "Iuliia Stepanova"
drag, startPoint x: 490, startPoint y: 77, endPoint x: 369, endPoint y: 70, distance: 121.5
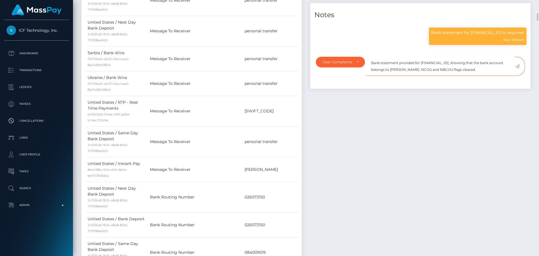
click at [369, 70] on textarea "Bank statement provided for GB35BIYS00995665322055, showing that the bank accou…" at bounding box center [440, 66] width 149 height 19
type textarea "Bank statement provided for GB35BIYS00995665322055, showing that the bank accou…"
click at [494, 76] on textarea "Bank statement provided for GB35BIYS00995665322055, showing that the bank accou…" at bounding box center [440, 66] width 149 height 19
click at [517, 68] on icon at bounding box center [517, 66] width 5 height 4
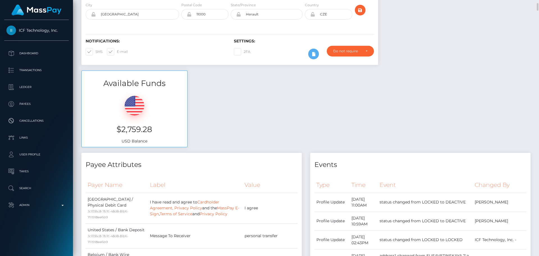
scroll to position [0, 0]
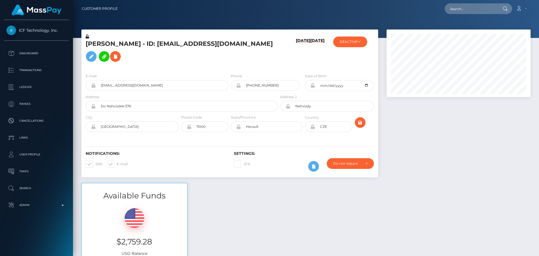
scroll to position [67, 144]
click at [267, 69] on div "[PERSON_NAME] - ID: [EMAIL_ADDRESS][DOMAIN_NAME]" at bounding box center [180, 51] width 198 height 35
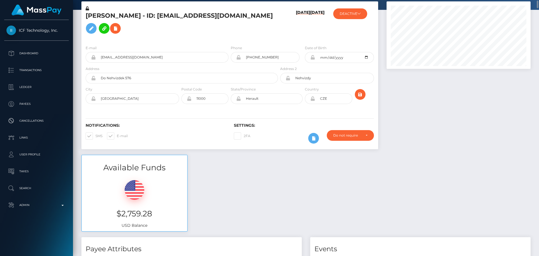
scroll to position [0, 0]
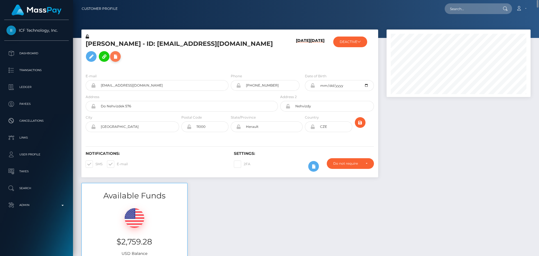
click at [112, 60] on icon at bounding box center [115, 56] width 7 height 7
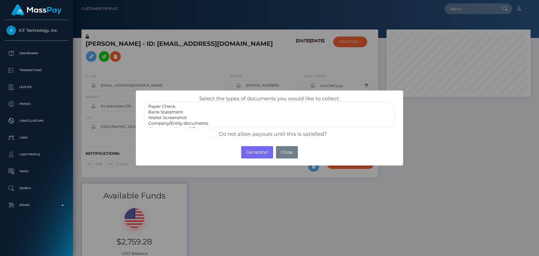
select select "Bank Statement"
click at [167, 111] on option "Bank Statement" at bounding box center [270, 112] width 244 height 6
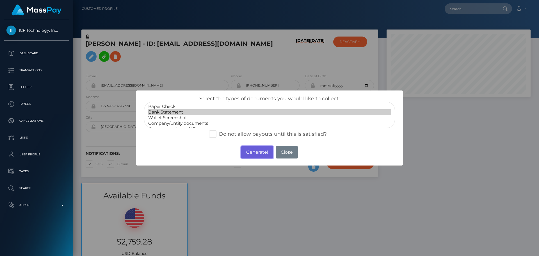
click at [258, 154] on button "Generate!" at bounding box center [257, 152] width 32 height 12
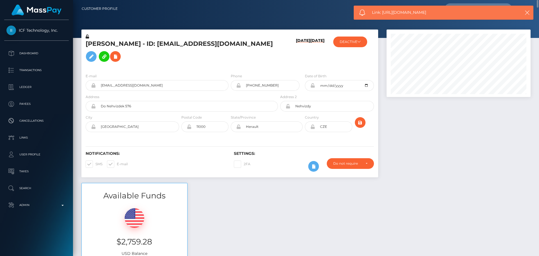
click at [229, 65] on h5 "[PERSON_NAME] - ID: [EMAIL_ADDRESS][DOMAIN_NAME]" at bounding box center [180, 52] width 189 height 25
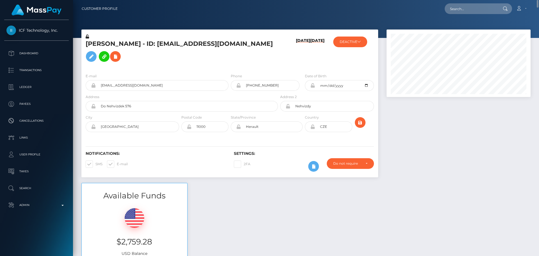
click at [230, 69] on div "[PERSON_NAME] - ID: [EMAIL_ADDRESS][DOMAIN_NAME]" at bounding box center [180, 51] width 198 height 35
click at [359, 126] on icon "submit" at bounding box center [360, 122] width 7 height 7
click at [340, 41] on button "DEACTIVE" at bounding box center [350, 41] width 34 height 11
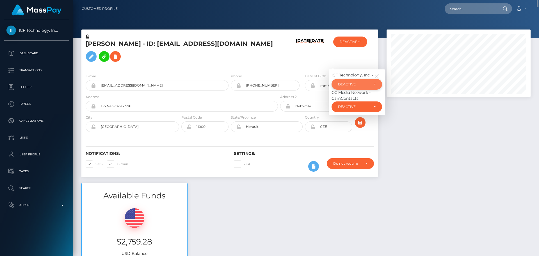
click at [345, 86] on div "DEACTIVE" at bounding box center [353, 84] width 31 height 4
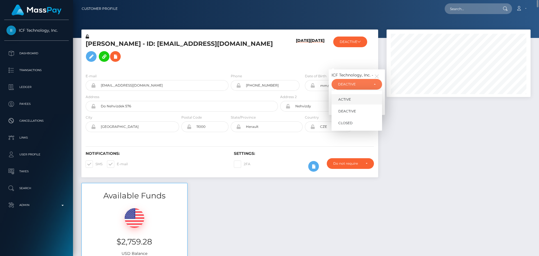
click at [342, 102] on span "ACTIVE" at bounding box center [344, 99] width 13 height 5
select select "ACTIVE"
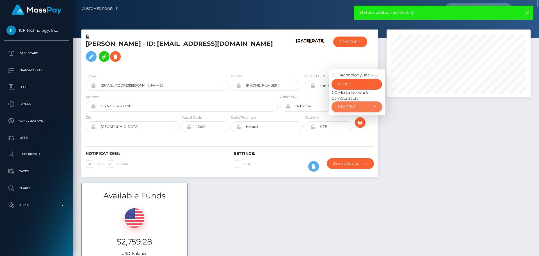
click at [345, 109] on div "DEACTIVE" at bounding box center [353, 106] width 31 height 4
click at [347, 124] on span "ACTIVE" at bounding box center [344, 121] width 13 height 5
select select "ACTIVE"
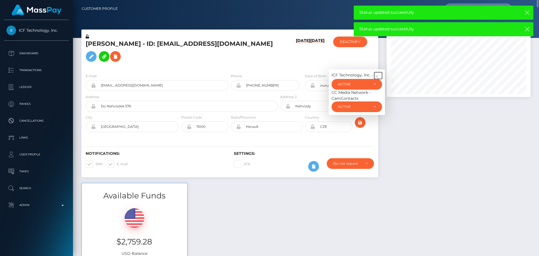
click at [375, 79] on icon "button" at bounding box center [376, 76] width 5 height 5
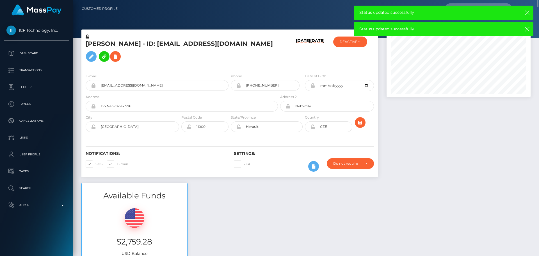
click at [240, 65] on h5 "[PERSON_NAME] - ID: [EMAIL_ADDRESS][DOMAIN_NAME]" at bounding box center [180, 52] width 189 height 25
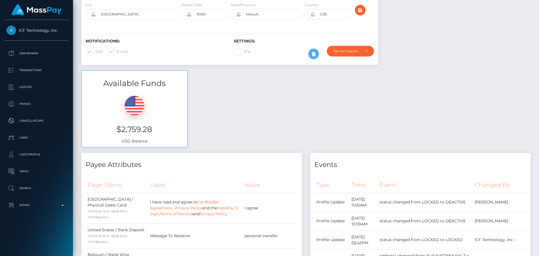
scroll to position [0, 0]
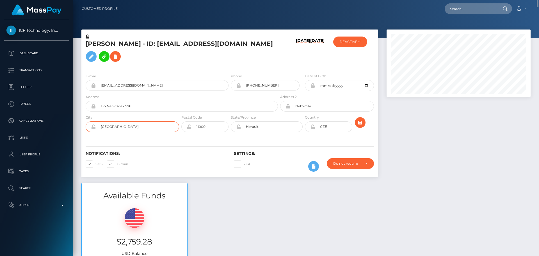
drag, startPoint x: 115, startPoint y: 133, endPoint x: 90, endPoint y: 132, distance: 25.0
click at [90, 132] on div "[GEOGRAPHIC_DATA]" at bounding box center [132, 126] width 93 height 11
drag, startPoint x: 143, startPoint y: 113, endPoint x: 92, endPoint y: 117, distance: 51.2
click at [92, 111] on div "Do Nehvizdek 576" at bounding box center [182, 106] width 192 height 11
drag, startPoint x: 115, startPoint y: 135, endPoint x: 83, endPoint y: 134, distance: 32.3
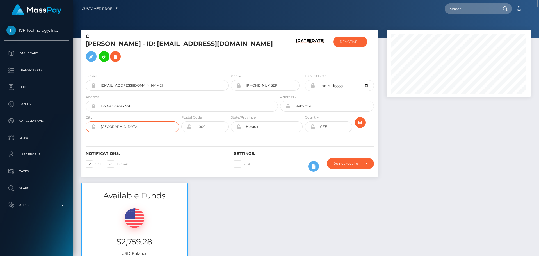
click at [83, 134] on div "City Belgrade" at bounding box center [130, 124] width 99 height 20
click at [141, 111] on input "Do Nehvizdek 576" at bounding box center [187, 106] width 182 height 11
paste input "Zmaj Jovina 5"
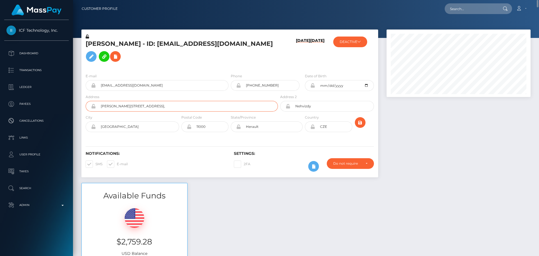
paste input "Floor: 1"
paste input "Apartment: 1"
click at [158, 111] on input "Zmaj Jovina 5, Floor: 1, Apartment: 1" at bounding box center [187, 106] width 182 height 11
click at [134, 111] on input "Zmaj Jovina 5, Floor: 1, Apartment 1" at bounding box center [187, 106] width 182 height 11
type input "Zmaj Jovina 5, Floor 1, Apartment 1"
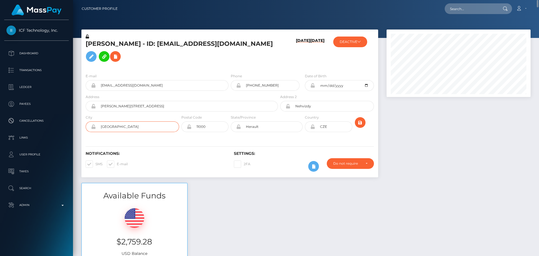
drag, startPoint x: 123, startPoint y: 134, endPoint x: 97, endPoint y: 136, distance: 26.7
click at [97, 132] on input "Belgrade" at bounding box center [137, 126] width 83 height 11
click at [283, 132] on input "Herault" at bounding box center [272, 126] width 62 height 11
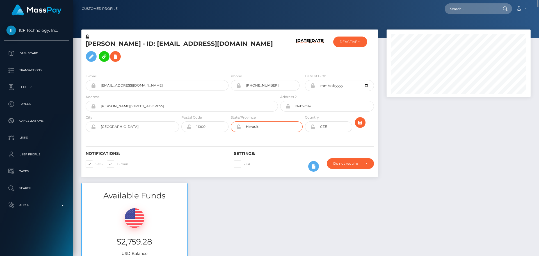
paste input "Belgrade"
type input "Belgrade"
click at [326, 111] on input "Nehvizdy" at bounding box center [331, 106] width 83 height 11
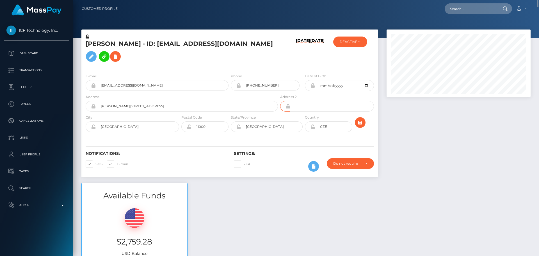
click at [205, 156] on h6 "Notifications:" at bounding box center [156, 153] width 140 height 5
click at [333, 132] on input "CZE" at bounding box center [333, 126] width 37 height 11
paste input "SRB"
type input "SRB"
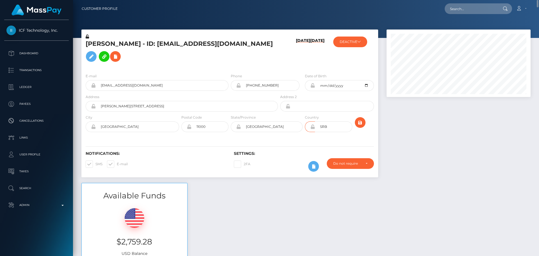
click at [331, 147] on div "Notifications: SMS E-mail Settings: 2FA" at bounding box center [229, 158] width 297 height 40
click at [360, 126] on icon "submit" at bounding box center [360, 122] width 7 height 7
click at [313, 129] on icon at bounding box center [312, 126] width 5 height 4
click at [373, 154] on div "Notifications: SMS E-mail Settings: 2FA" at bounding box center [229, 158] width 297 height 40
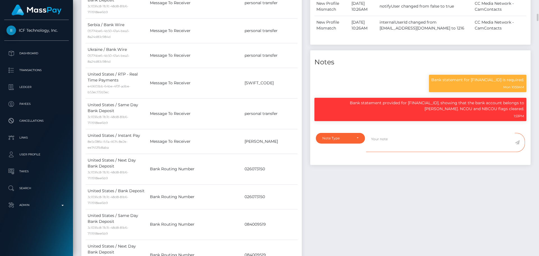
click at [405, 152] on textarea at bounding box center [440, 142] width 149 height 19
paste textarea "Address updated as per the provided proof."
type textarea "Address updated as per the provided proof."
click at [351, 140] on div "Note Type" at bounding box center [337, 138] width 30 height 4
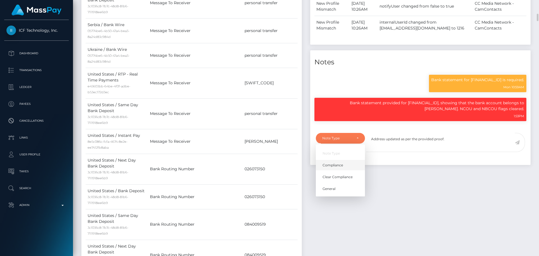
click at [343, 169] on link "Compliance" at bounding box center [340, 165] width 49 height 10
select select "COMPLIANCE"
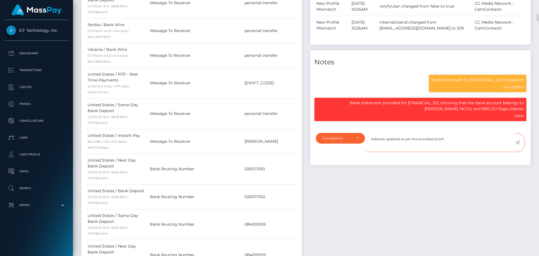
click at [462, 148] on textarea "Address updated as per the provided proof." at bounding box center [440, 142] width 149 height 19
click at [517, 145] on icon at bounding box center [517, 142] width 5 height 4
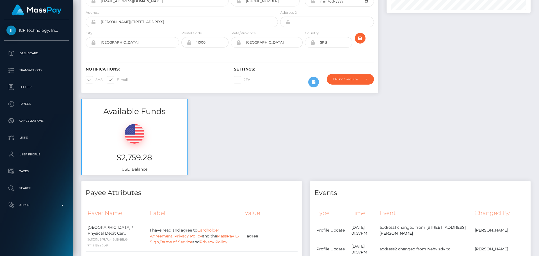
scroll to position [0, 0]
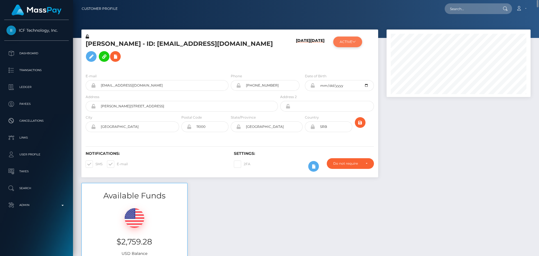
click at [356, 45] on button "ACTIVE" at bounding box center [347, 41] width 29 height 11
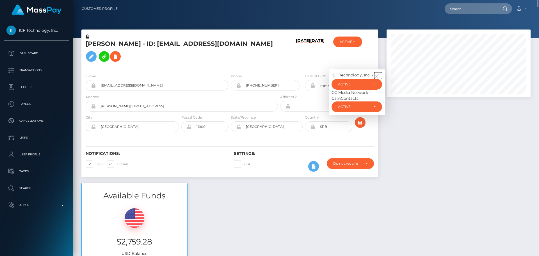
click at [379, 79] on icon "button" at bounding box center [376, 76] width 5 height 5
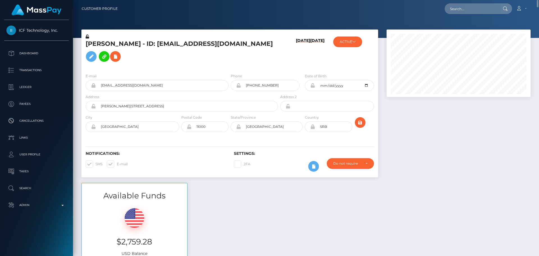
click at [320, 67] on h6 "[DATE]" at bounding box center [317, 52] width 14 height 28
click at [163, 46] on h5 "[PERSON_NAME] - ID: [EMAIL_ADDRESS][DOMAIN_NAME]" at bounding box center [180, 52] width 189 height 25
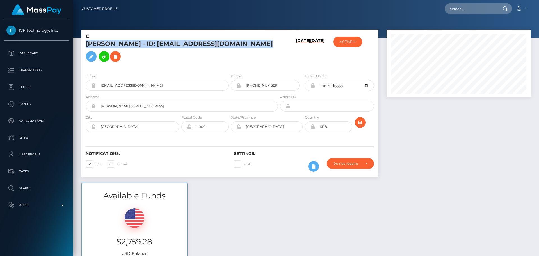
click at [163, 46] on h5 "[PERSON_NAME] - ID: [EMAIL_ADDRESS][DOMAIN_NAME]" at bounding box center [180, 52] width 189 height 25
copy h5 "[PERSON_NAME] - ID: [EMAIL_ADDRESS][DOMAIN_NAME]"
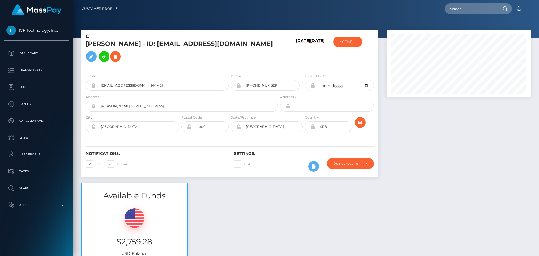
click at [282, 68] on div "[DATE] [DATE]" at bounding box center [303, 51] width 49 height 35
click at [470, 10] on input "text" at bounding box center [470, 8] width 53 height 11
paste input "[EMAIL_ADDRESS][DOMAIN_NAME]"
type input "[EMAIL_ADDRESS][DOMAIN_NAME]"
click at [225, 65] on h5 "[PERSON_NAME] - ID: [EMAIL_ADDRESS][DOMAIN_NAME]" at bounding box center [180, 52] width 189 height 25
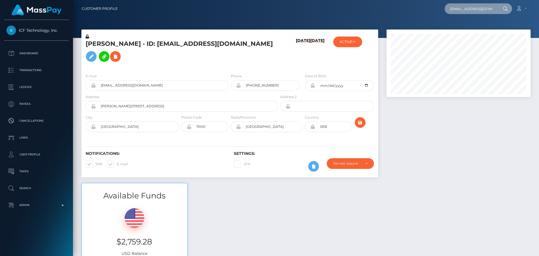
click at [477, 12] on input "[EMAIL_ADDRESS][DOMAIN_NAME]" at bounding box center [470, 8] width 53 height 11
paste input "39fea995-171a-44c4-9e3e-59d93c1cae4f"
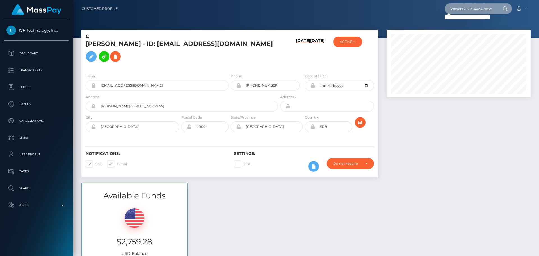
click at [465, 9] on input "39fea995-171a-44c4-9e3e-59d93c1cae4f" at bounding box center [470, 8] width 53 height 11
paste input "7df9ab80-82a5-11f0-8023-0266f44cc279"
type input "7"
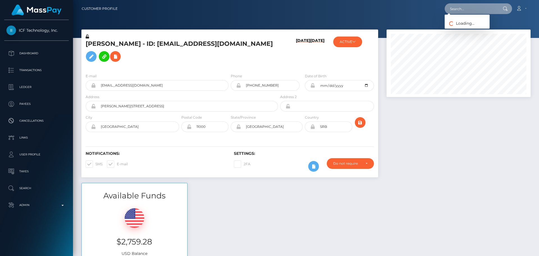
paste input "7df9ab80-82a5-11f0-8023-0266f44cc279"
type input "7df9ab80-82a5-11f0-8023-0266f44cc279"
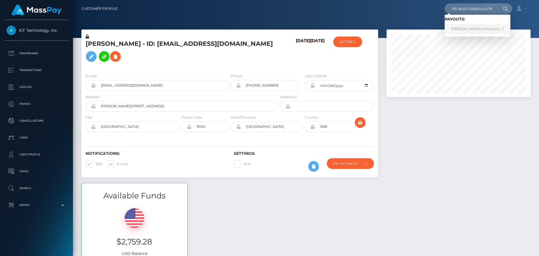
click at [468, 30] on link "MARIO LIBERATORE (Whop Inc - )" at bounding box center [477, 29] width 66 height 10
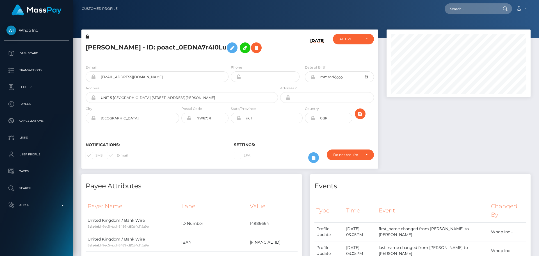
scroll to position [67, 144]
click at [283, 59] on div "[DATE]" at bounding box center [303, 47] width 49 height 26
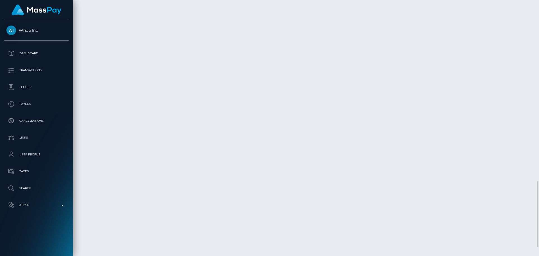
scroll to position [735, 0]
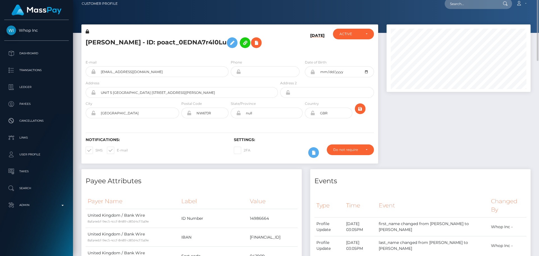
scroll to position [0, 0]
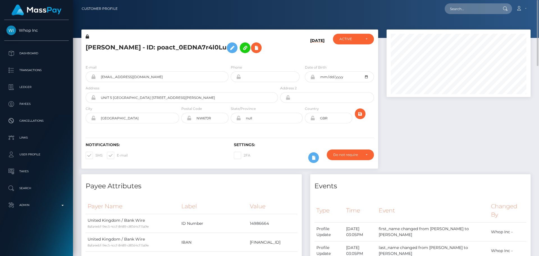
click at [127, 47] on h5 "[PERSON_NAME] - ID: poact_0EDNA7r4l0Lu" at bounding box center [180, 48] width 189 height 16
copy h5 "[PERSON_NAME] - ID: poact_0EDNA7r4l0Lu"
drag, startPoint x: 178, startPoint y: 77, endPoint x: 74, endPoint y: 77, distance: 104.7
